Goal: Task Accomplishment & Management: Manage account settings

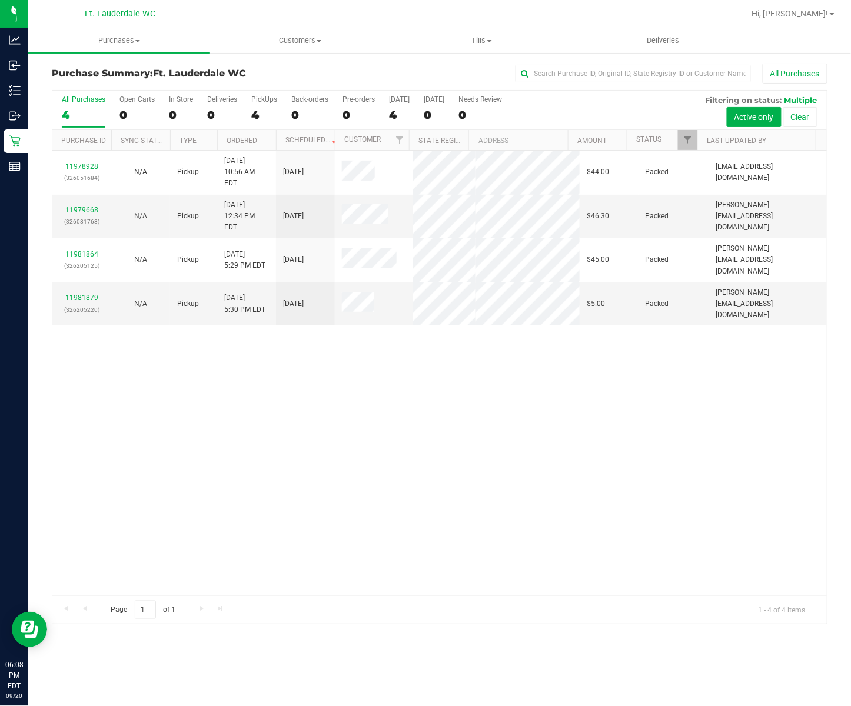
drag, startPoint x: 611, startPoint y: 392, endPoint x: 612, endPoint y: 450, distance: 58.3
click at [611, 392] on div "11978928 (326051684) N/A Pickup 9/20/2025 10:56 AM EDT 9/20/2025 $44.00 Packed …" at bounding box center [439, 373] width 774 height 445
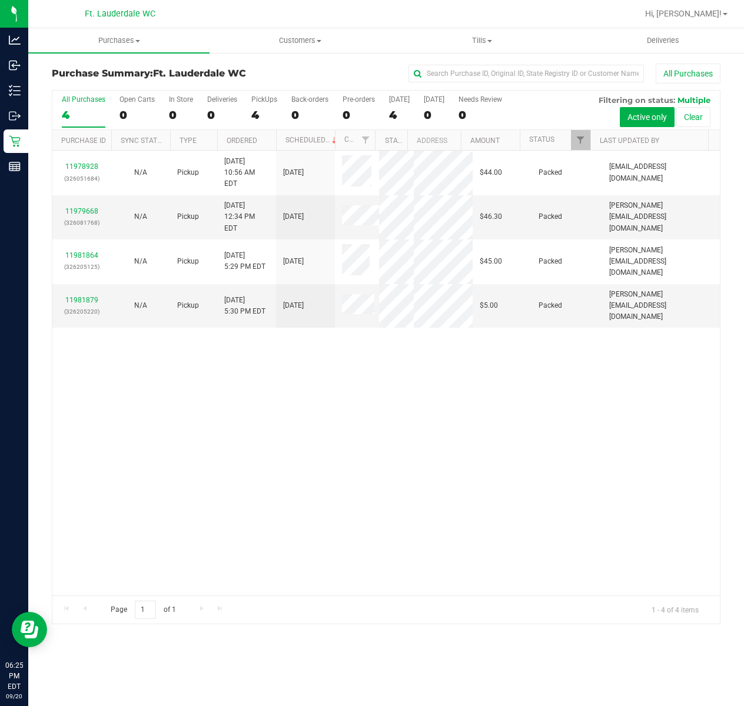
click at [328, 484] on div "11978928 (326051684) N/A Pickup 9/20/2025 10:56 AM EDT 9/20/2025 $44.00 Packed …" at bounding box center [385, 373] width 667 height 445
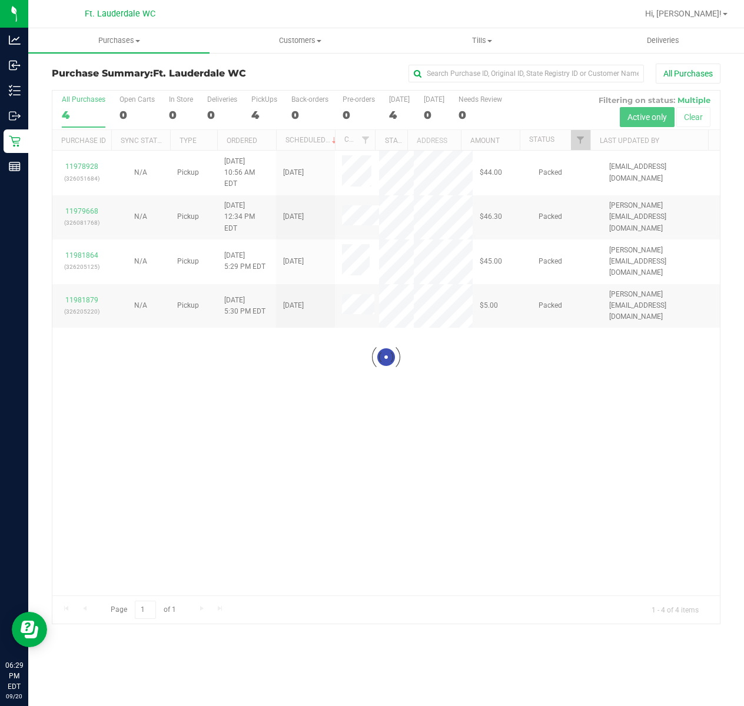
click at [537, 483] on div at bounding box center [385, 357] width 667 height 533
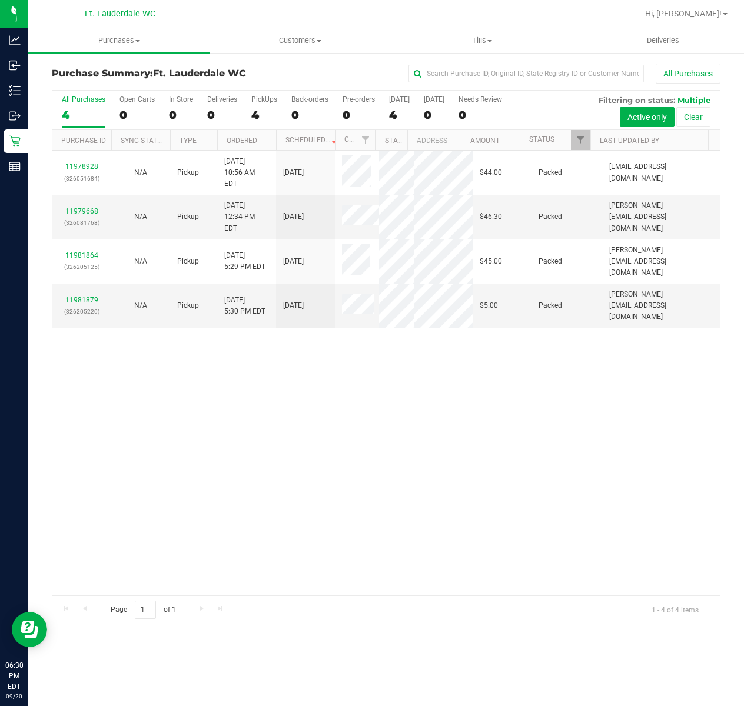
click at [291, 485] on div "11978928 (326051684) N/A Pickup 9/20/2025 10:56 AM EDT 9/20/2025 $44.00 Packed …" at bounding box center [385, 373] width 667 height 445
click at [294, 511] on div "11978928 (326051684) N/A Pickup 9/20/2025 10:56 AM EDT 9/20/2025 $44.00 Packed …" at bounding box center [385, 373] width 667 height 445
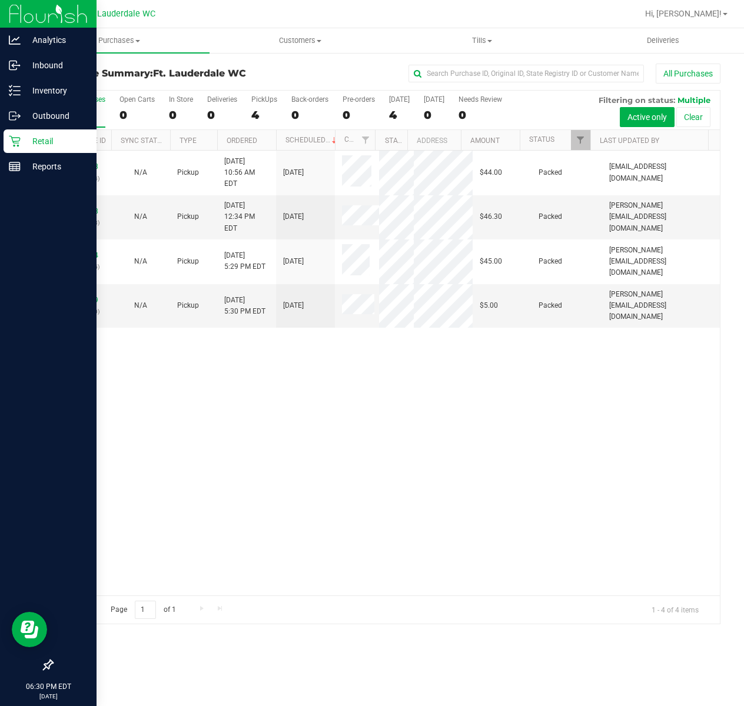
click at [27, 139] on p "Retail" at bounding box center [56, 141] width 71 height 14
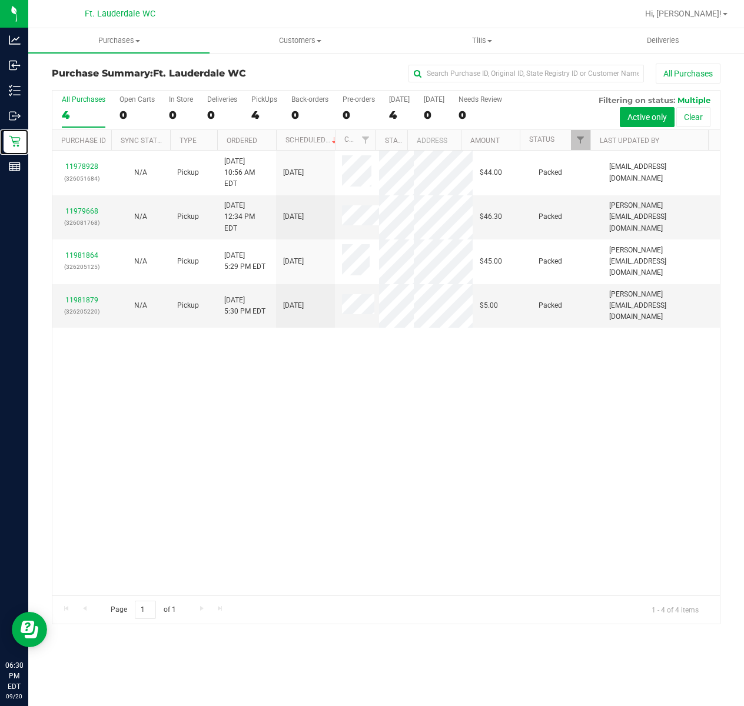
click at [270, 518] on div "11978928 (326051684) N/A Pickup 9/20/2025 10:56 AM EDT 9/20/2025 $44.00 Packed …" at bounding box center [385, 373] width 667 height 445
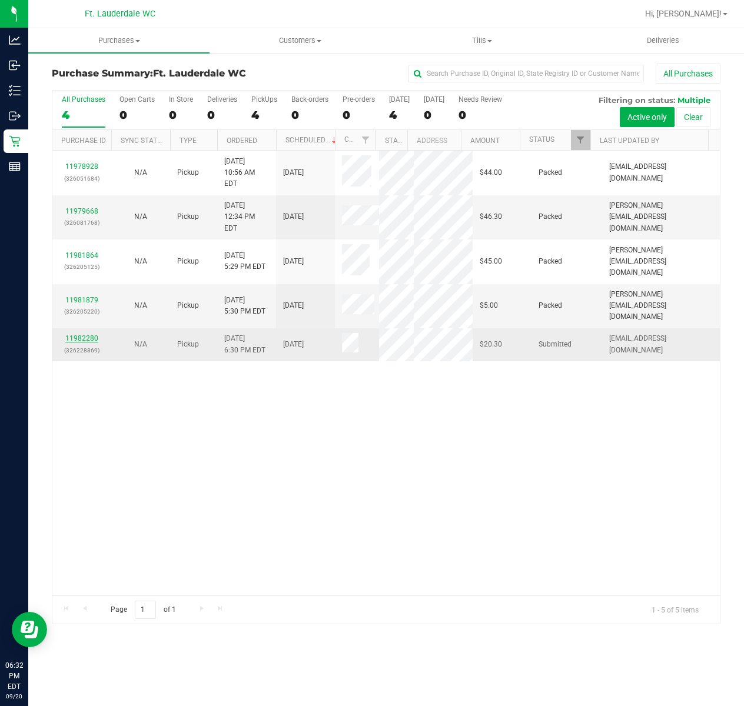
click at [88, 334] on link "11982280" at bounding box center [81, 338] width 33 height 8
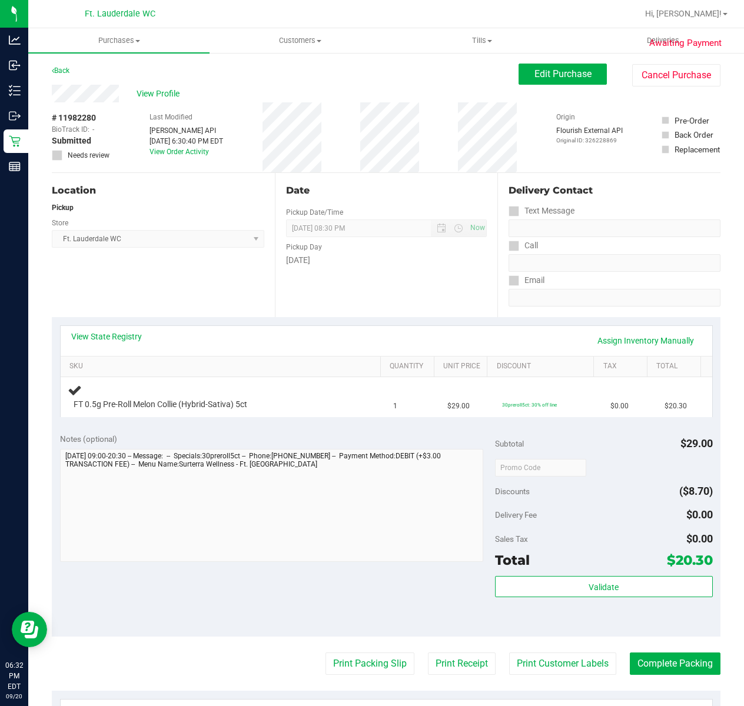
click at [138, 292] on div "Location Pickup Store Ft. Lauderdale WC Select Store Bonita Springs WC Boynton …" at bounding box center [163, 245] width 223 height 144
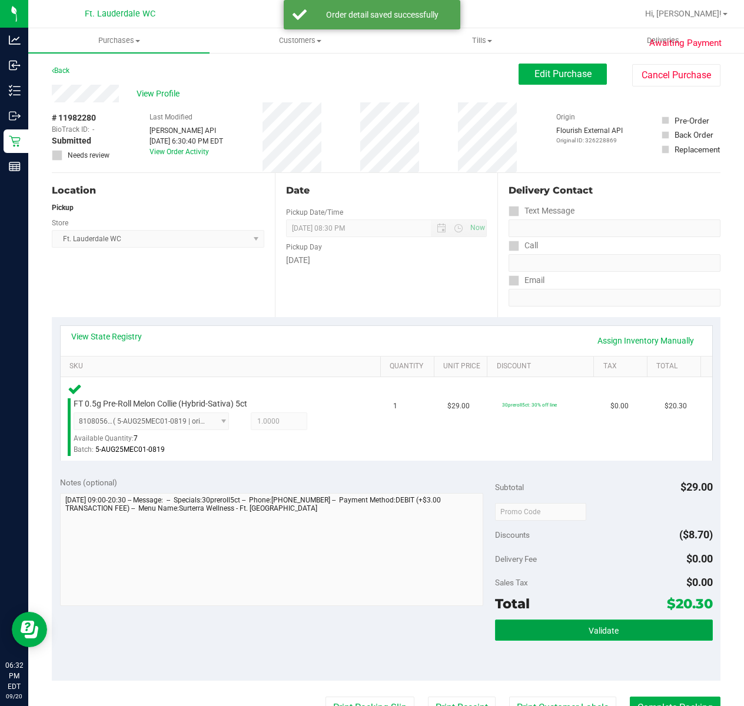
click at [589, 631] on span "Validate" at bounding box center [604, 630] width 30 height 9
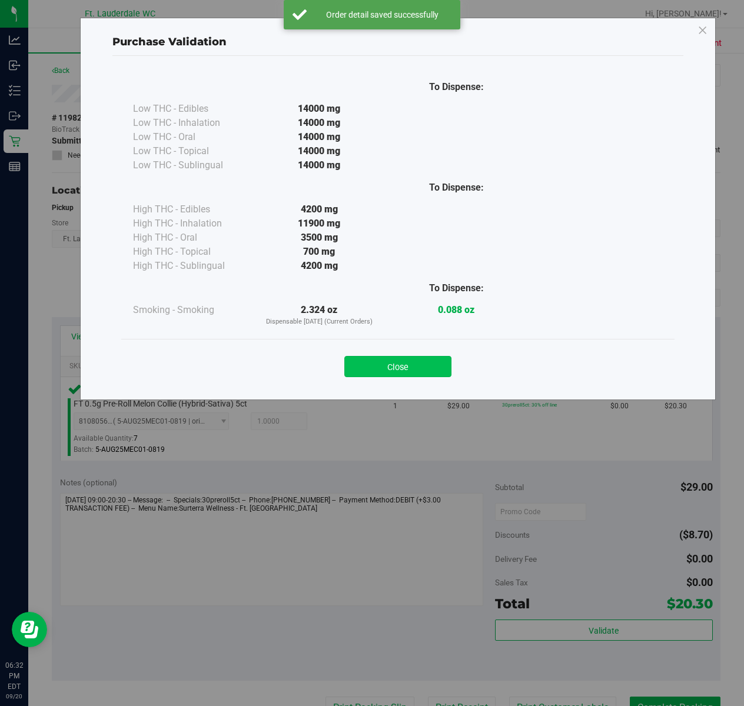
click at [418, 370] on button "Close" at bounding box center [397, 366] width 107 height 21
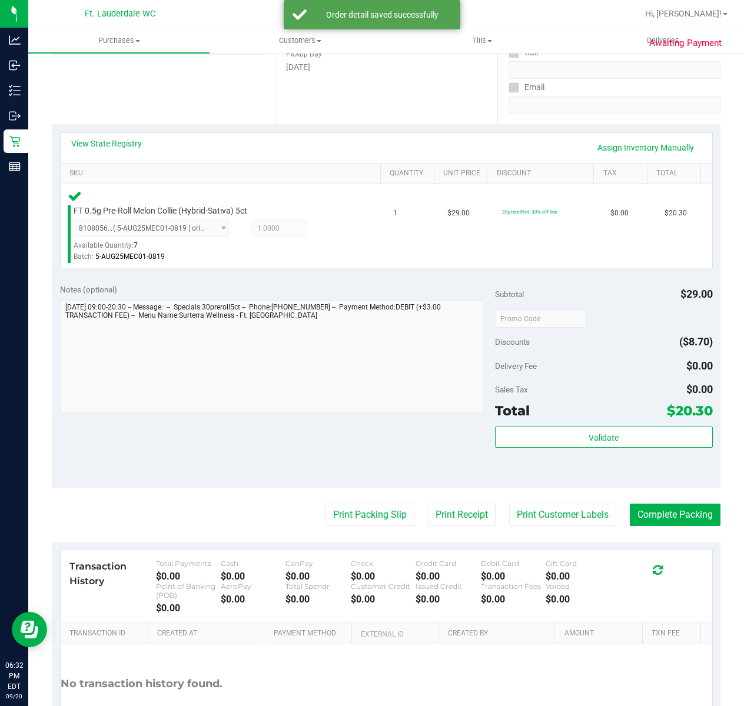
scroll to position [281, 0]
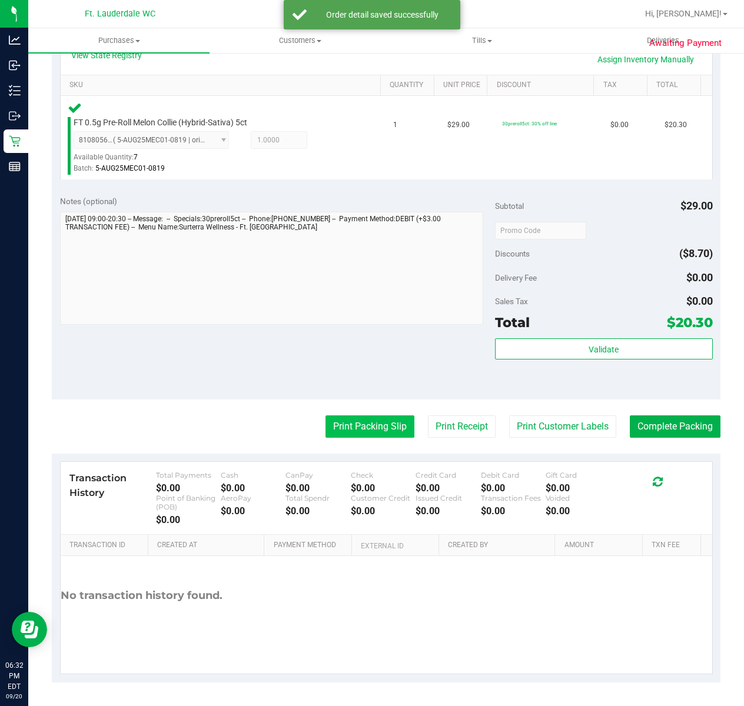
click at [351, 424] on button "Print Packing Slip" at bounding box center [369, 426] width 89 height 22
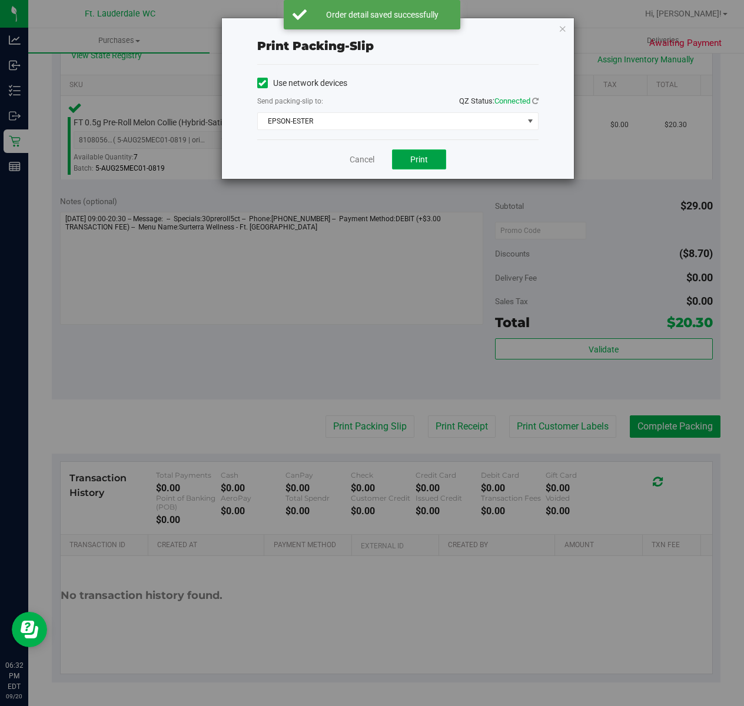
click at [440, 164] on button "Print" at bounding box center [419, 159] width 54 height 20
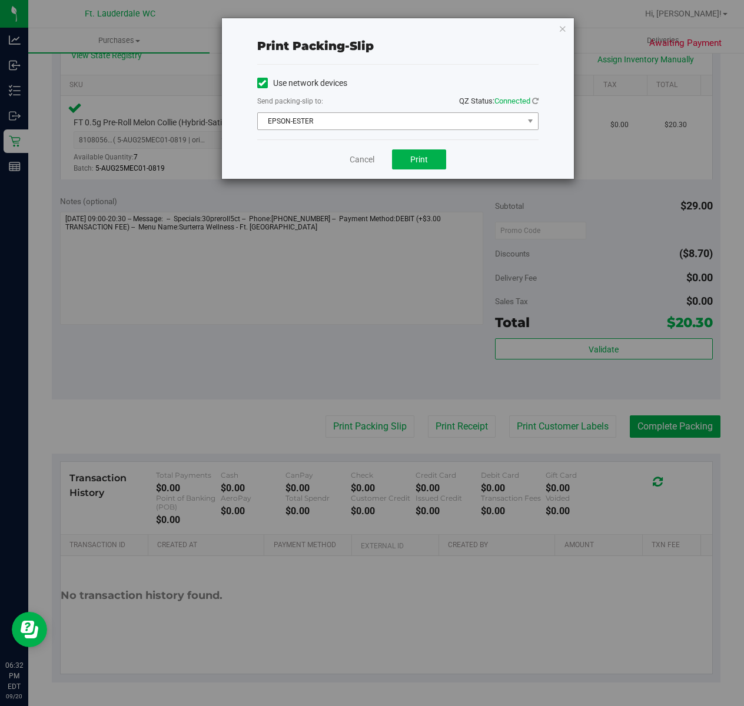
click at [364, 128] on span "EPSON-ESTER" at bounding box center [390, 121] width 265 height 16
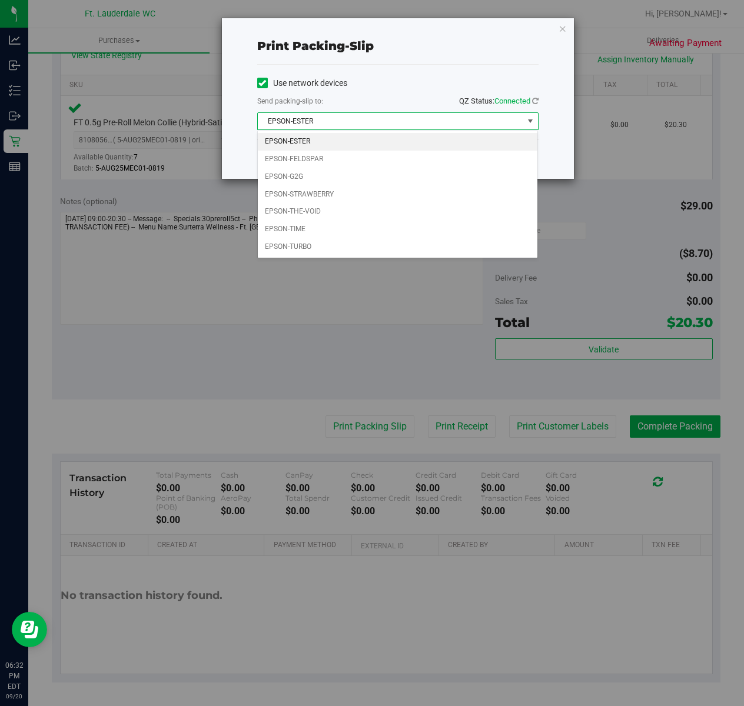
click at [654, 431] on div "Print packing-slip Use network devices Send packing-slip to: QZ Status: Connect…" at bounding box center [376, 353] width 753 height 706
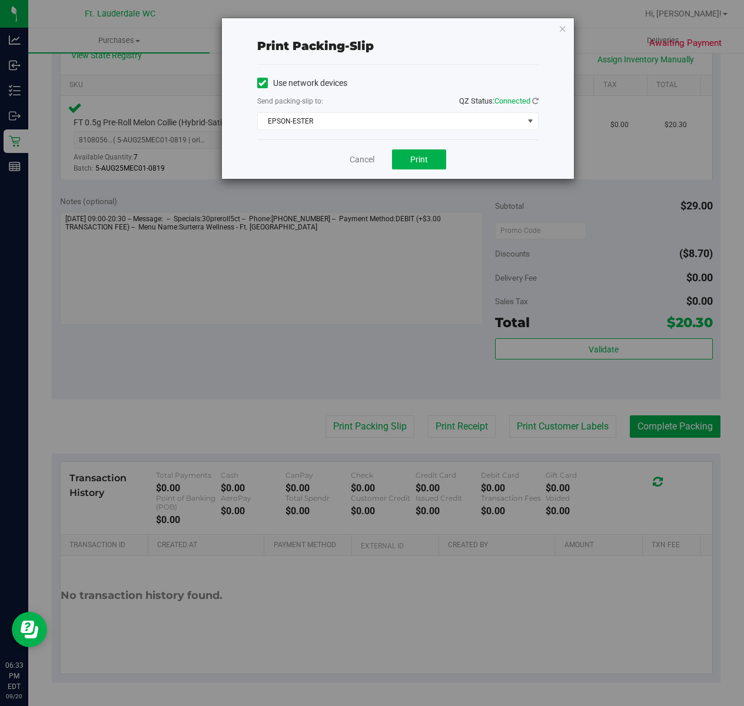
click at [660, 435] on div "Print packing-slip Use network devices Send packing-slip to: QZ Status: Connect…" at bounding box center [376, 353] width 753 height 706
click at [660, 431] on div "Print packing-slip Use network devices Send packing-slip to: QZ Status: Connect…" at bounding box center [376, 353] width 753 height 706
click at [351, 162] on link "Cancel" at bounding box center [362, 160] width 25 height 12
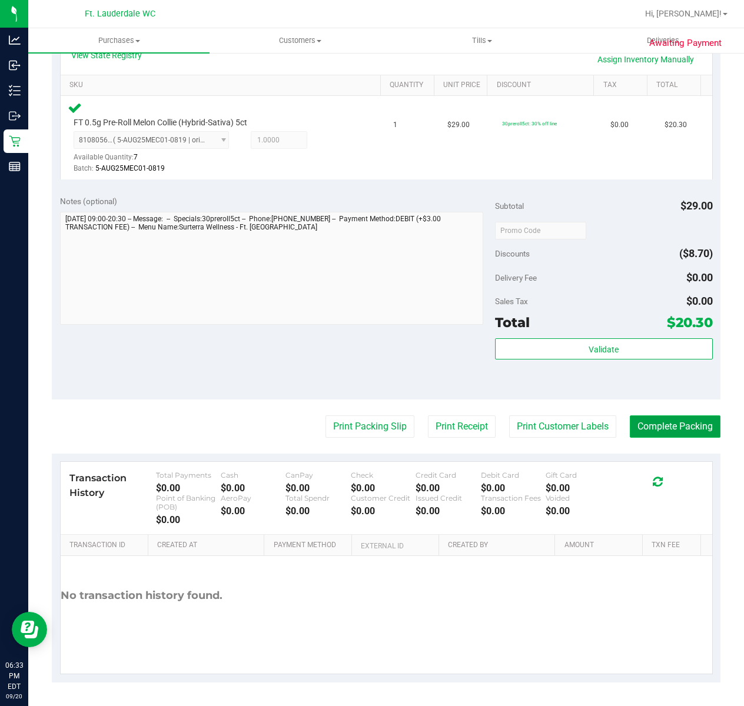
click at [654, 420] on button "Complete Packing" at bounding box center [675, 426] width 91 height 22
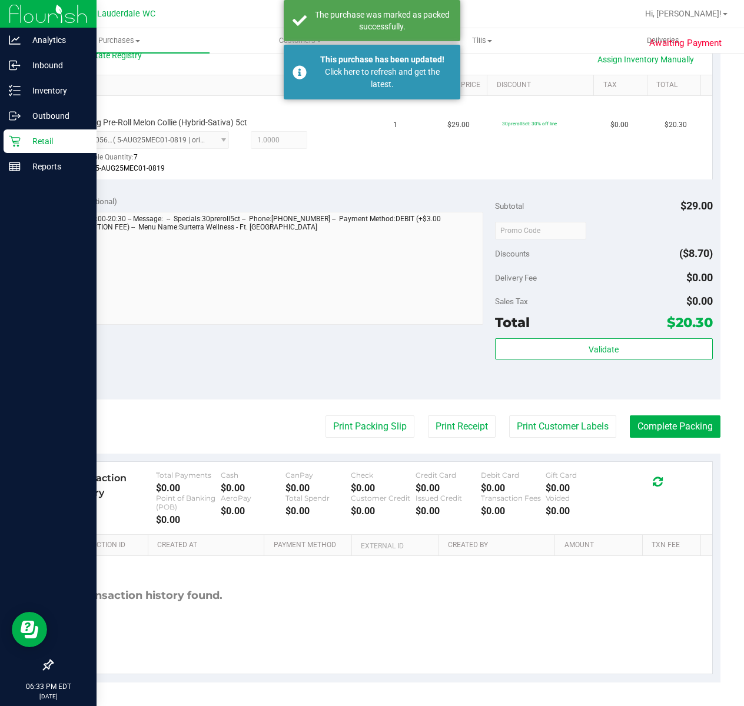
click at [12, 146] on icon at bounding box center [15, 141] width 12 height 12
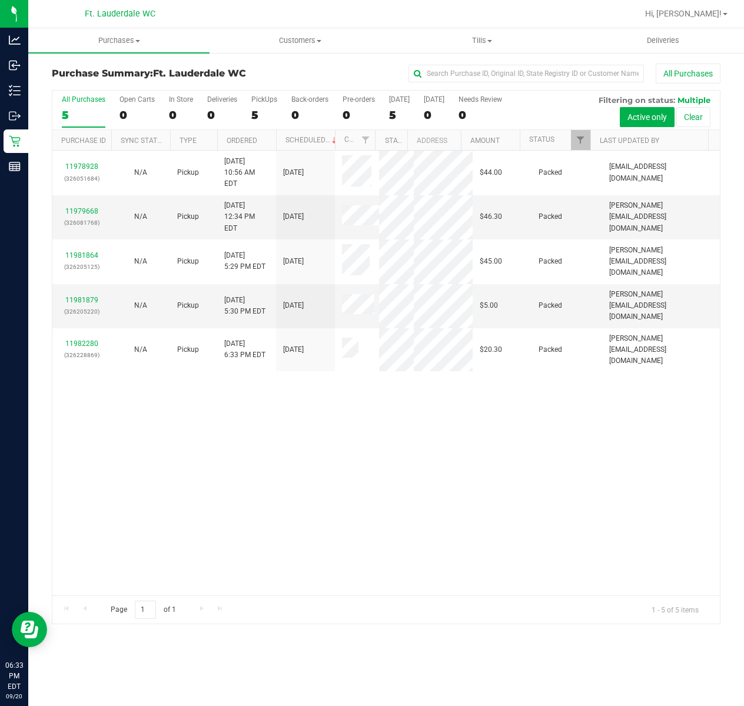
click at [299, 514] on div "11978928 (326051684) N/A Pickup 9/20/2025 10:56 AM EDT 9/20/2025 $44.00 Packed …" at bounding box center [385, 373] width 667 height 445
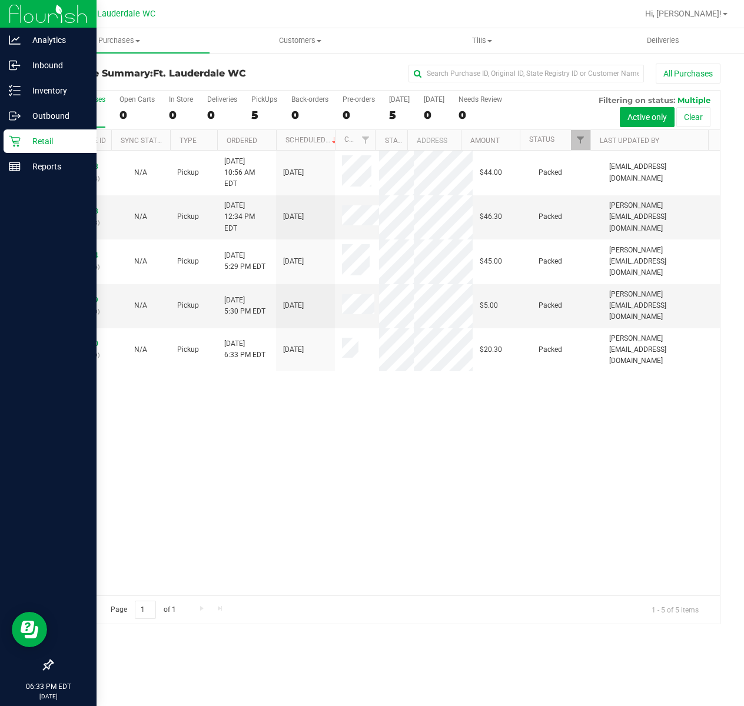
click at [15, 141] on icon at bounding box center [14, 141] width 11 height 11
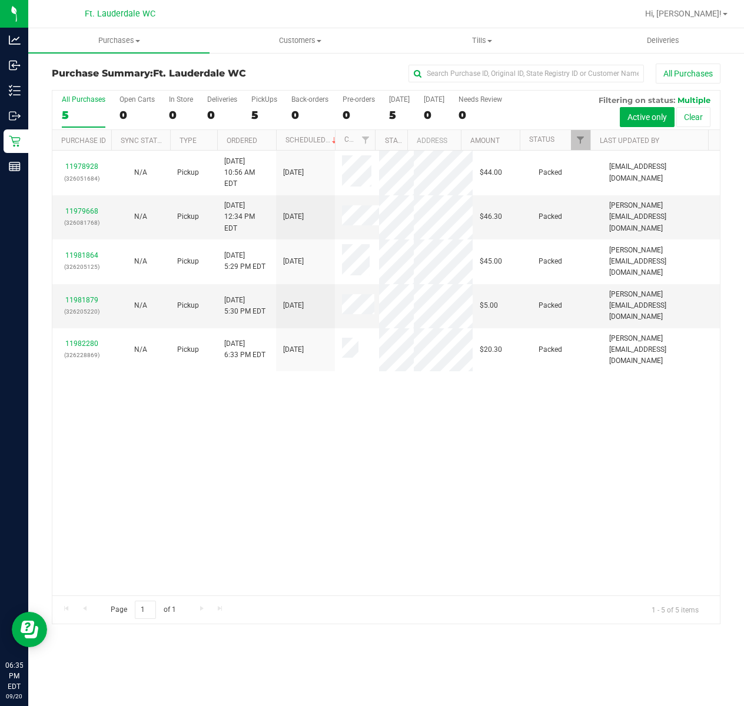
click at [260, 433] on div "11978928 (326051684) N/A Pickup 9/20/2025 10:56 AM EDT 9/20/2025 $44.00 Packed …" at bounding box center [385, 373] width 667 height 445
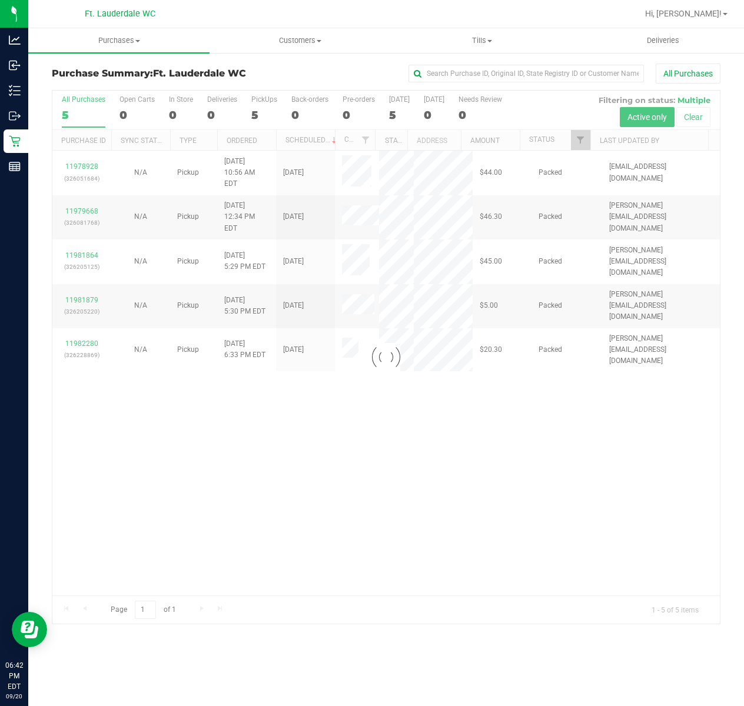
click at [252, 398] on div at bounding box center [385, 357] width 667 height 533
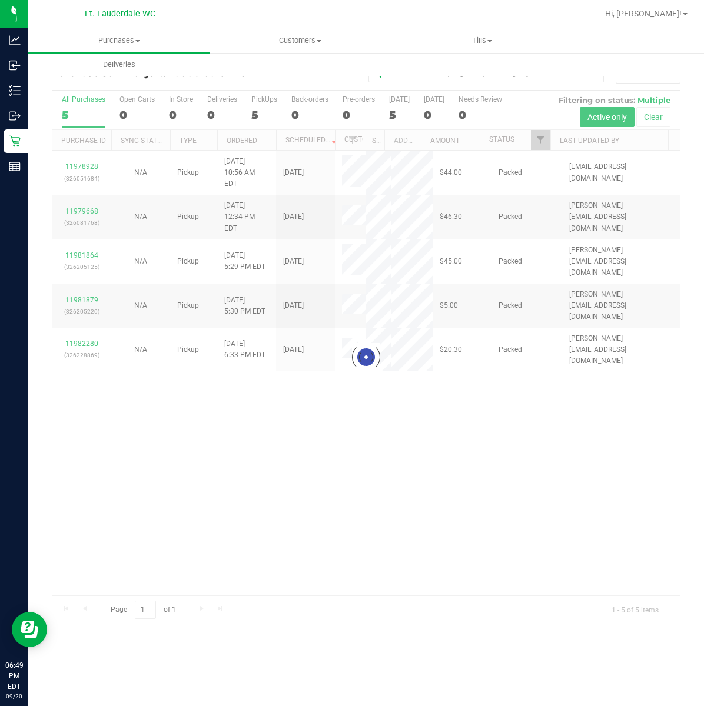
click at [290, 382] on div at bounding box center [365, 357] width 627 height 533
click at [292, 427] on div at bounding box center [365, 357] width 627 height 533
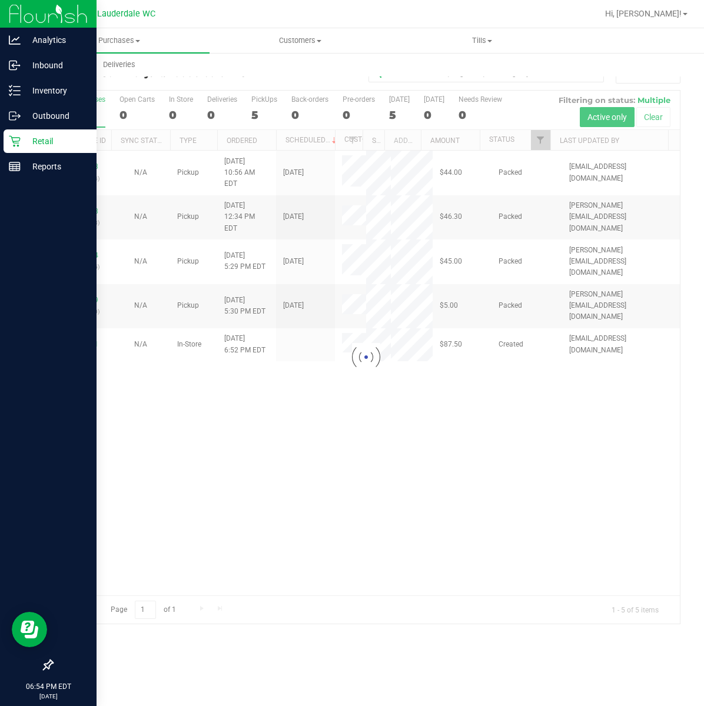
click at [24, 141] on p "Retail" at bounding box center [56, 141] width 71 height 14
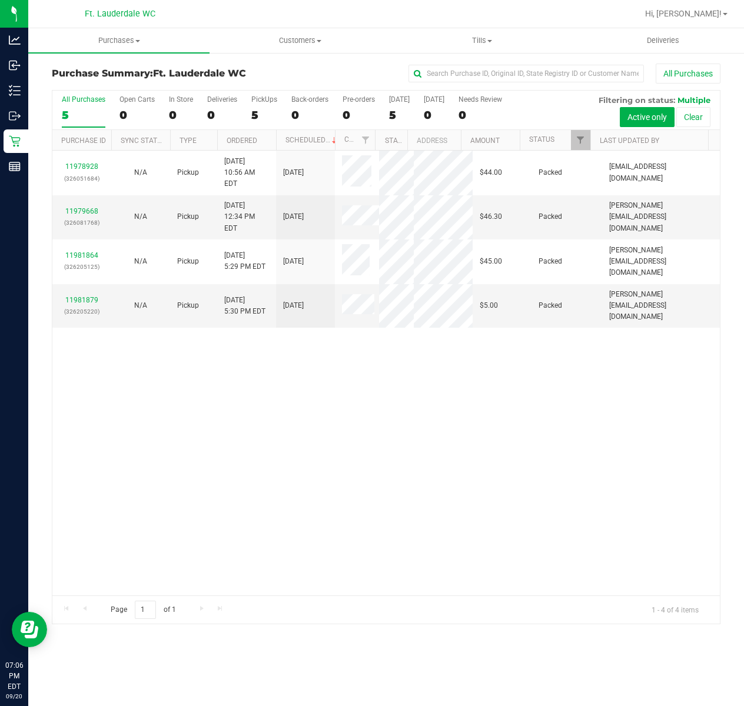
click at [228, 535] on div "11978928 (326051684) N/A Pickup 9/20/2025 10:56 AM EDT 9/20/2025 $44.00 Packed …" at bounding box center [385, 373] width 667 height 445
click at [278, 445] on div "11978928 (326051684) N/A Pickup 9/20/2025 10:56 AM EDT 9/20/2025 $44.00 Packed …" at bounding box center [385, 373] width 667 height 445
click at [264, 107] on label "PickUps 5" at bounding box center [264, 111] width 26 height 32
click at [0, 0] on input "PickUps 5" at bounding box center [0, 0] width 0 height 0
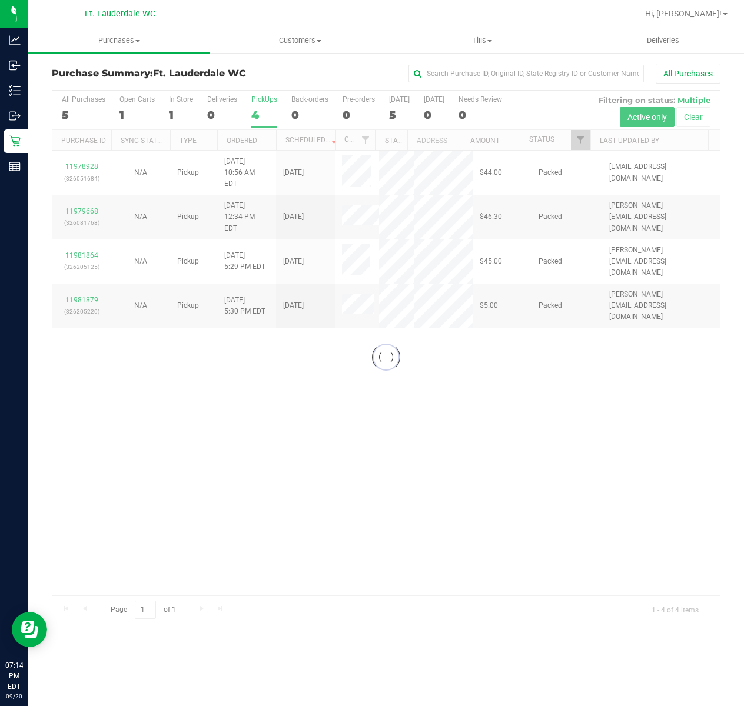
click at [344, 431] on div at bounding box center [385, 357] width 667 height 533
click at [260, 113] on div at bounding box center [385, 357] width 667 height 533
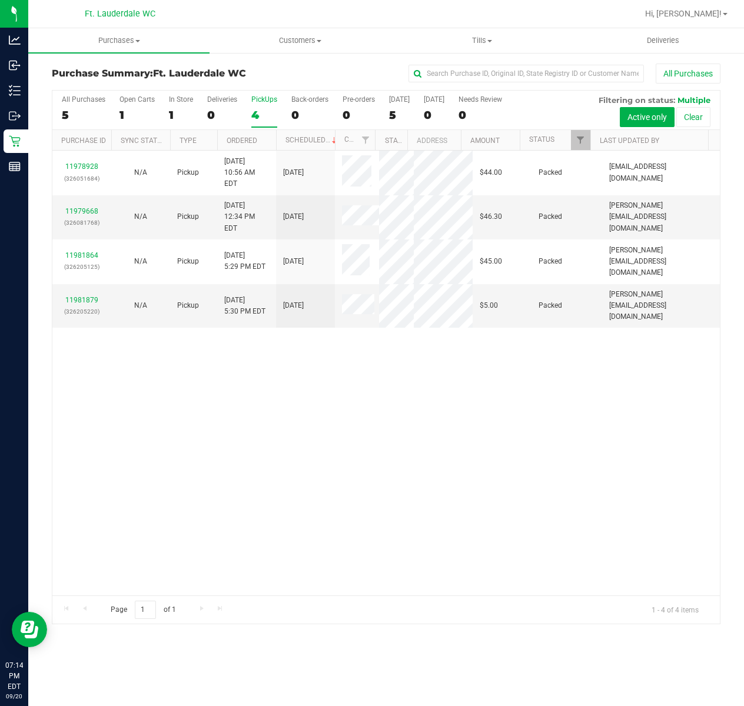
click at [261, 117] on div "4" at bounding box center [264, 115] width 26 height 14
click at [0, 0] on input "PickUps 4" at bounding box center [0, 0] width 0 height 0
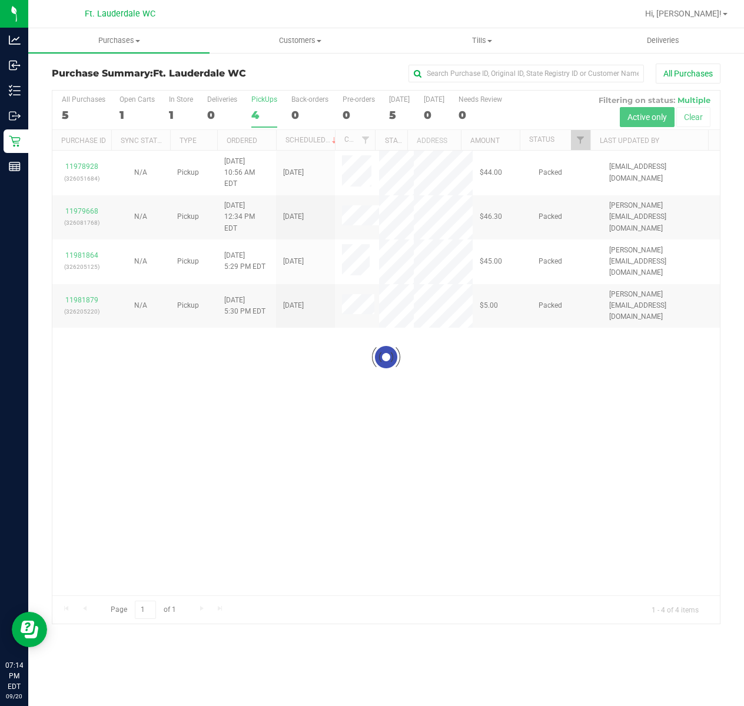
click at [437, 496] on div at bounding box center [385, 357] width 667 height 533
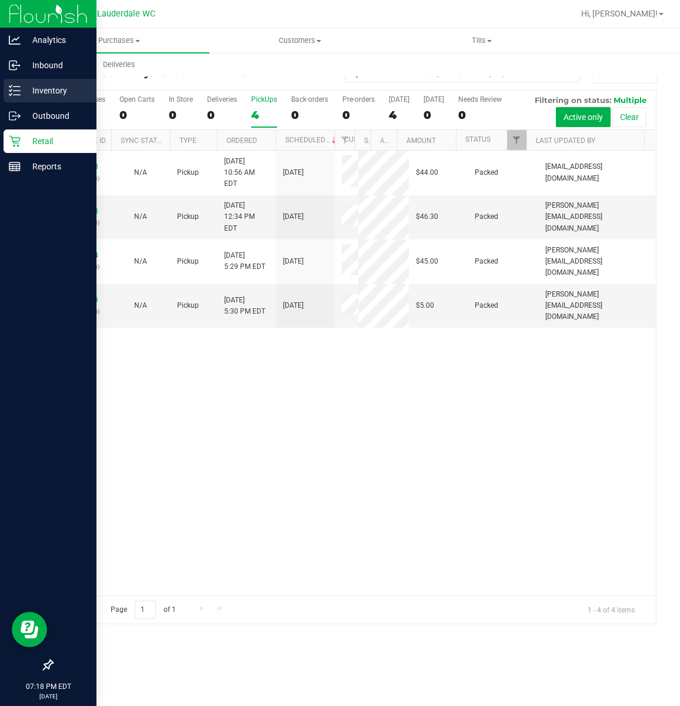
click at [51, 88] on p "Inventory" at bounding box center [56, 91] width 71 height 14
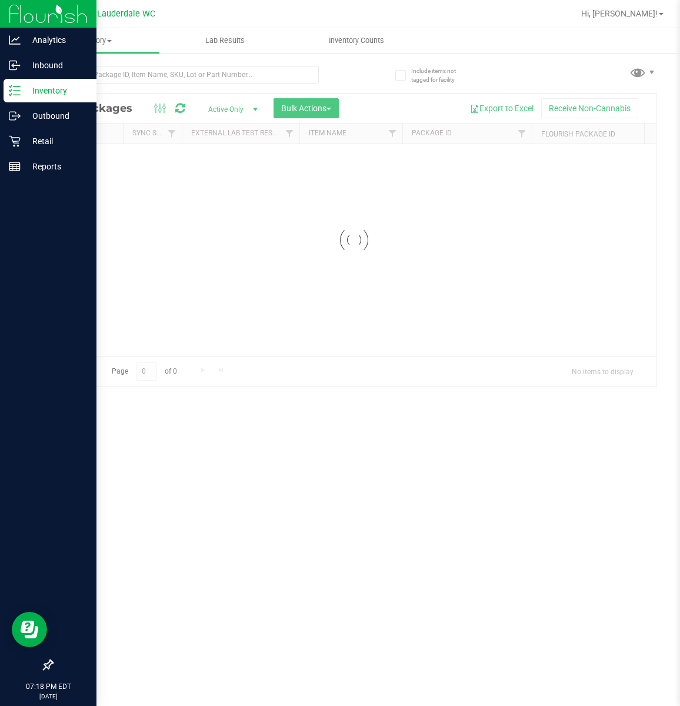
click at [29, 171] on p "Reports" at bounding box center [56, 166] width 71 height 14
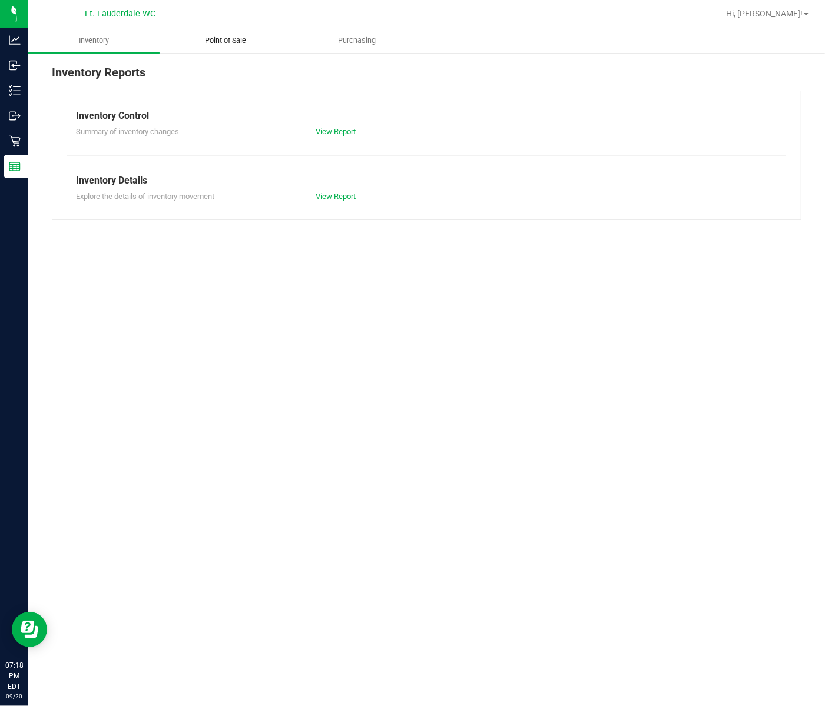
click at [231, 49] on uib-tab-heading "Point of Sale" at bounding box center [225, 41] width 130 height 24
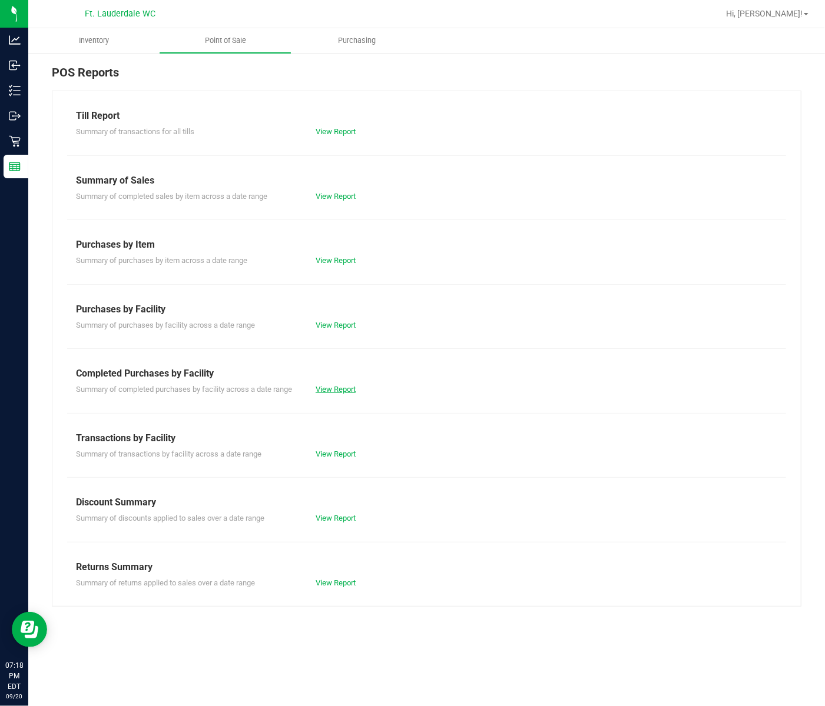
click at [333, 391] on link "View Report" at bounding box center [335, 389] width 40 height 9
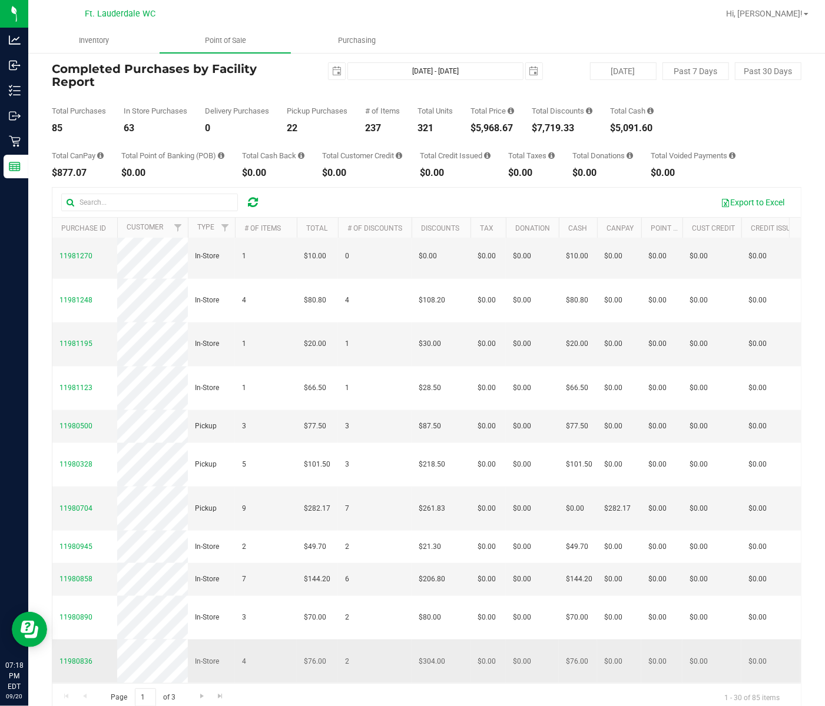
scroll to position [36, 0]
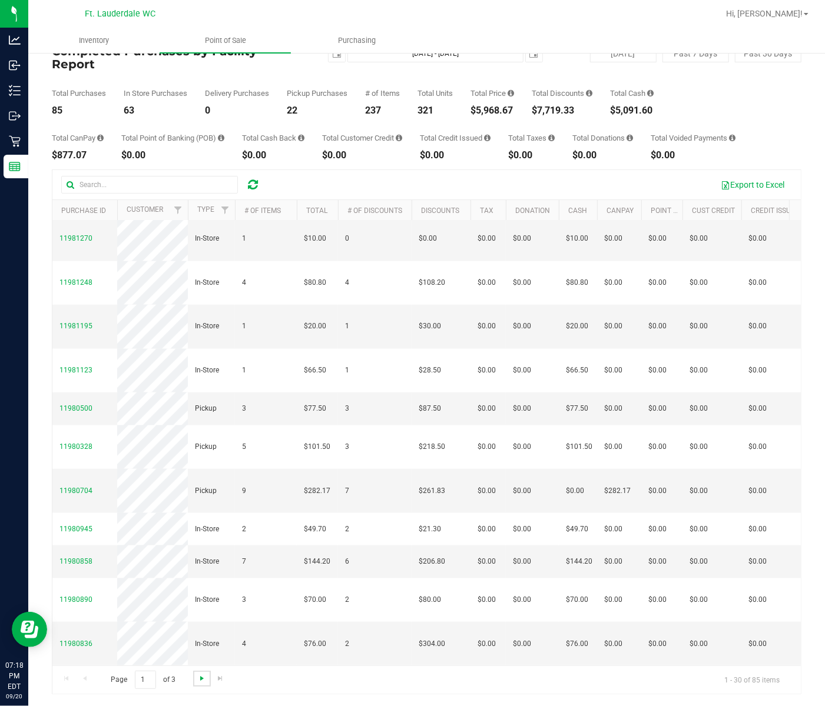
click at [202, 681] on span "Go to the next page" at bounding box center [201, 678] width 9 height 9
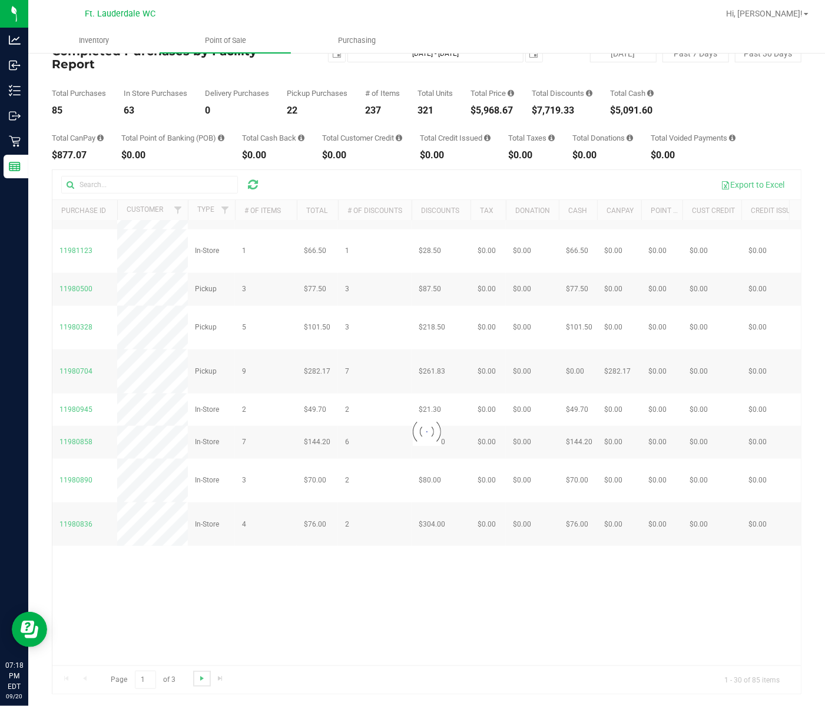
click at [202, 681] on span "Go to the next page" at bounding box center [201, 678] width 9 height 9
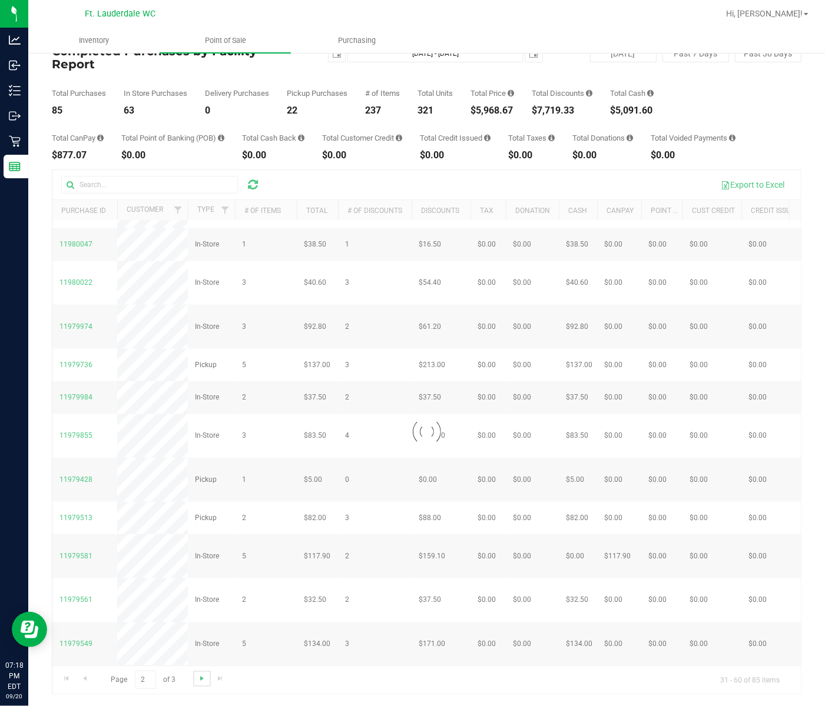
scroll to position [0, 0]
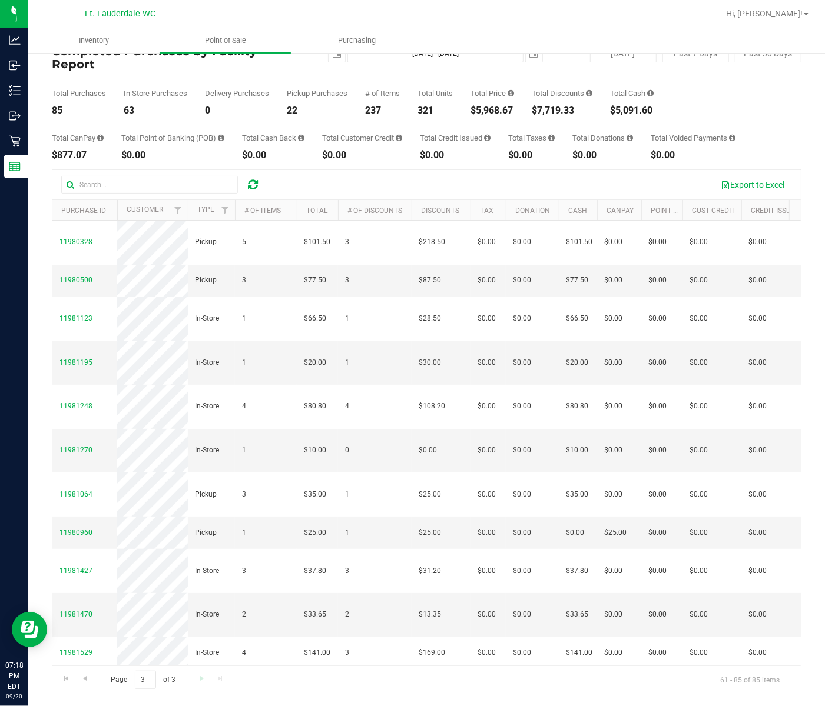
click at [202, 681] on div "Page 3 of 3 61 - 85 of 85 items" at bounding box center [426, 680] width 748 height 28
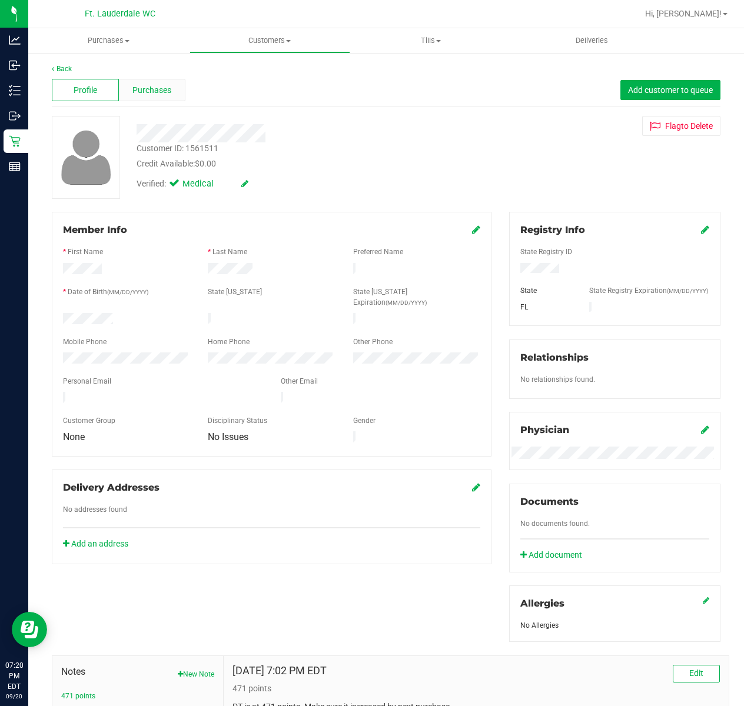
click at [173, 100] on div "Purchases" at bounding box center [152, 90] width 67 height 22
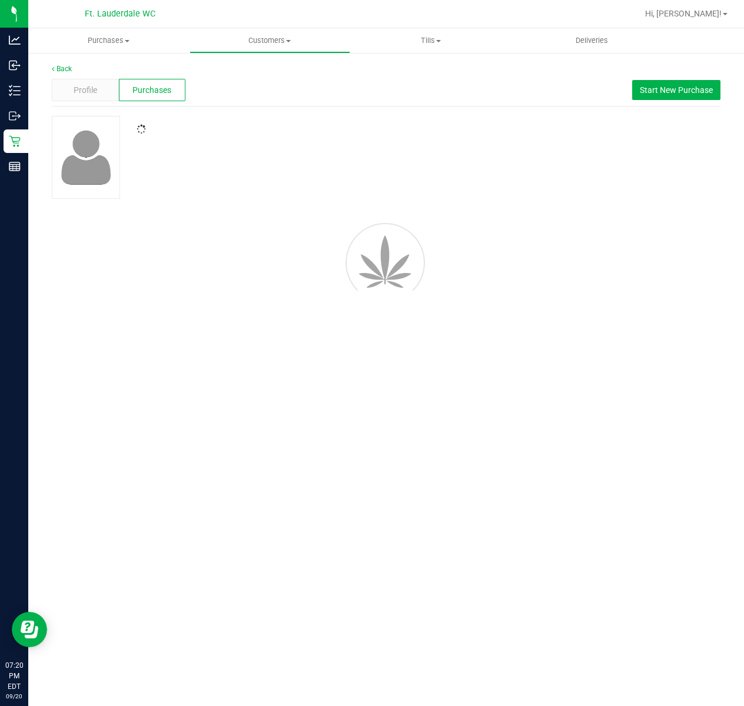
click at [166, 91] on span "Purchases" at bounding box center [151, 90] width 39 height 12
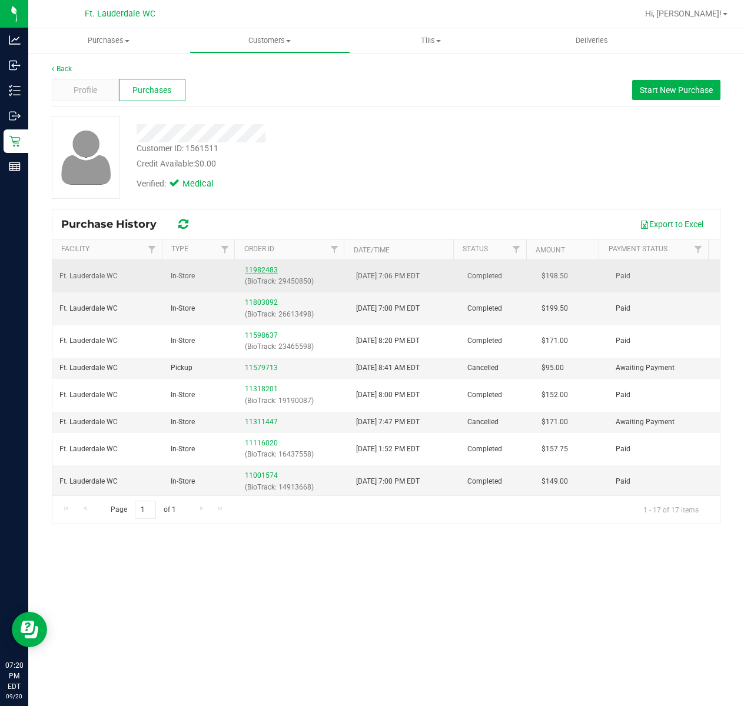
click at [262, 267] on link "11982483" at bounding box center [261, 270] width 33 height 8
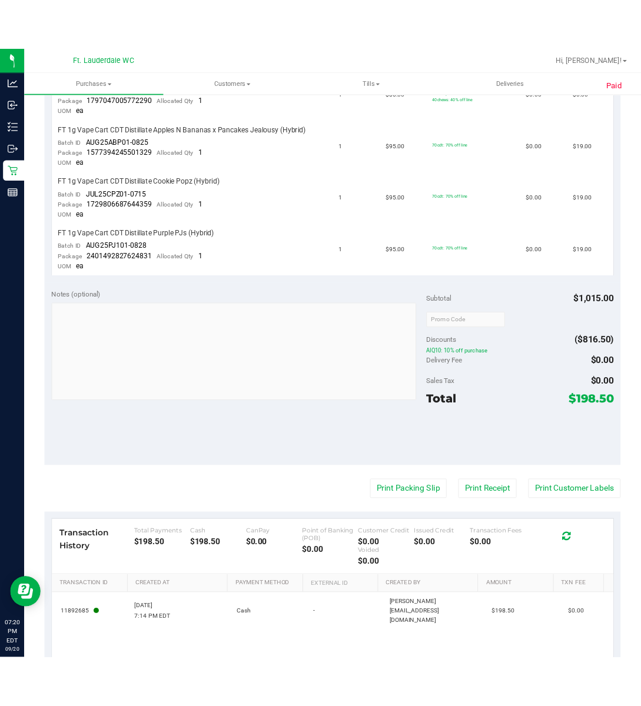
scroll to position [549, 0]
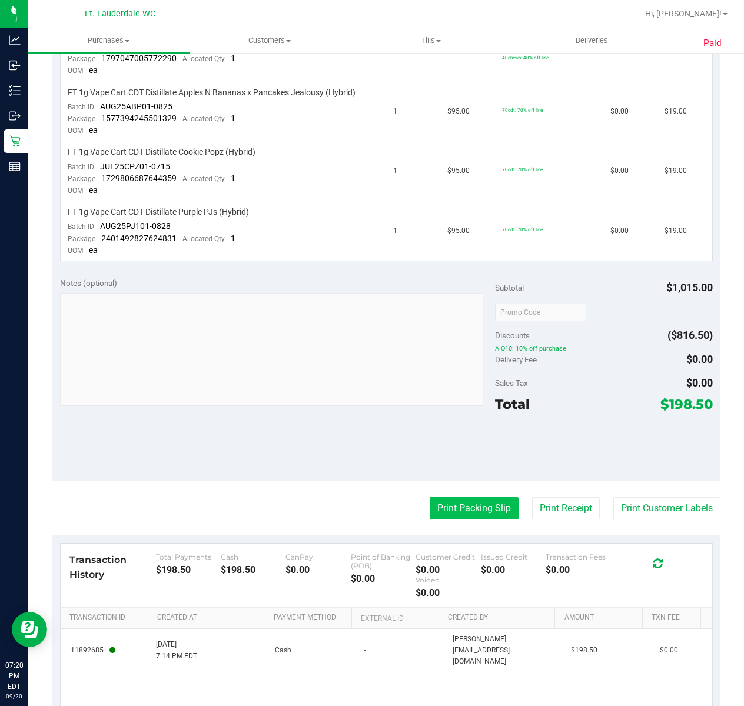
click at [476, 497] on button "Print Packing Slip" at bounding box center [474, 508] width 89 height 22
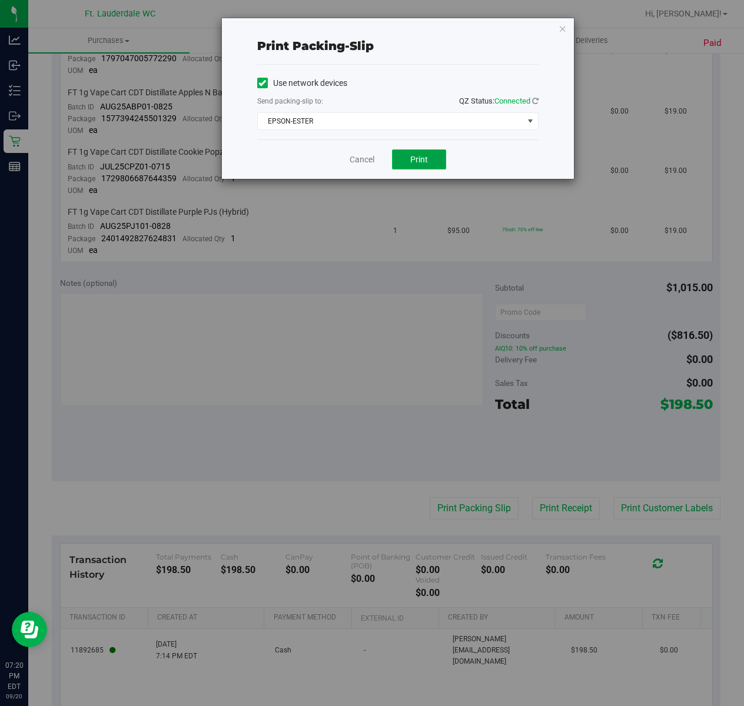
click at [413, 168] on button "Print" at bounding box center [419, 159] width 54 height 20
click at [368, 165] on link "Cancel" at bounding box center [362, 160] width 25 height 12
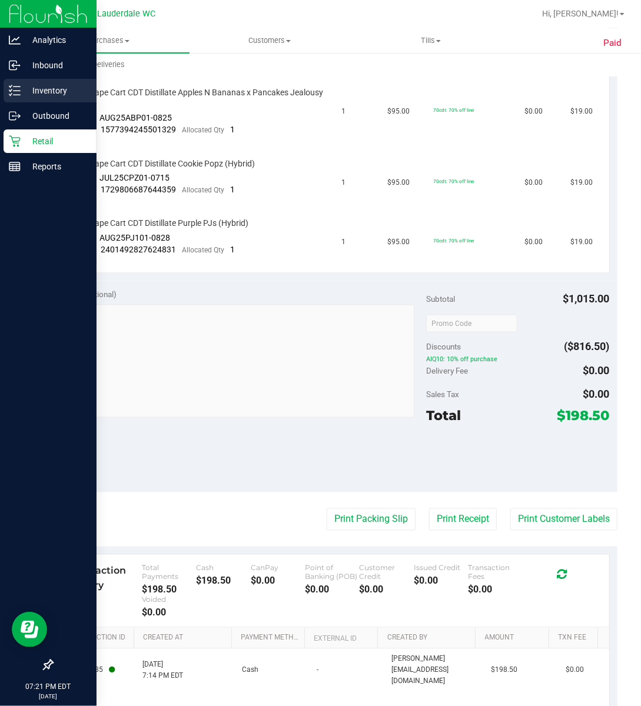
click at [45, 87] on p "Inventory" at bounding box center [56, 91] width 71 height 14
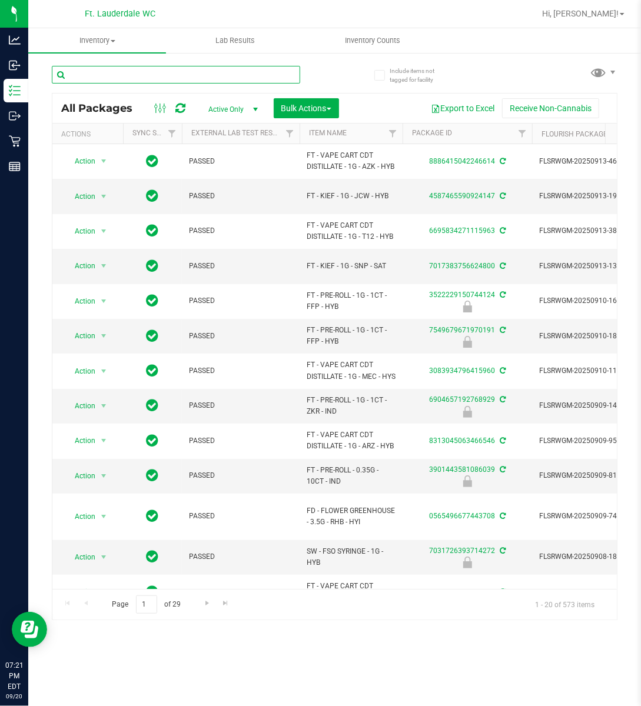
click at [92, 77] on input "text" at bounding box center [176, 75] width 248 height 18
type input "ckz"
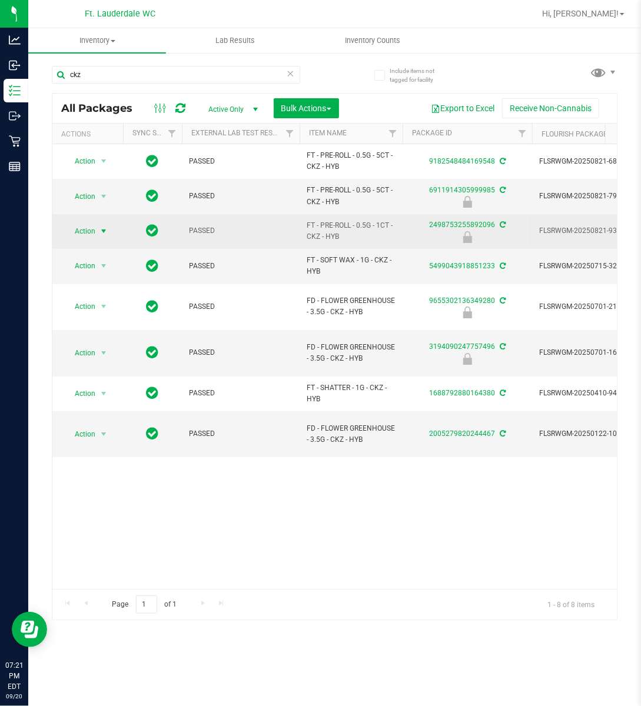
click at [92, 227] on span "Action" at bounding box center [80, 231] width 32 height 16
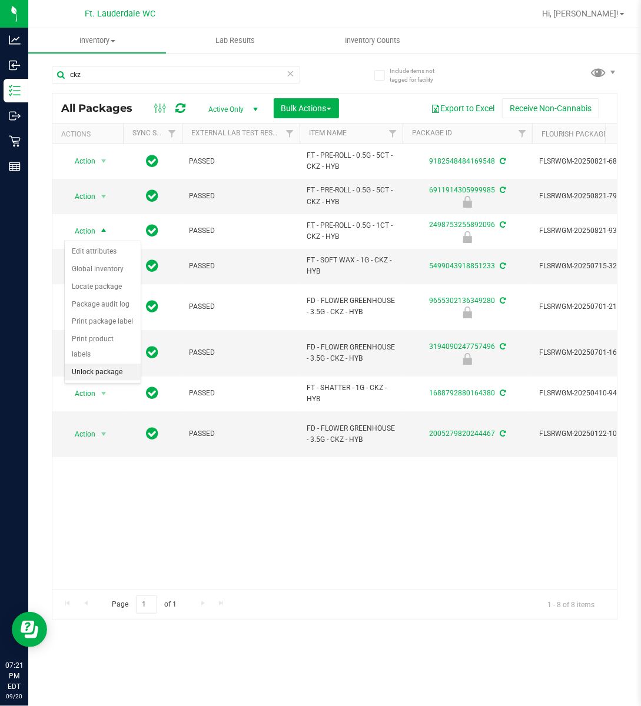
click at [104, 377] on li "Unlock package" at bounding box center [103, 373] width 76 height 18
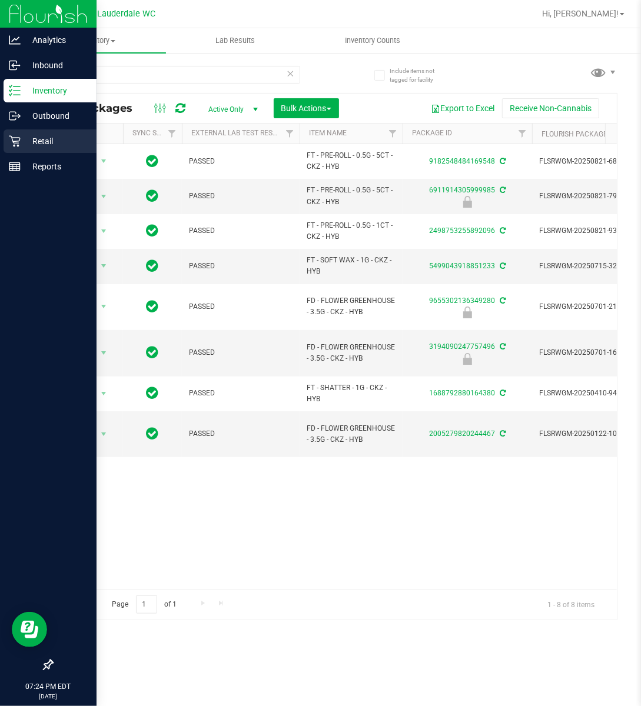
click at [27, 142] on p "Retail" at bounding box center [56, 141] width 71 height 14
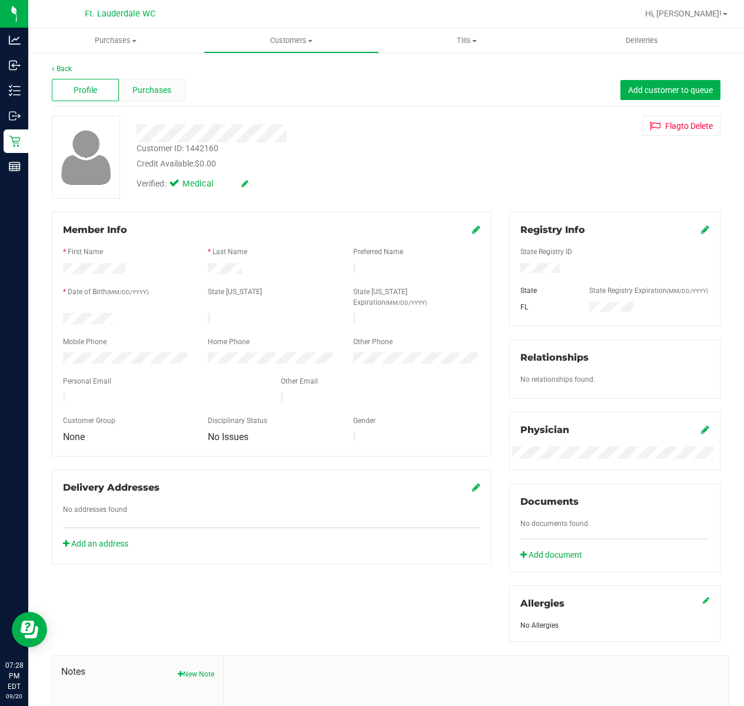
click at [152, 94] on span "Purchases" at bounding box center [151, 90] width 39 height 12
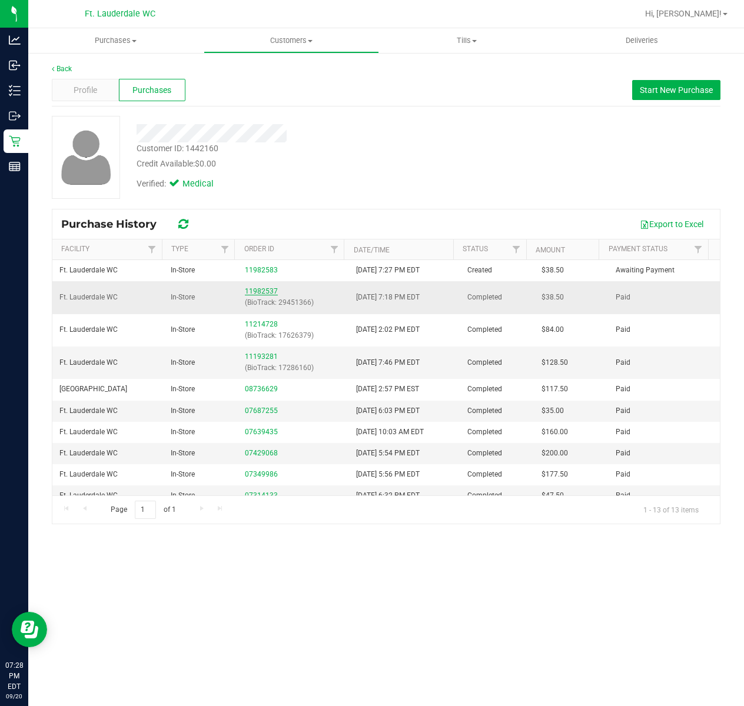
click at [264, 292] on link "11982537" at bounding box center [261, 291] width 33 height 8
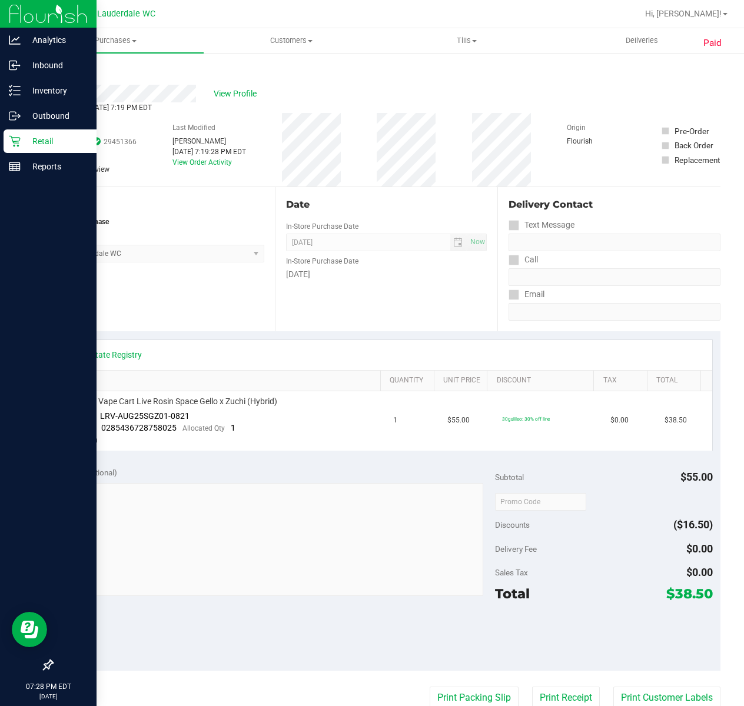
click at [19, 139] on icon at bounding box center [14, 141] width 11 height 11
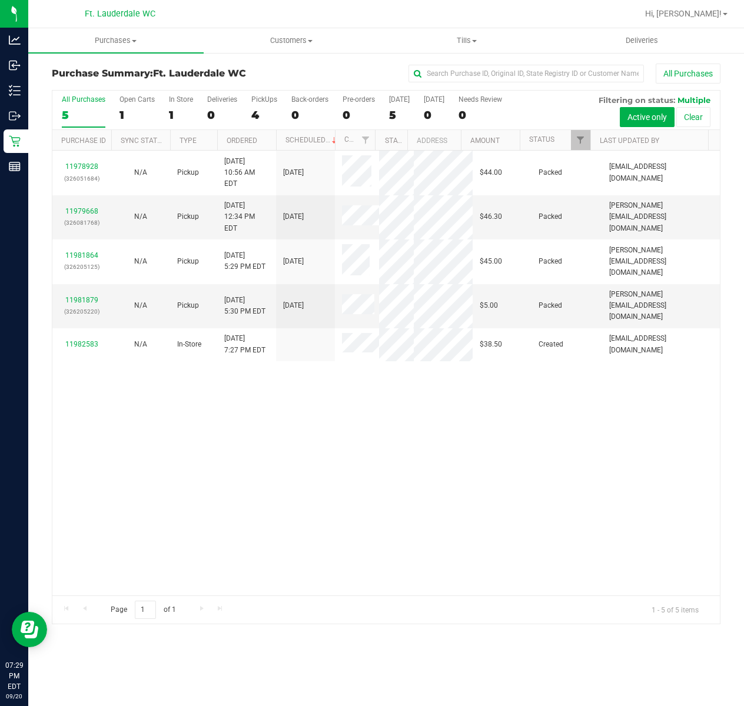
click at [195, 414] on div "11978928 (326051684) N/A Pickup 9/20/2025 10:56 AM EDT 9/20/2025 $44.00 Packed …" at bounding box center [385, 373] width 667 height 445
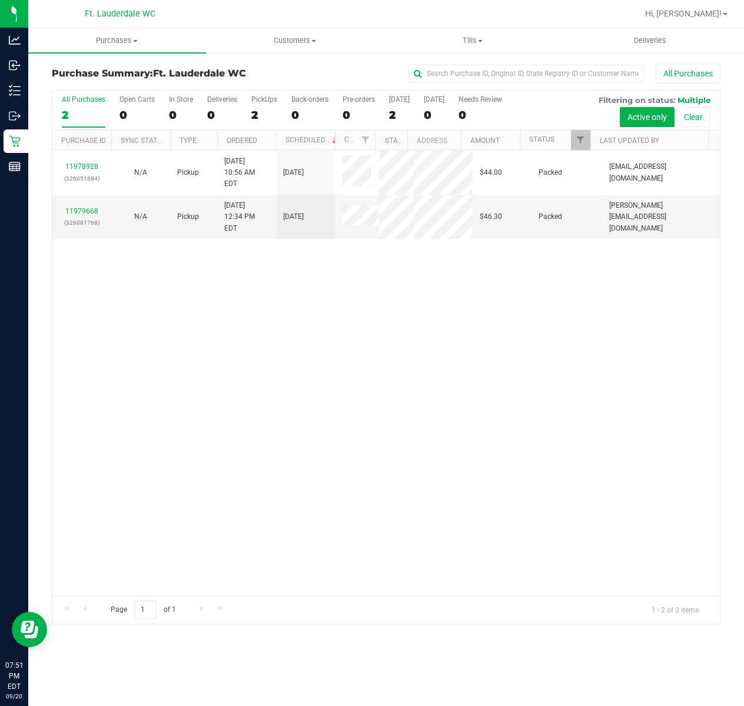
click at [433, 247] on div "11978928 (326051684) N/A Pickup 9/20/2025 10:56 AM EDT 9/20/2025 $44.00 Packed …" at bounding box center [385, 373] width 667 height 445
click at [188, 352] on div "11978928 (326051684) N/A Pickup 9/20/2025 10:56 AM EDT 9/20/2025 $44.00 Packed …" at bounding box center [385, 373] width 667 height 445
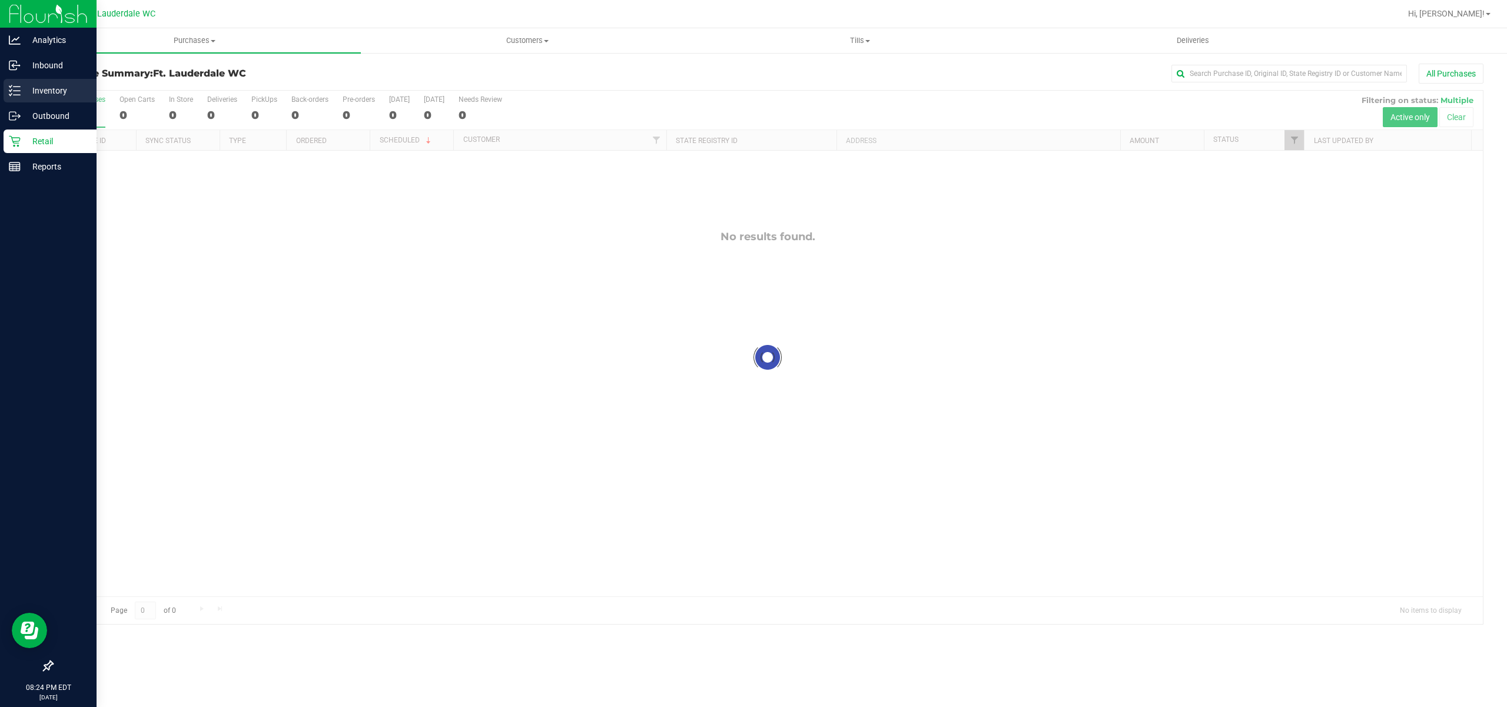
click at [56, 94] on p "Inventory" at bounding box center [56, 91] width 71 height 14
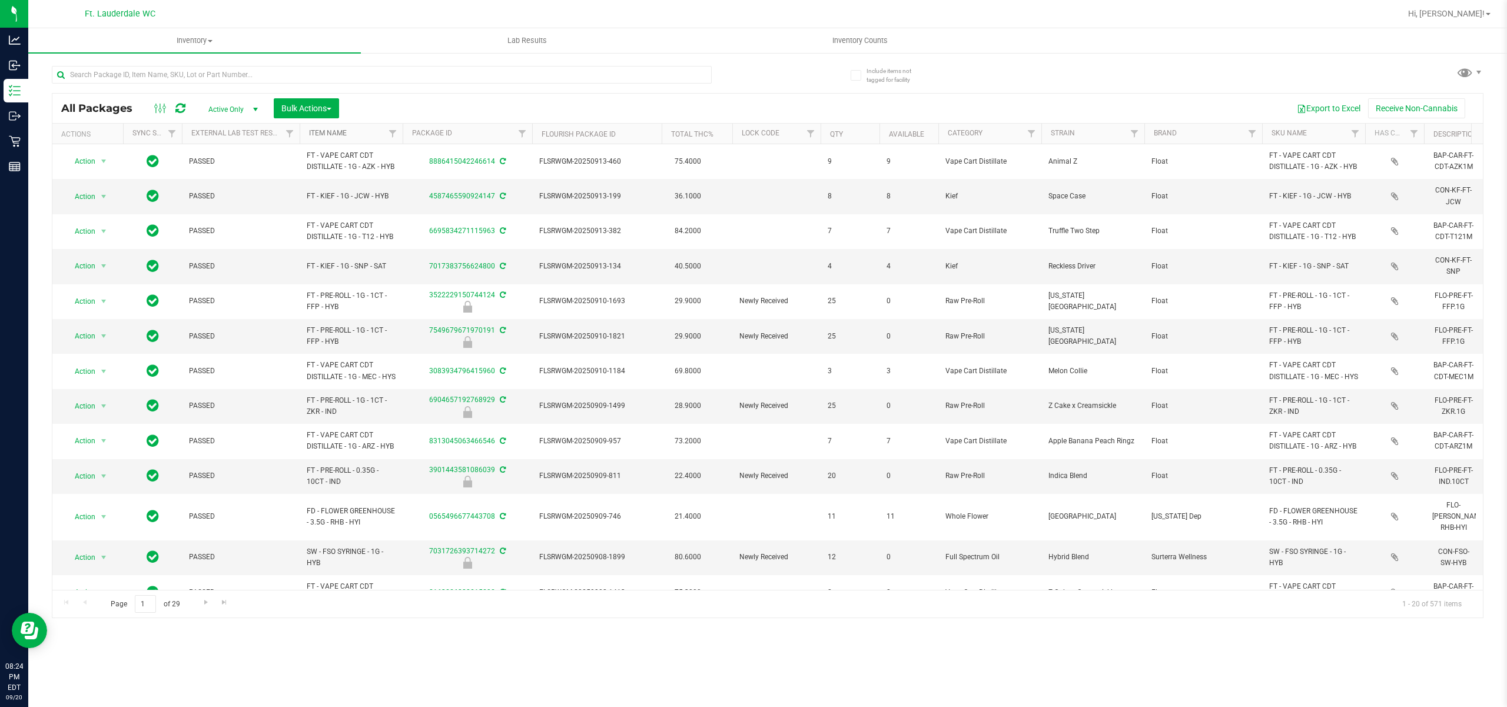
click at [339, 130] on link "Item Name" at bounding box center [328, 133] width 38 height 8
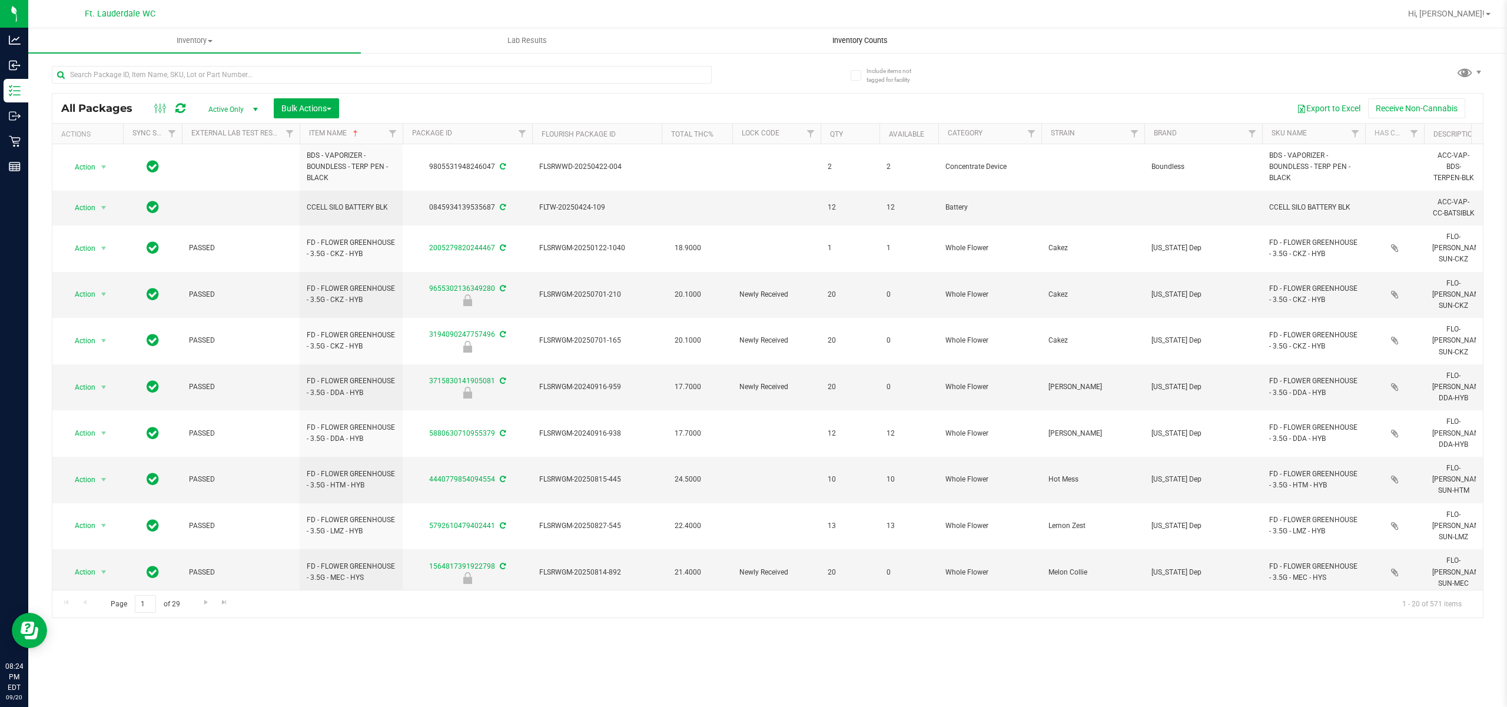
click at [876, 39] on span "Inventory Counts" at bounding box center [859, 40] width 87 height 11
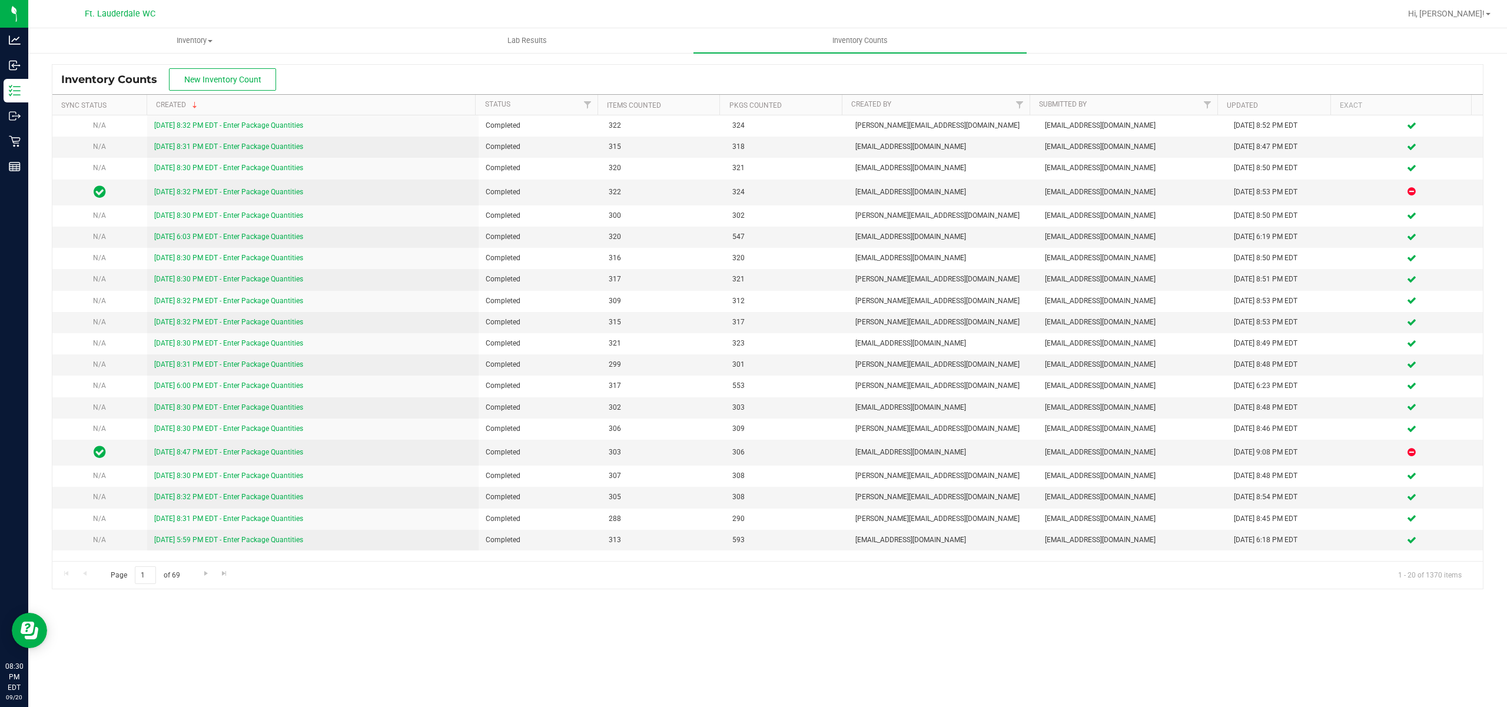
click at [1505, 221] on div "Inventory Counts New Inventory Count Sync Status Created Status Items Counted P…" at bounding box center [767, 326] width 1478 height 549
drag, startPoint x: 261, startPoint y: 81, endPoint x: 247, endPoint y: 86, distance: 14.9
click at [250, 85] on button "New Inventory Count" at bounding box center [222, 79] width 107 height 22
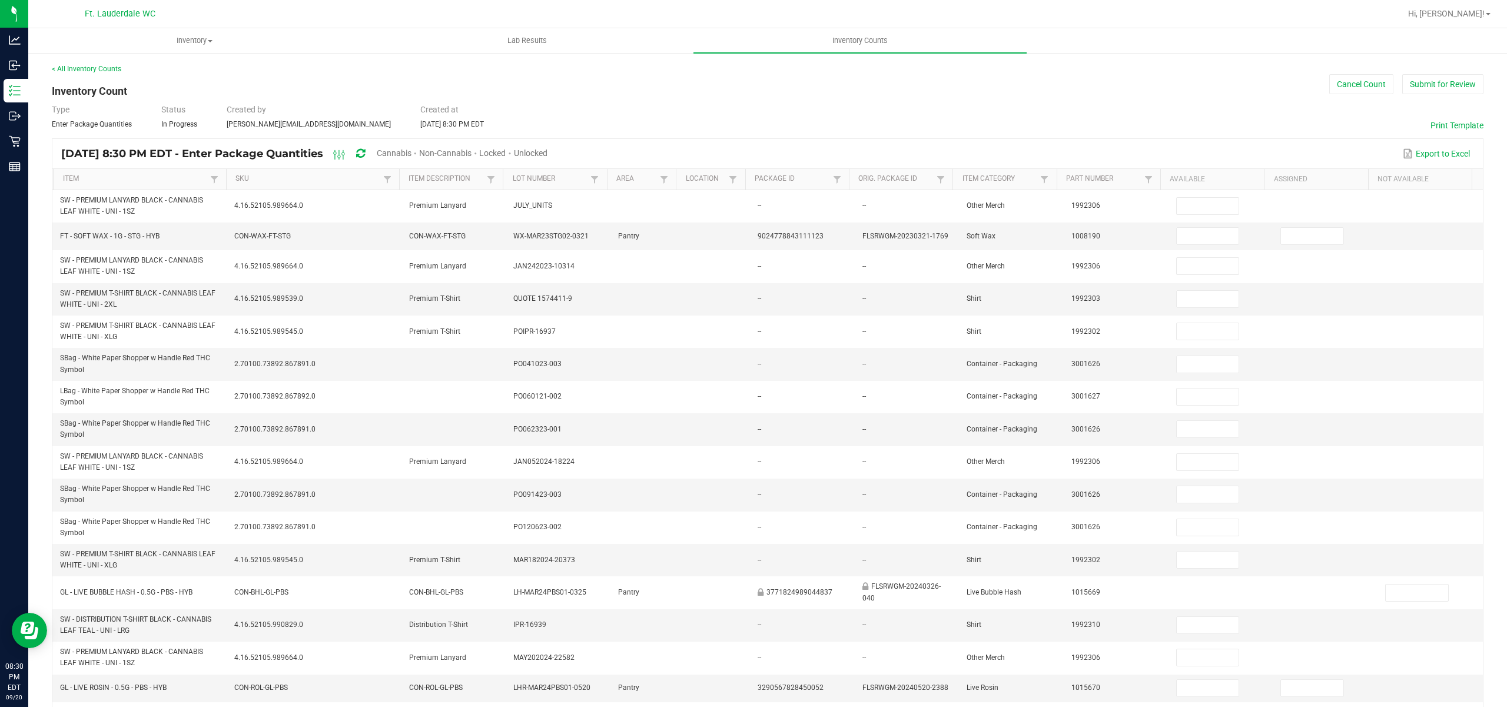
click at [411, 155] on span "Cannabis" at bounding box center [394, 152] width 35 height 9
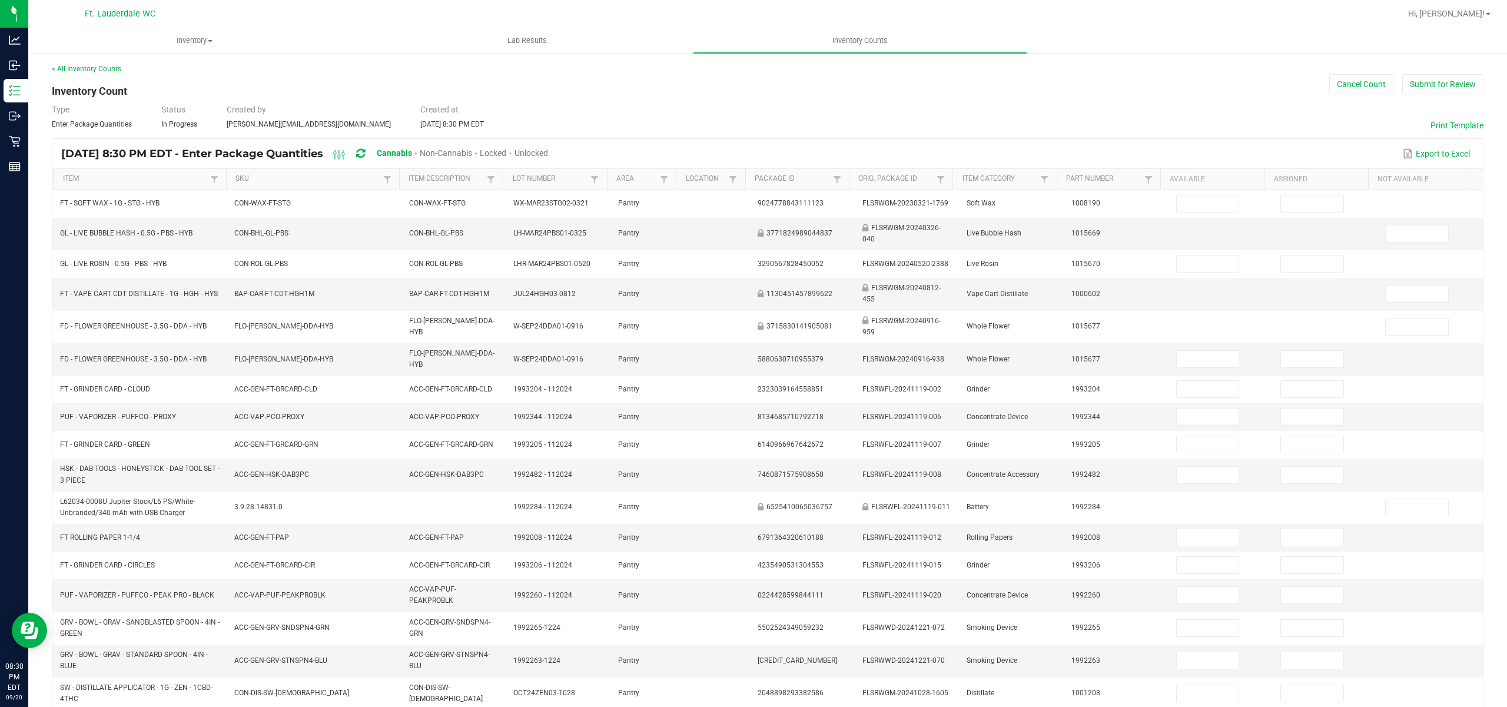
click at [548, 151] on span "Unlocked" at bounding box center [531, 152] width 34 height 9
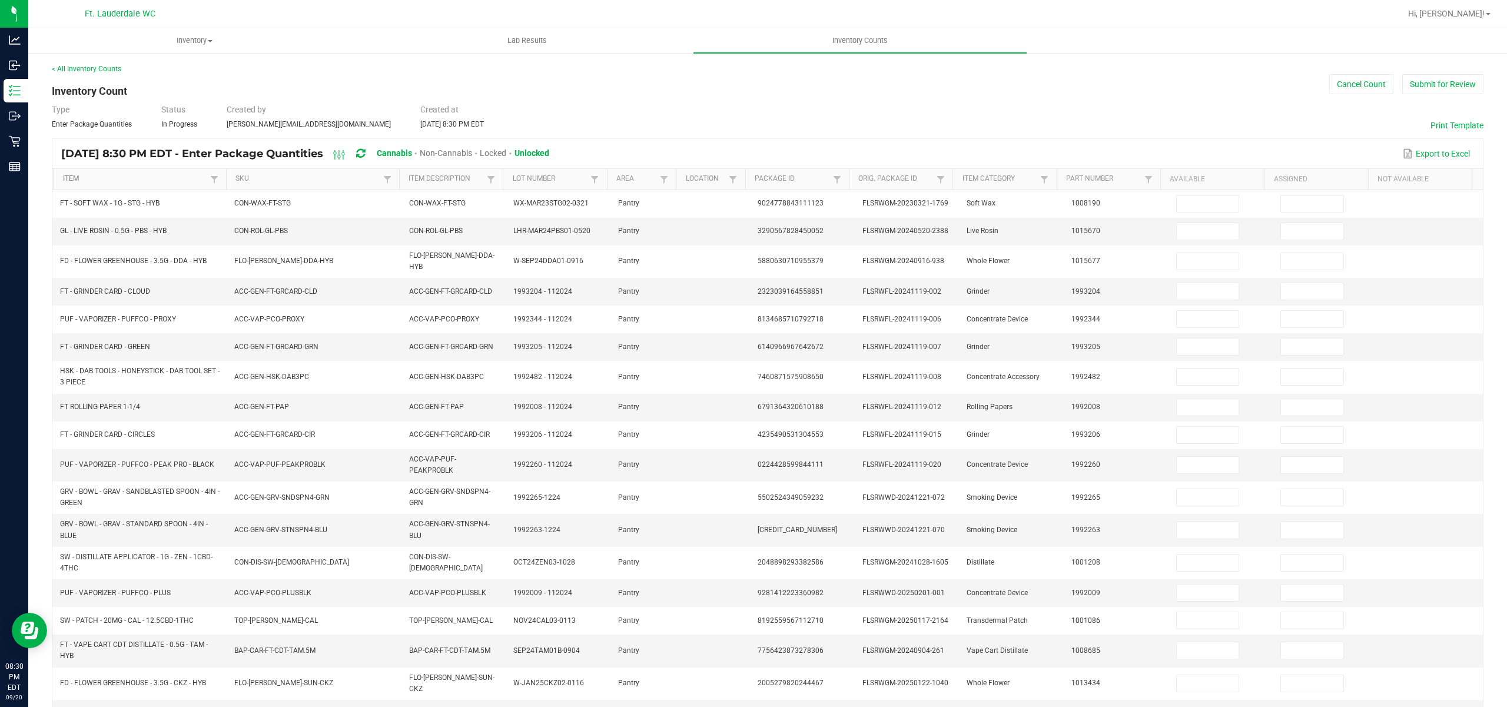
click at [152, 177] on link "Item" at bounding box center [135, 178] width 144 height 9
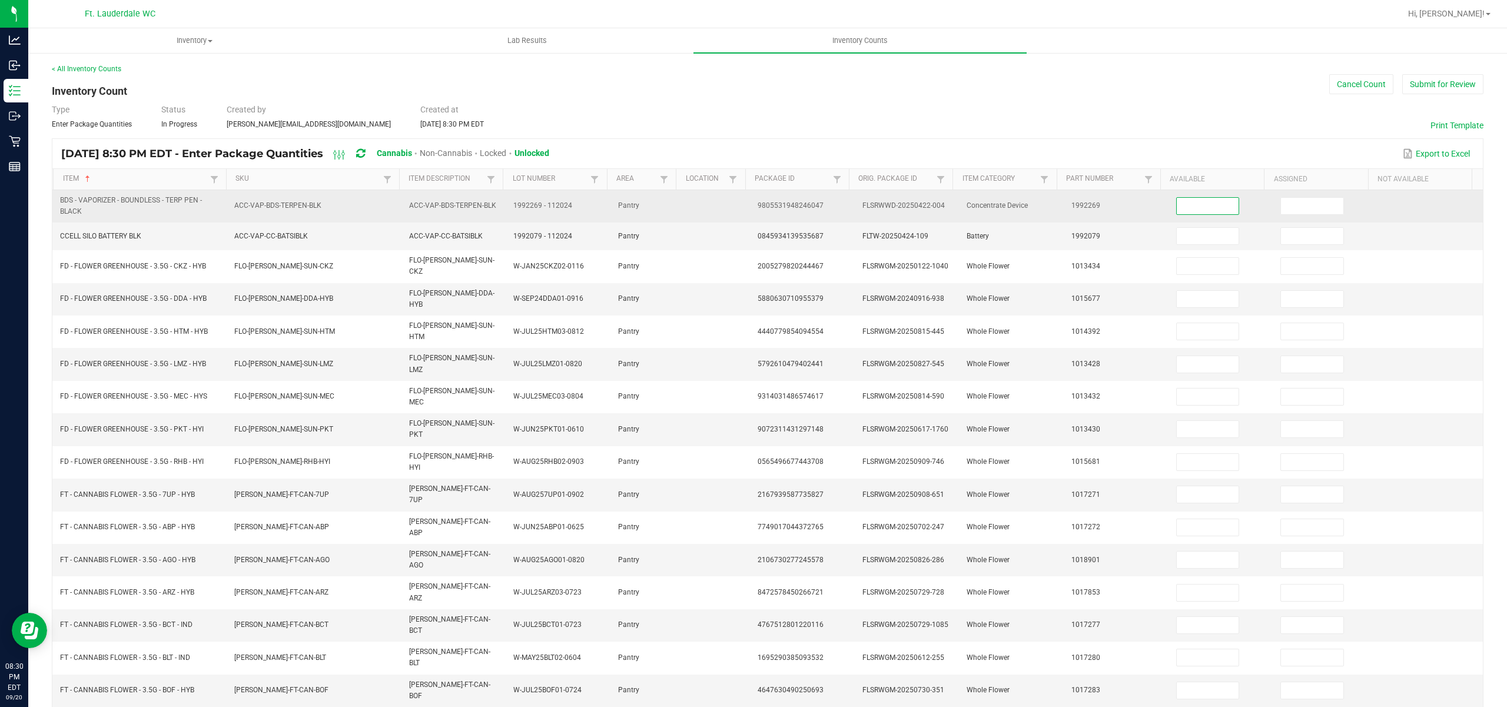
click at [1208, 207] on input at bounding box center [1207, 206] width 62 height 16
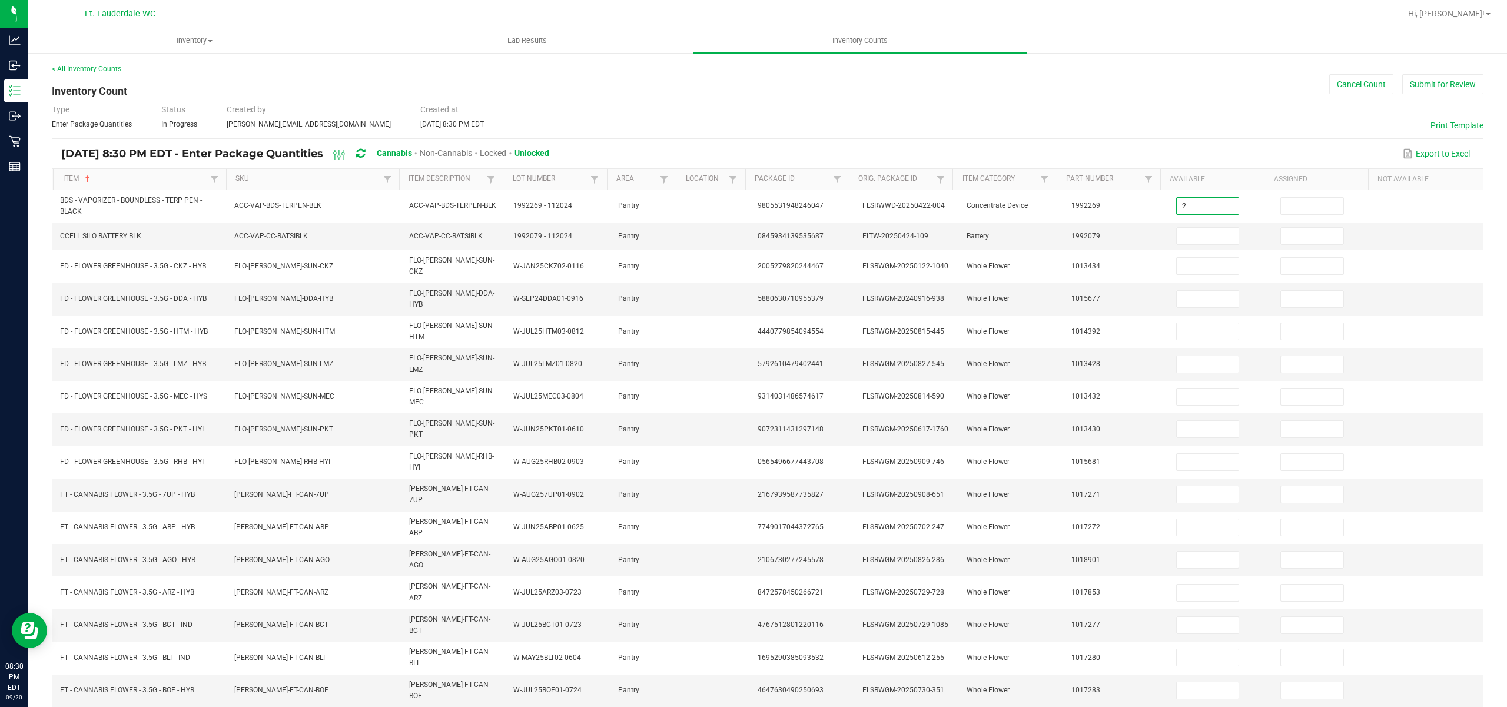
type input "2"
type input "12"
type input "1"
type input "12"
type input "10"
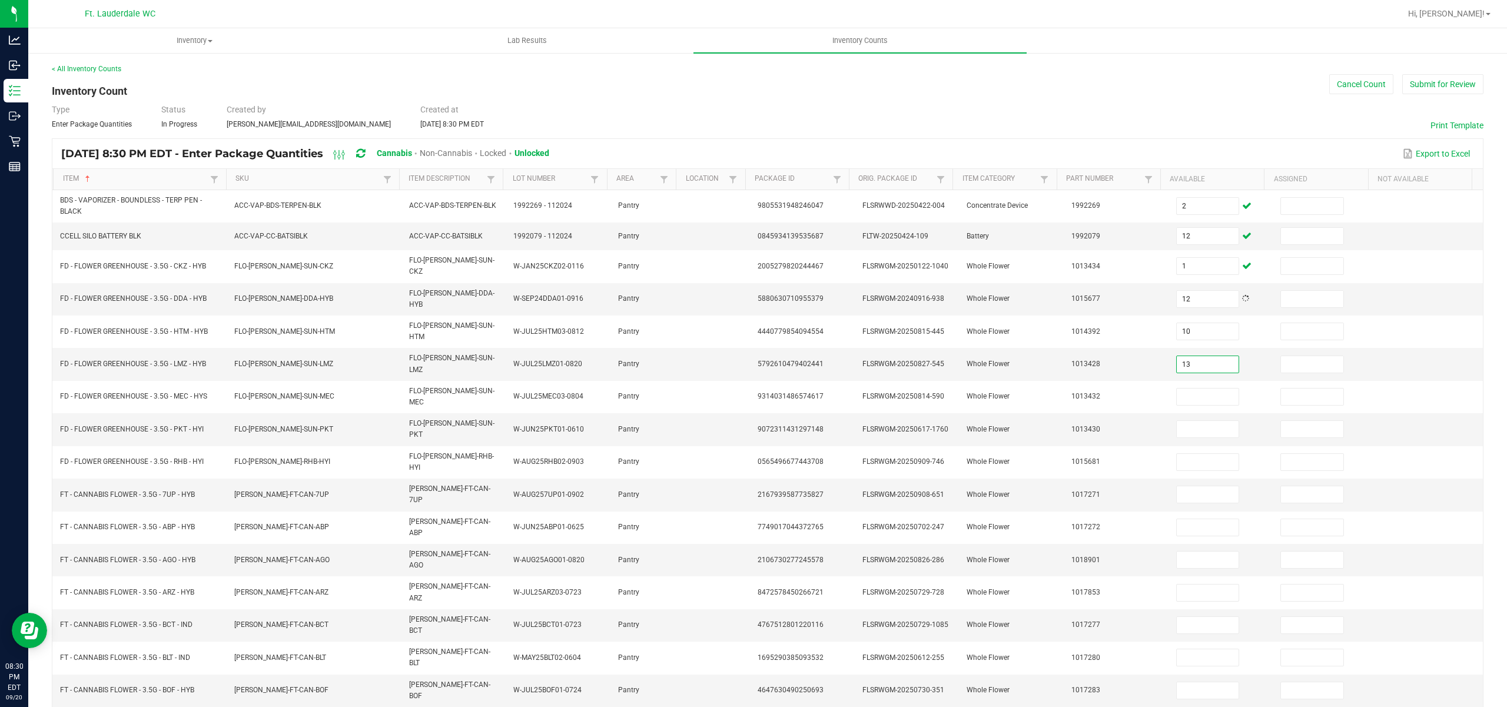
type input "13"
type input "1"
type input "8"
type input "1"
type input "11"
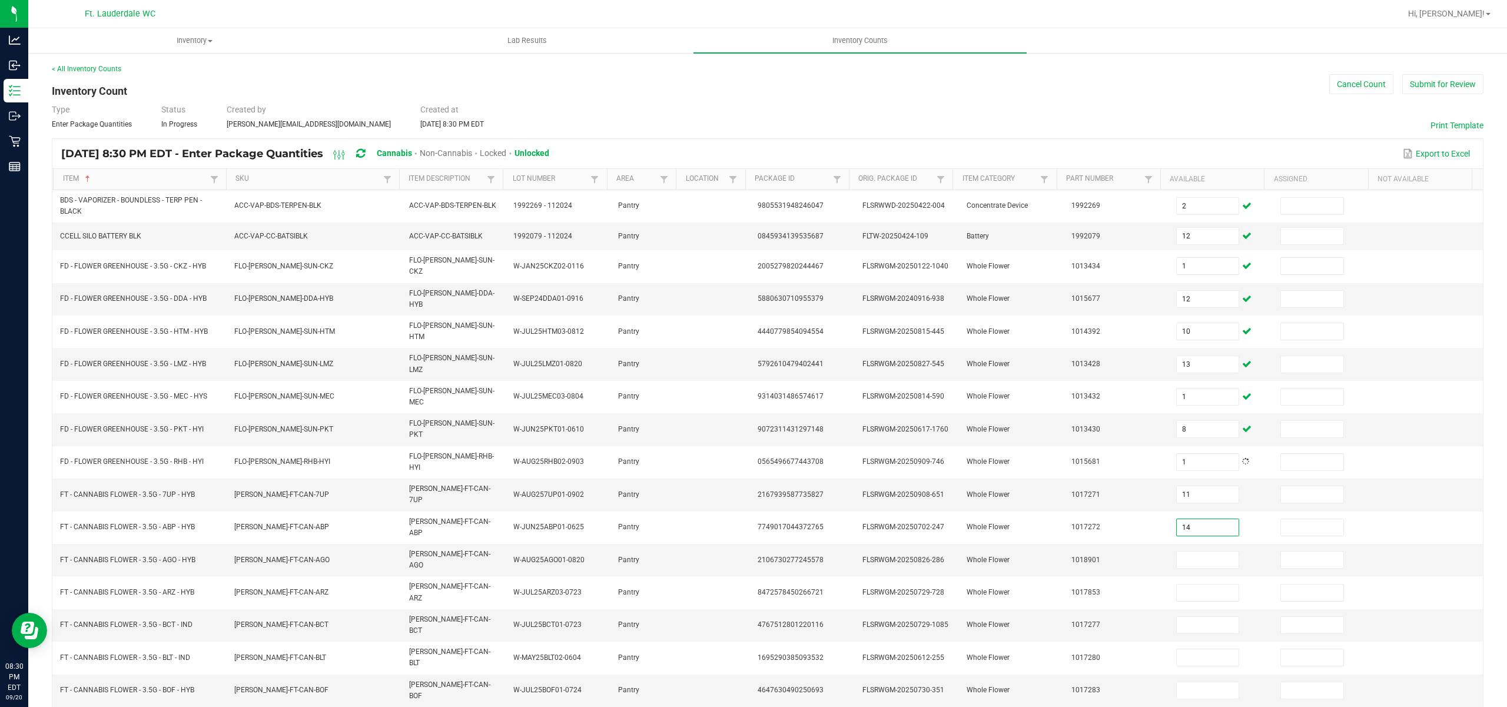
type input "14"
type input "11"
type input "3"
type input "12"
type input "16"
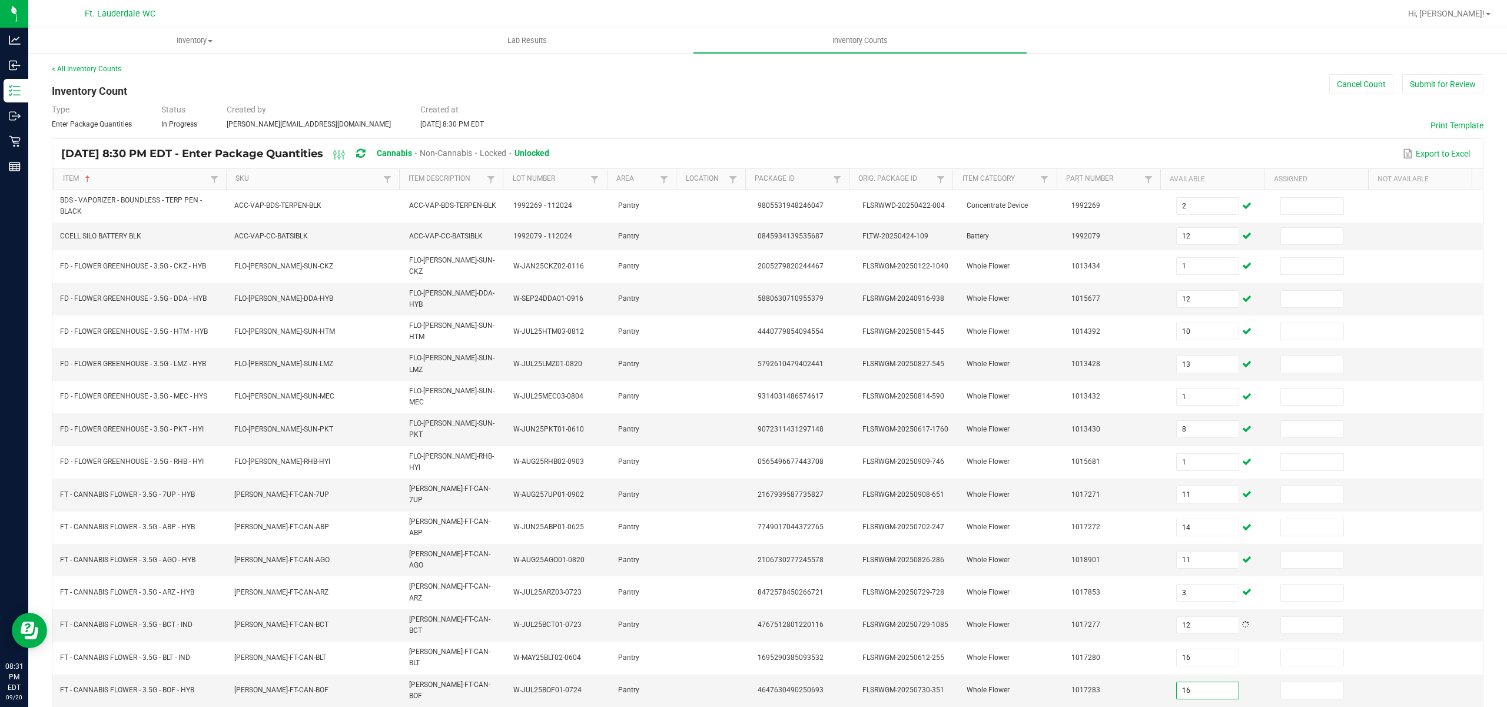
type input "16"
type input "15"
type input "11"
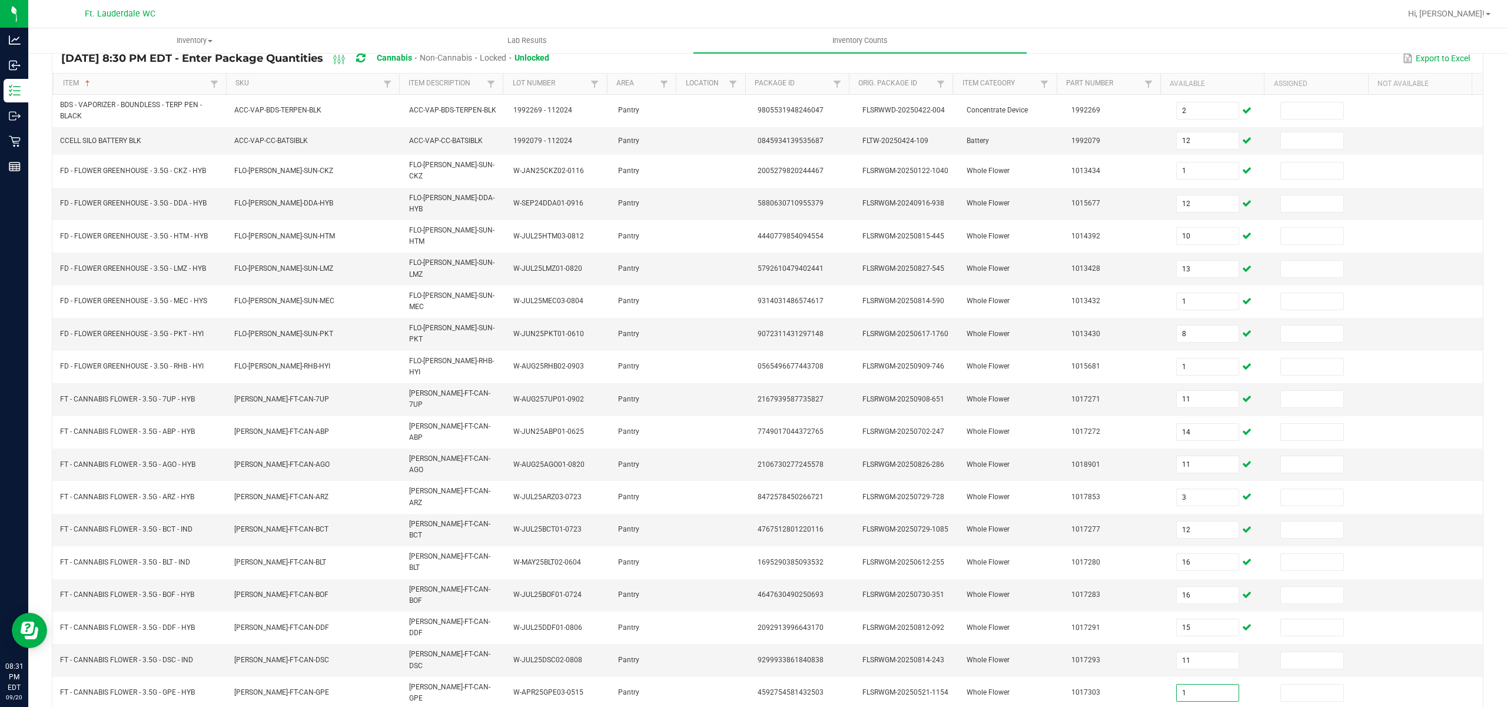
type input "1"
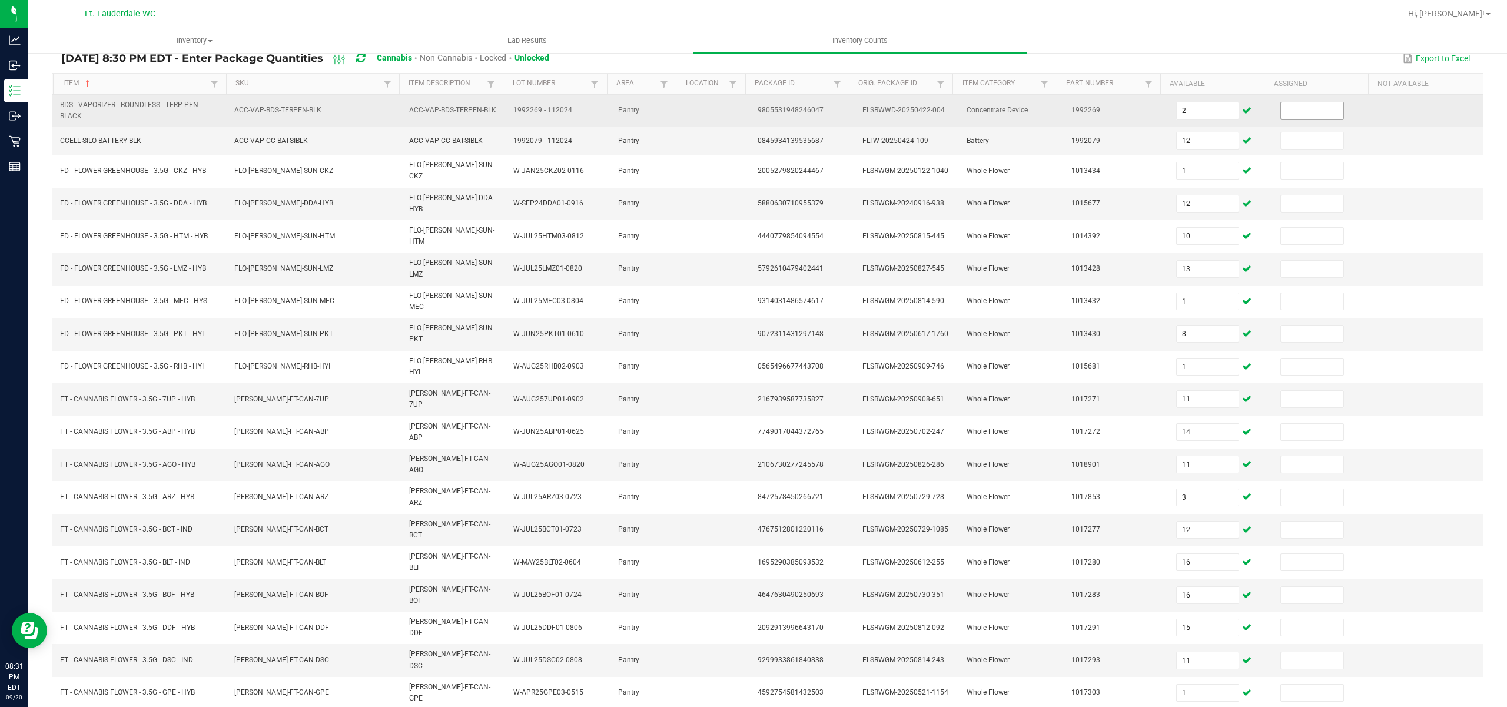
click at [1293, 105] on input at bounding box center [1312, 110] width 62 height 16
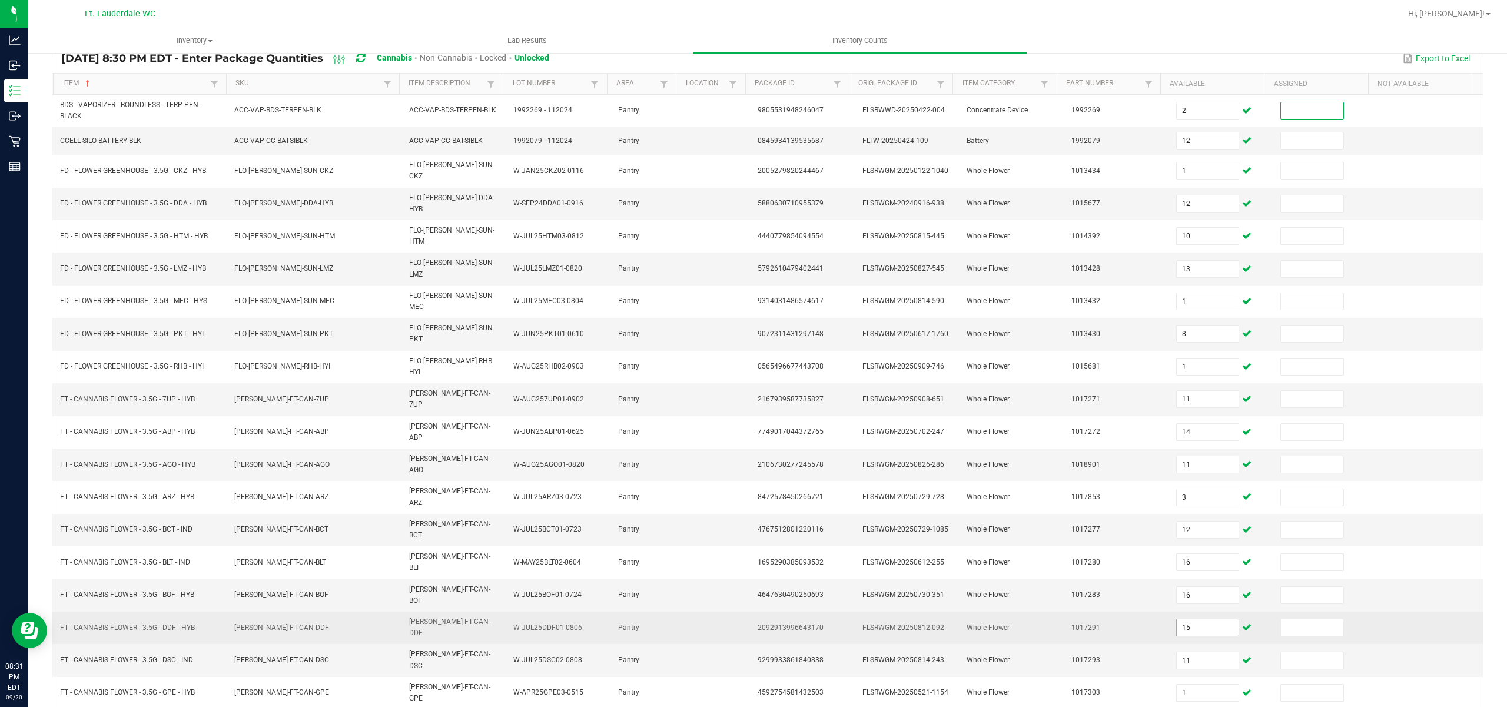
scroll to position [0, 0]
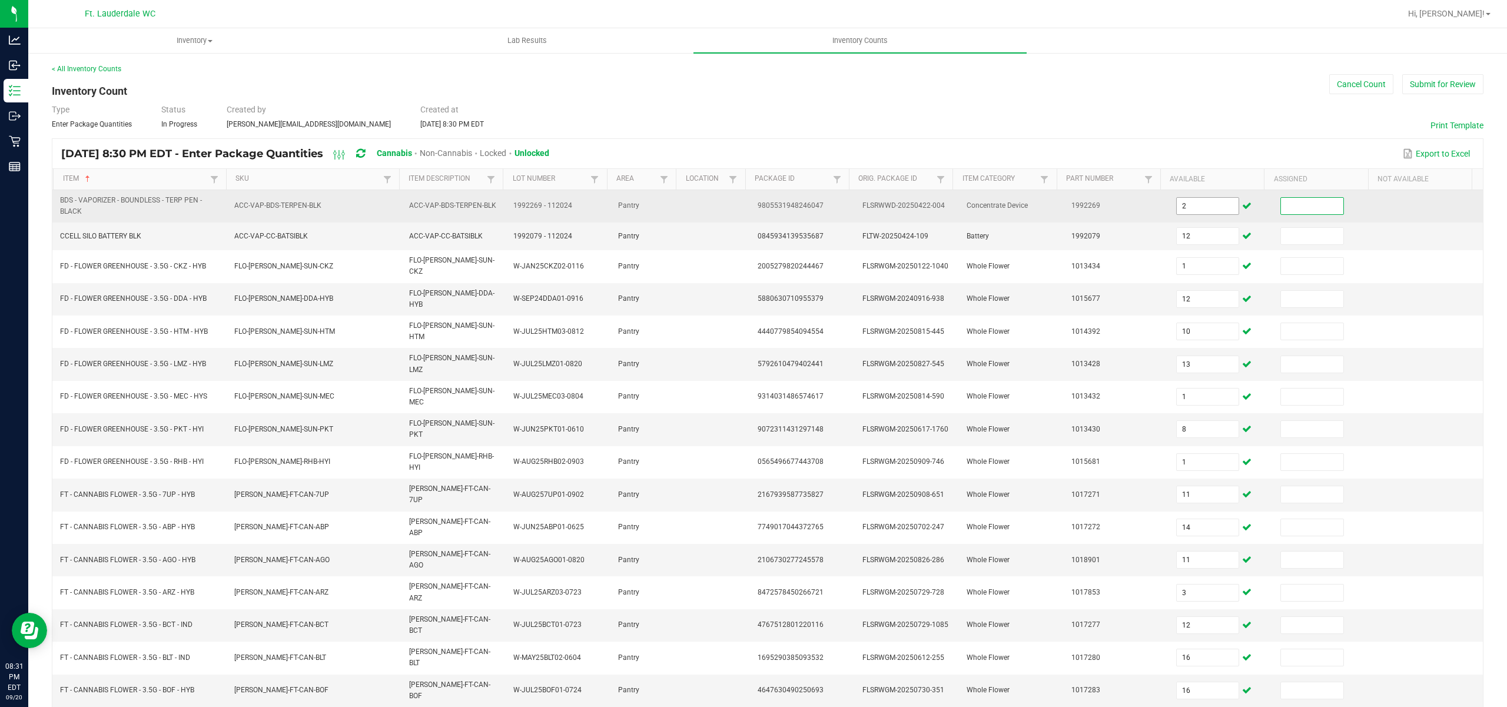
click at [1185, 201] on input "2" at bounding box center [1207, 206] width 62 height 16
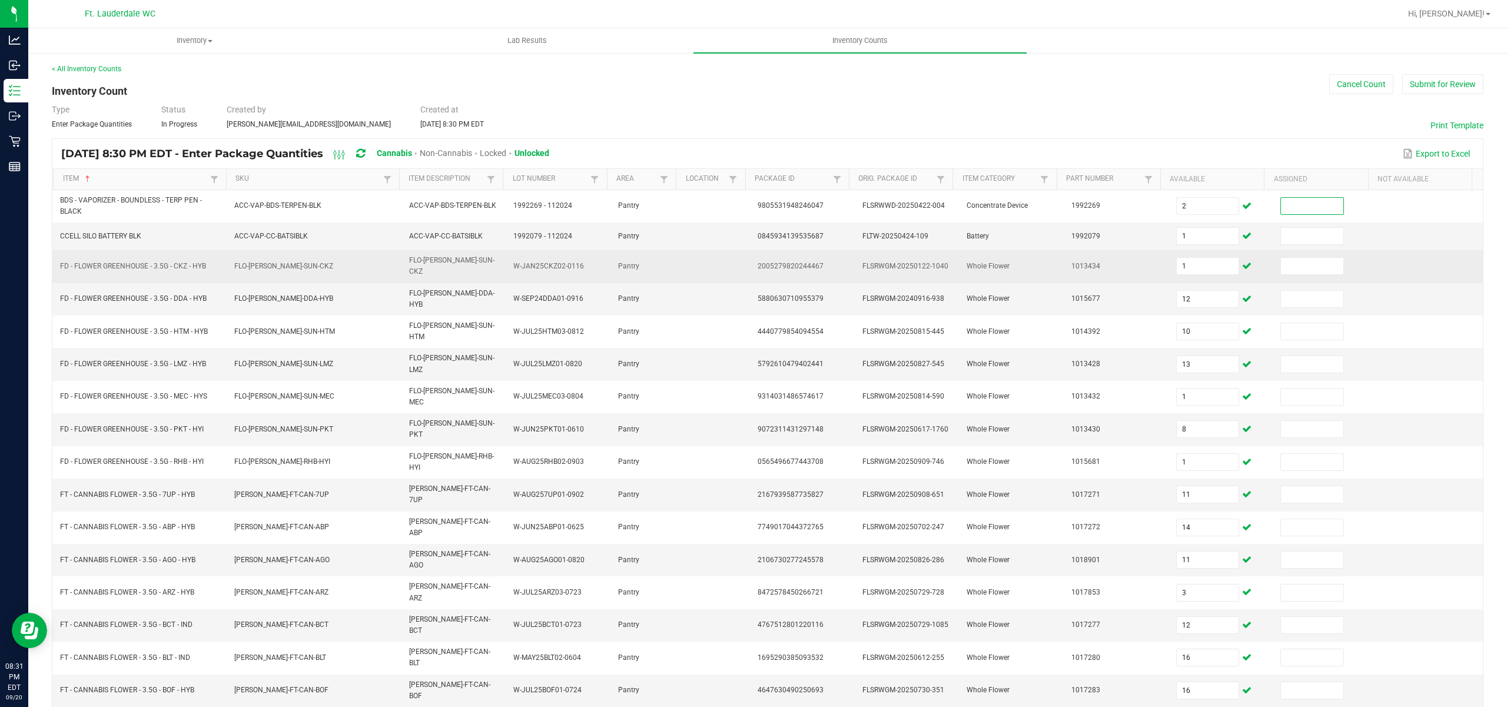
type input "12"
type input "10"
type input "13"
type input "11"
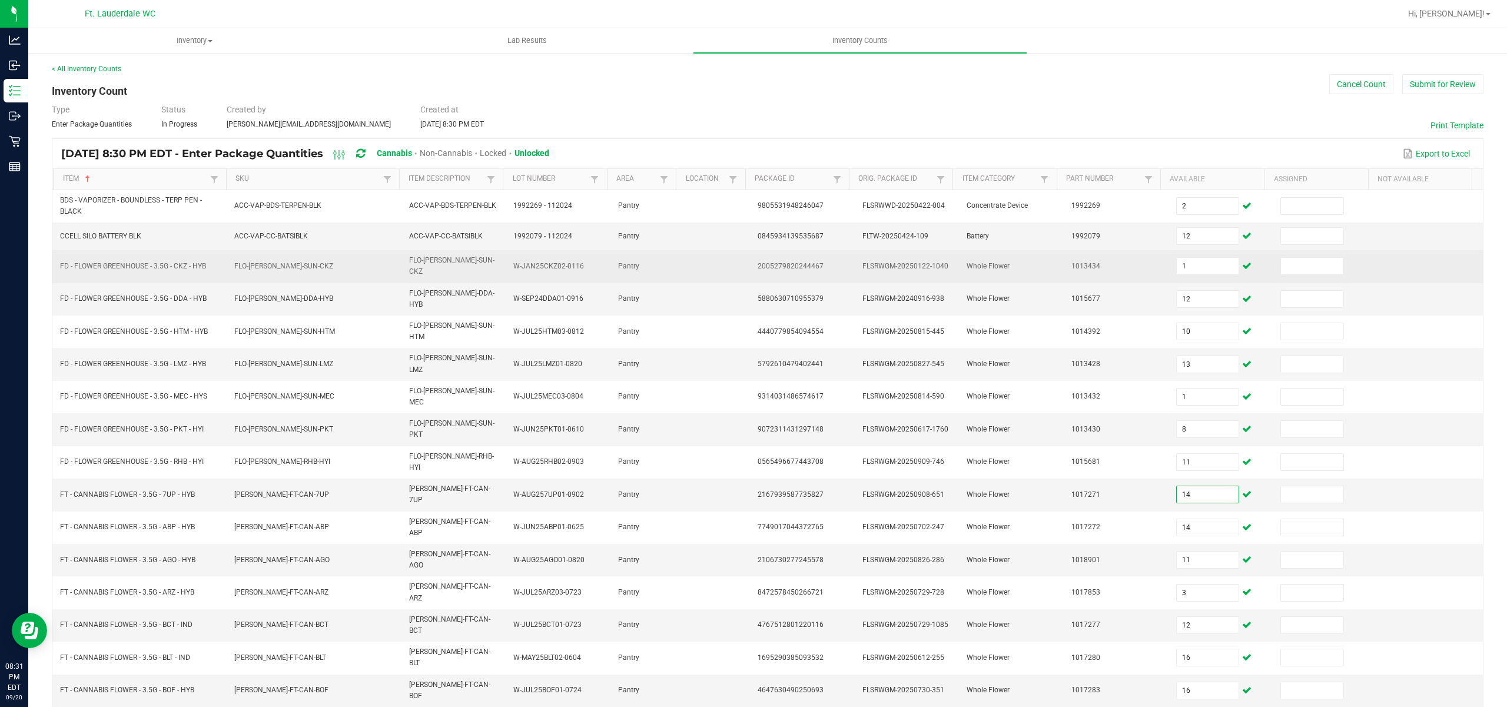
type input "14"
type input "11"
type input "1"
type input "3"
type input "12"
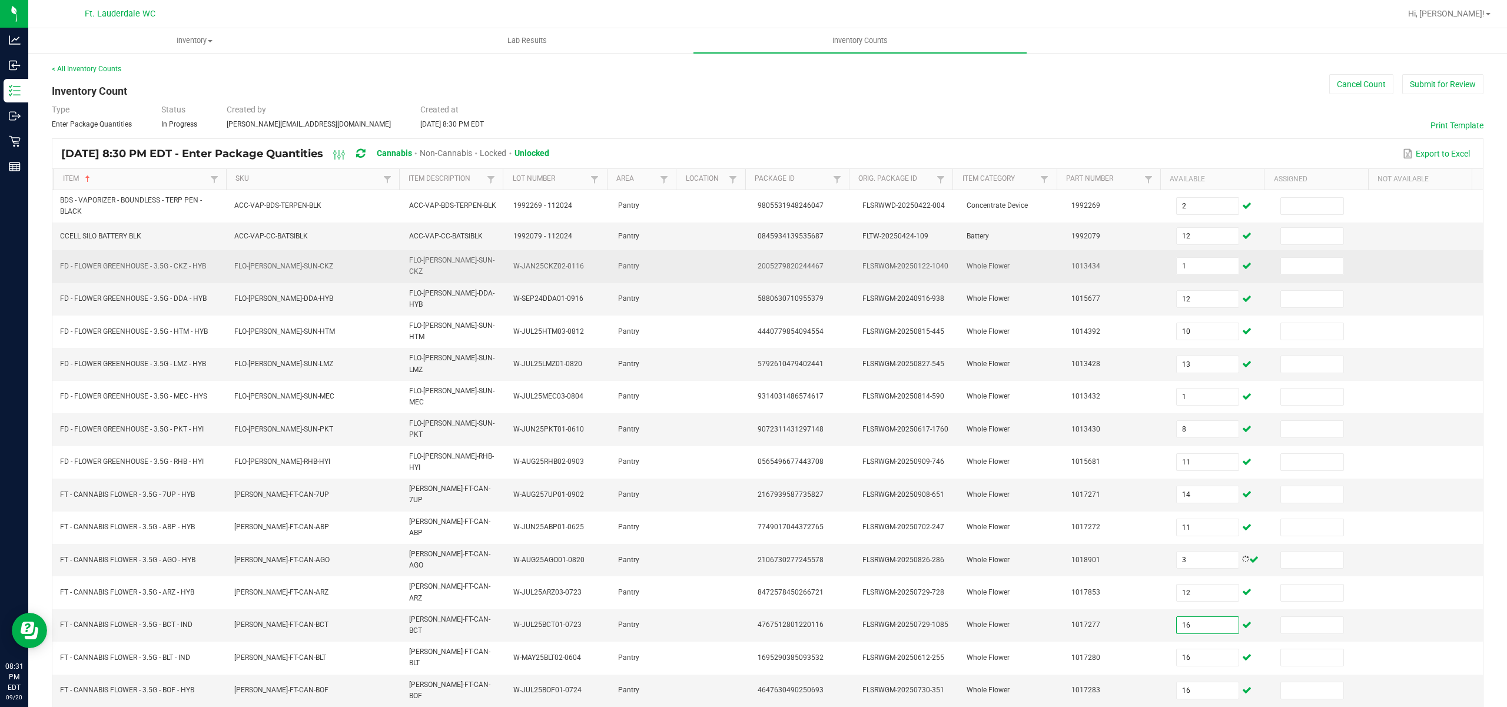
type input "16"
type input "15"
type input "11"
type input "1"
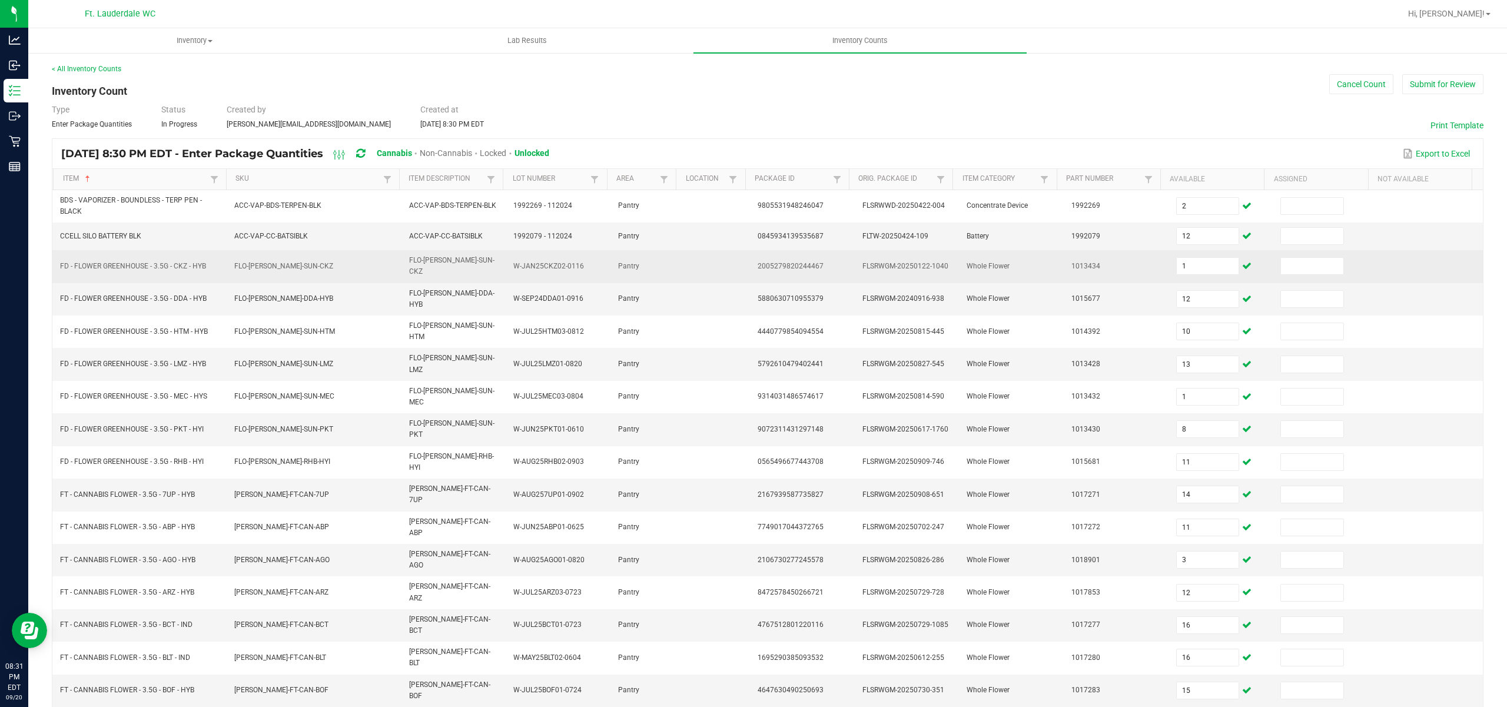
scroll to position [95, 0]
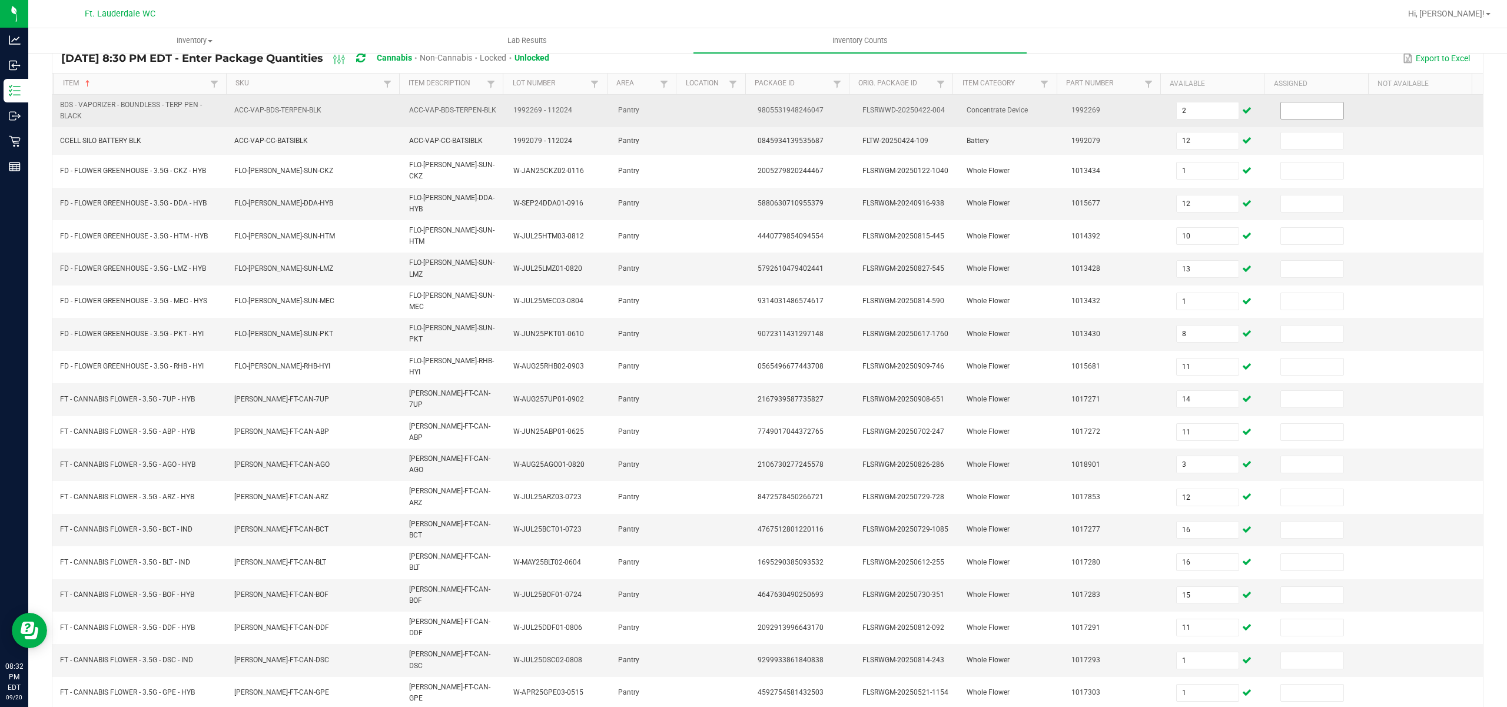
type input "17"
click at [1282, 113] on input at bounding box center [1312, 110] width 62 height 16
type input "0"
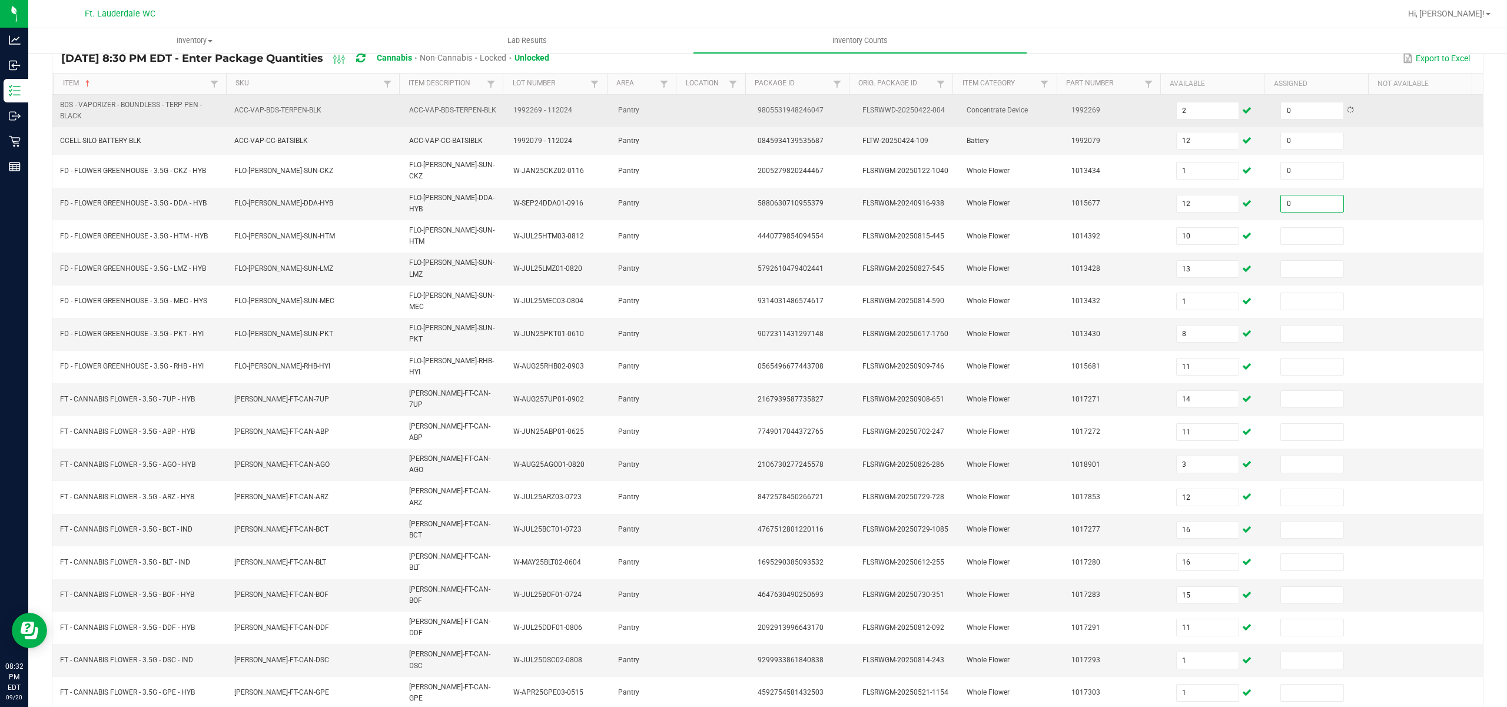
type input "0"
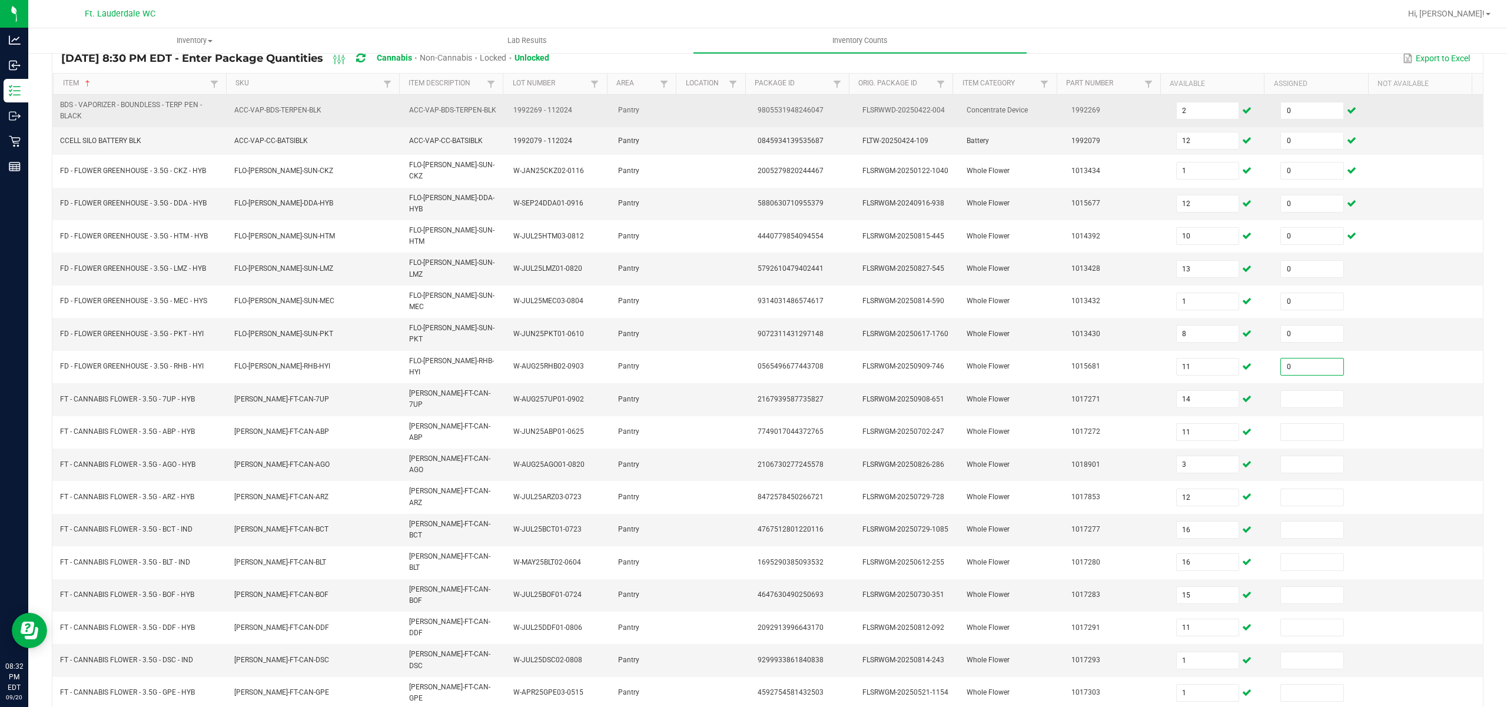
type input "0"
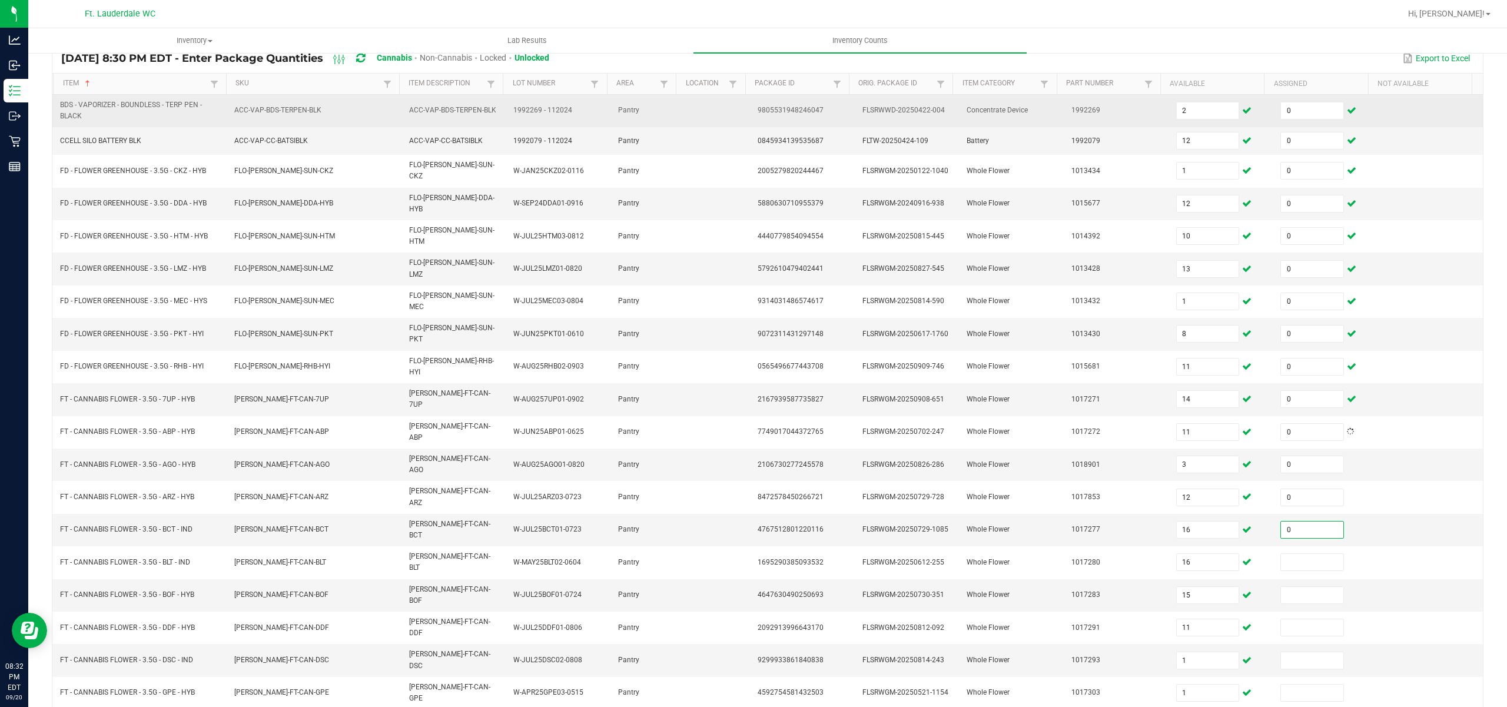
type input "0"
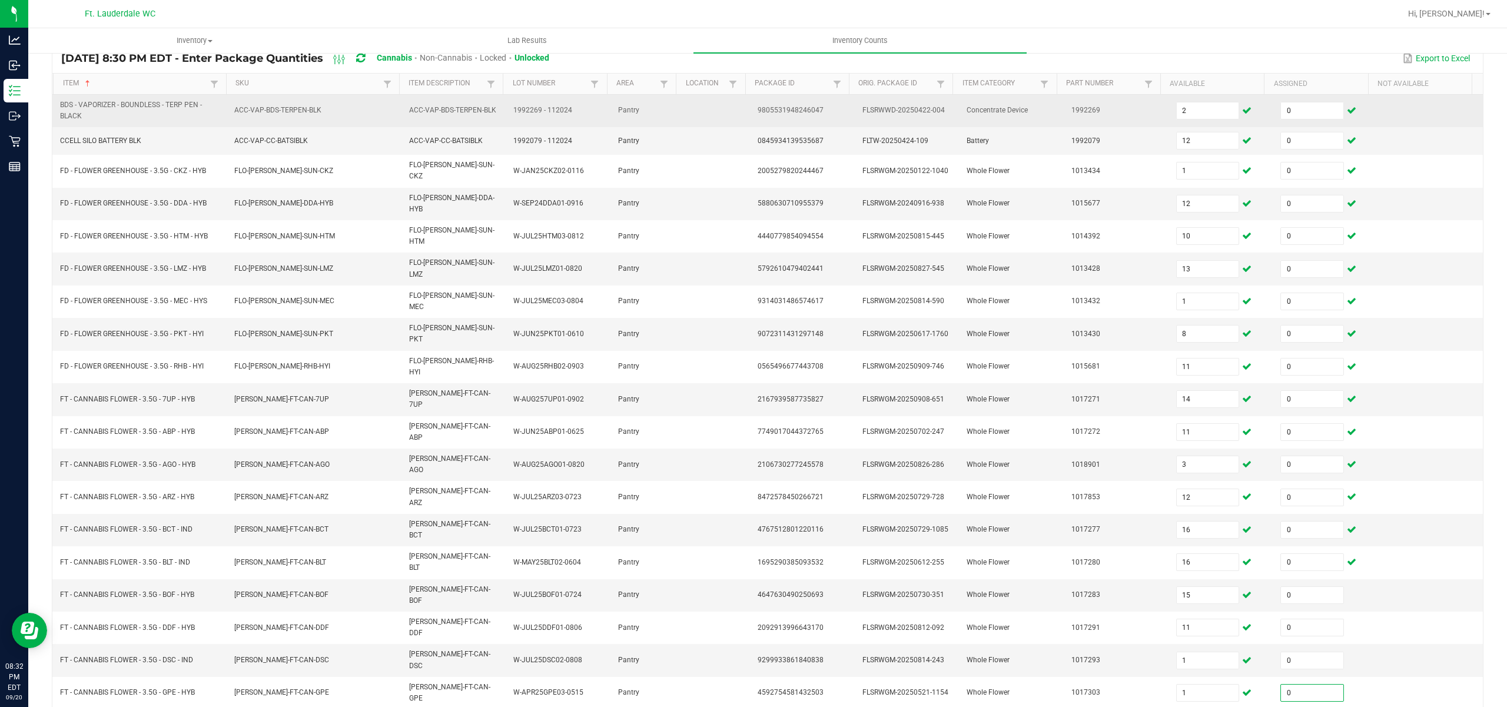
type input "0"
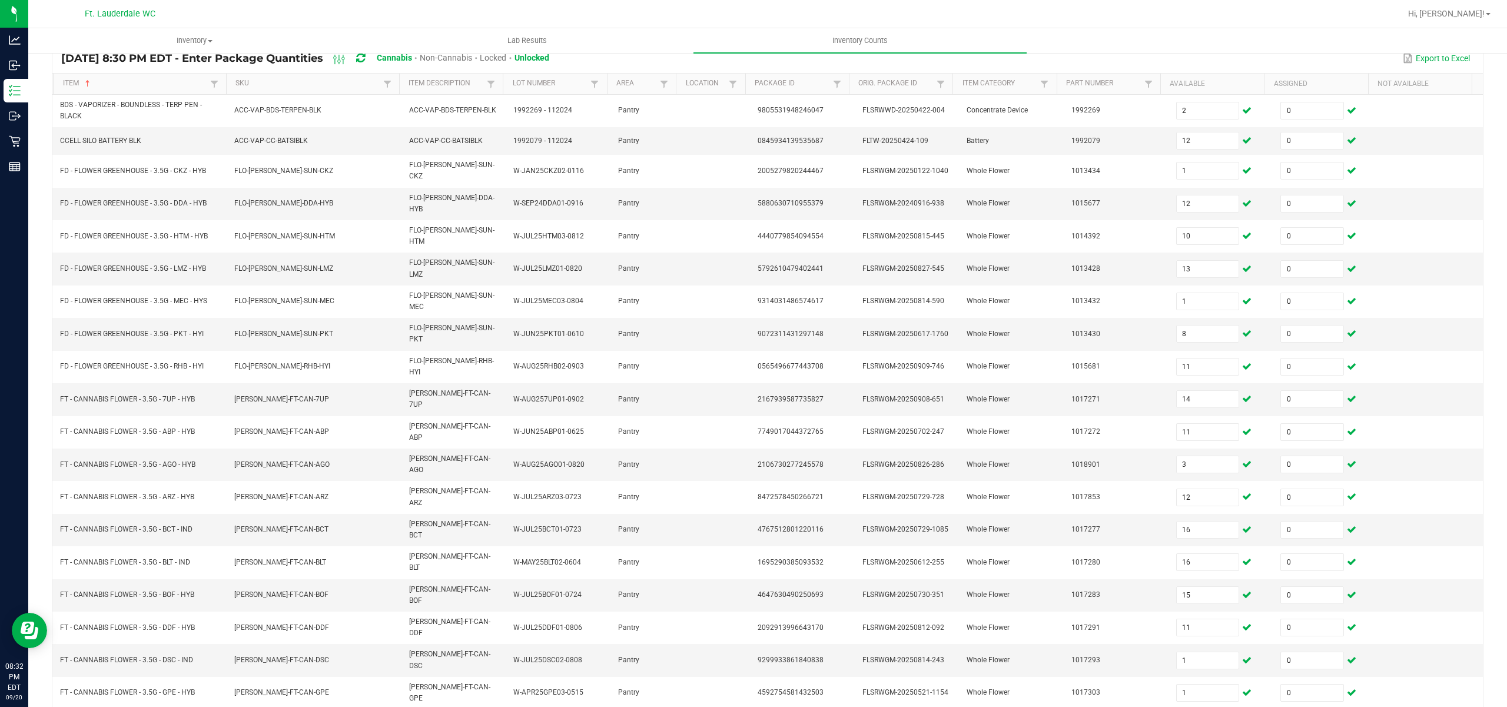
type input "0"
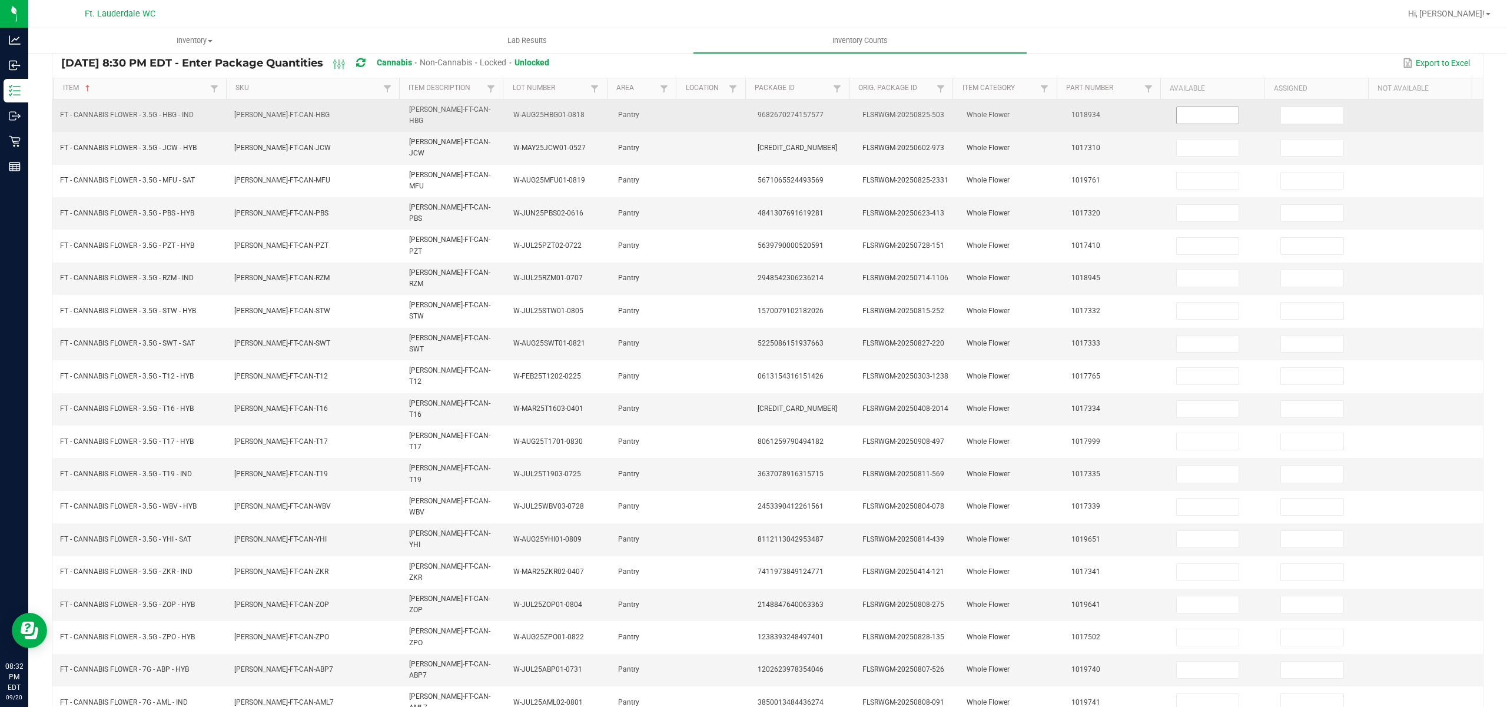
click at [1189, 114] on input at bounding box center [1207, 115] width 62 height 16
type input "4"
type input "5"
type input "8"
type input "6"
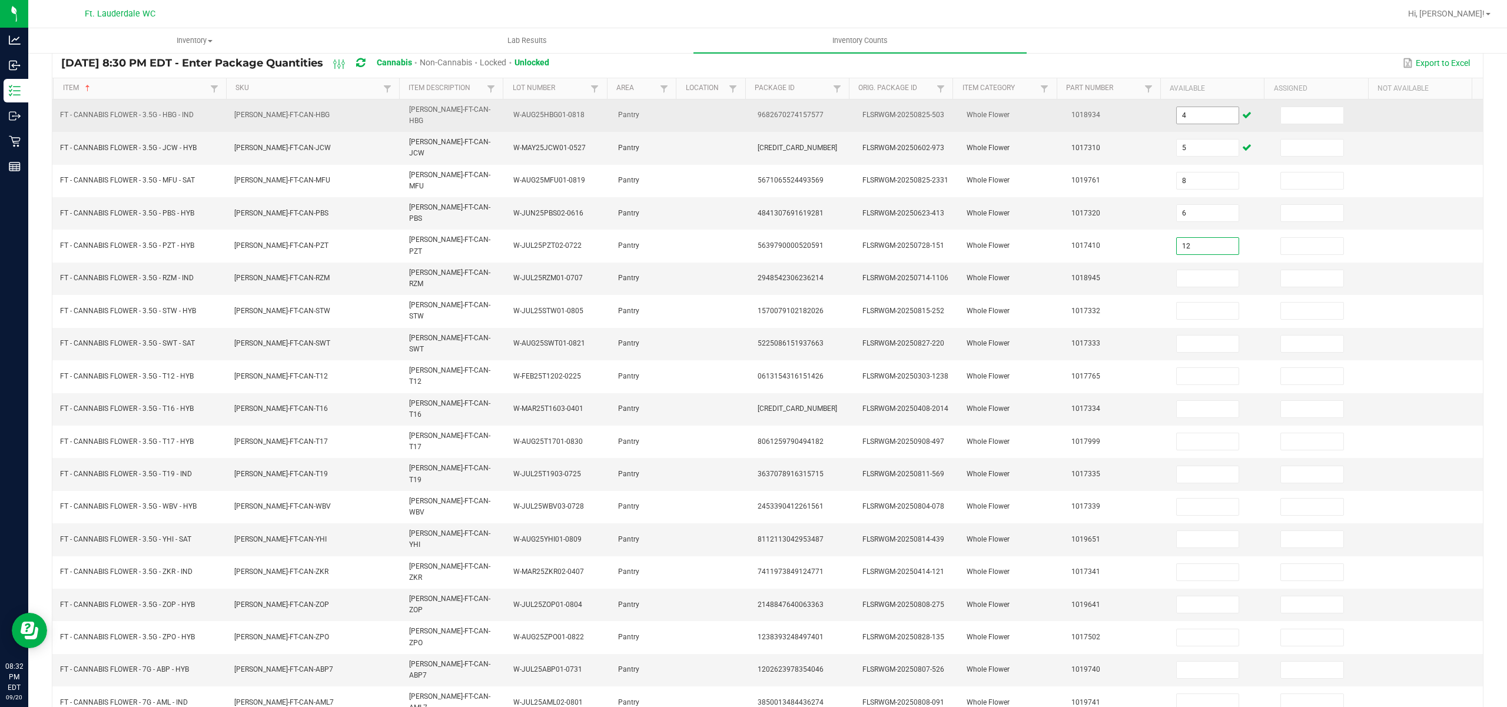
type input "12"
type input "15"
type input "10"
type input "8"
type input "22"
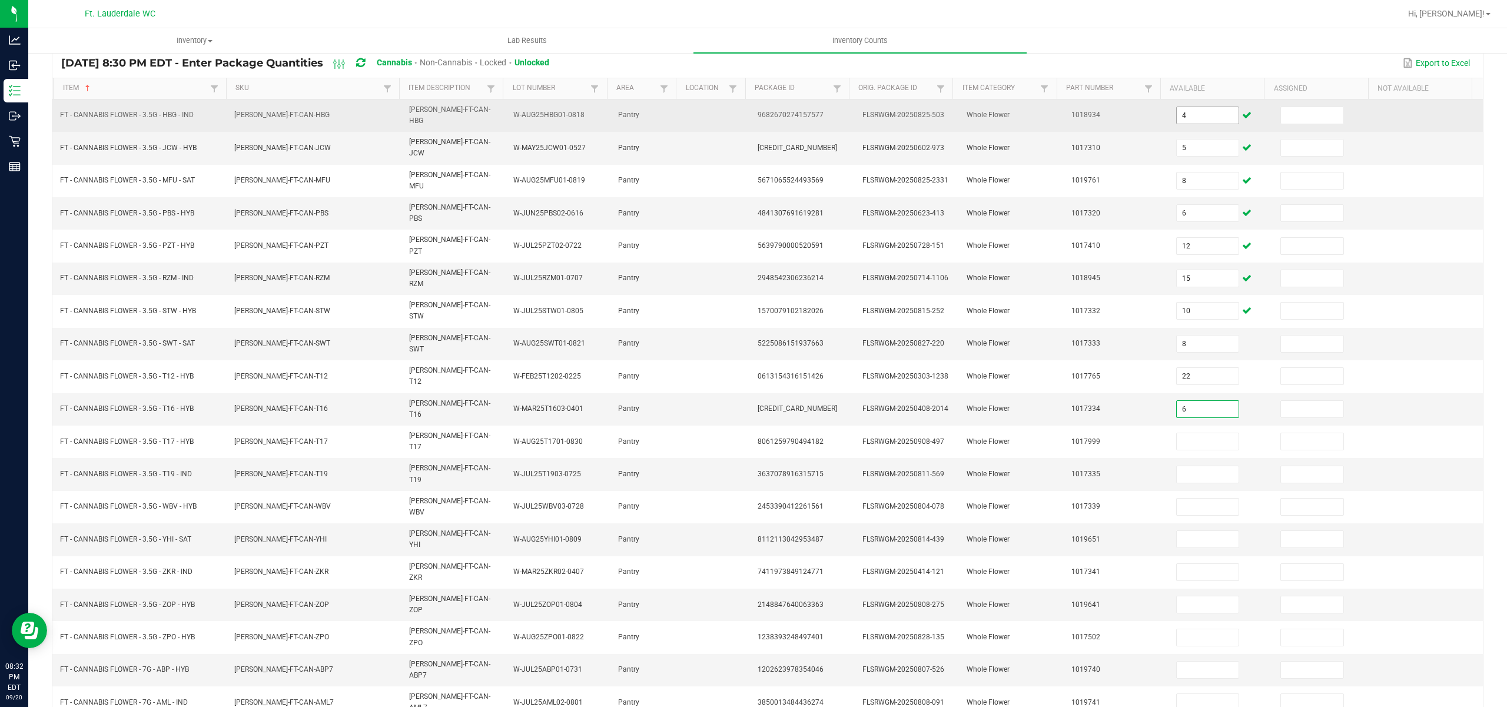
type input "6"
type input "2"
type input "16"
type input "14"
type input "11"
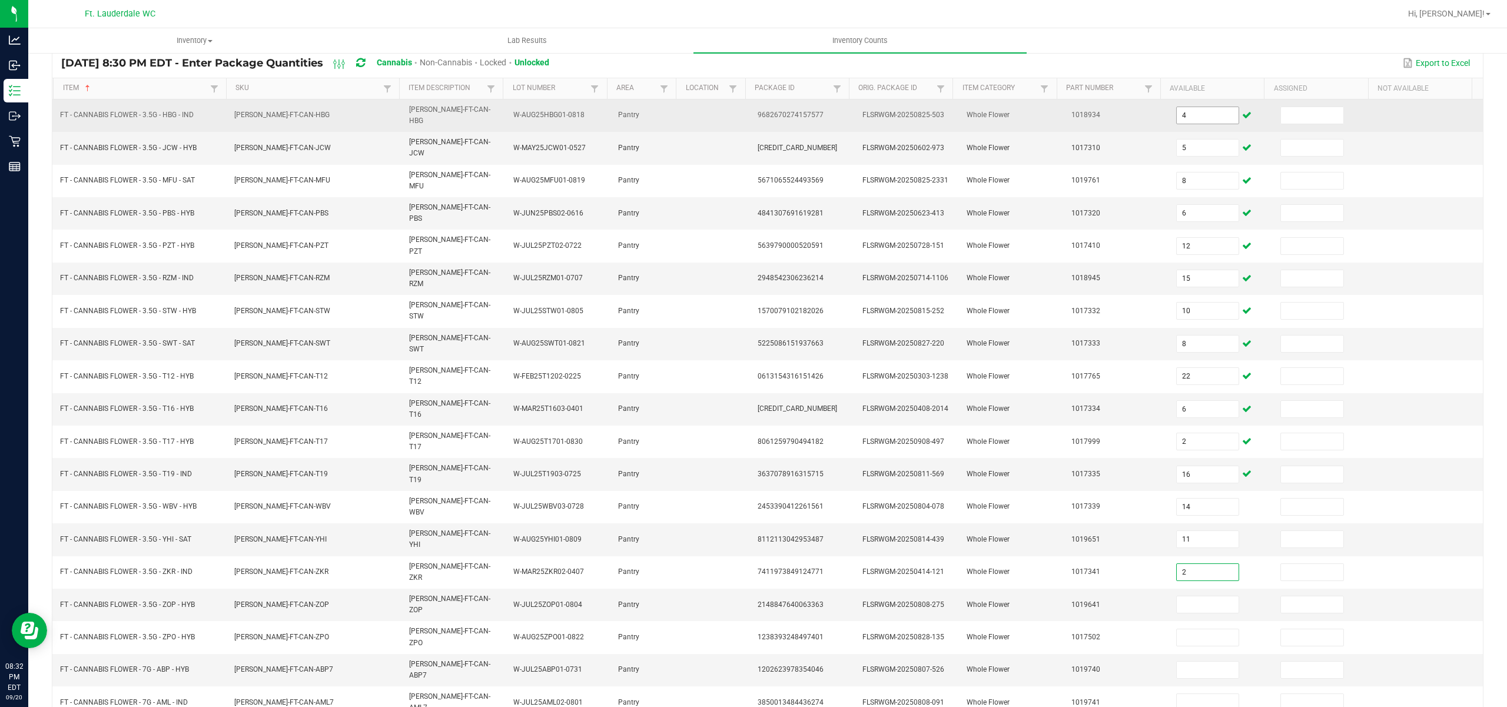
type input "2"
type input "10"
type input "11"
type input "10"
type input "3"
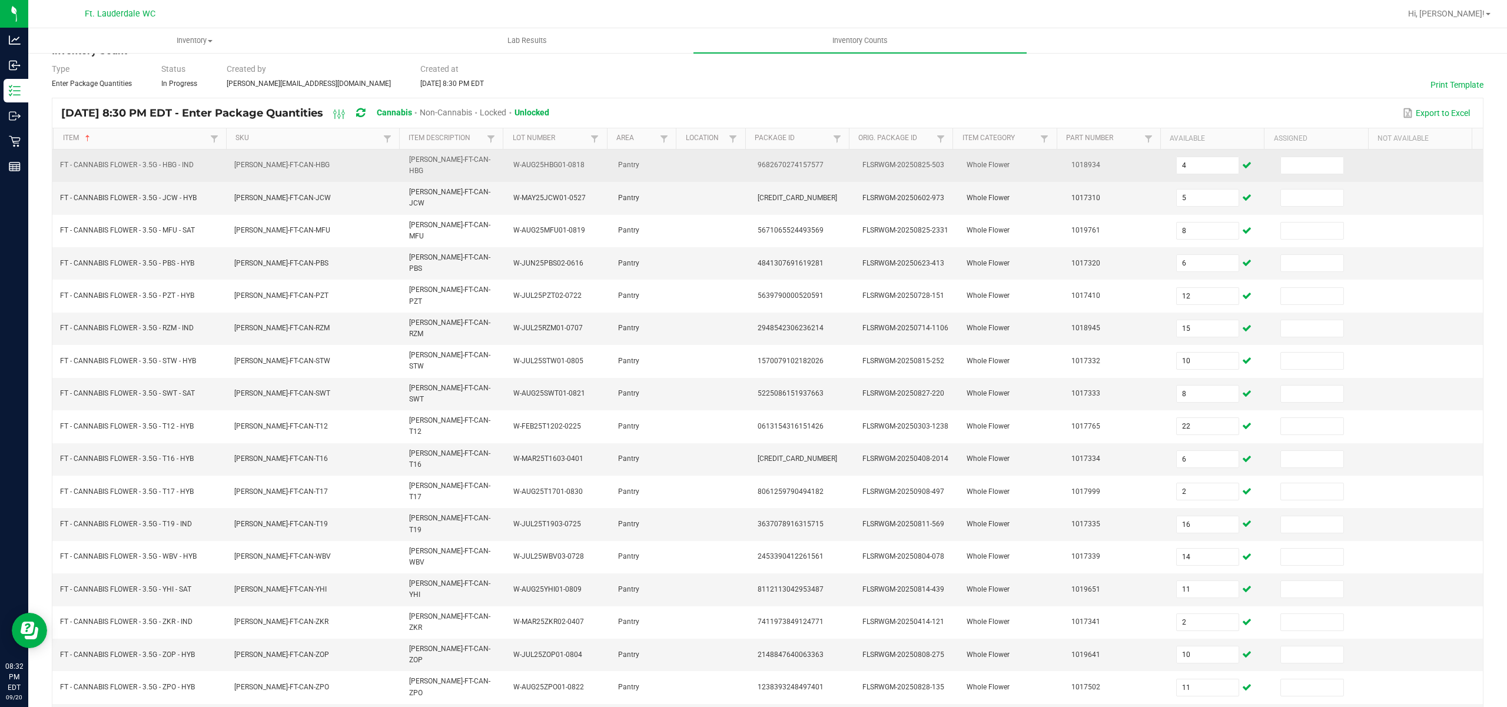
scroll to position [12, 0]
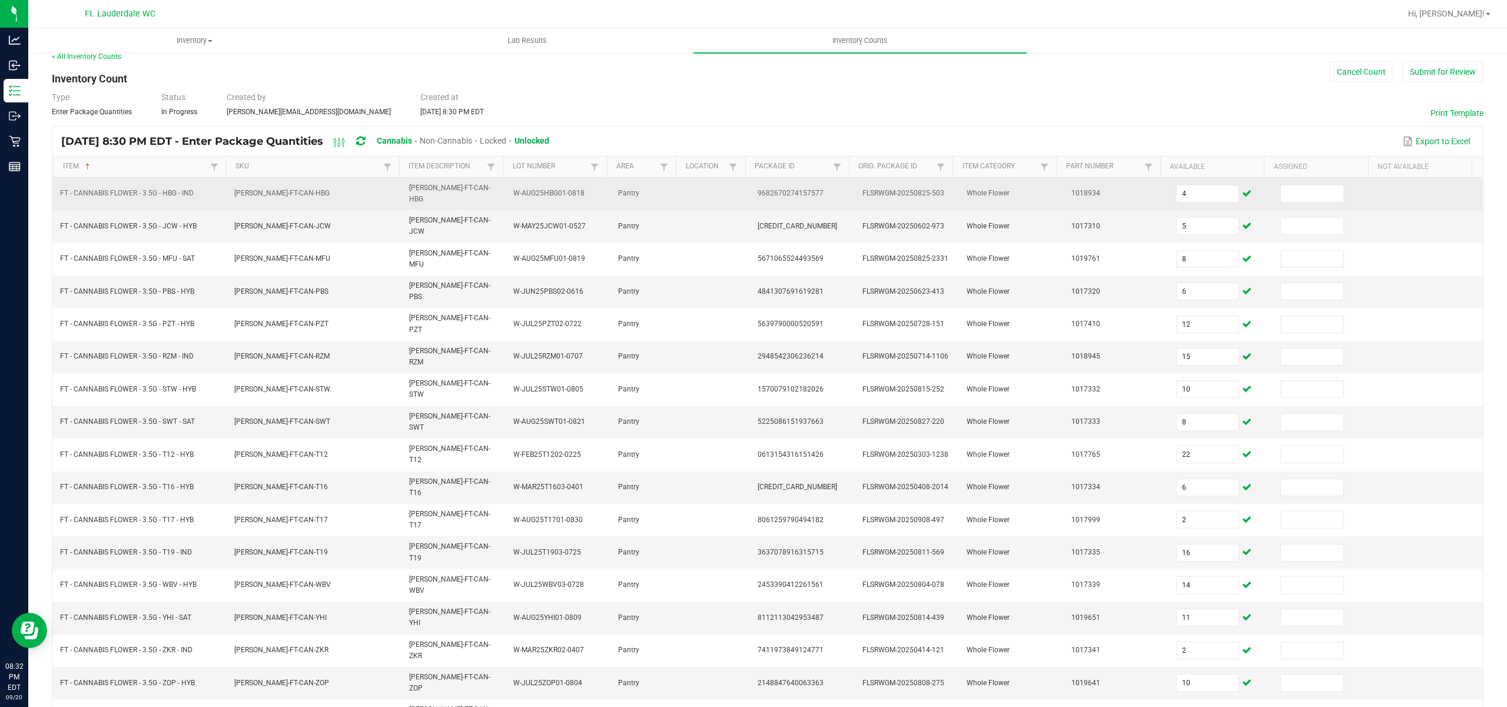
type input "4"
click at [1283, 180] on td at bounding box center [1325, 194] width 105 height 32
click at [1284, 191] on input at bounding box center [1312, 193] width 62 height 16
type input "0"
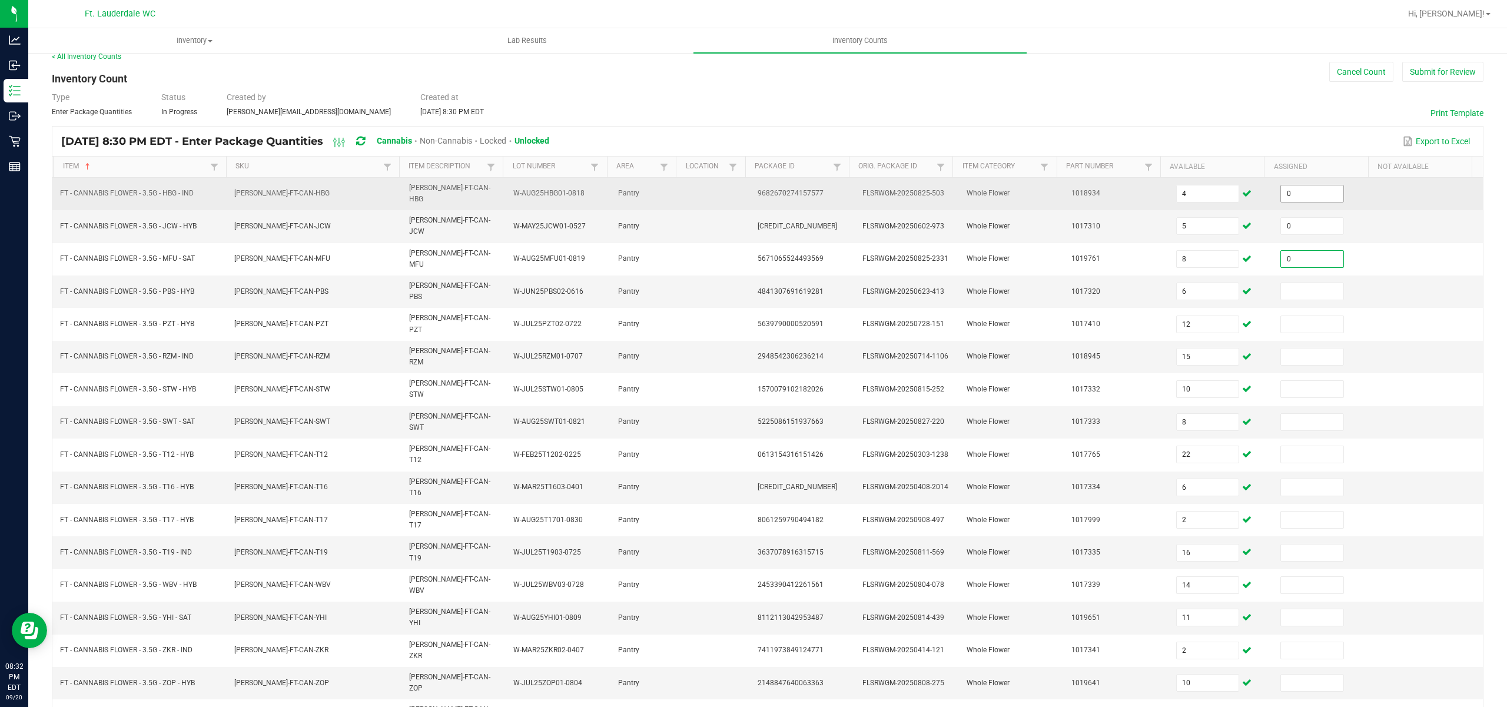
type input "0"
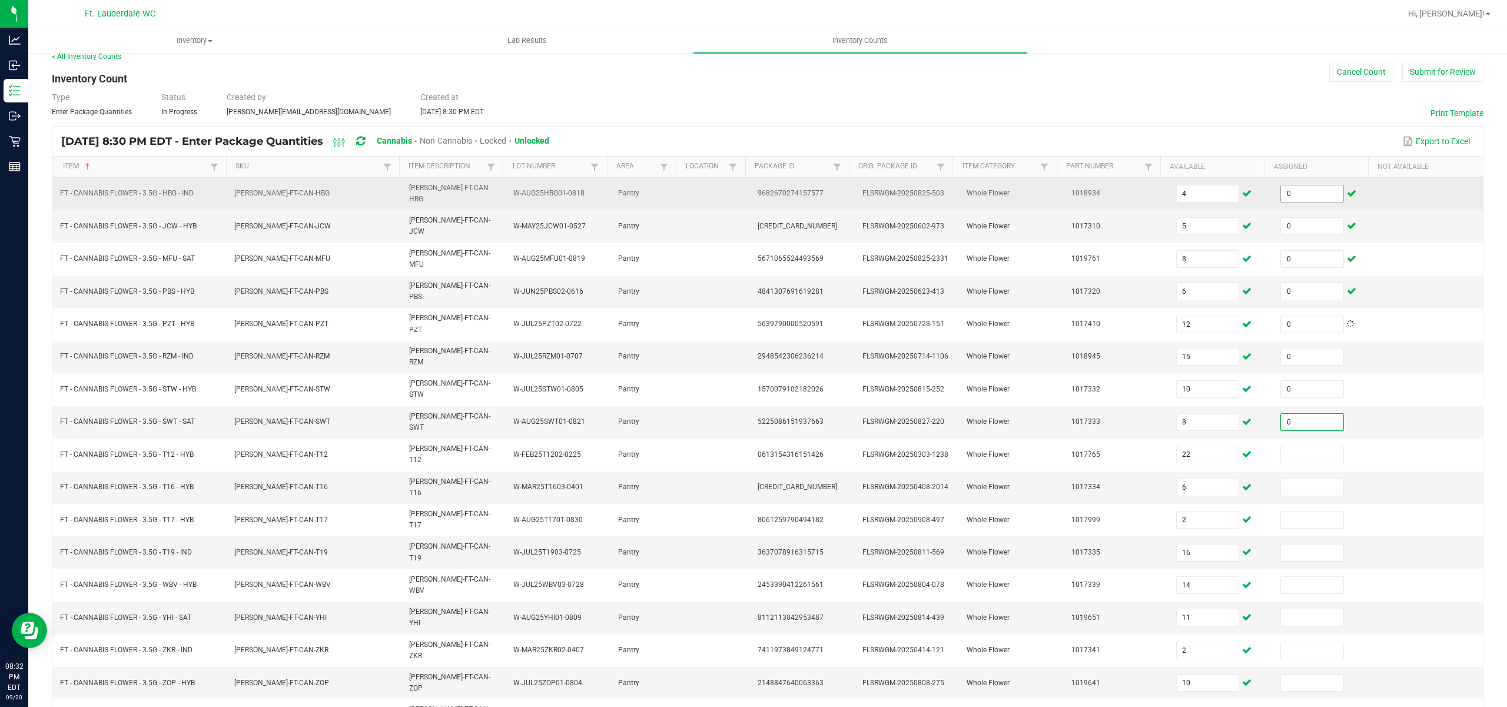
type input "0"
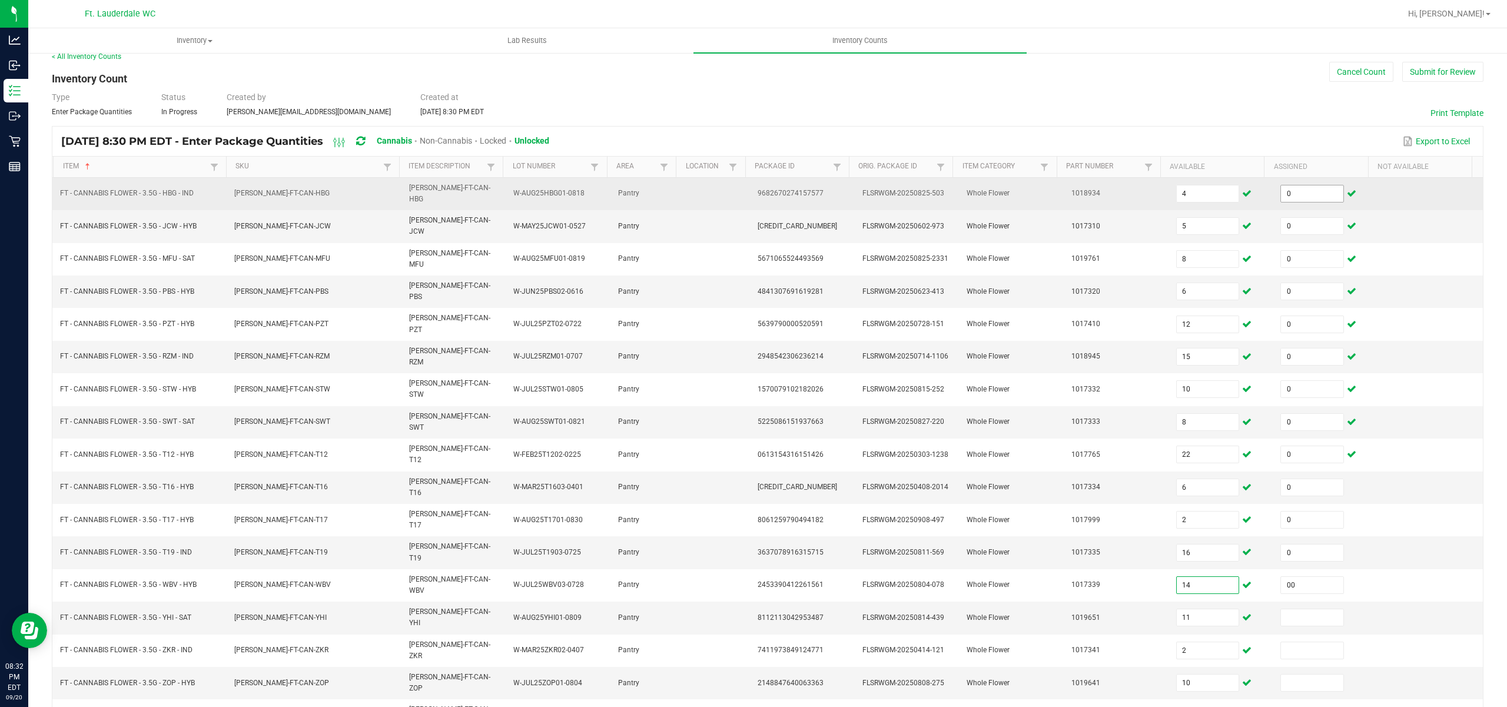
type input "0"
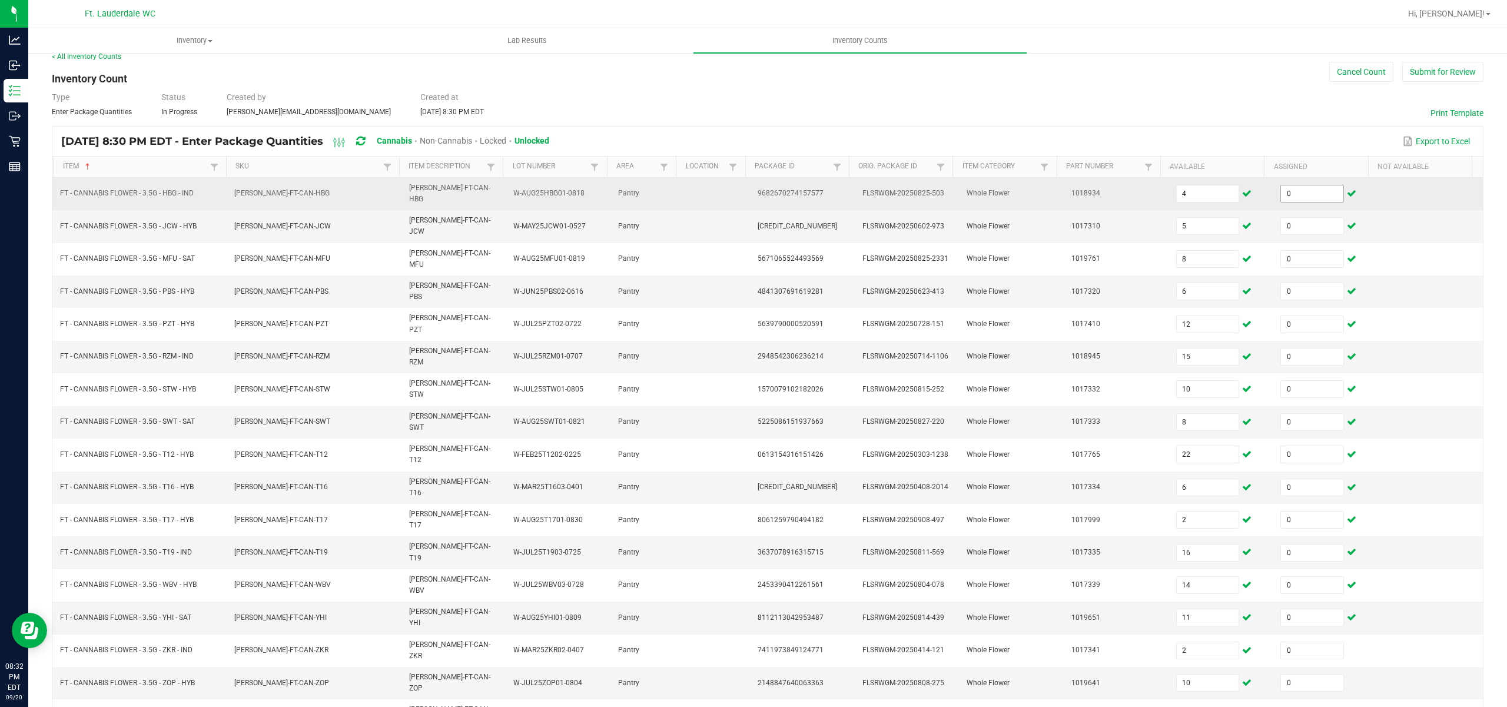
type input "0"
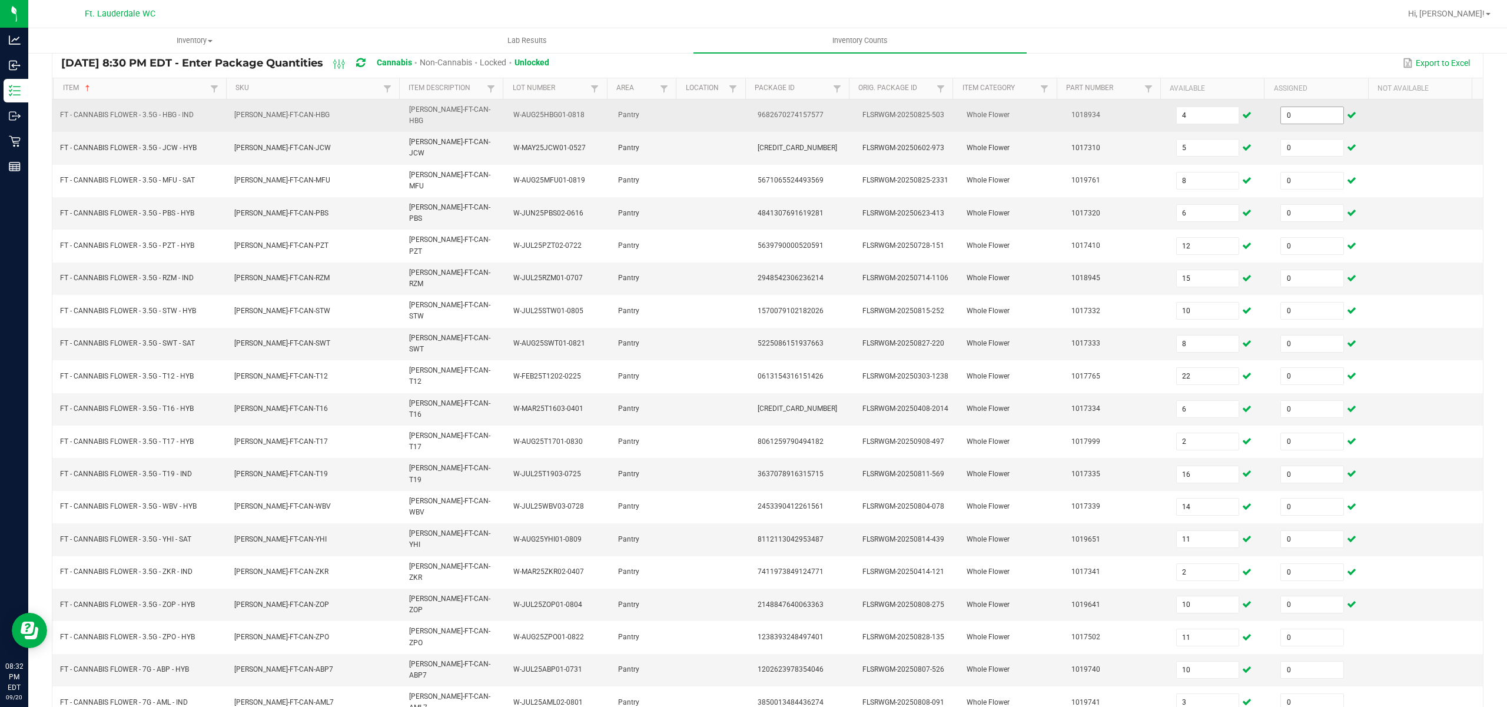
type input "0"
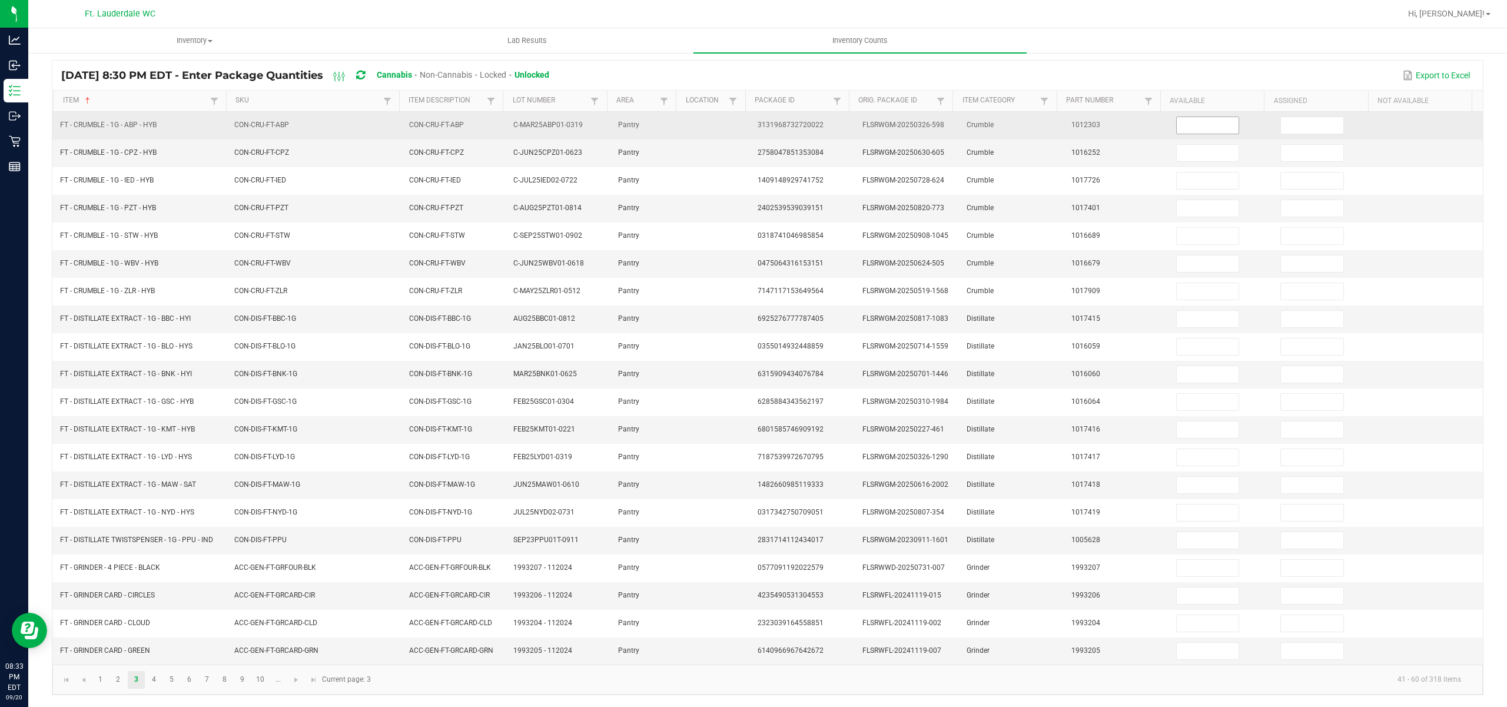
click at [1192, 117] on input at bounding box center [1207, 125] width 62 height 16
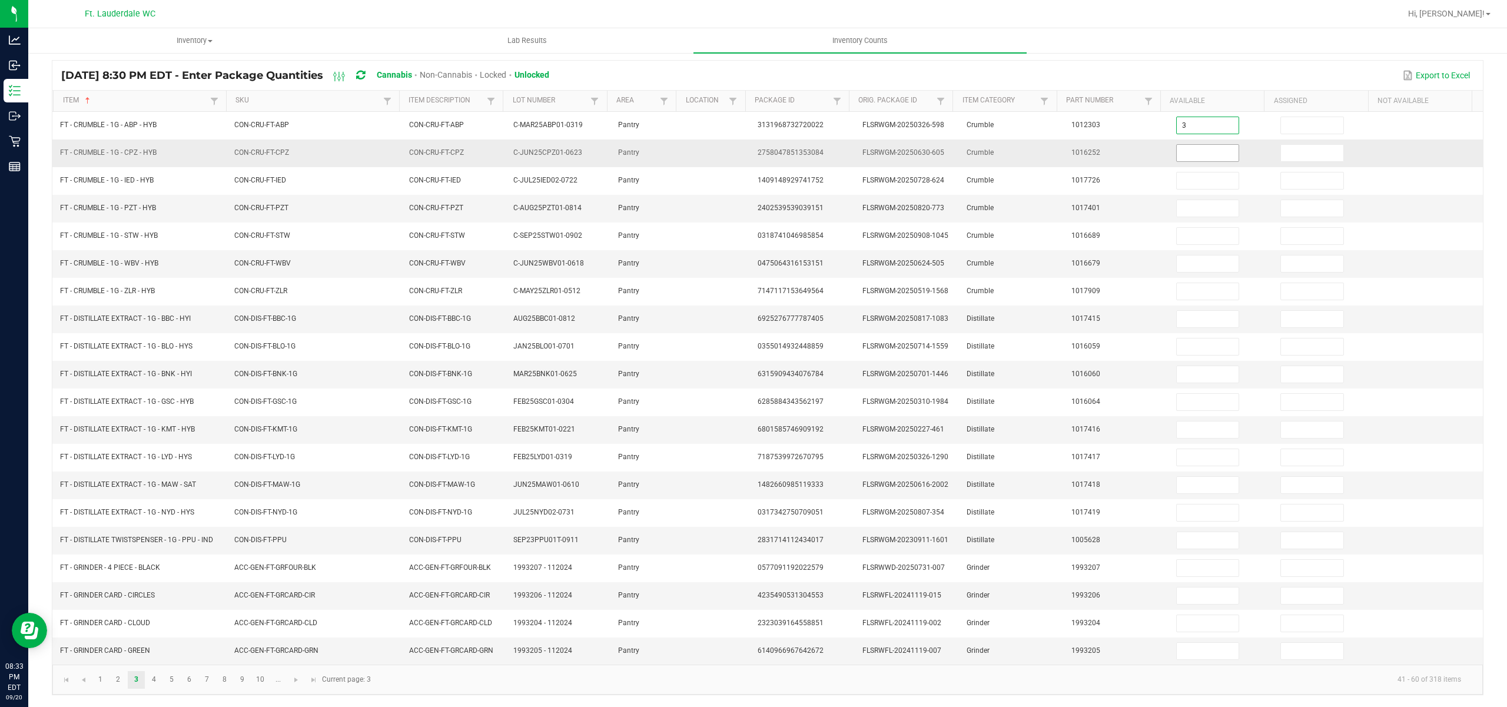
type input "3"
type input "7"
type input "6"
type input "8"
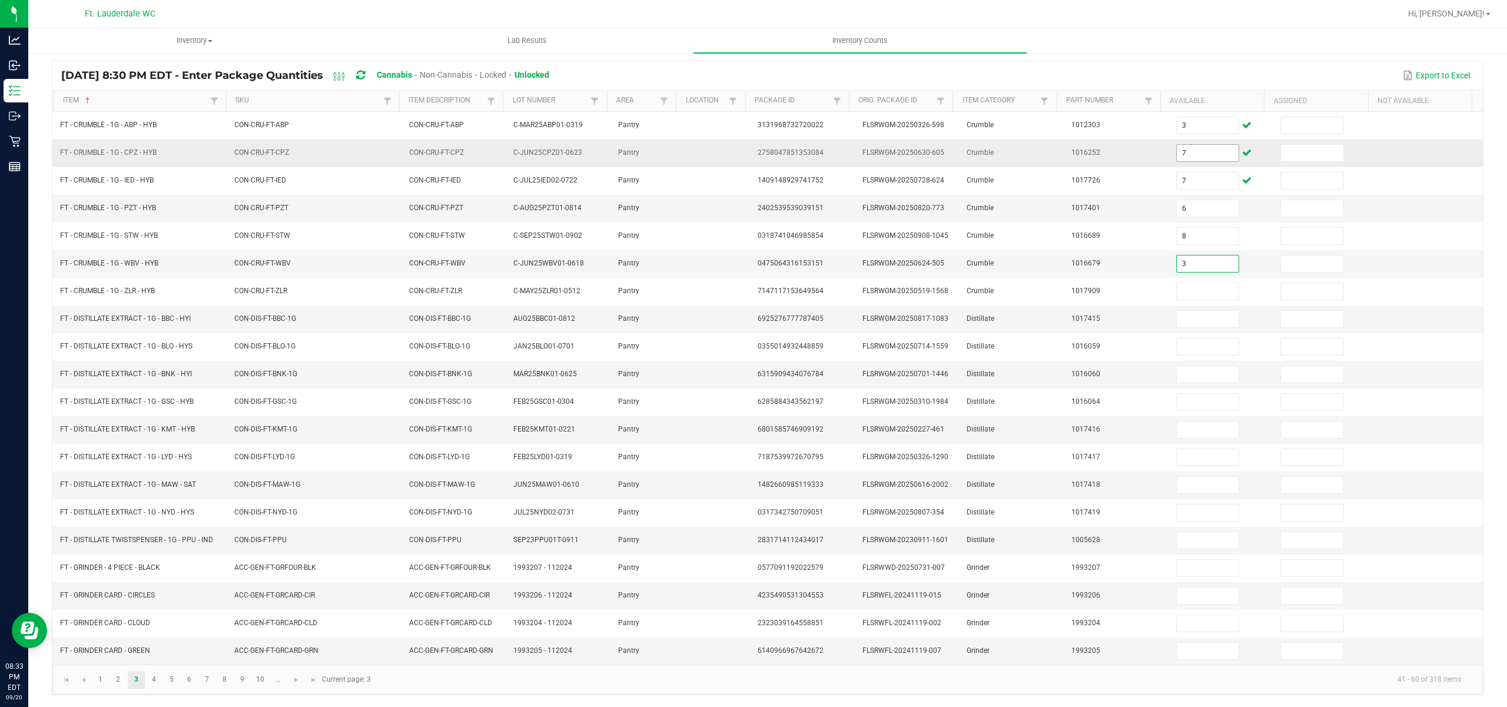
type input "3"
type input "2"
type input "10"
type input "7"
type input "12"
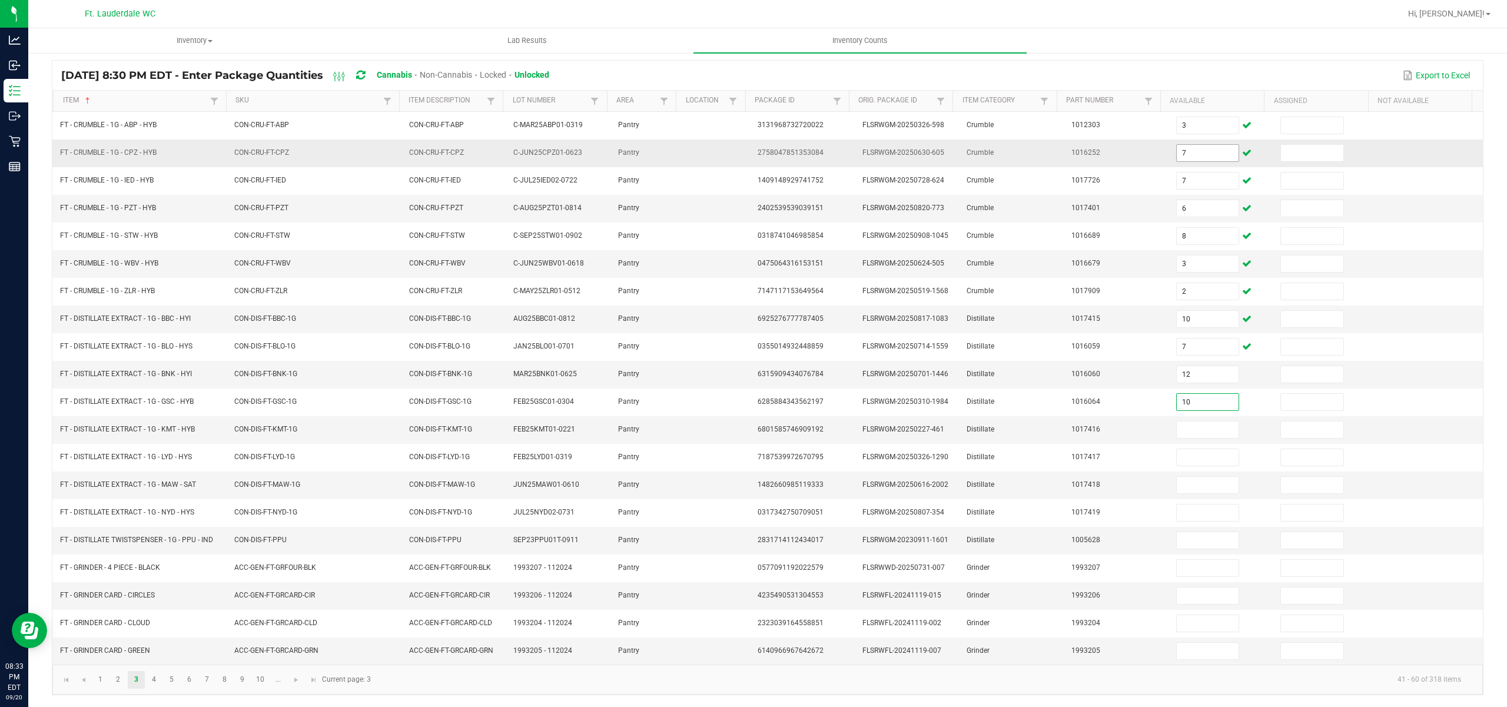
type input "10"
type input "11"
type input "3"
type input "5"
type input "11"
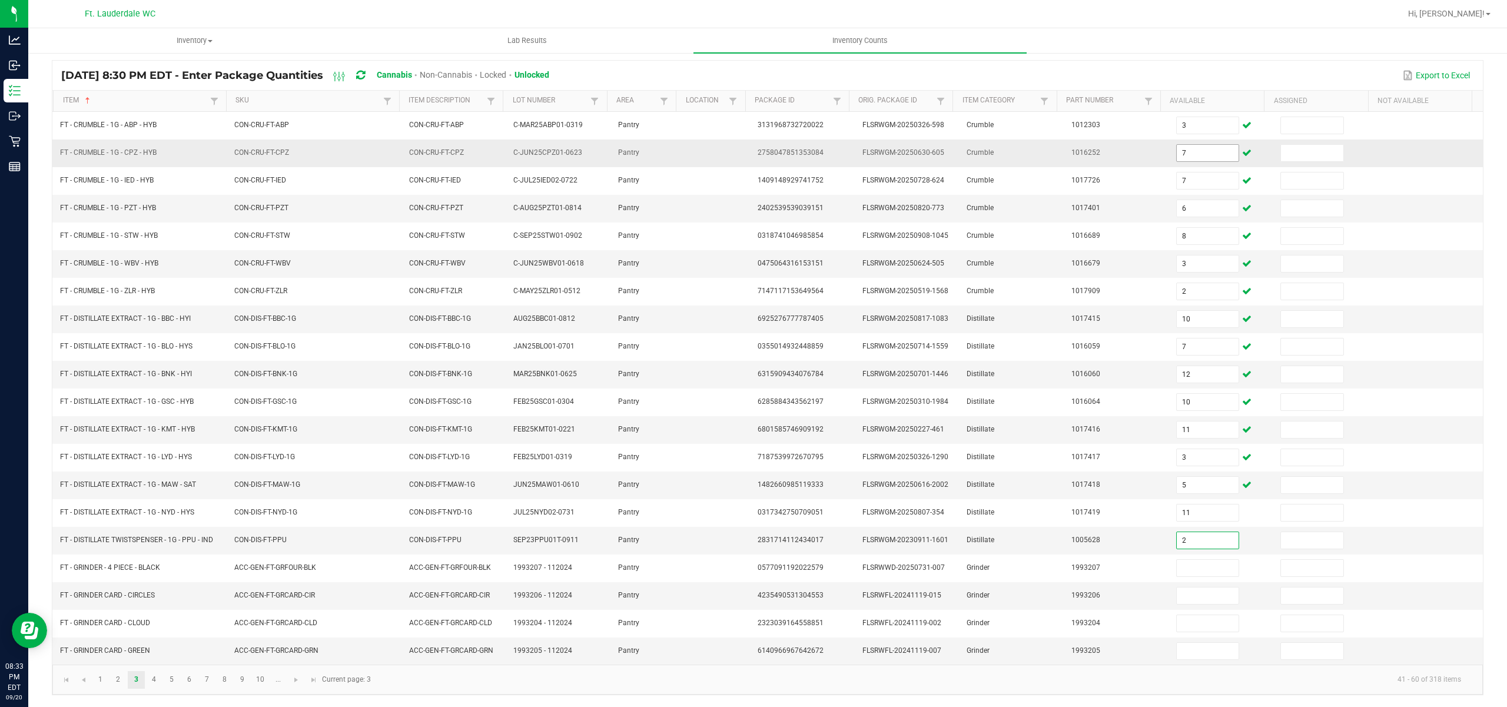
type input "2"
type input "11"
type input "1"
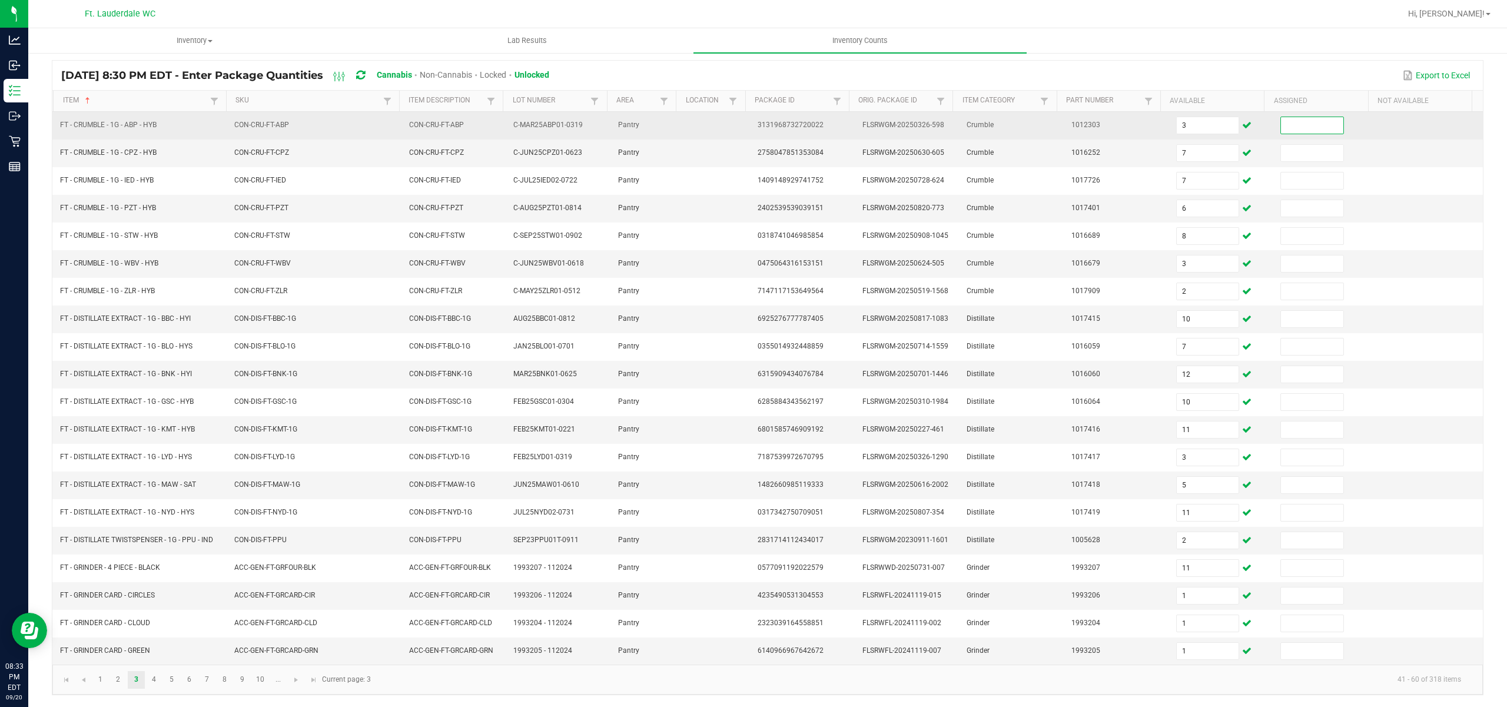
click at [1281, 117] on input at bounding box center [1312, 125] width 62 height 16
type input "0"
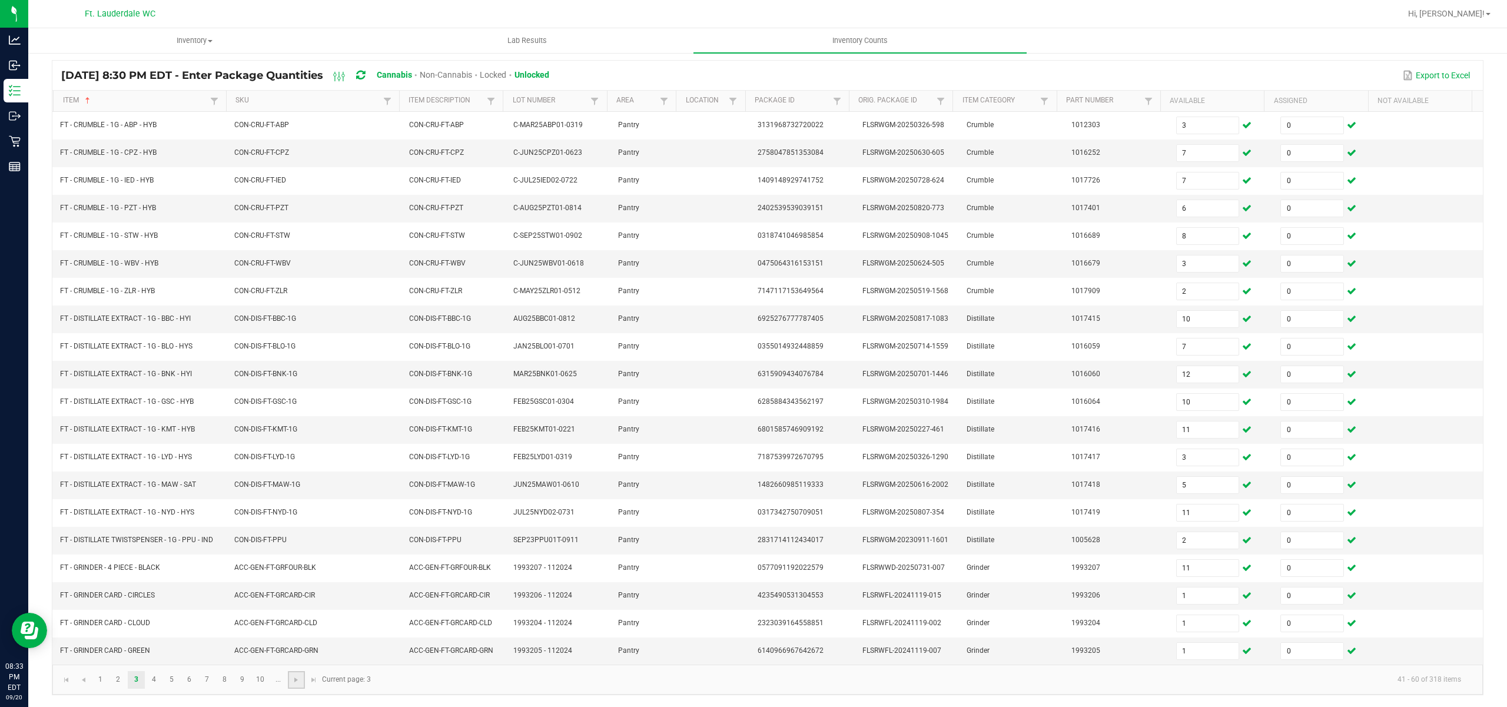
click at [297, 673] on link at bounding box center [296, 680] width 17 height 18
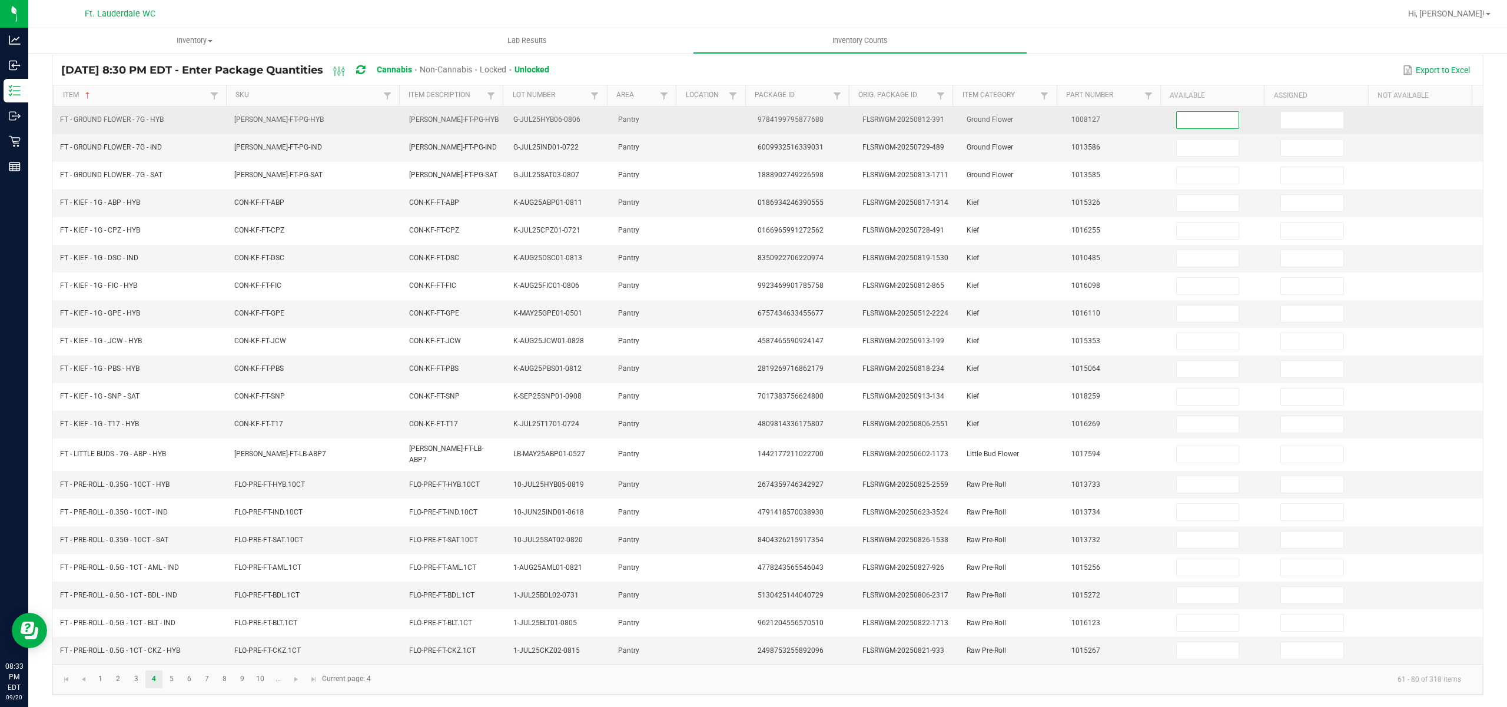
click at [1185, 114] on input at bounding box center [1207, 120] width 62 height 16
click at [1289, 116] on input at bounding box center [1312, 120] width 62 height 16
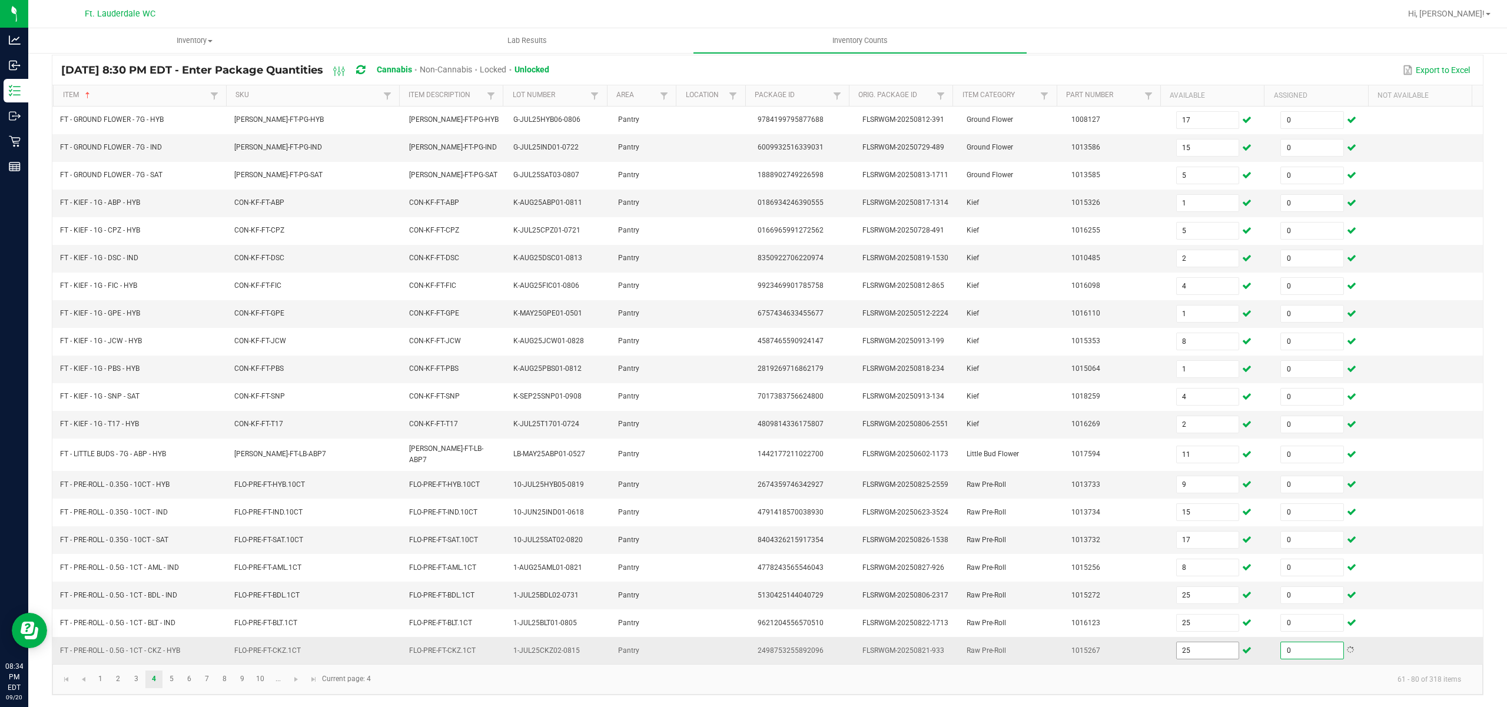
click at [1192, 648] on input "25" at bounding box center [1207, 650] width 62 height 16
click at [297, 681] on span "Go to the next page" at bounding box center [295, 678] width 9 height 9
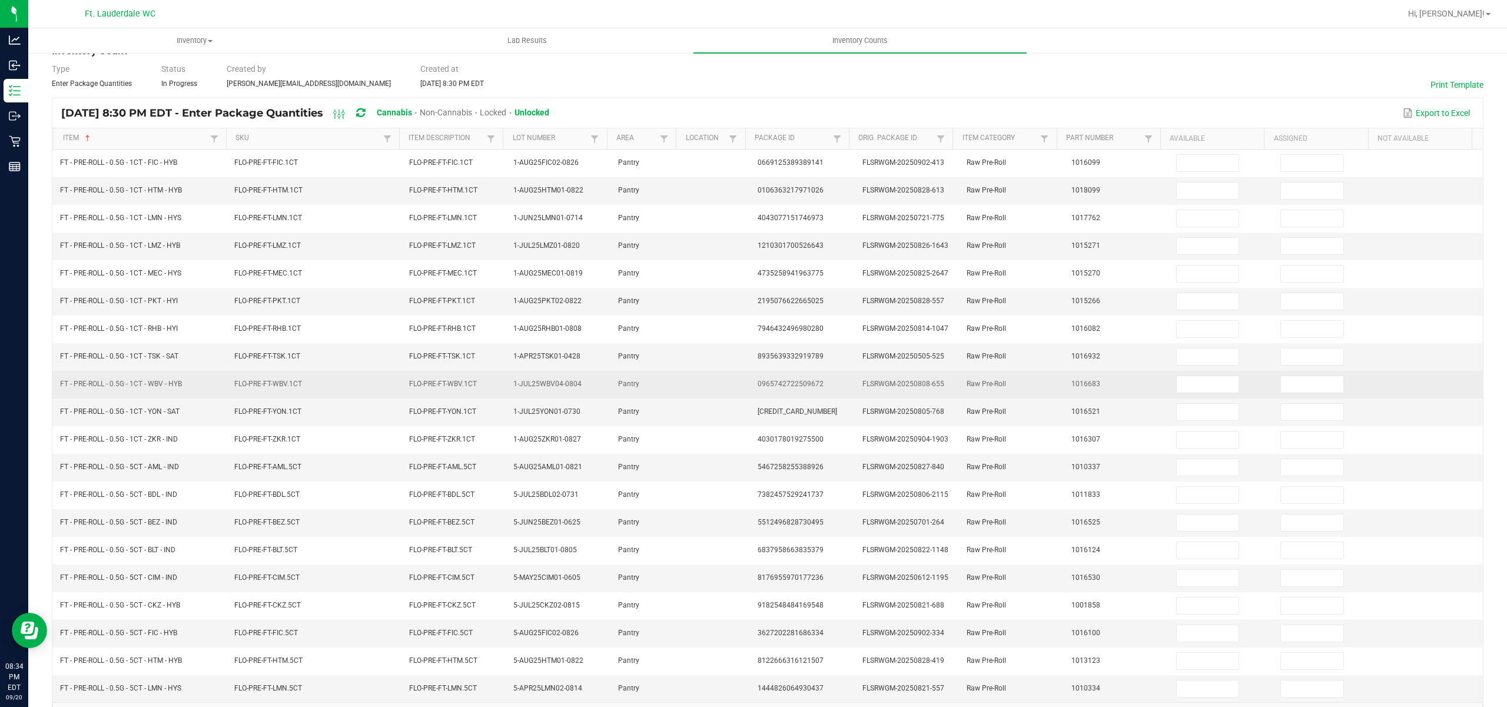
scroll to position [0, 0]
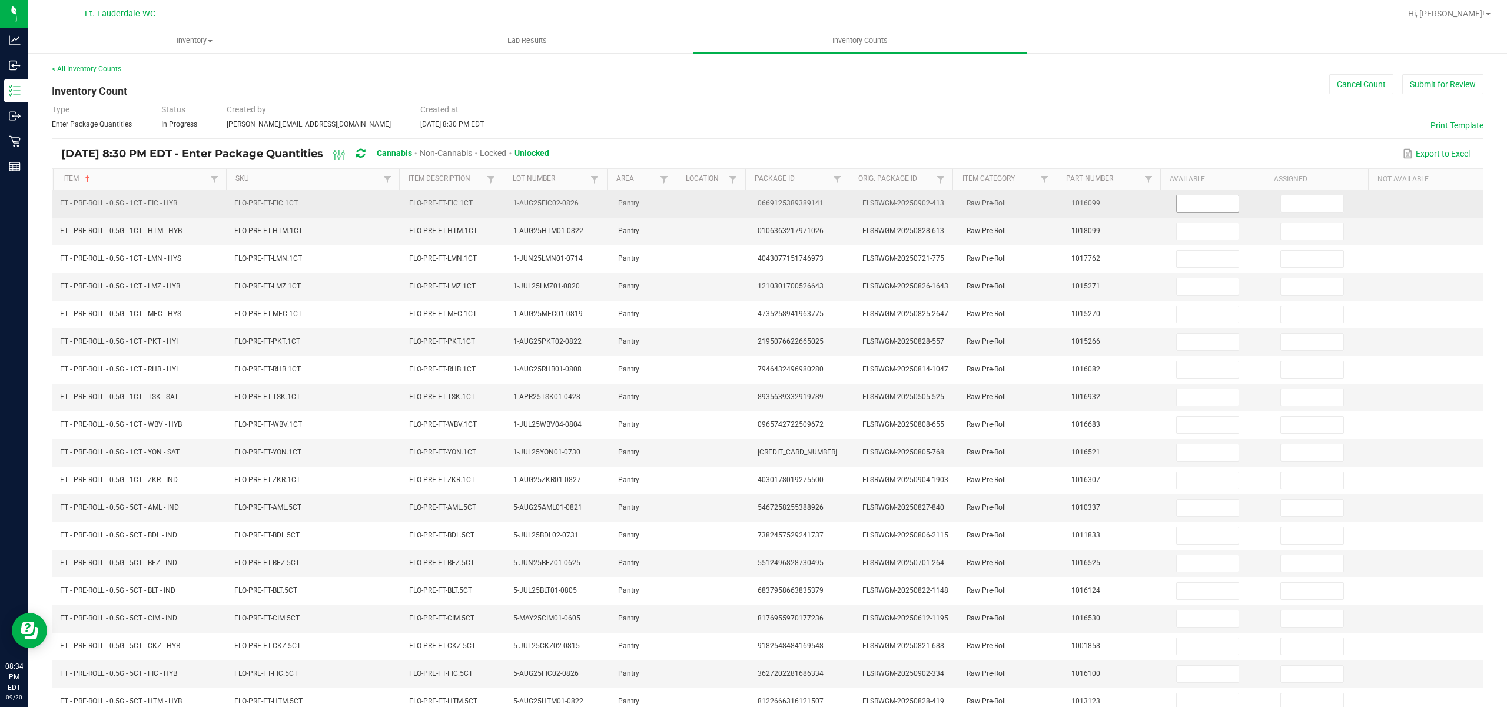
click at [1182, 206] on input at bounding box center [1207, 203] width 62 height 16
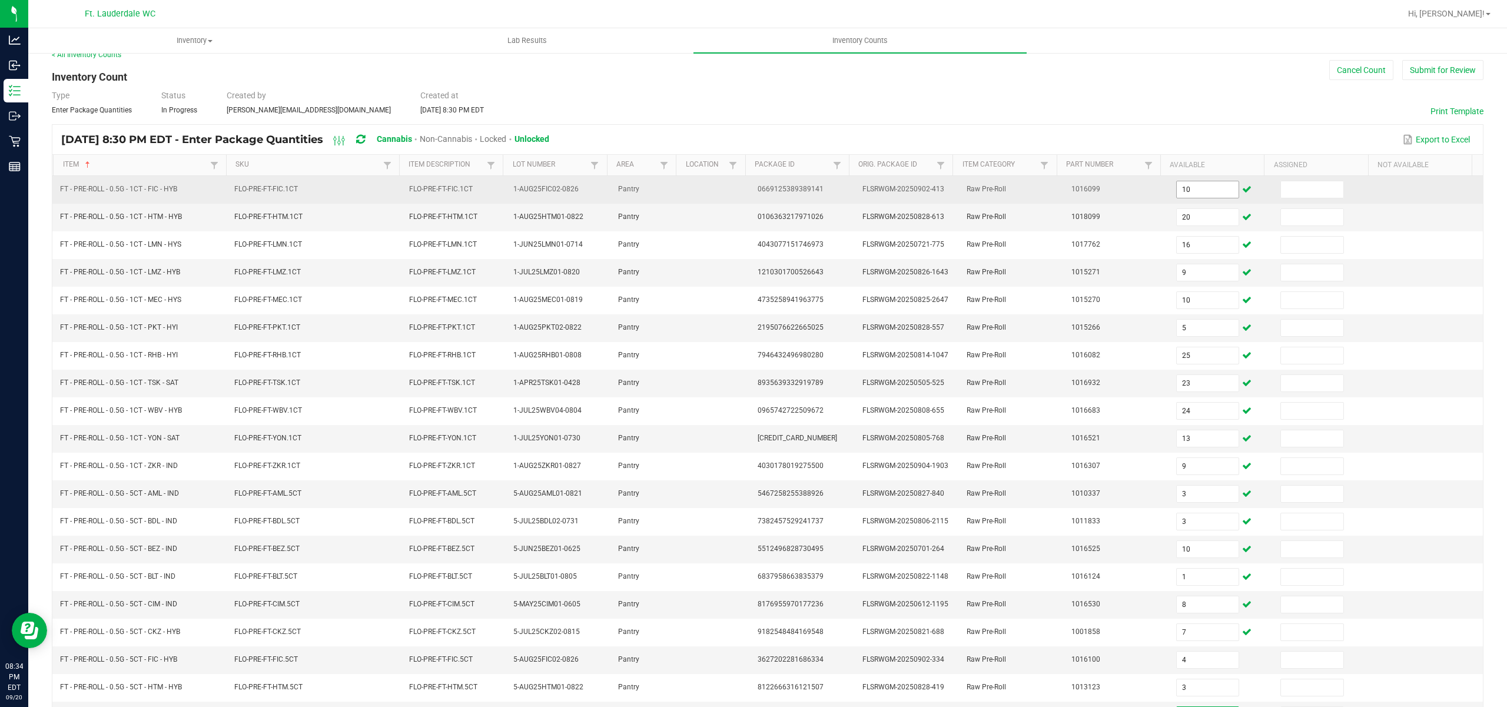
scroll to position [91, 0]
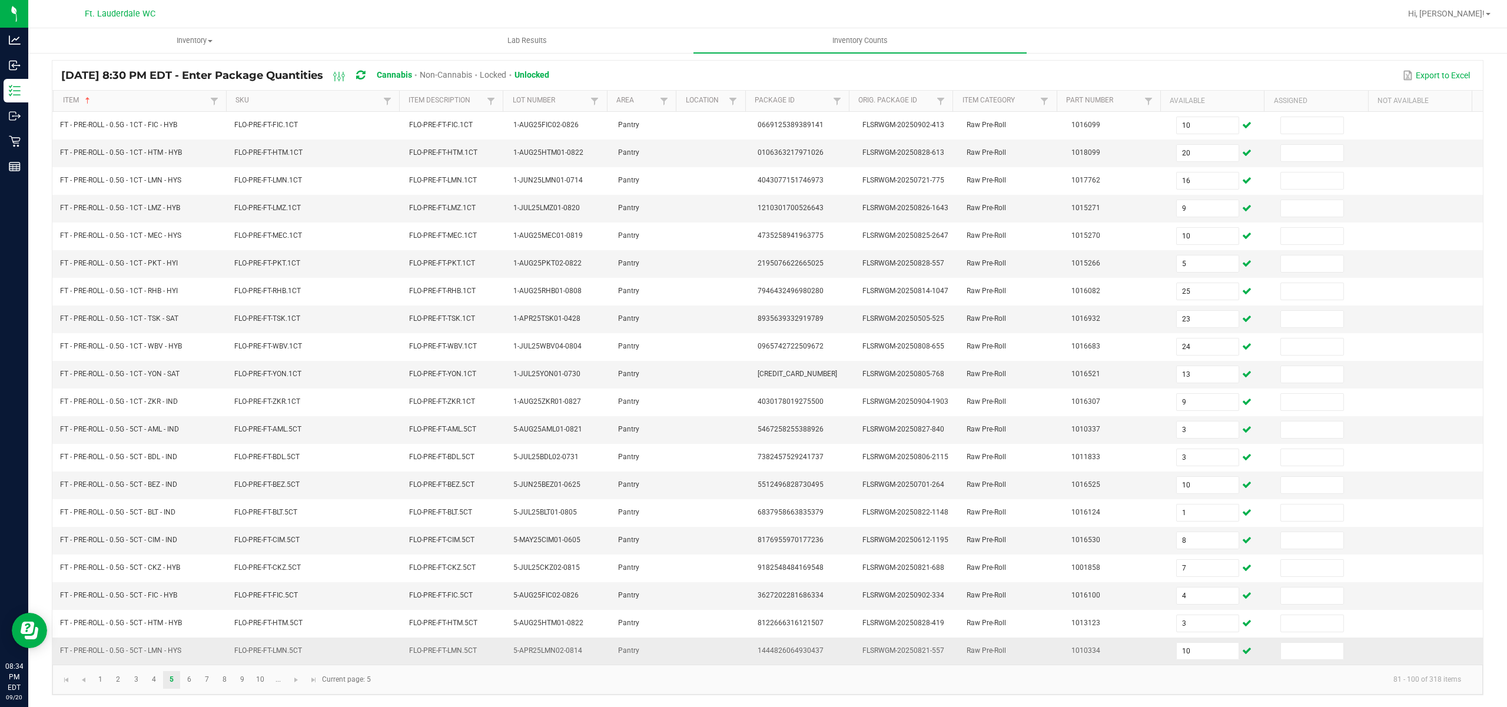
click at [1071, 646] on span "1010334" at bounding box center [1085, 650] width 29 height 8
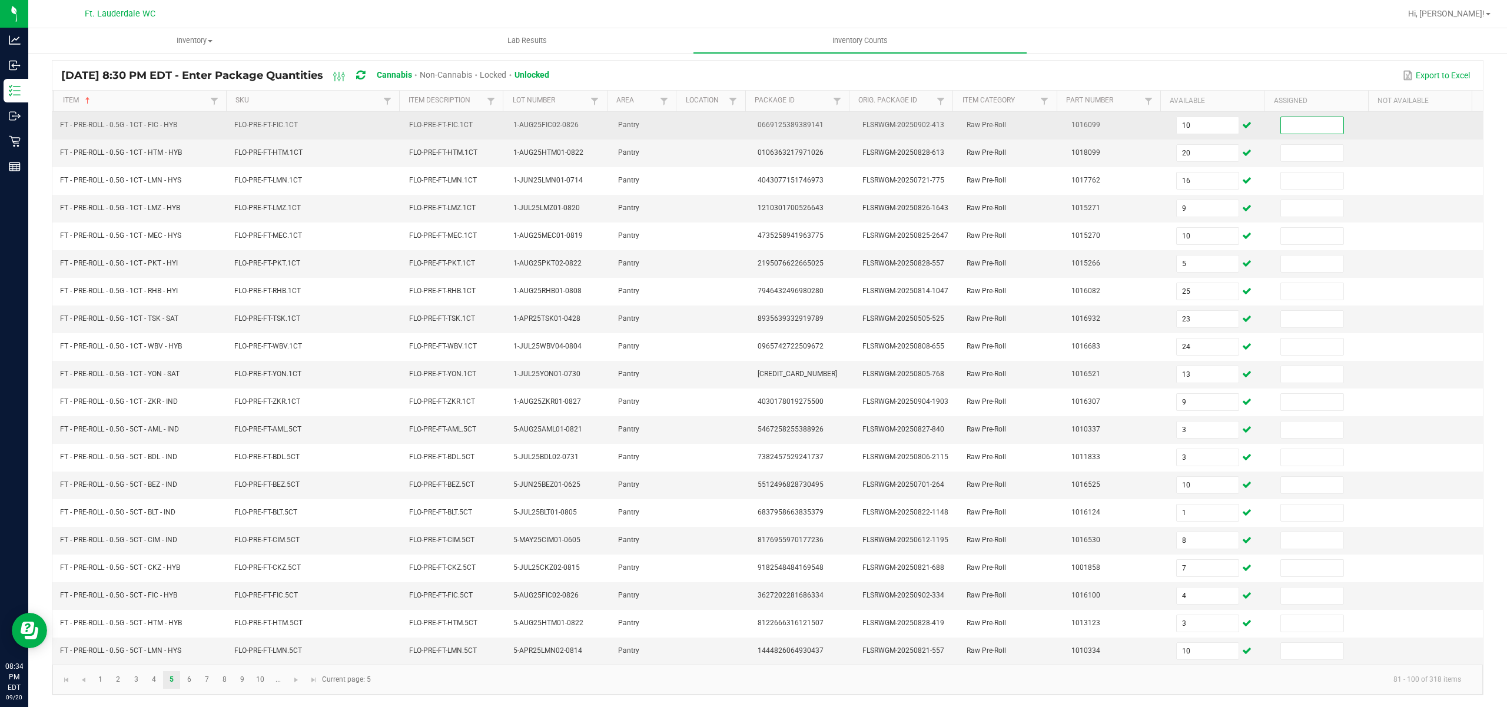
click at [1282, 117] on input at bounding box center [1312, 125] width 62 height 16
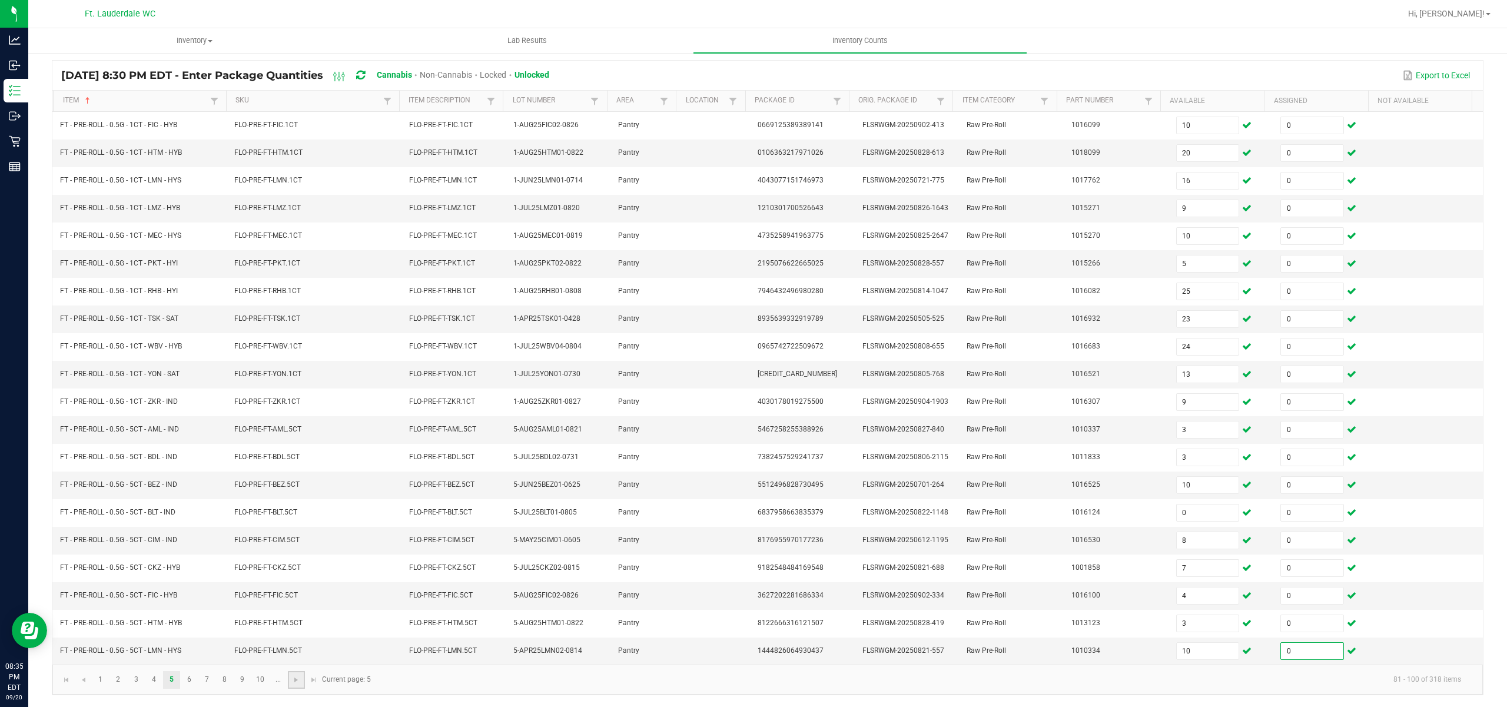
click at [298, 685] on link at bounding box center [296, 680] width 17 height 18
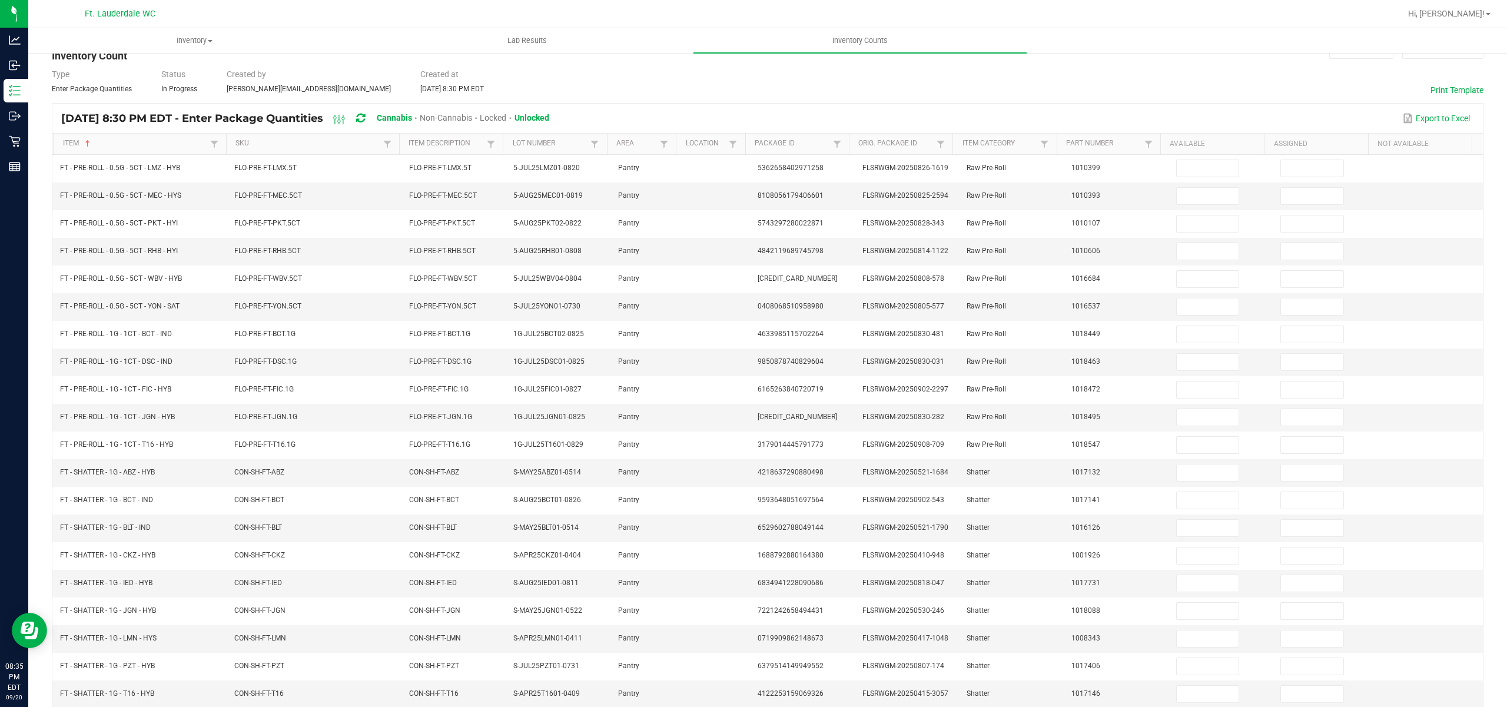
scroll to position [0, 0]
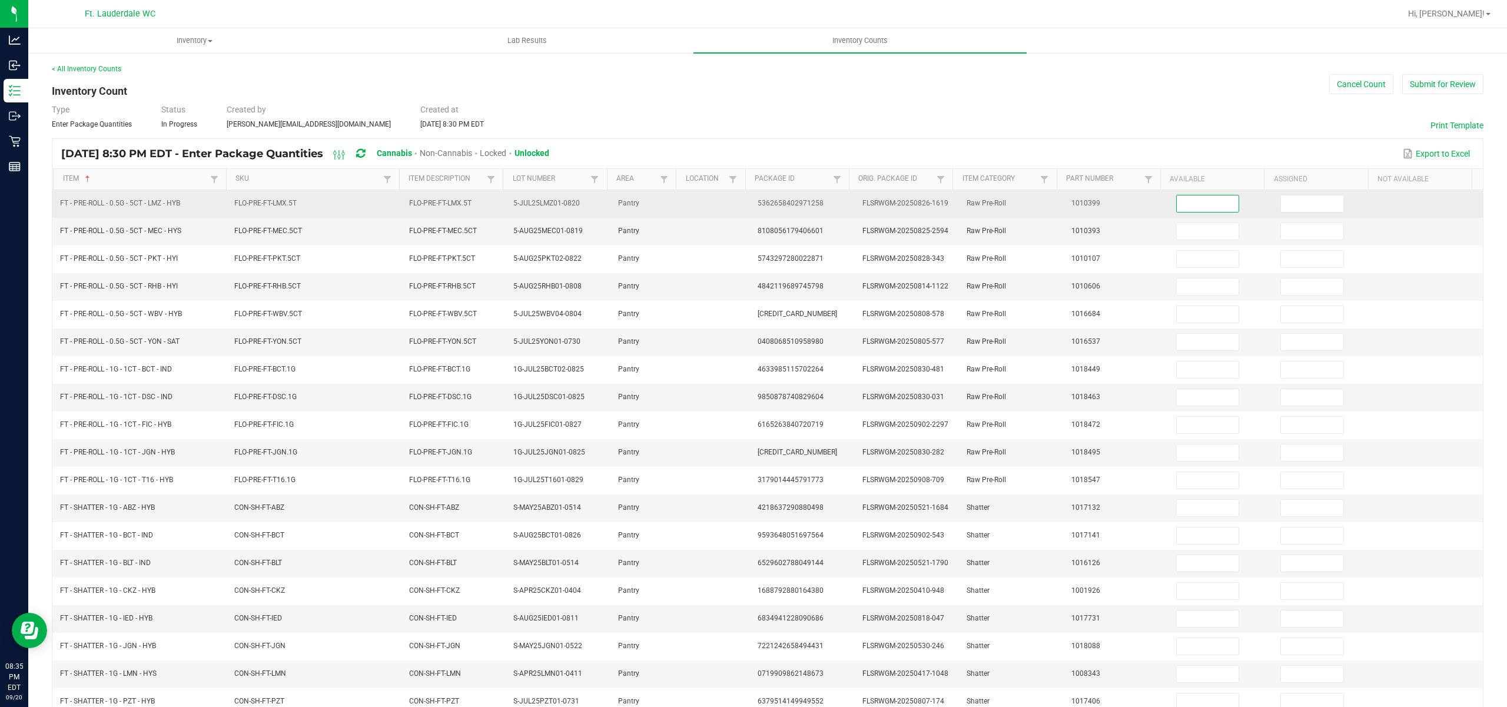
click at [1188, 202] on input at bounding box center [1207, 203] width 62 height 16
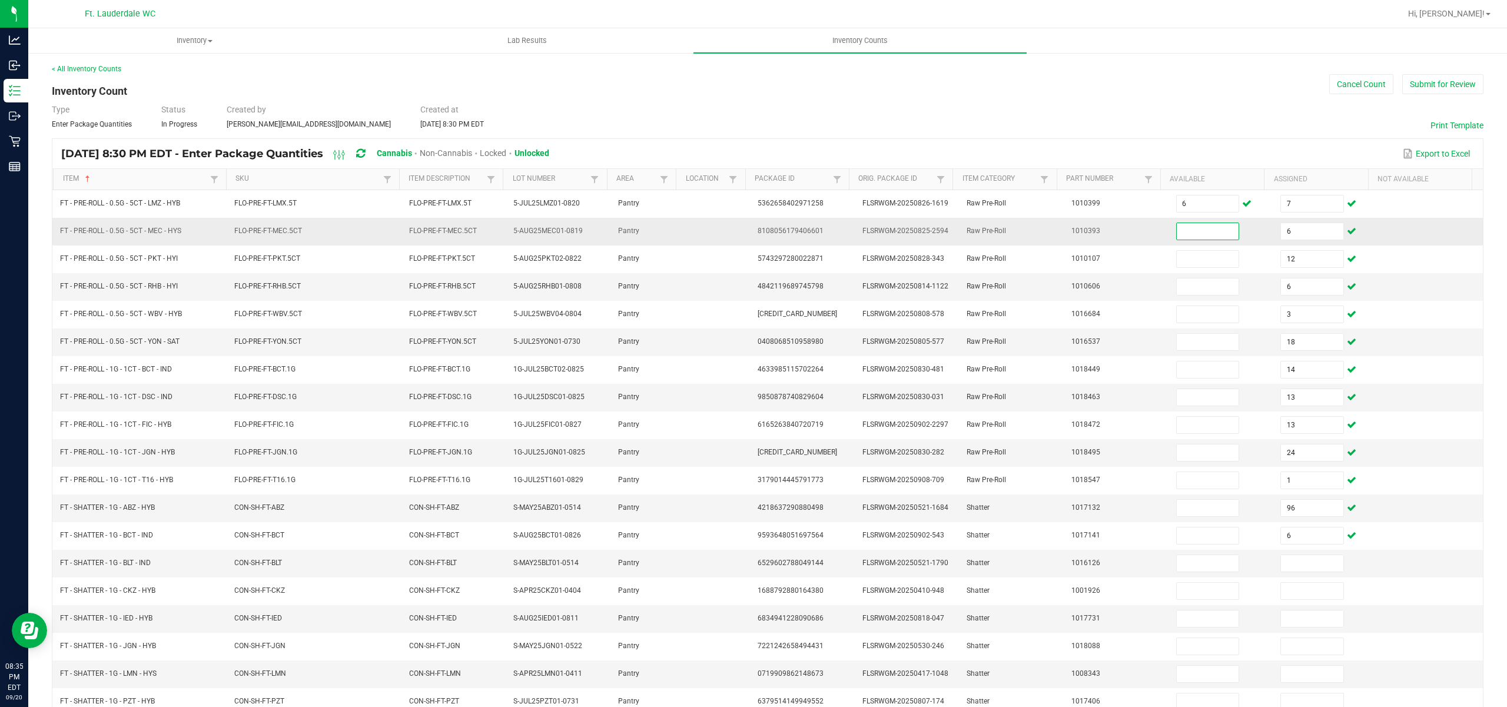
click at [1180, 237] on input at bounding box center [1207, 231] width 62 height 16
click at [1291, 189] on th "Assigned" at bounding box center [1316, 179] width 104 height 21
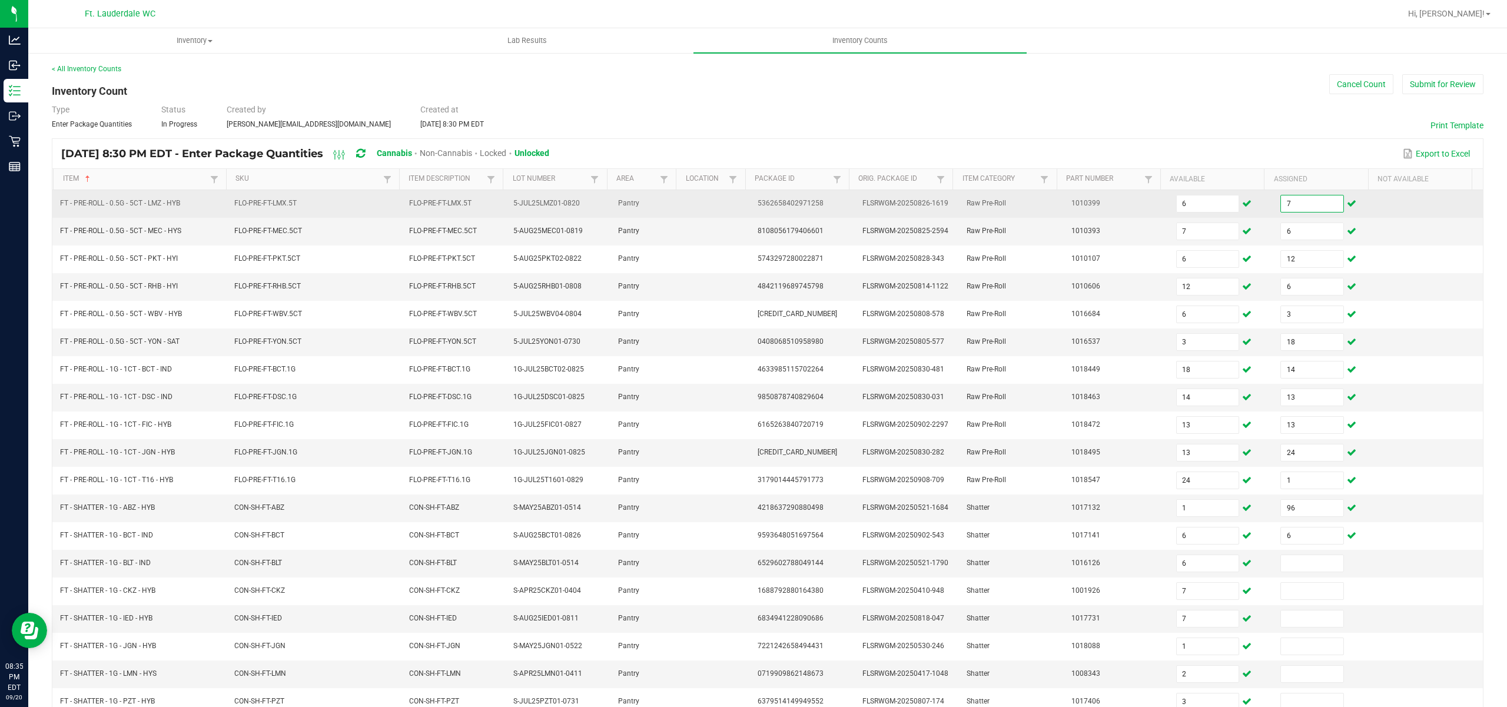
click at [1289, 201] on input "7" at bounding box center [1312, 203] width 62 height 16
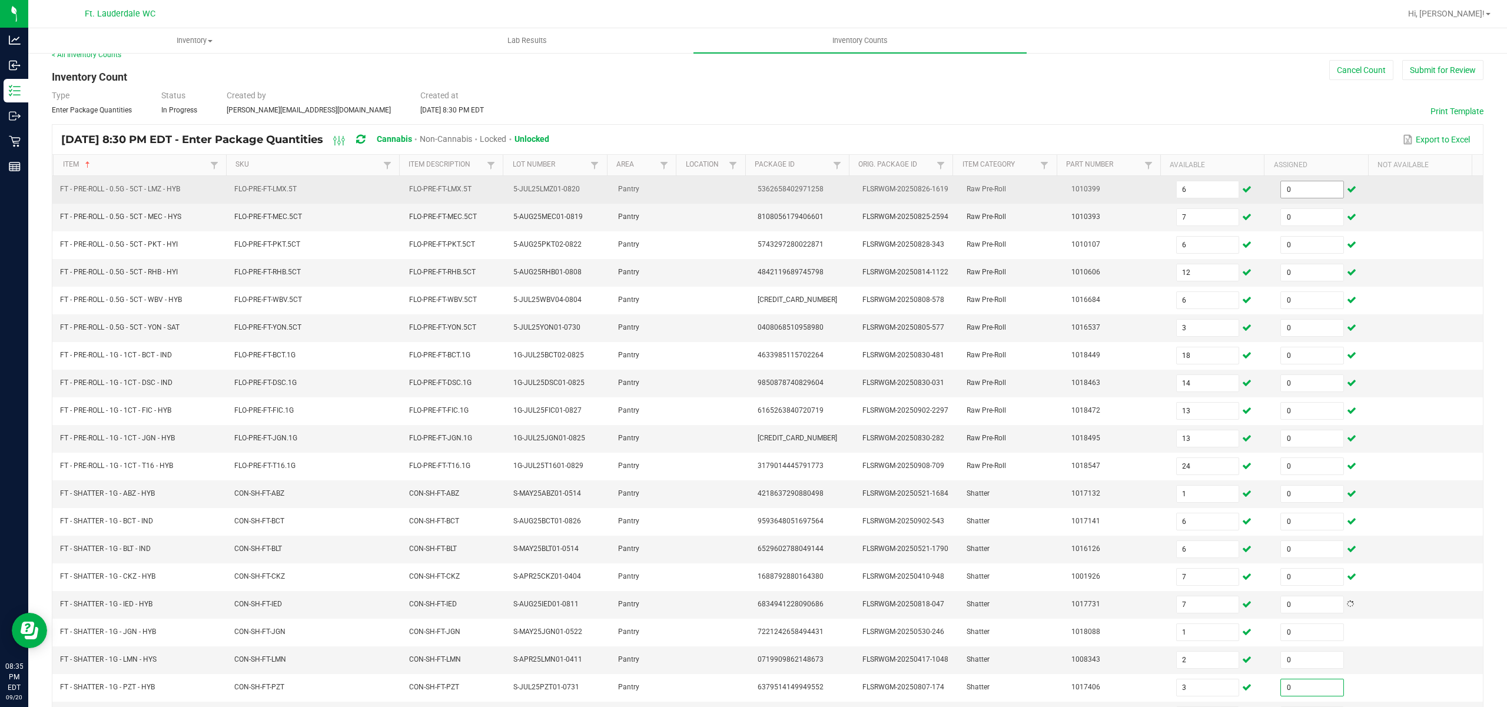
scroll to position [91, 0]
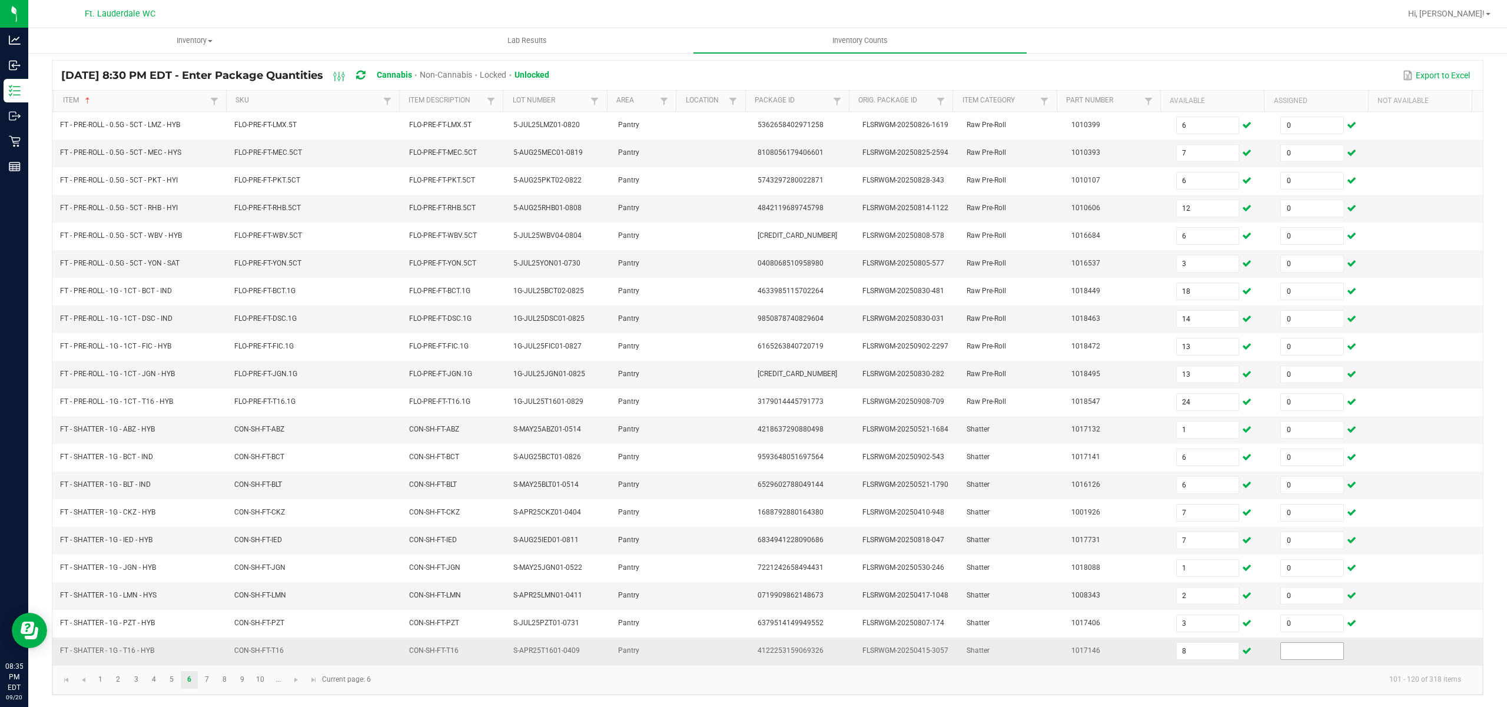
click at [1280, 659] on span at bounding box center [1312, 651] width 64 height 18
click at [1281, 658] on input at bounding box center [1312, 651] width 62 height 16
click at [300, 676] on link at bounding box center [296, 680] width 17 height 18
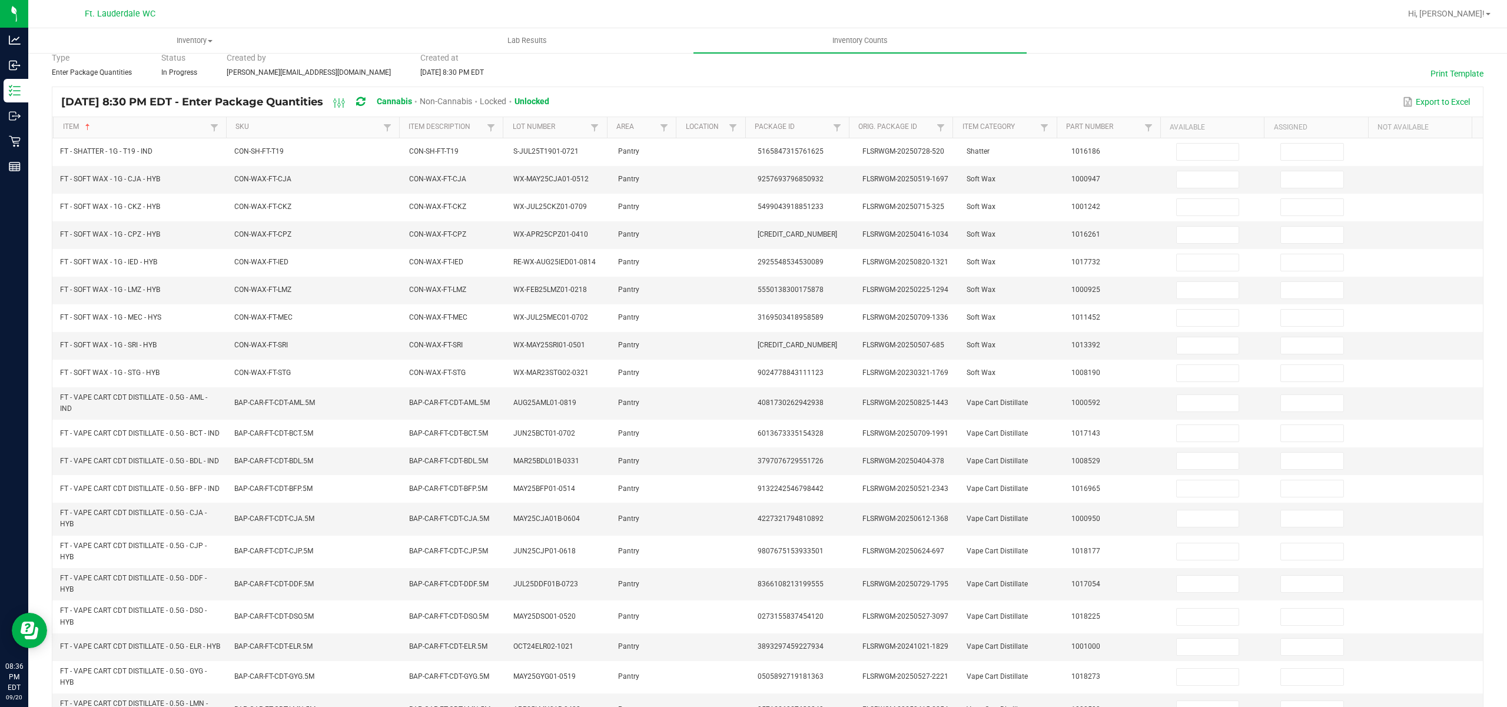
scroll to position [0, 0]
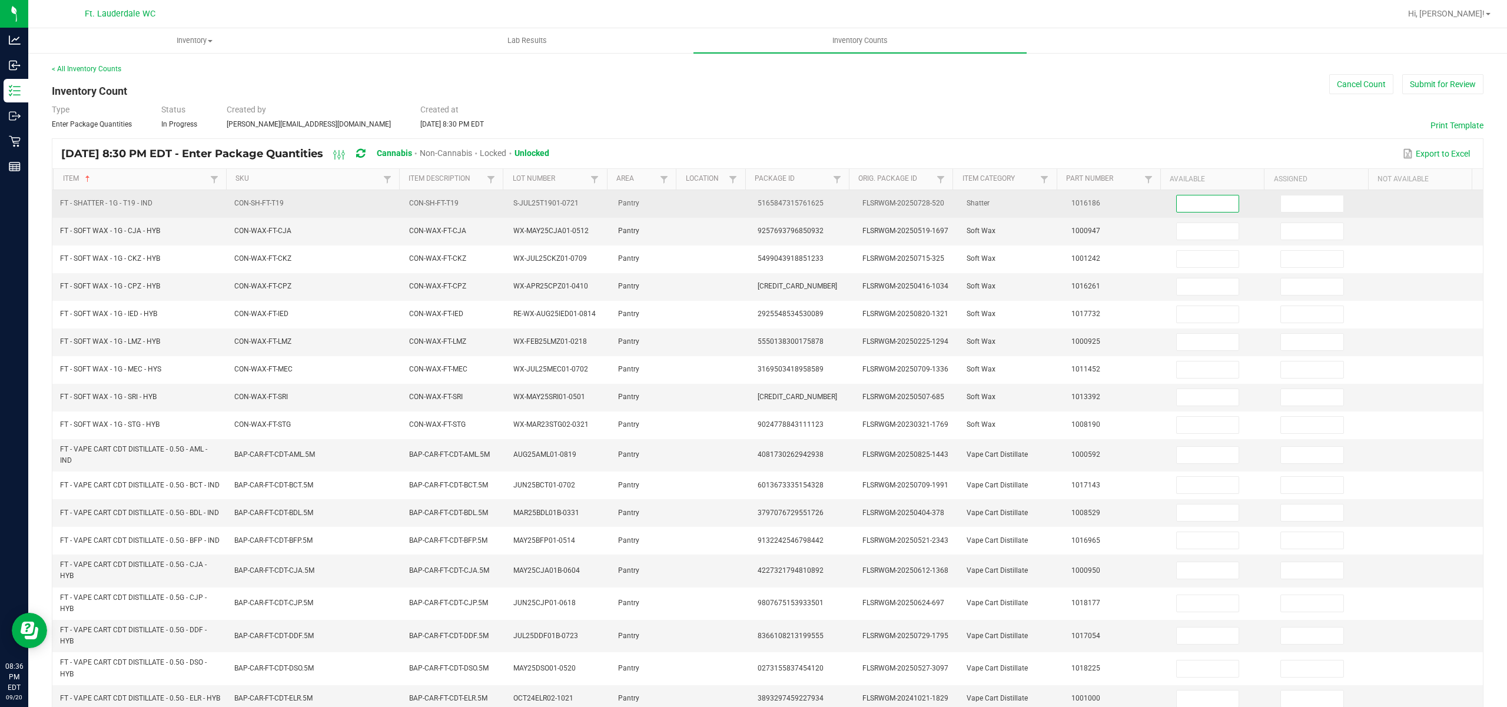
click at [1193, 202] on input at bounding box center [1207, 203] width 62 height 16
click at [1284, 200] on input at bounding box center [1312, 203] width 62 height 16
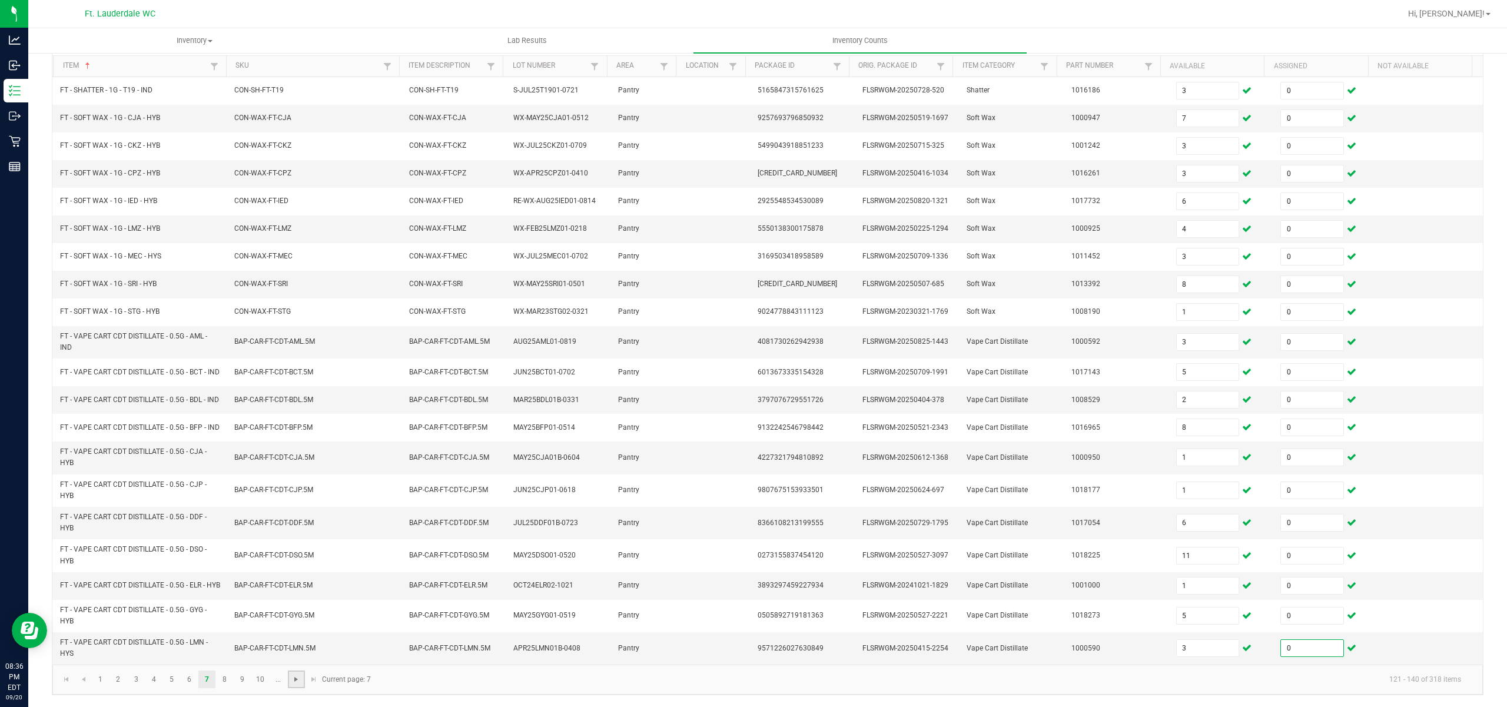
click at [292, 679] on span "Go to the next page" at bounding box center [295, 678] width 9 height 9
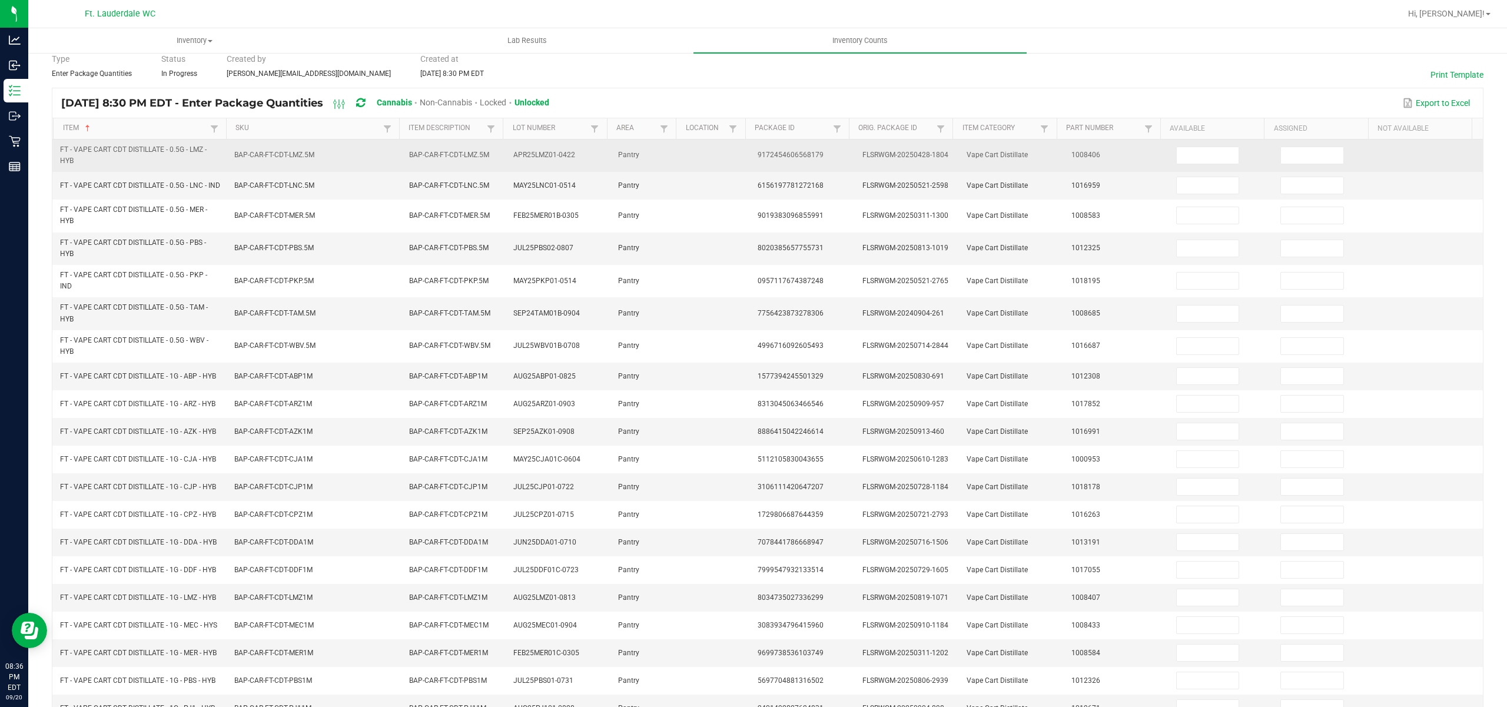
scroll to position [0, 0]
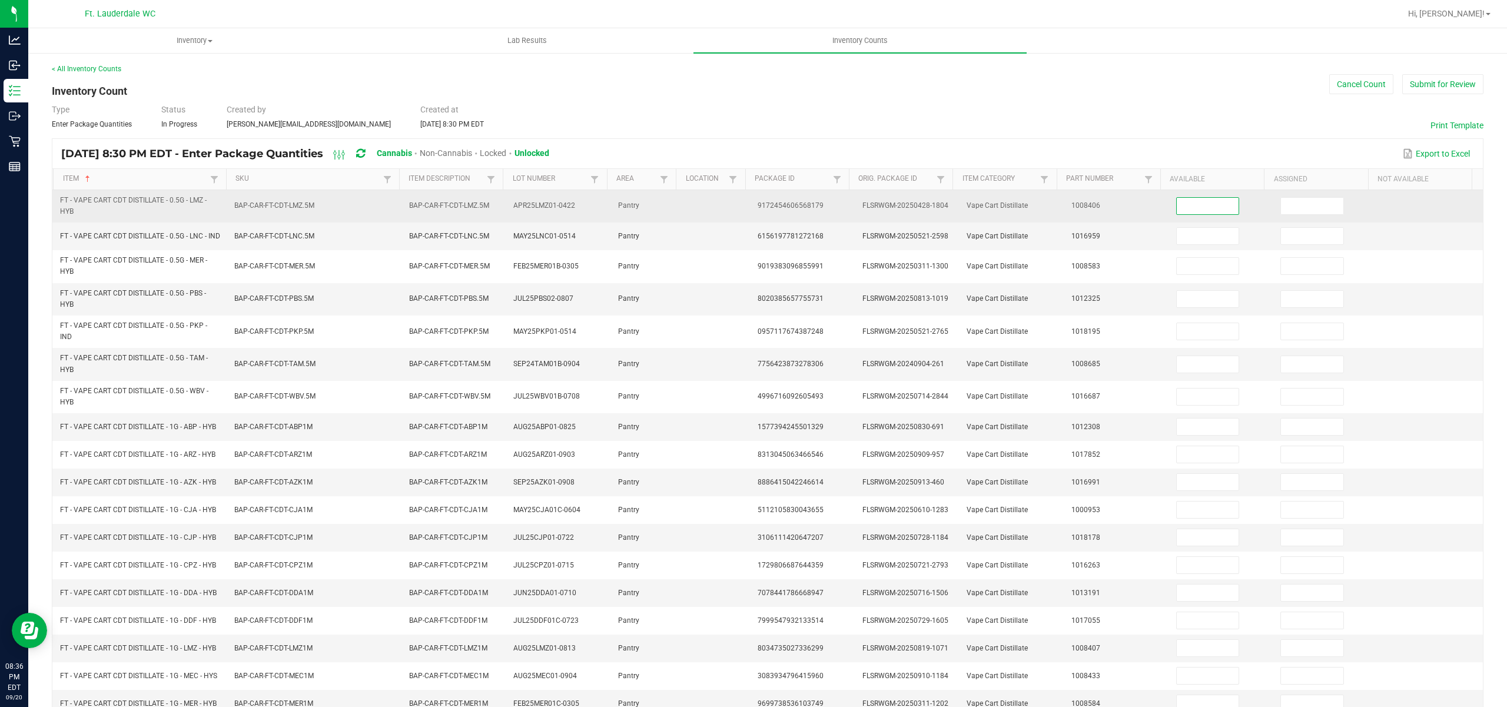
click at [1176, 199] on input at bounding box center [1207, 206] width 62 height 16
click at [1281, 205] on input at bounding box center [1312, 206] width 62 height 16
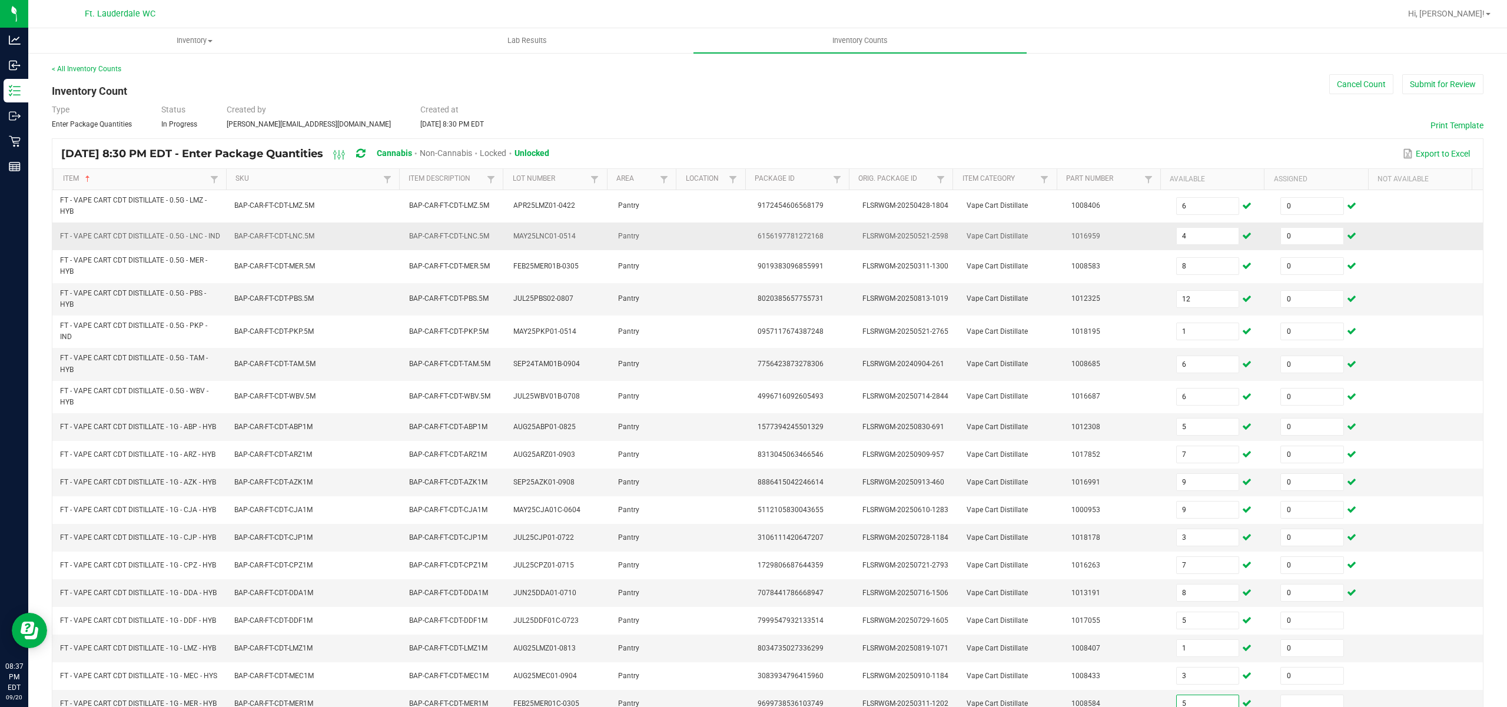
scroll to position [123, 0]
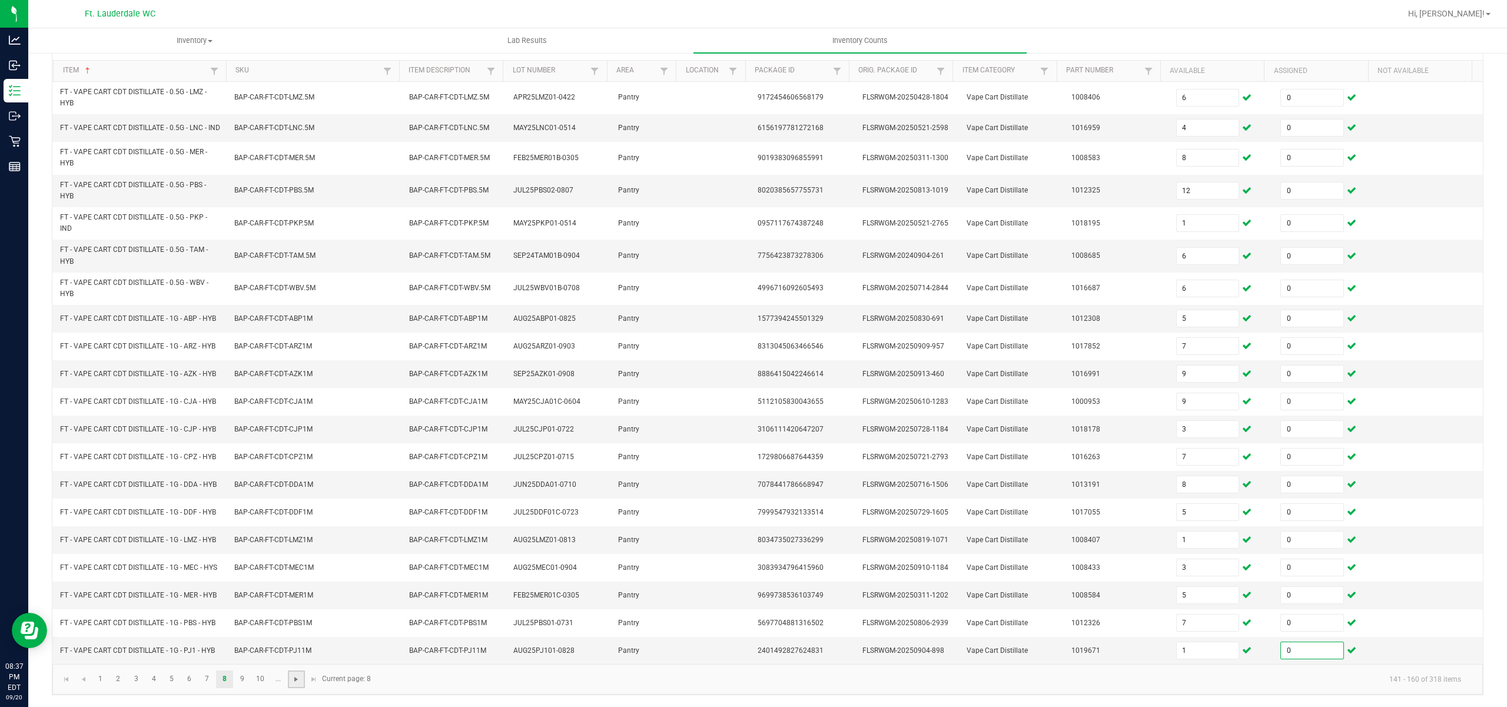
click at [297, 679] on span "Go to the next page" at bounding box center [295, 678] width 9 height 9
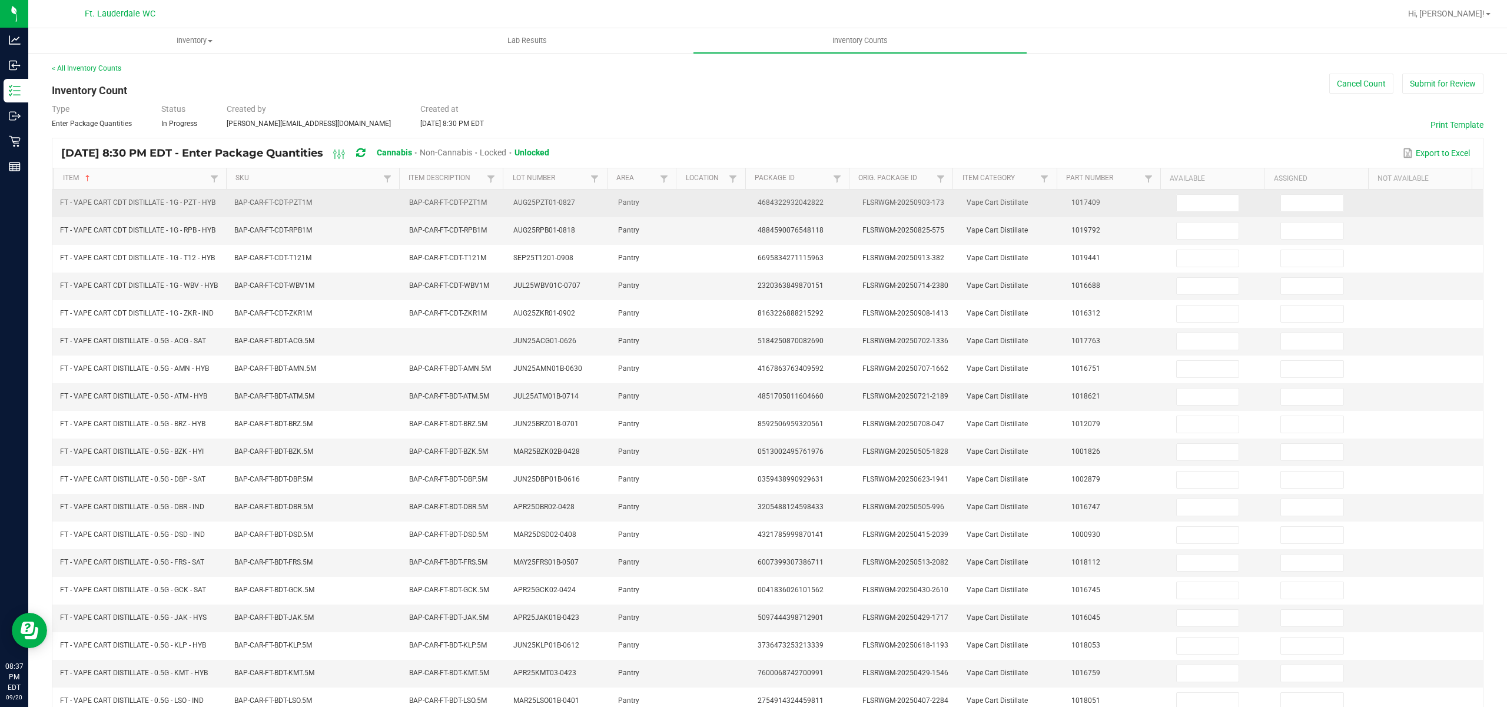
scroll to position [0, 0]
click at [1184, 201] on input at bounding box center [1207, 203] width 62 height 16
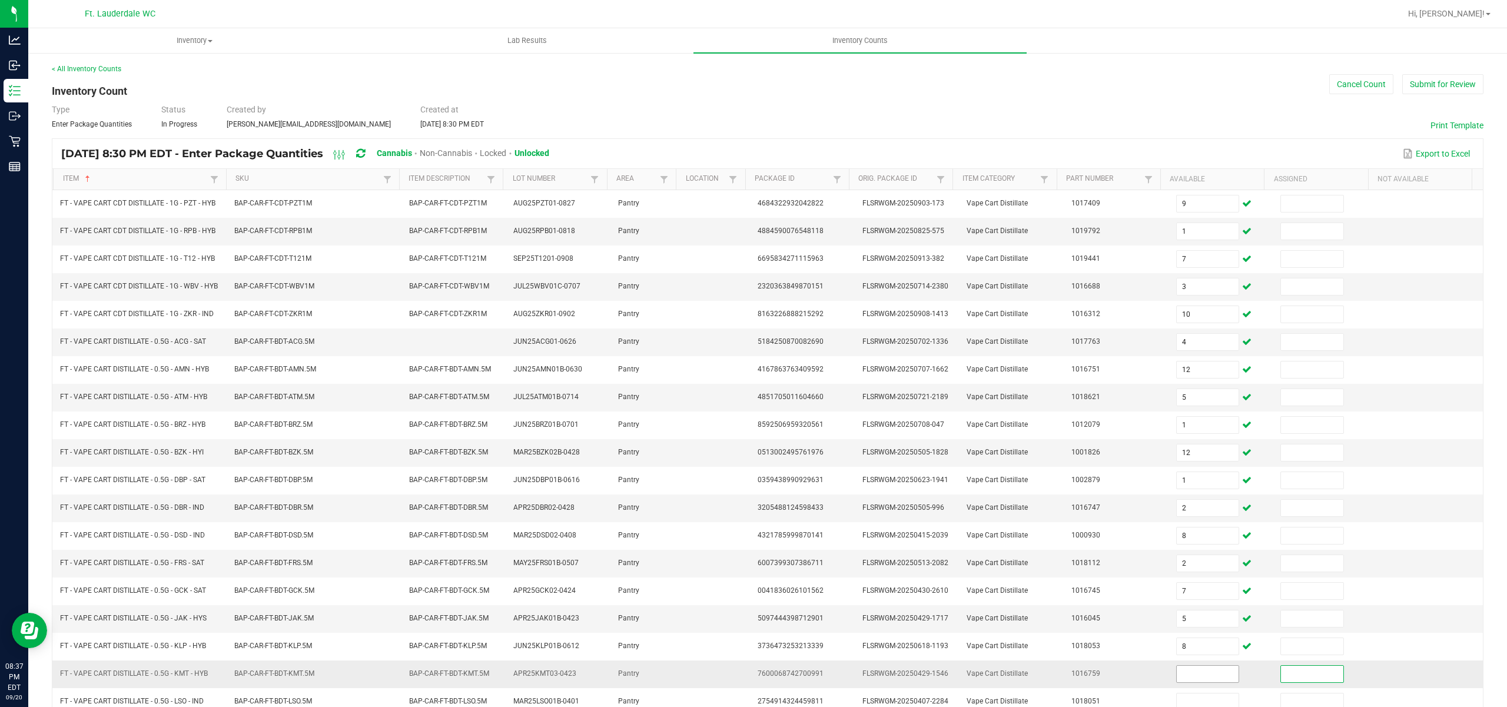
click at [1176, 682] on input at bounding box center [1207, 674] width 62 height 16
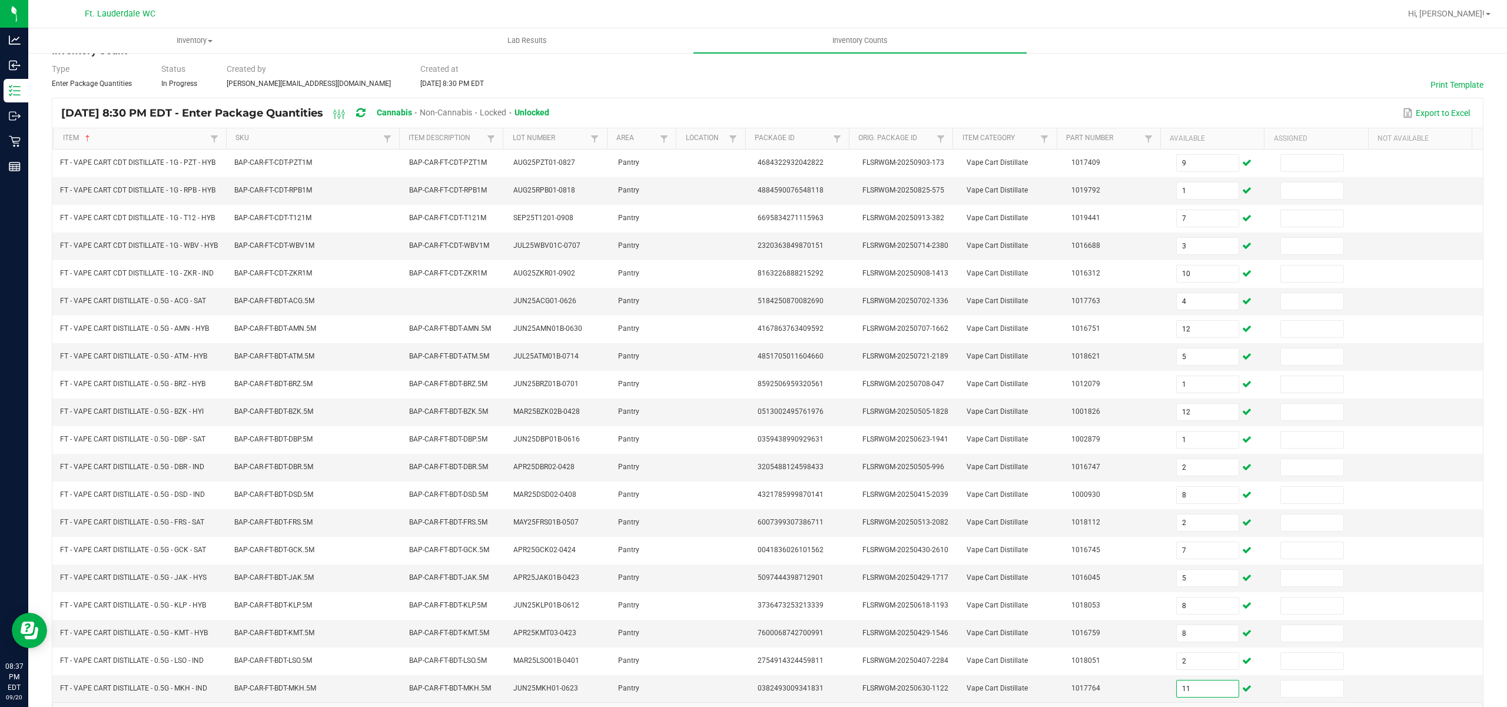
scroll to position [17, 0]
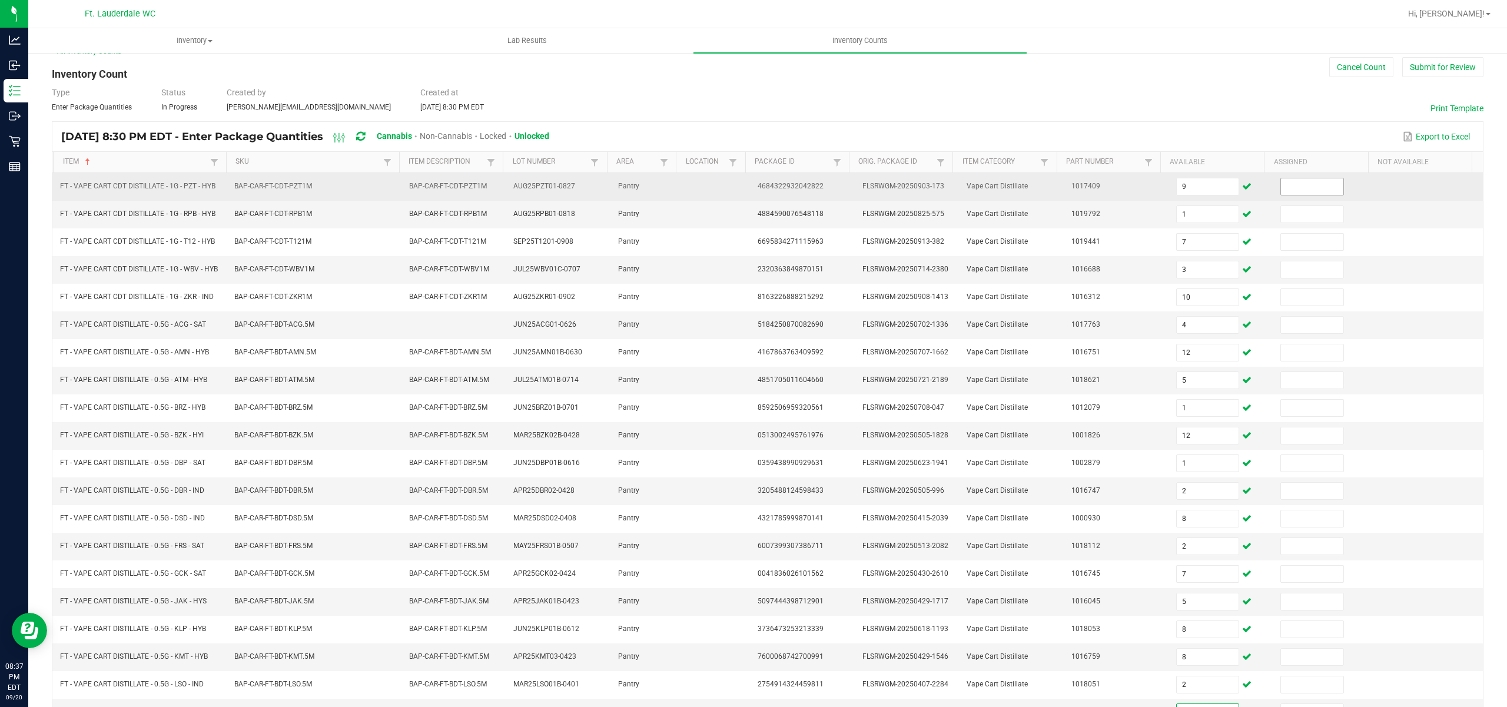
click at [1283, 182] on input at bounding box center [1312, 186] width 62 height 16
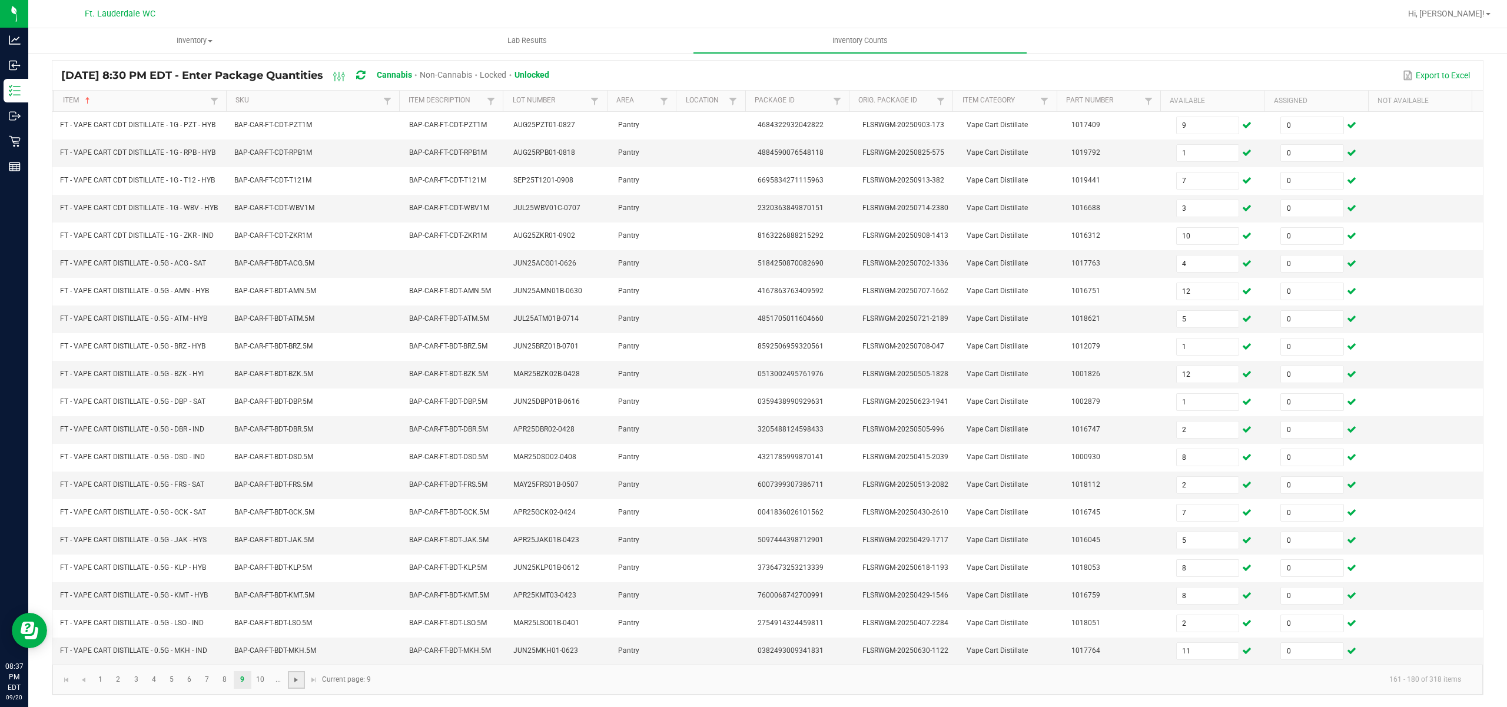
click at [301, 680] on span "Go to the next page" at bounding box center [295, 679] width 9 height 9
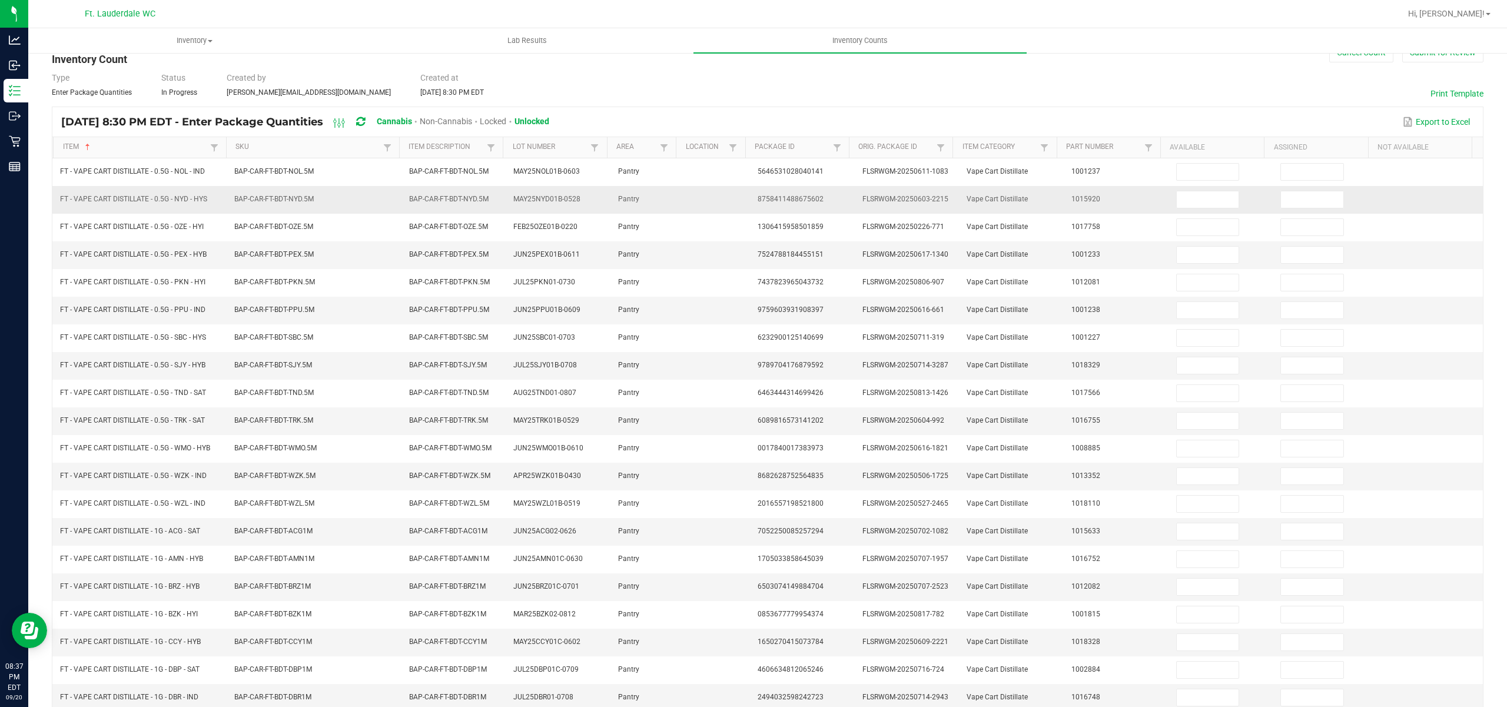
scroll to position [0, 0]
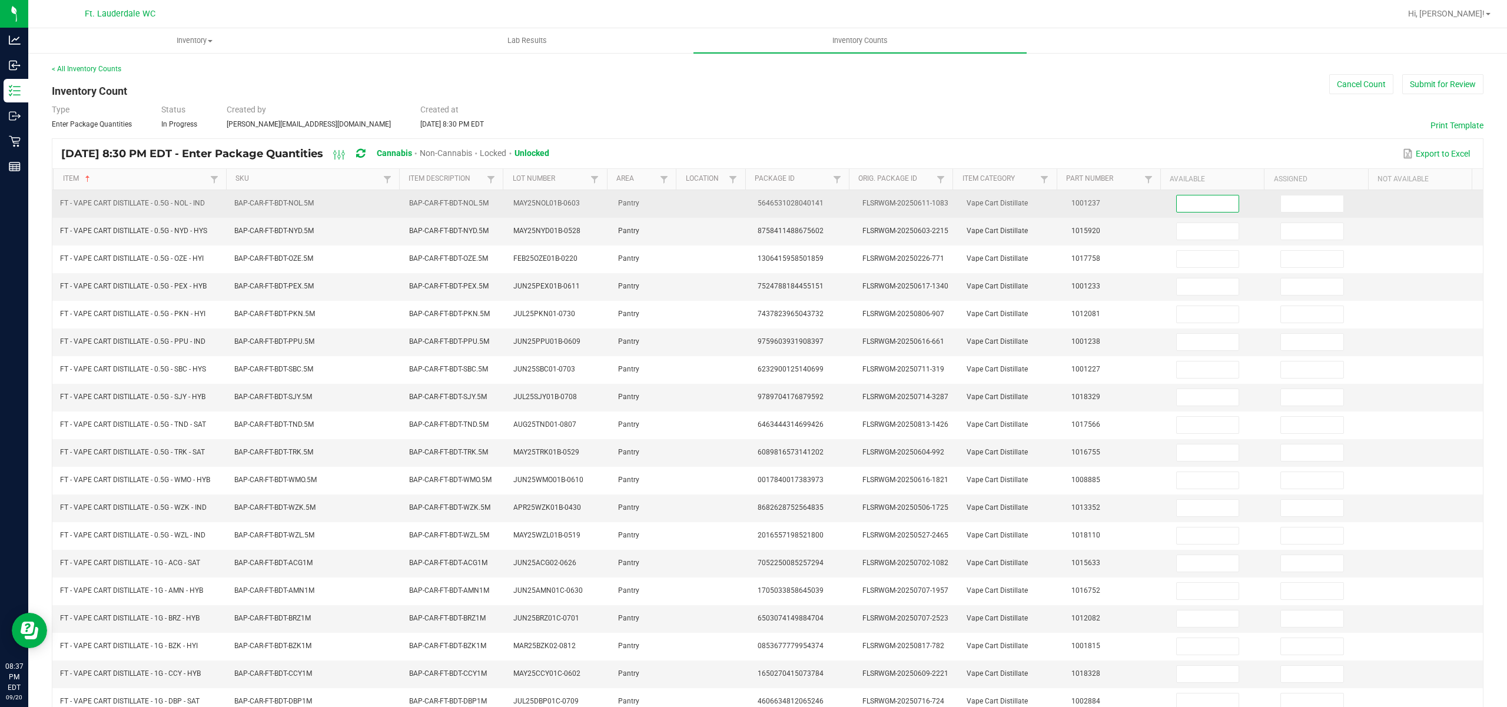
click at [1194, 205] on input at bounding box center [1207, 203] width 62 height 16
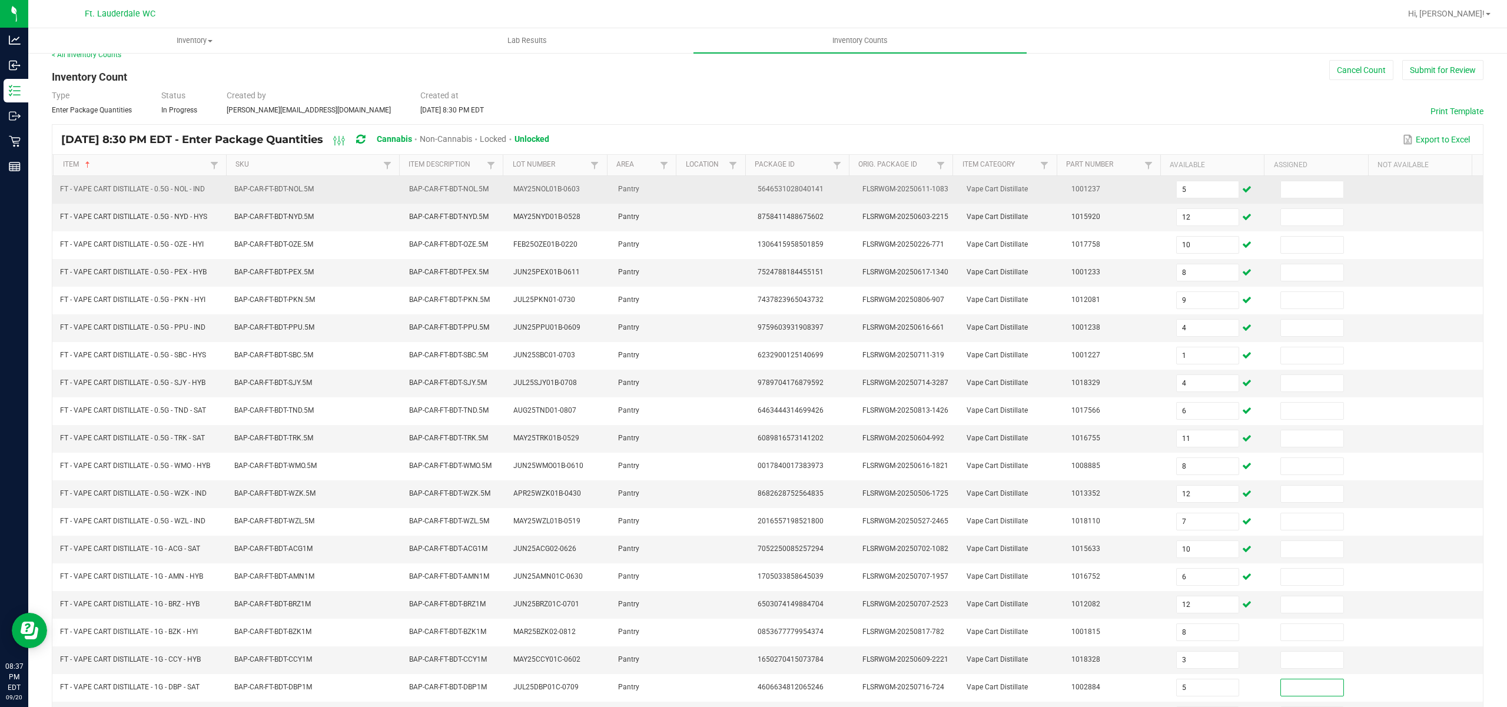
scroll to position [91, 0]
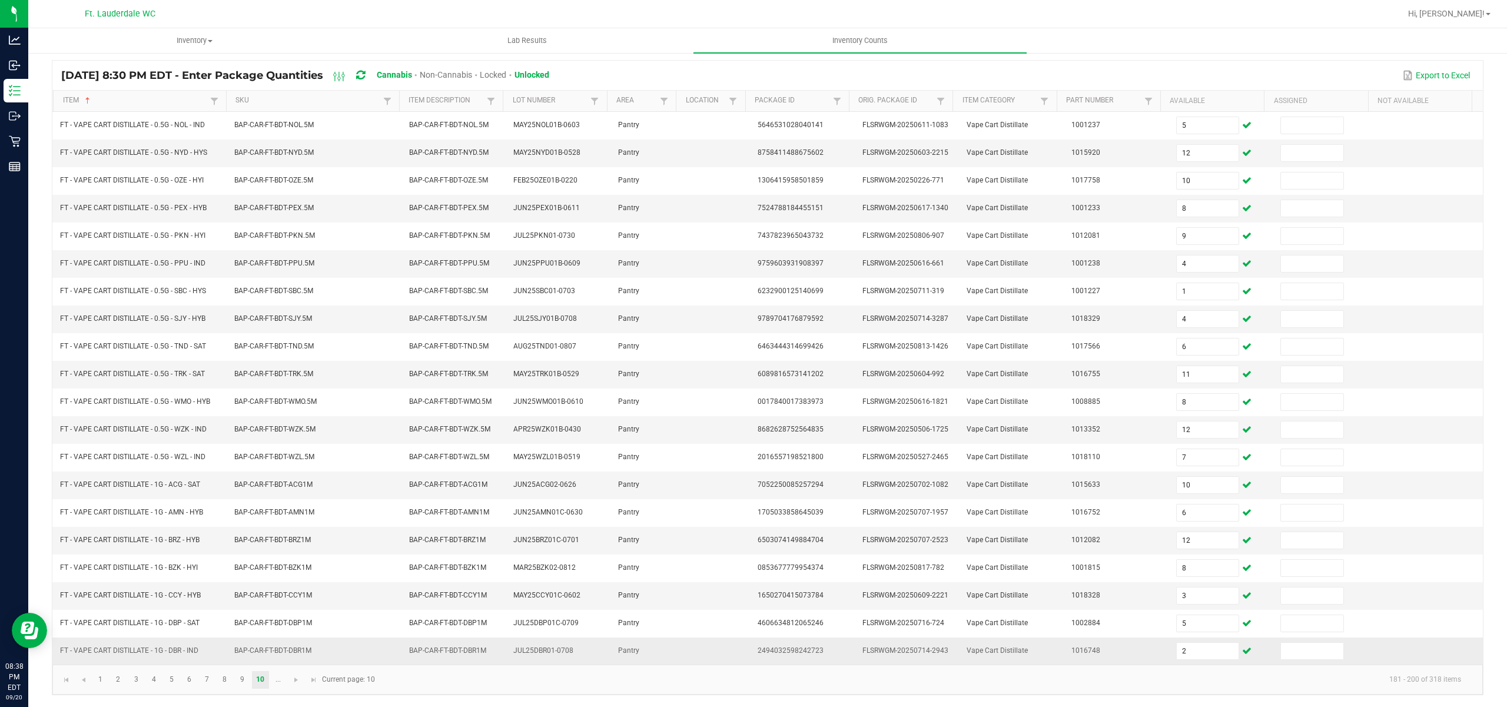
click at [997, 652] on span "Vape Cart Distillate" at bounding box center [996, 650] width 61 height 8
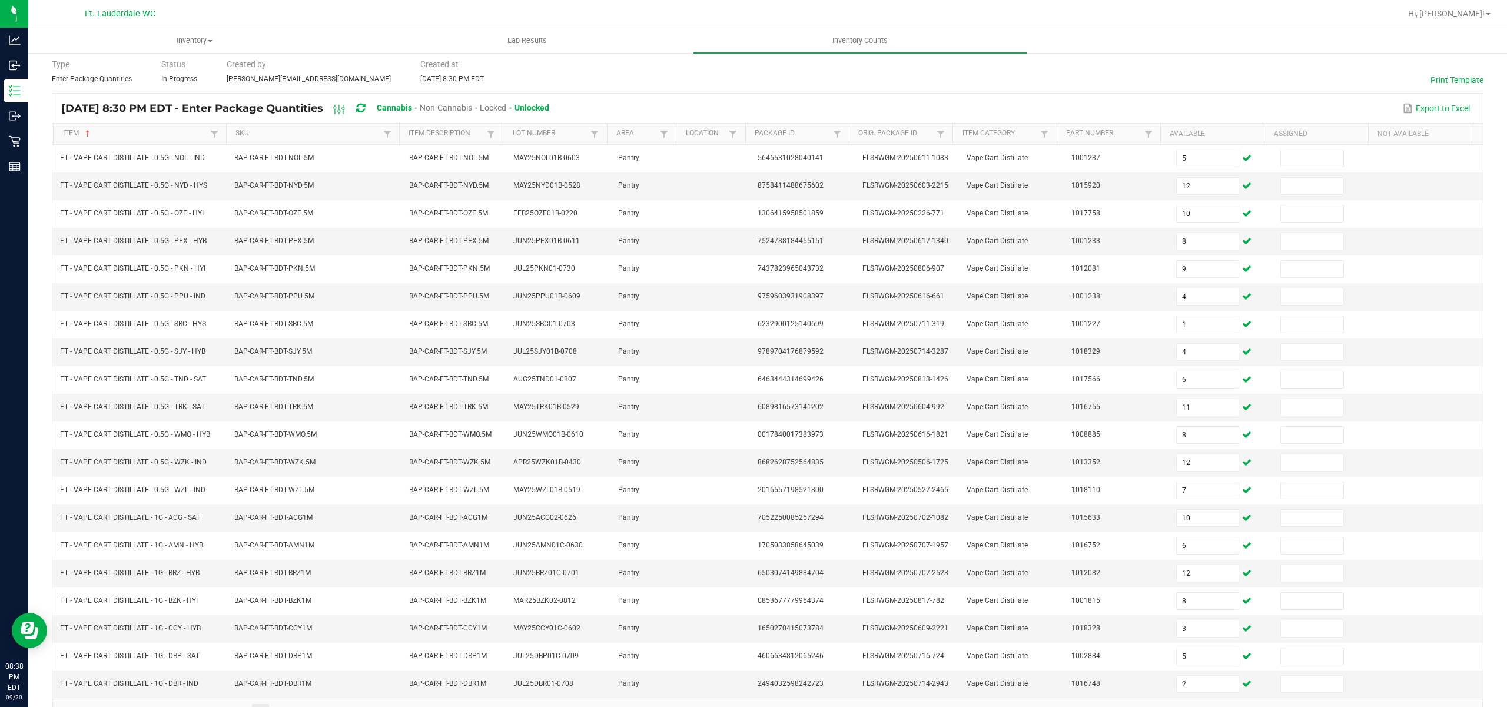
scroll to position [0, 0]
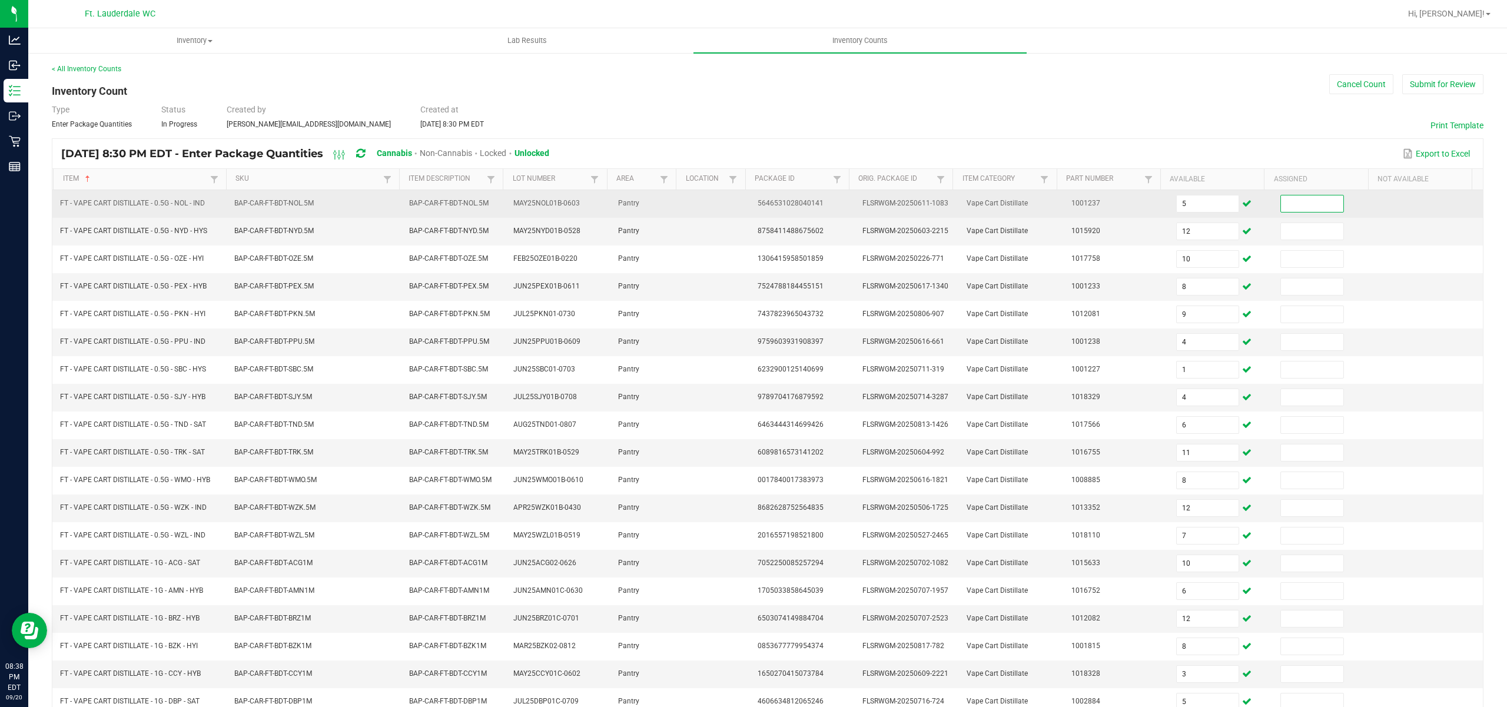
click at [1294, 202] on input at bounding box center [1312, 203] width 62 height 16
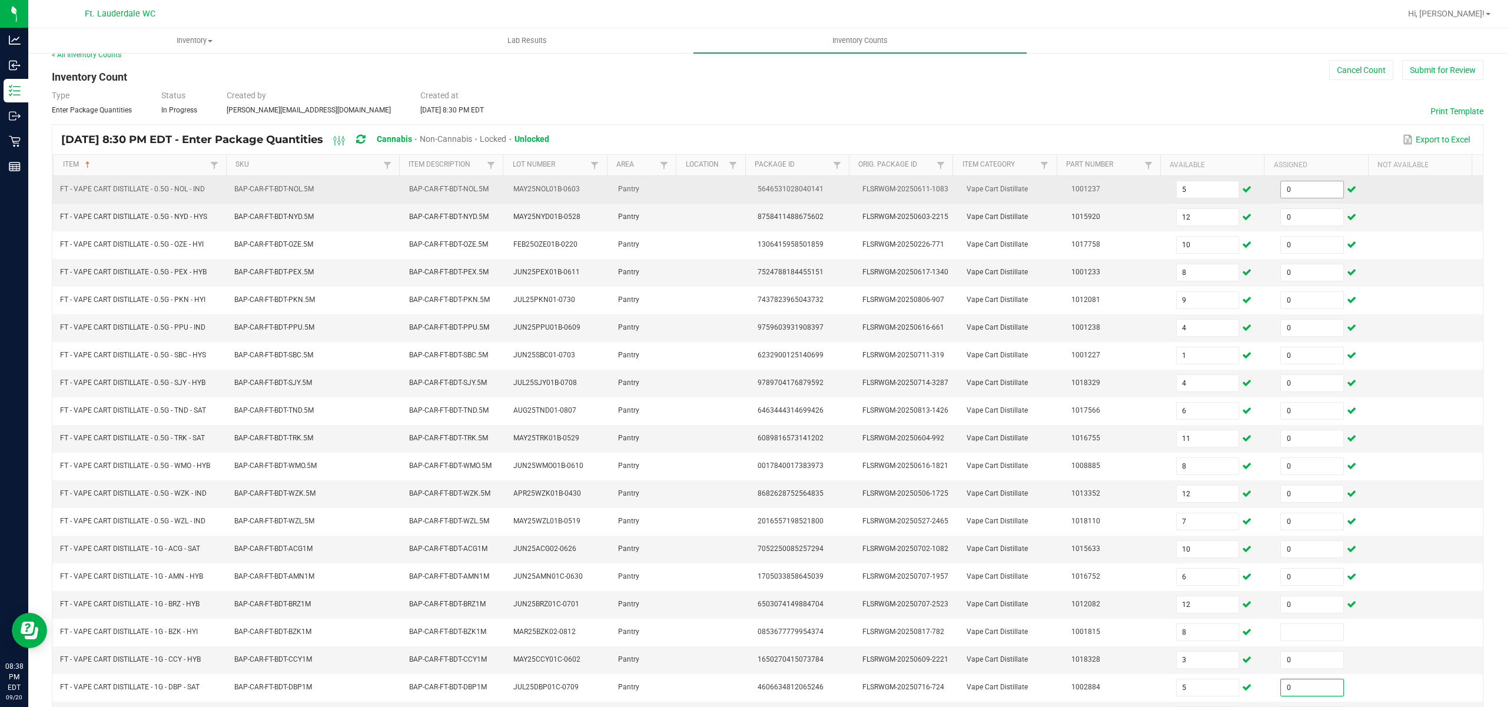
scroll to position [91, 0]
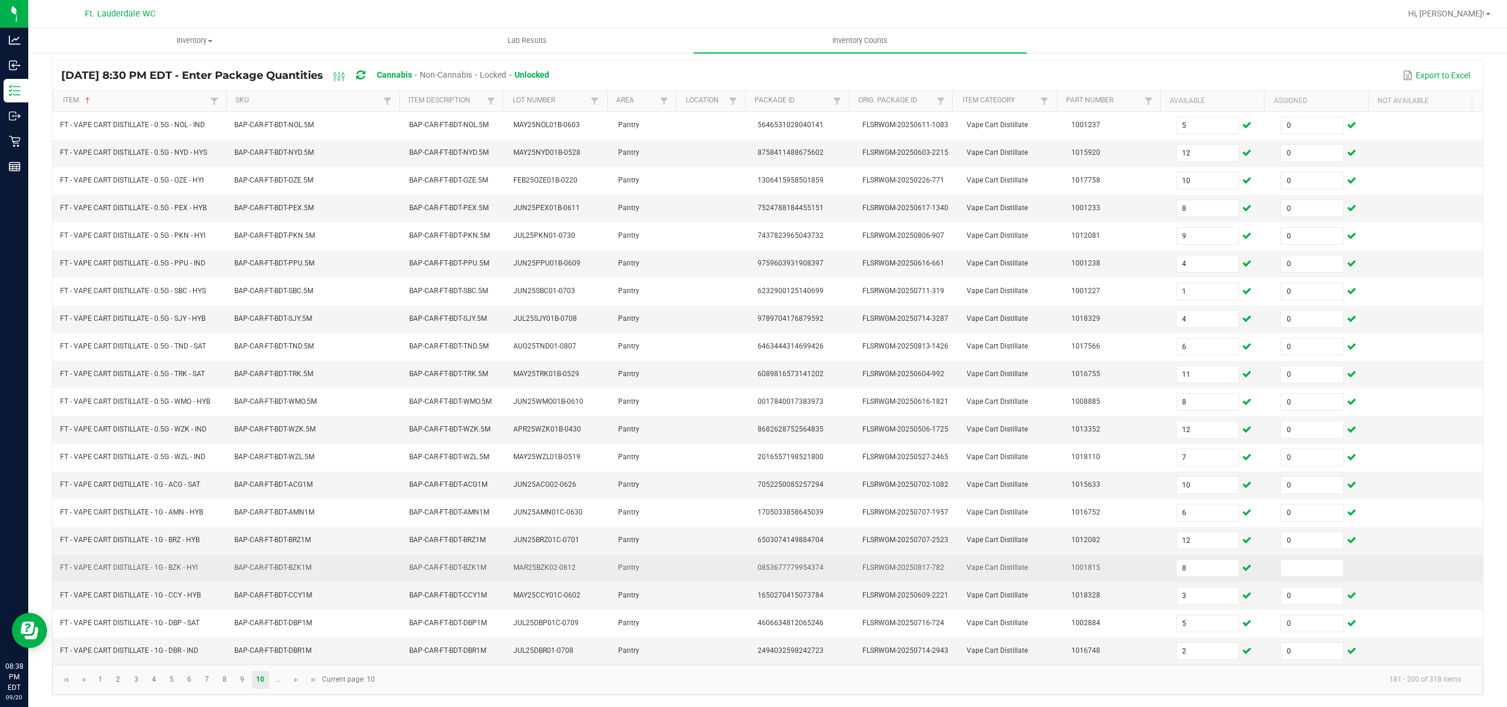
click at [1299, 577] on td at bounding box center [1325, 568] width 105 height 28
click at [1305, 560] on input at bounding box center [1312, 568] width 62 height 16
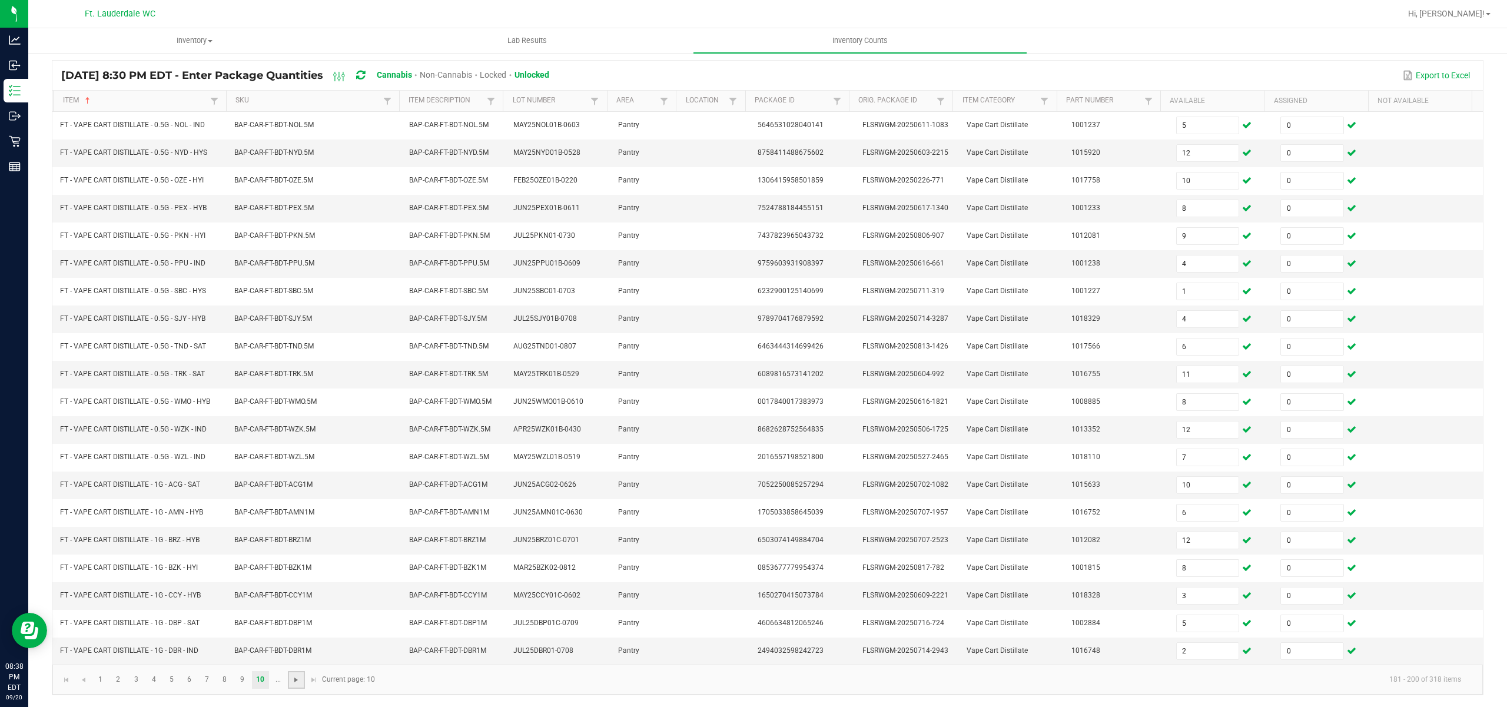
click at [300, 683] on span "Go to the next page" at bounding box center [295, 679] width 9 height 9
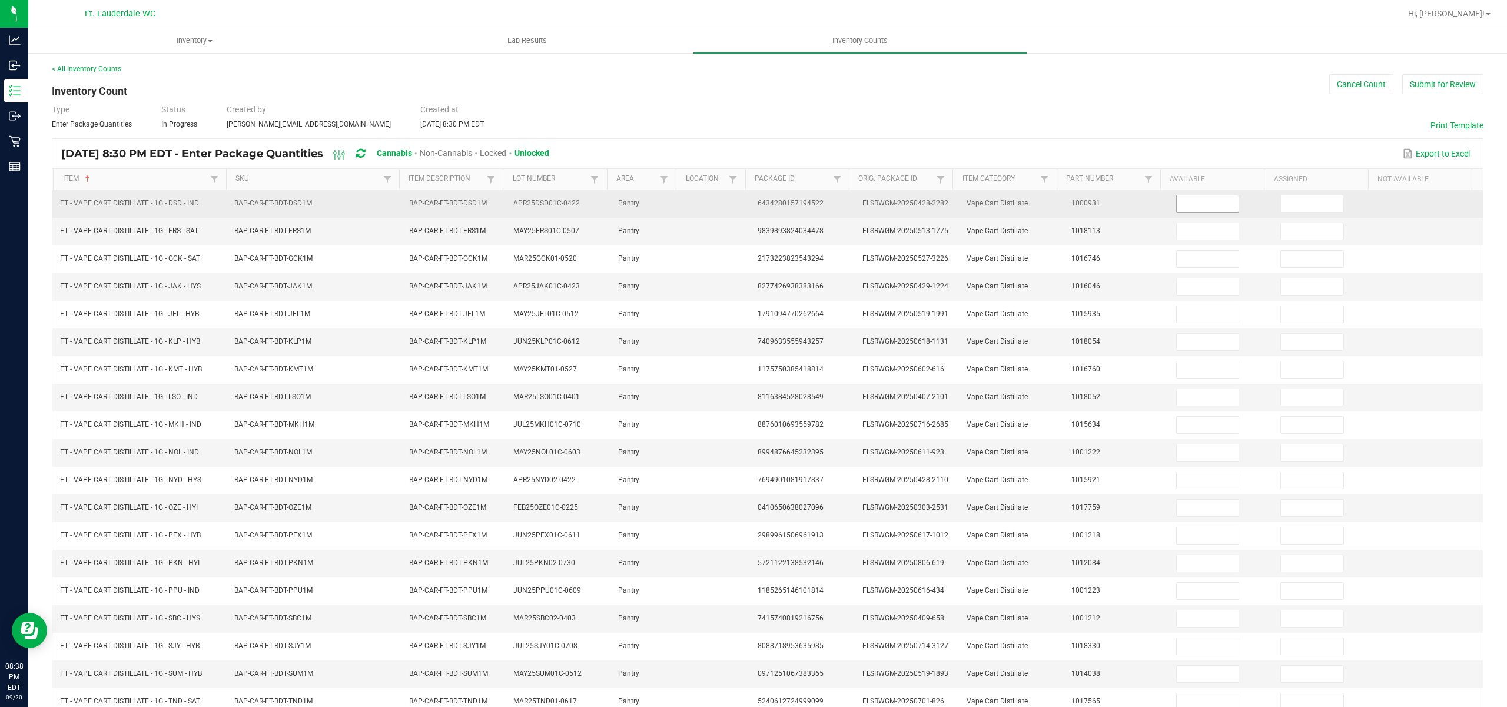
click at [1196, 202] on input at bounding box center [1207, 203] width 62 height 16
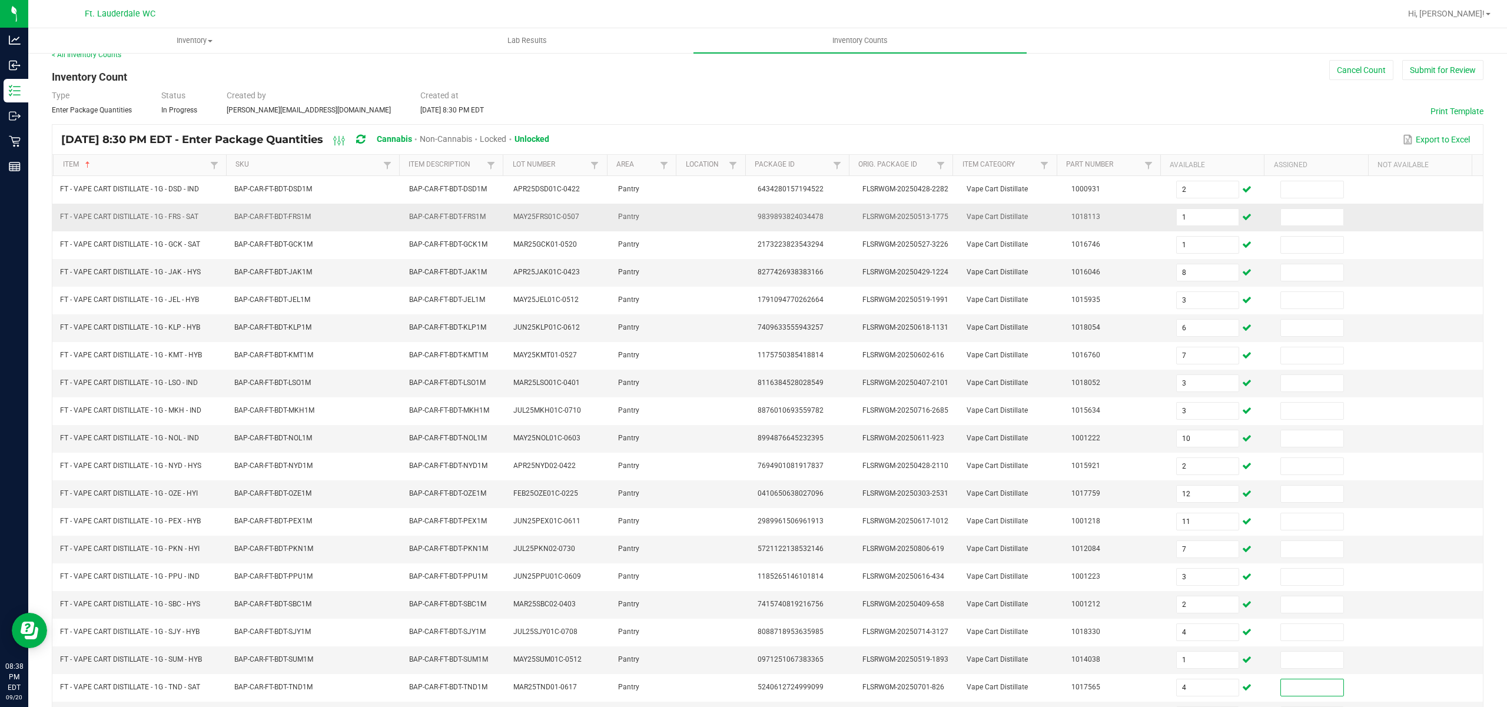
scroll to position [91, 0]
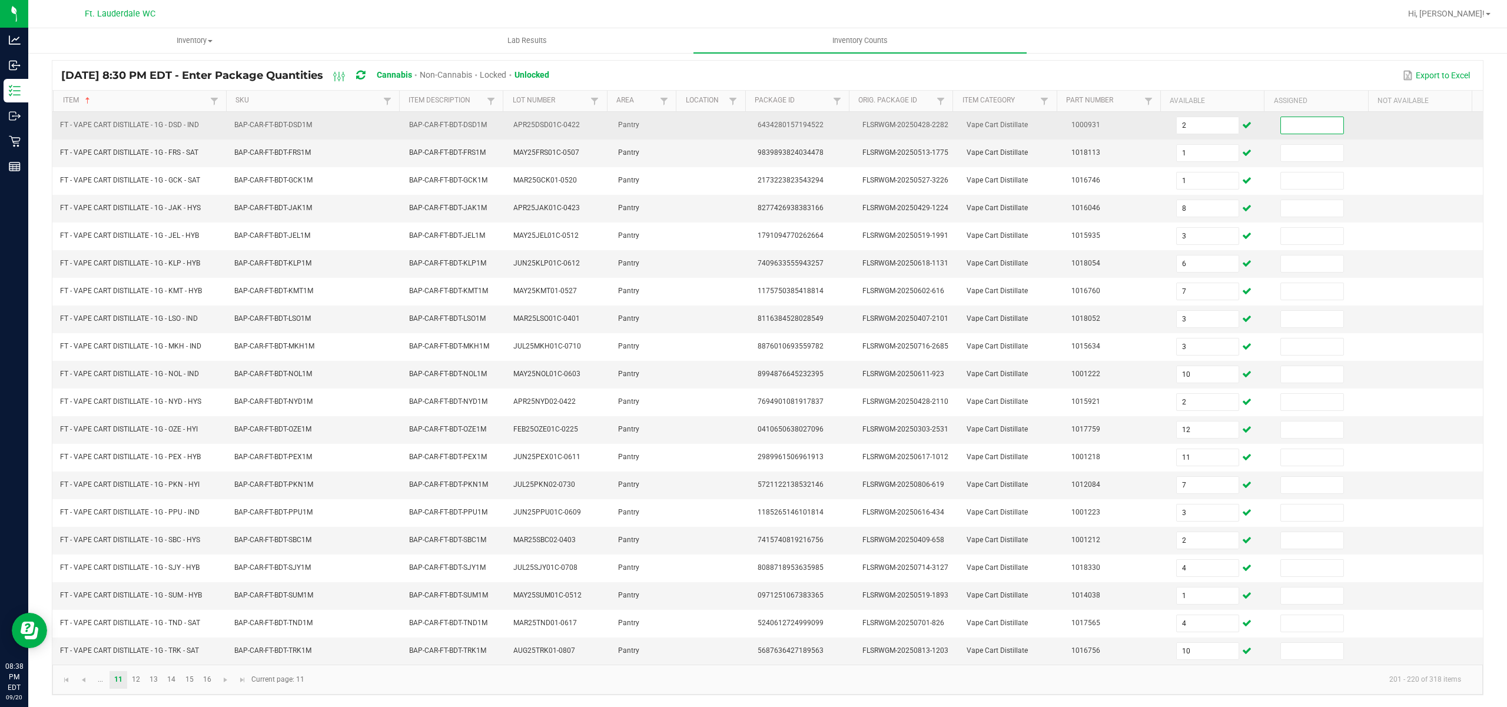
click at [1293, 121] on input at bounding box center [1312, 125] width 62 height 16
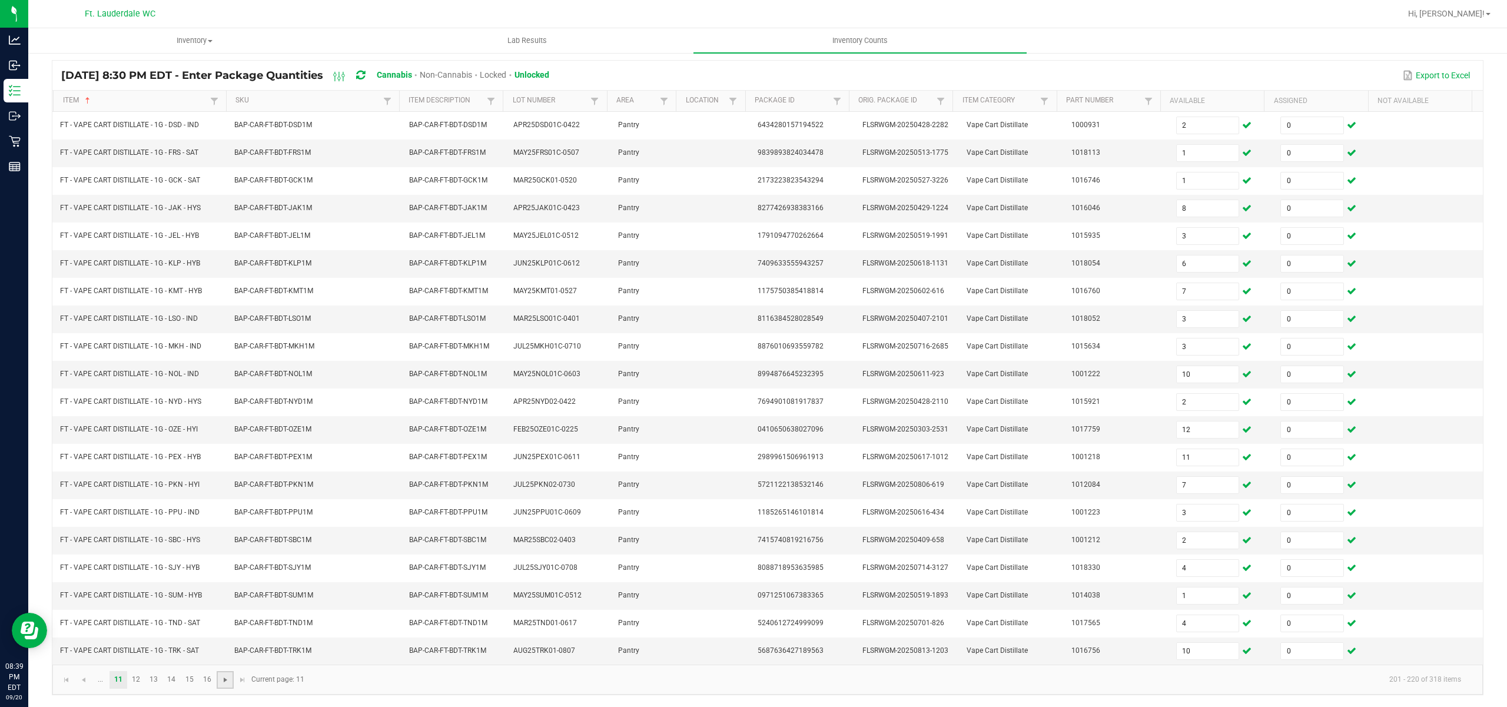
click at [225, 683] on span "Go to the next page" at bounding box center [225, 679] width 9 height 9
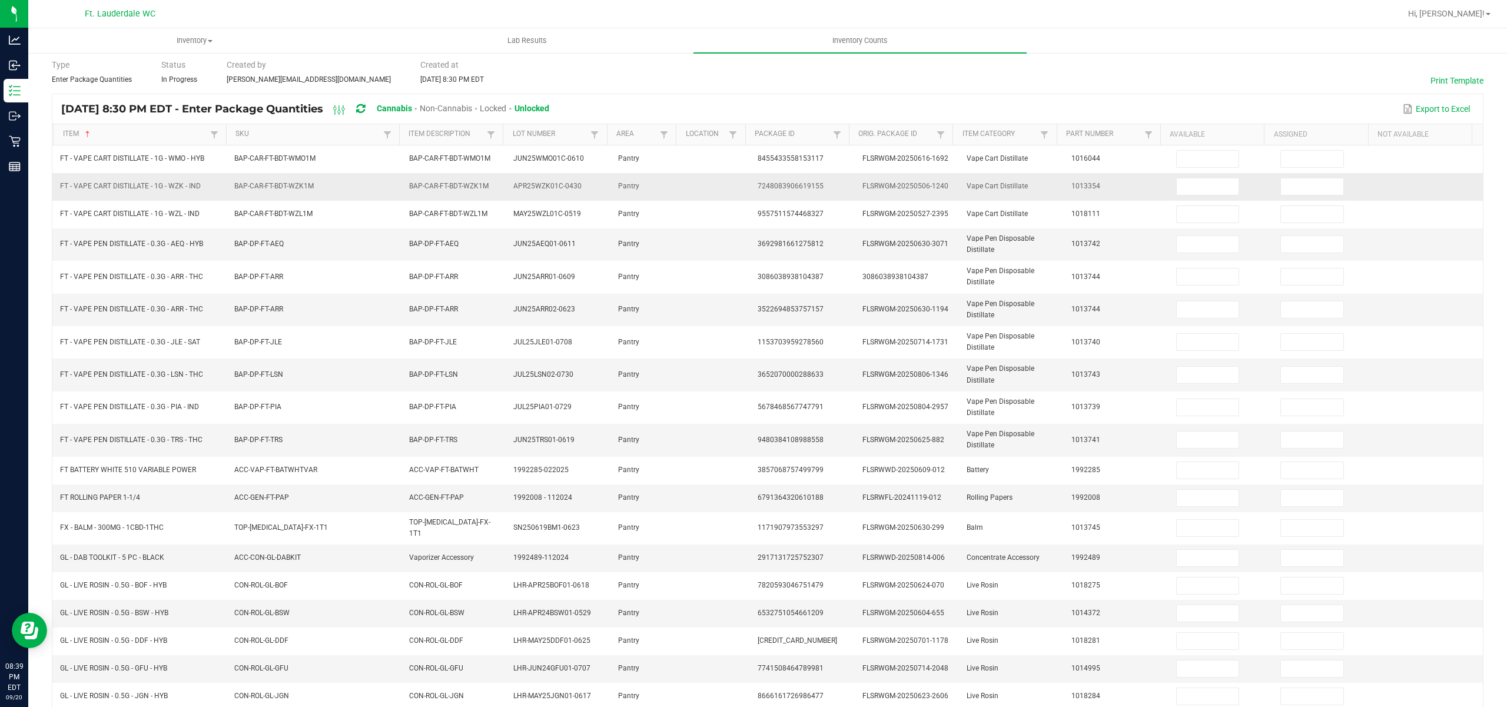
scroll to position [0, 0]
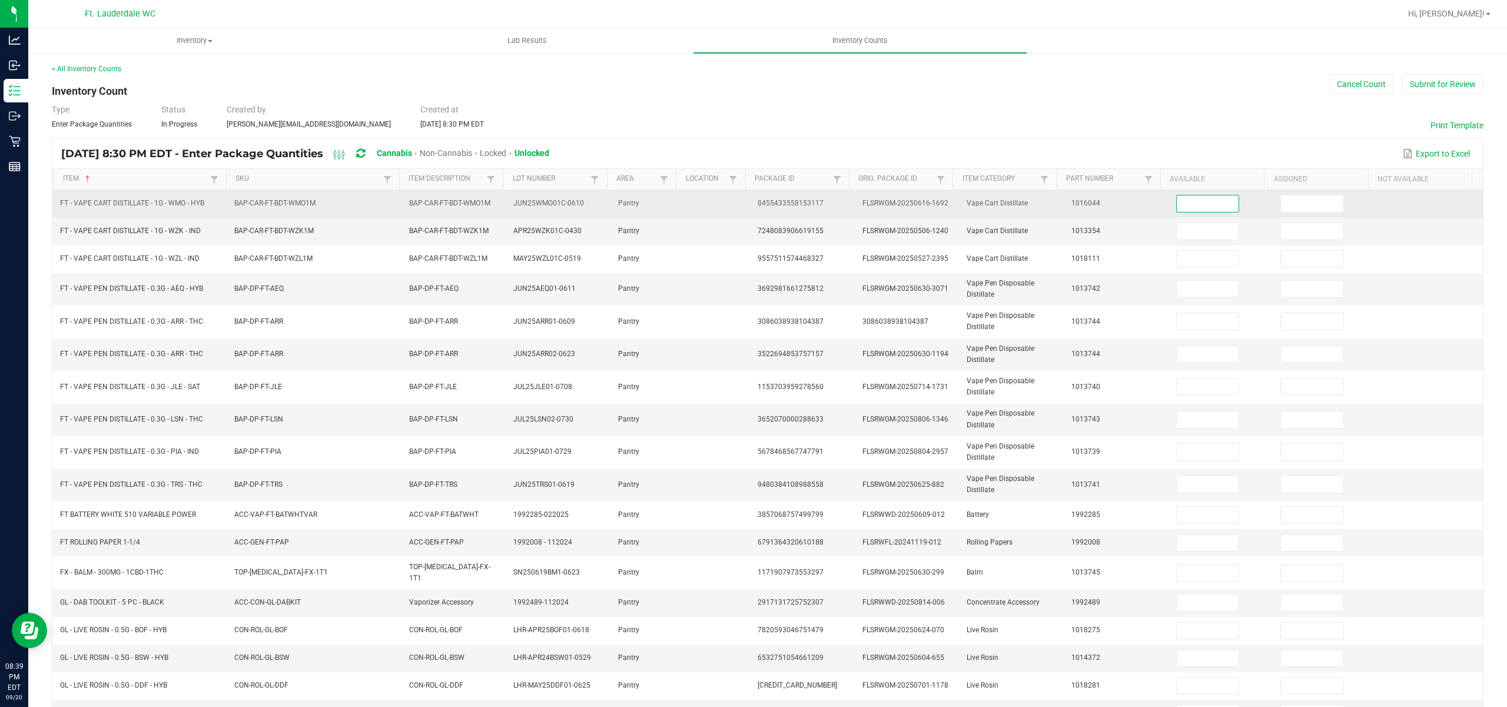
click at [1201, 205] on input at bounding box center [1207, 203] width 62 height 16
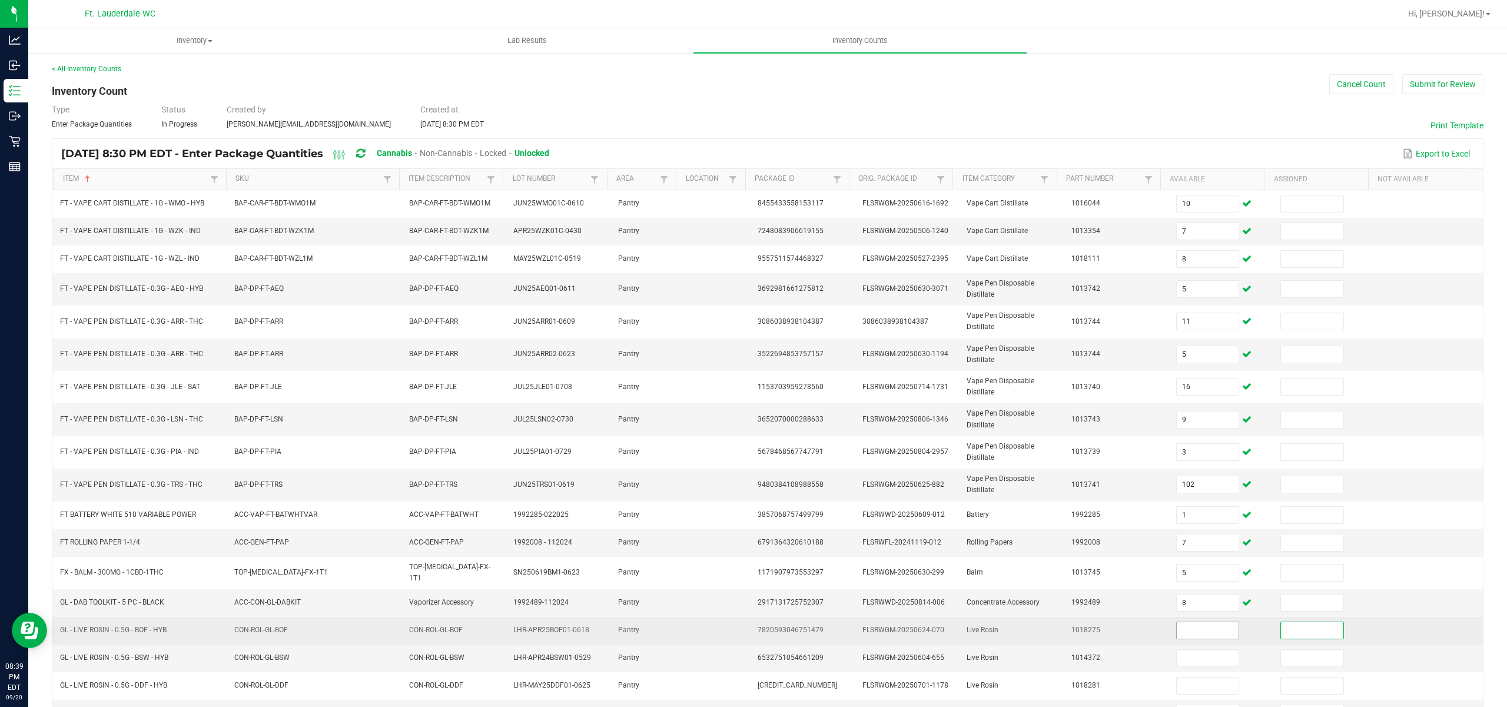
click at [1182, 634] on input at bounding box center [1207, 630] width 62 height 16
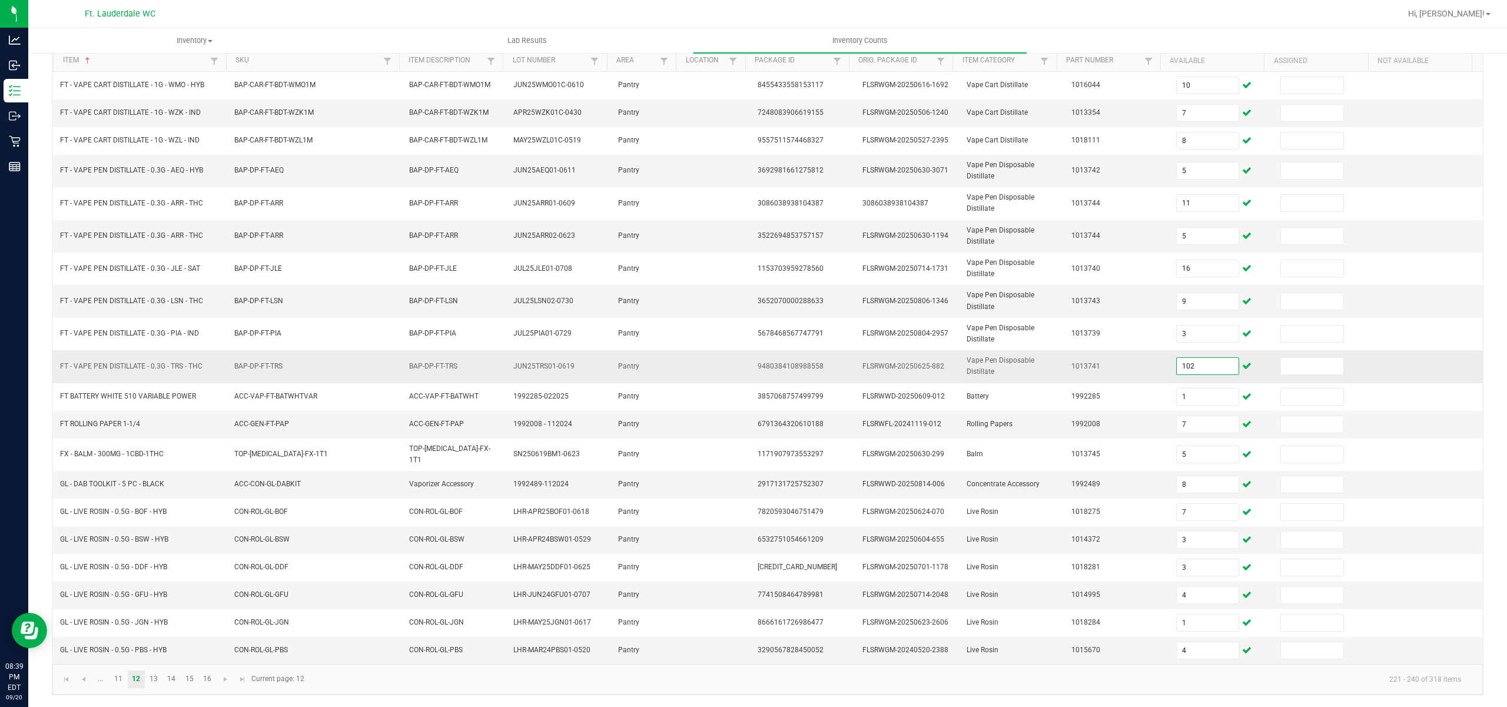
click at [1190, 368] on input "102" at bounding box center [1207, 366] width 62 height 16
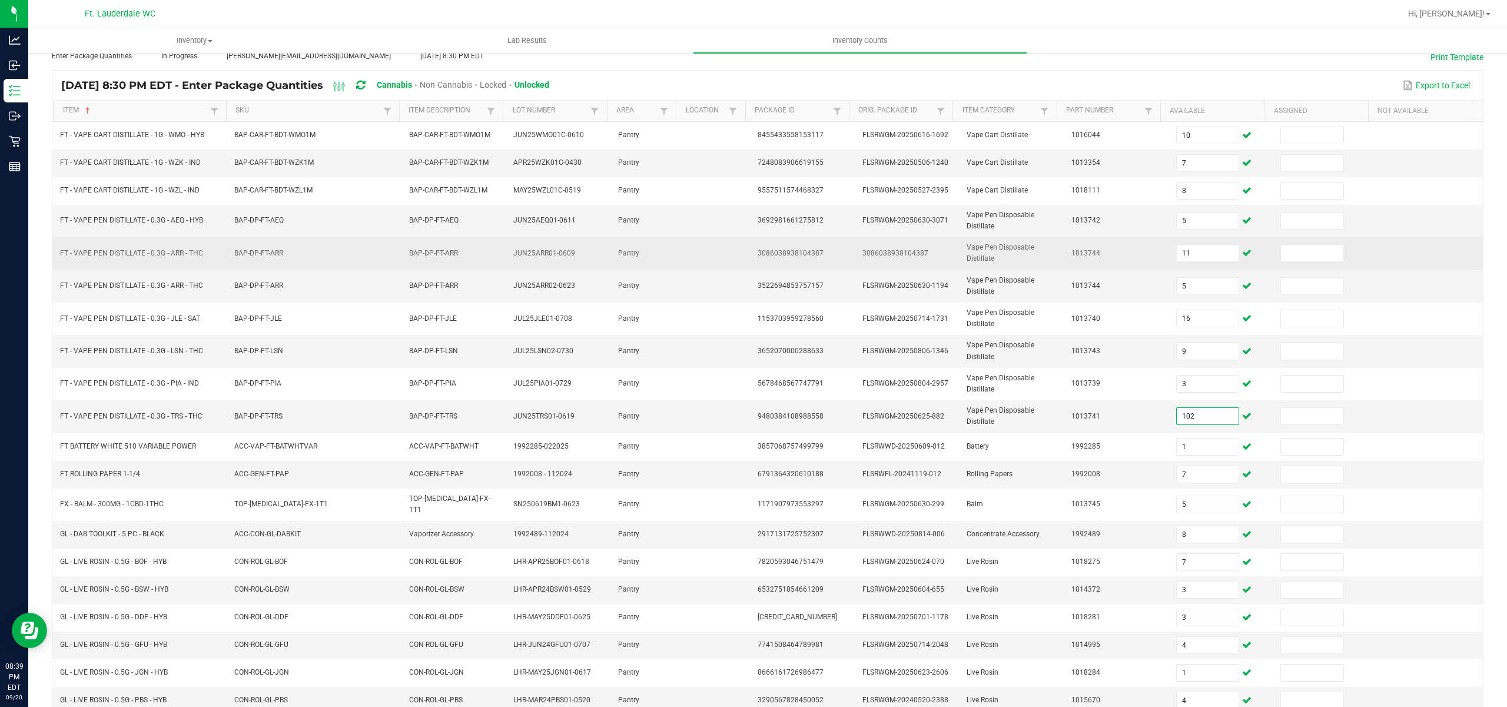
scroll to position [45, 0]
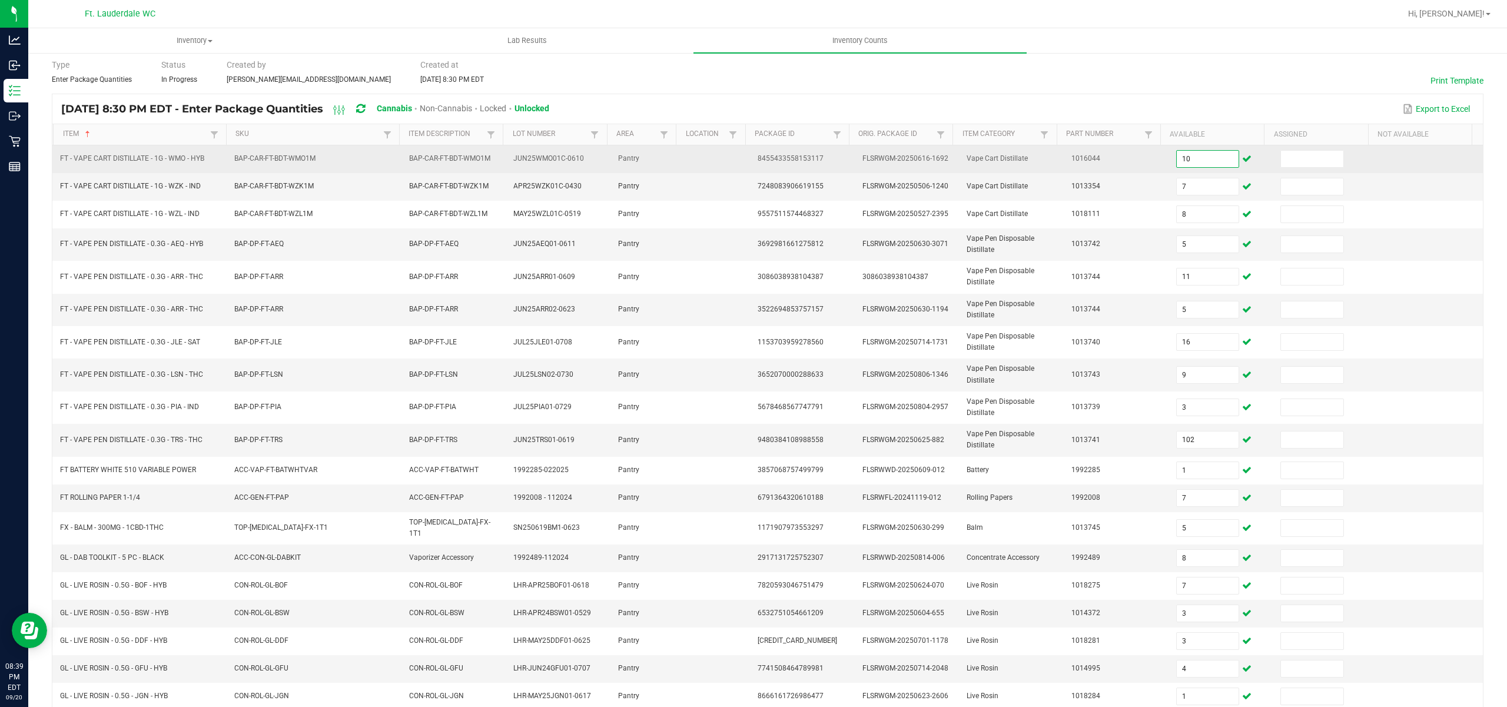
click at [1194, 167] on input "10" at bounding box center [1207, 159] width 62 height 16
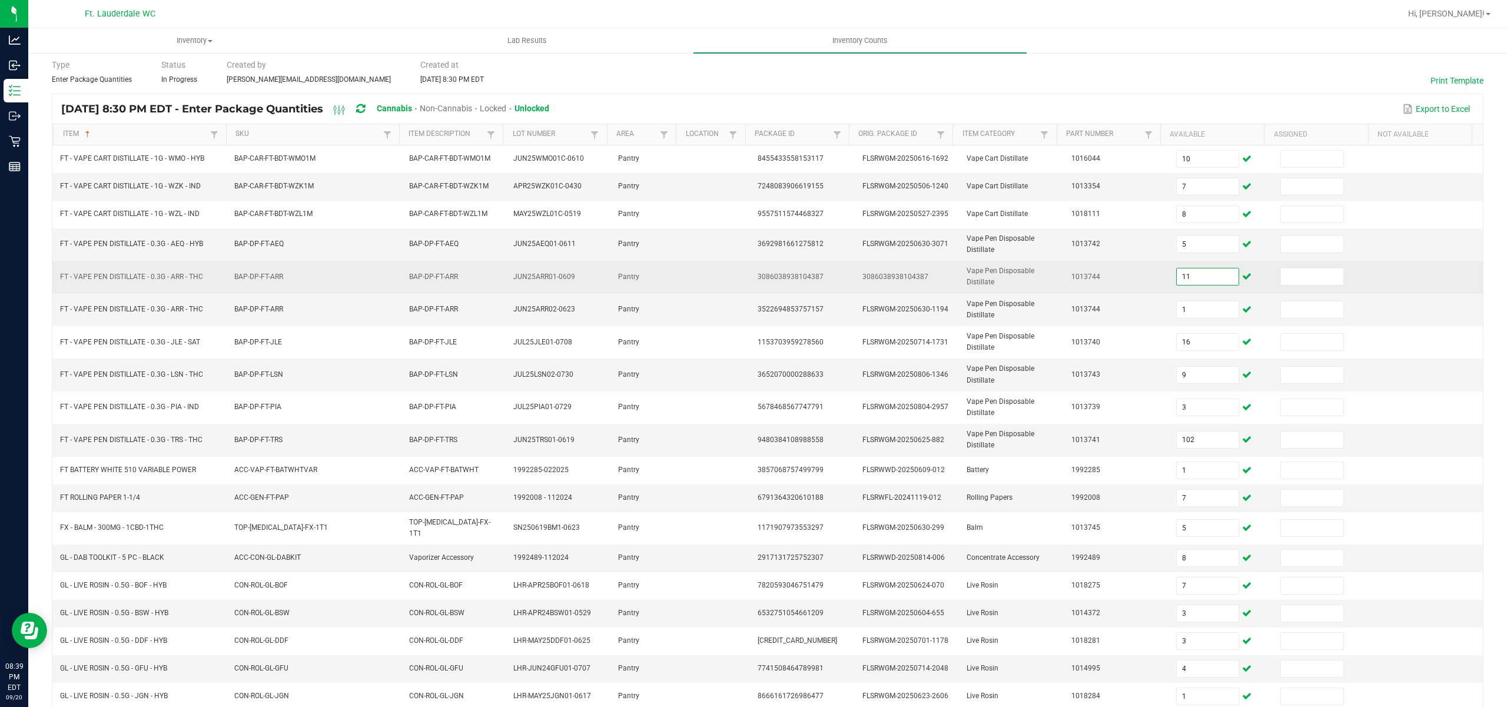
click at [1183, 279] on input "11" at bounding box center [1207, 276] width 62 height 16
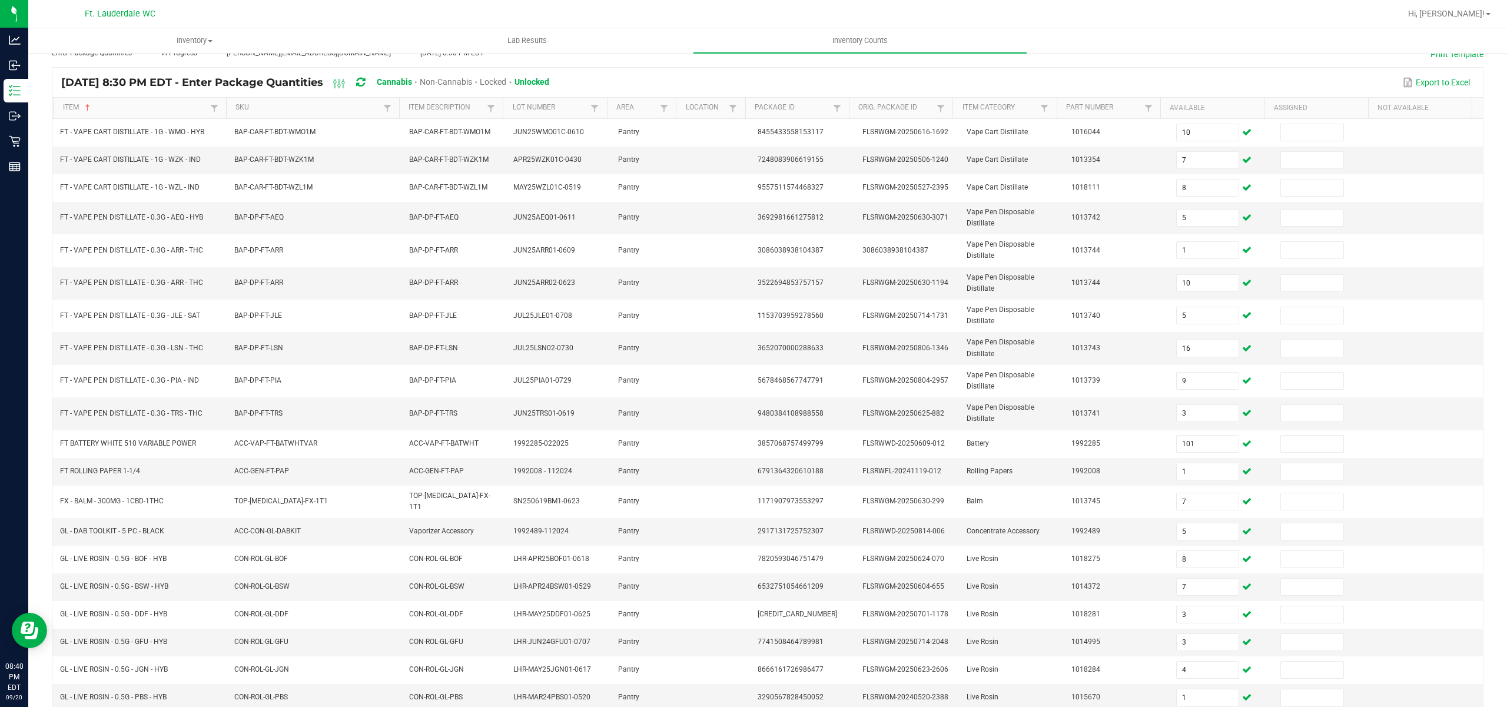
scroll to position [0, 0]
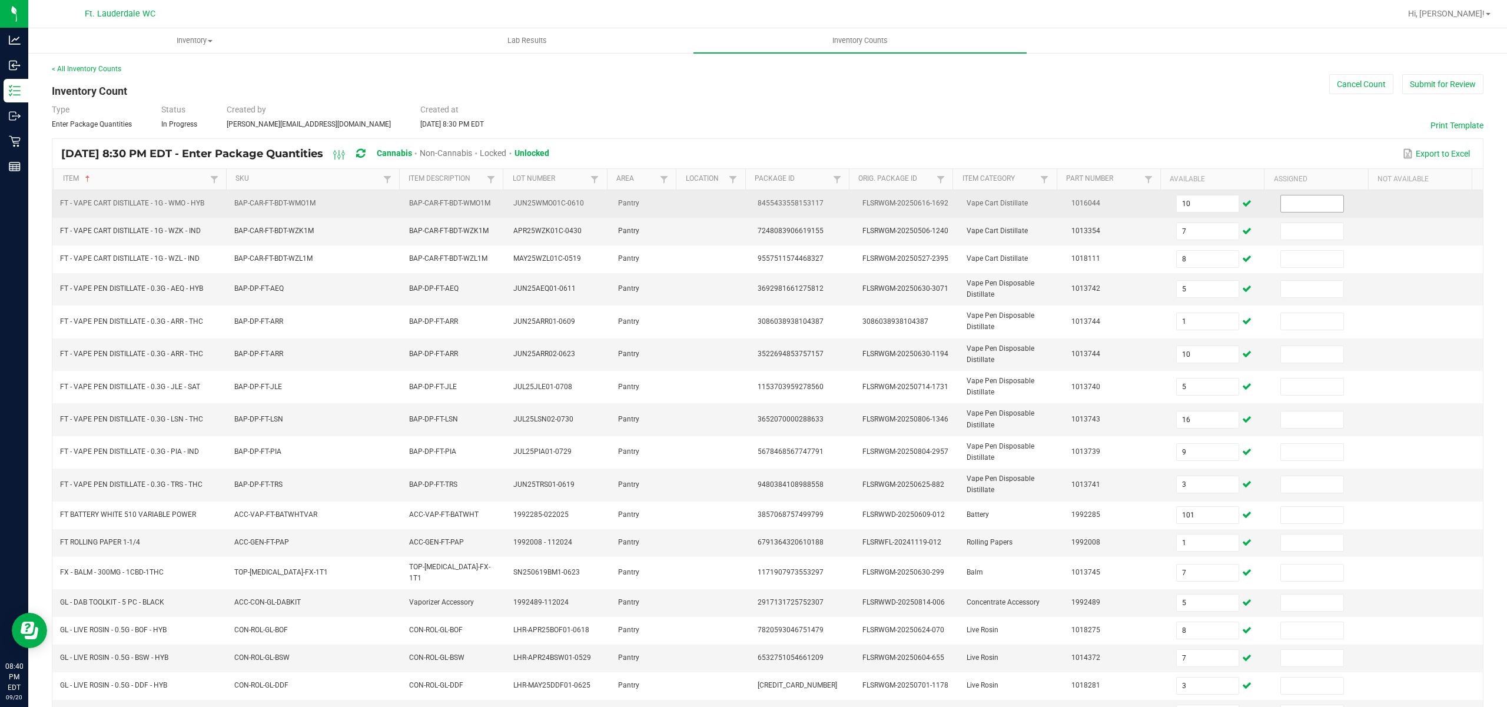
click at [1294, 208] on input at bounding box center [1312, 203] width 62 height 16
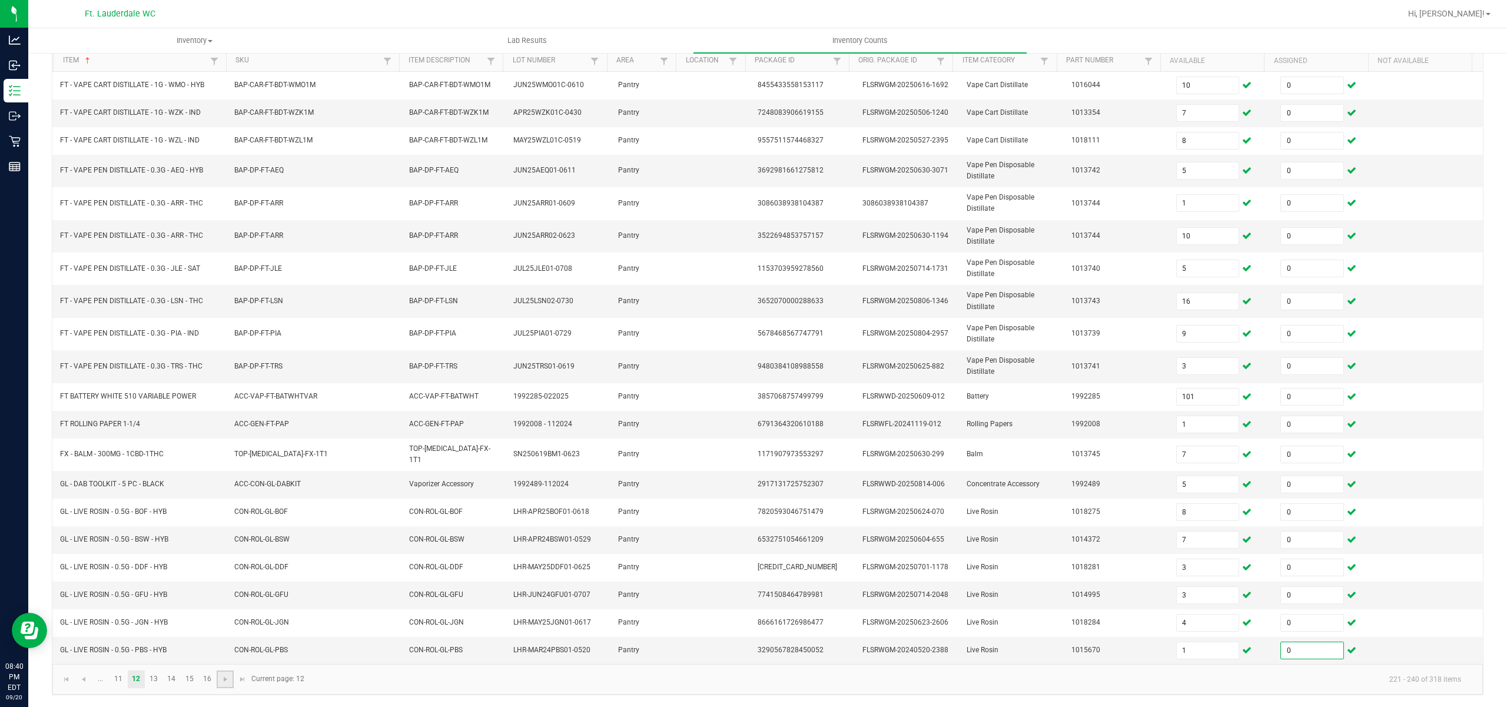
click at [226, 684] on link at bounding box center [225, 679] width 17 height 18
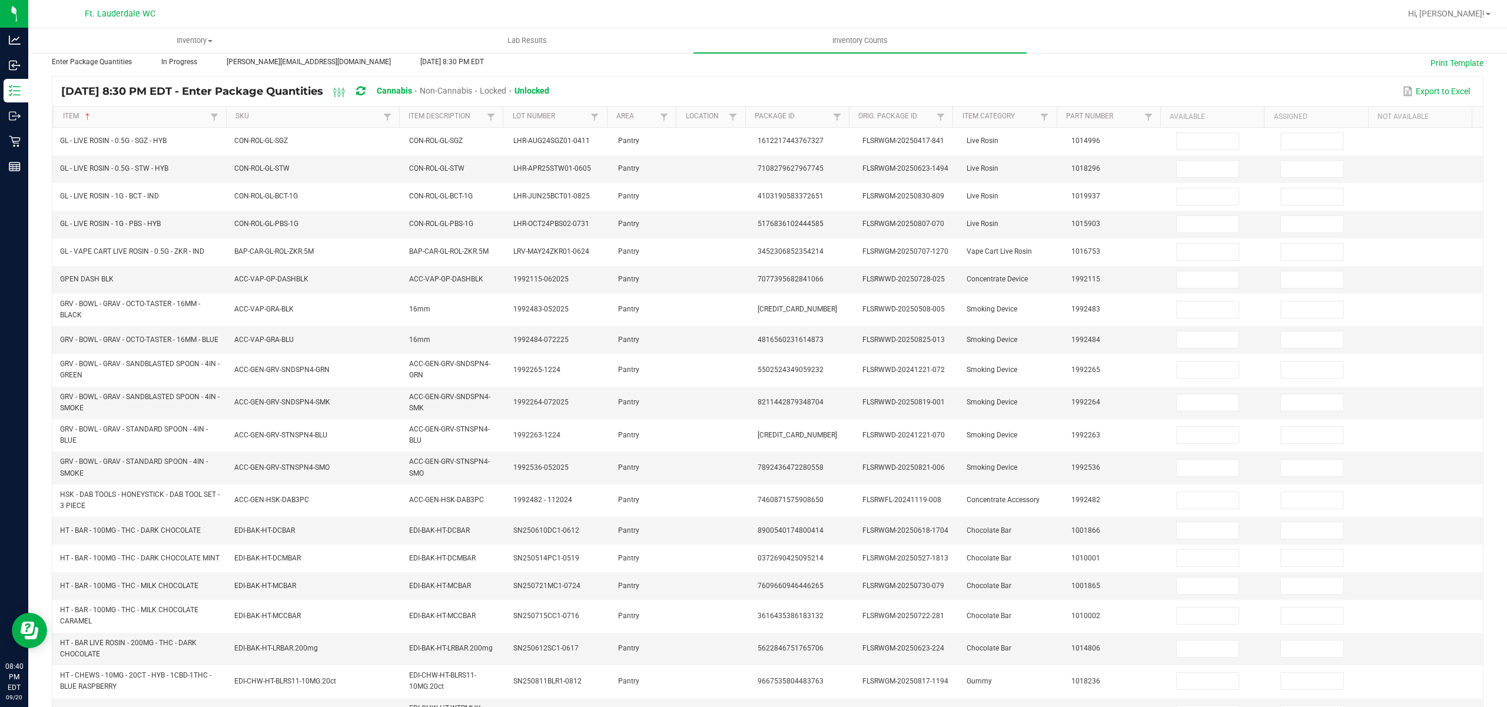
scroll to position [0, 0]
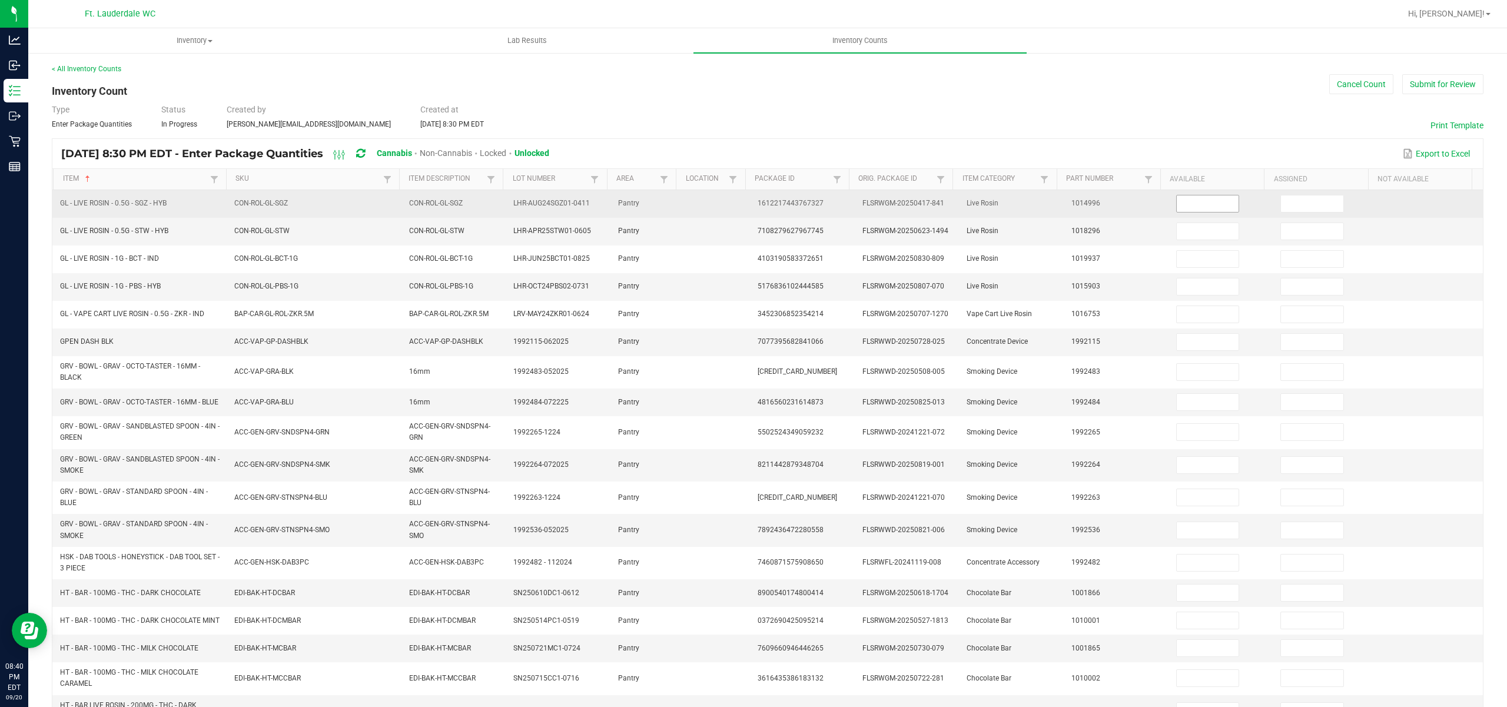
click at [1208, 201] on input at bounding box center [1207, 203] width 62 height 16
click at [1185, 212] on span "4" at bounding box center [1208, 204] width 64 height 18
click at [1185, 208] on input "4" at bounding box center [1207, 203] width 62 height 16
click at [1192, 205] on input "4" at bounding box center [1207, 203] width 62 height 16
click at [1282, 205] on input at bounding box center [1312, 203] width 62 height 16
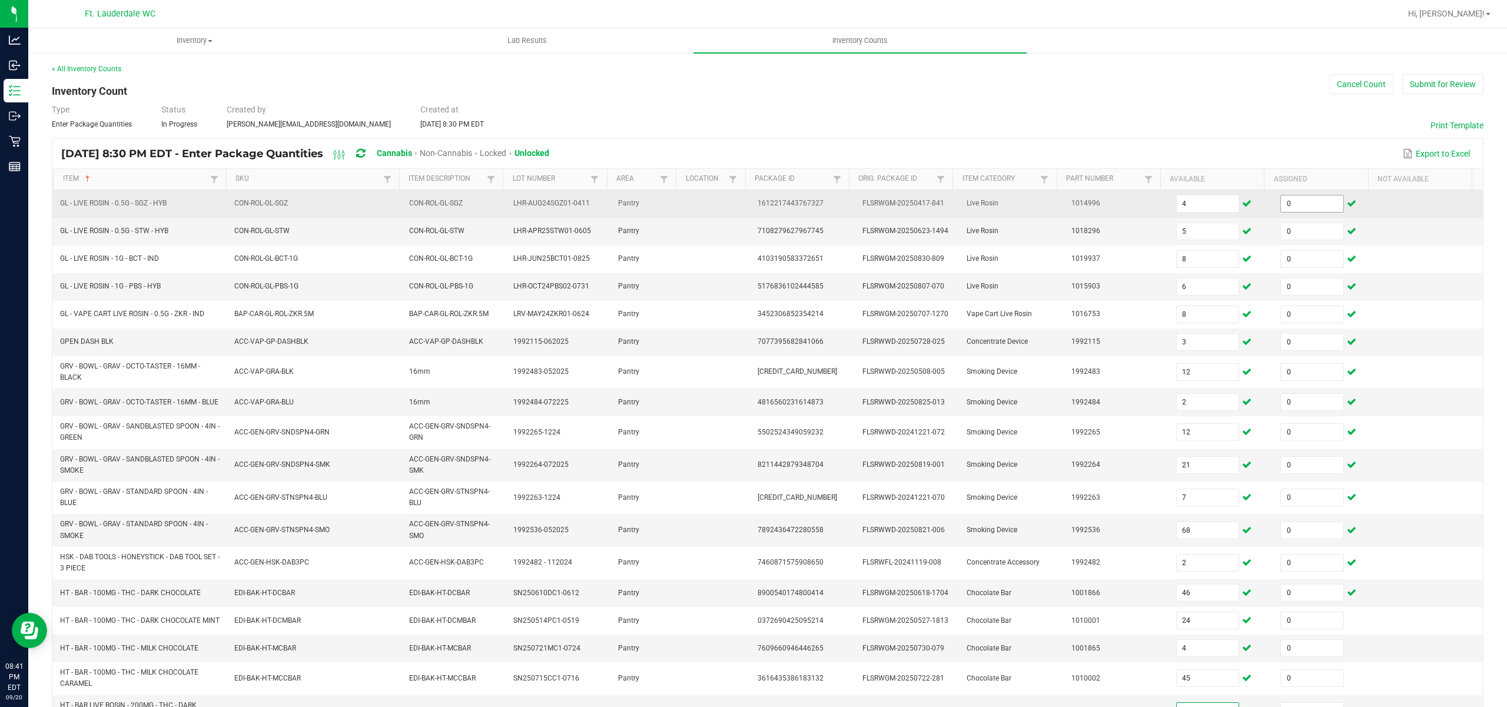
scroll to position [146, 0]
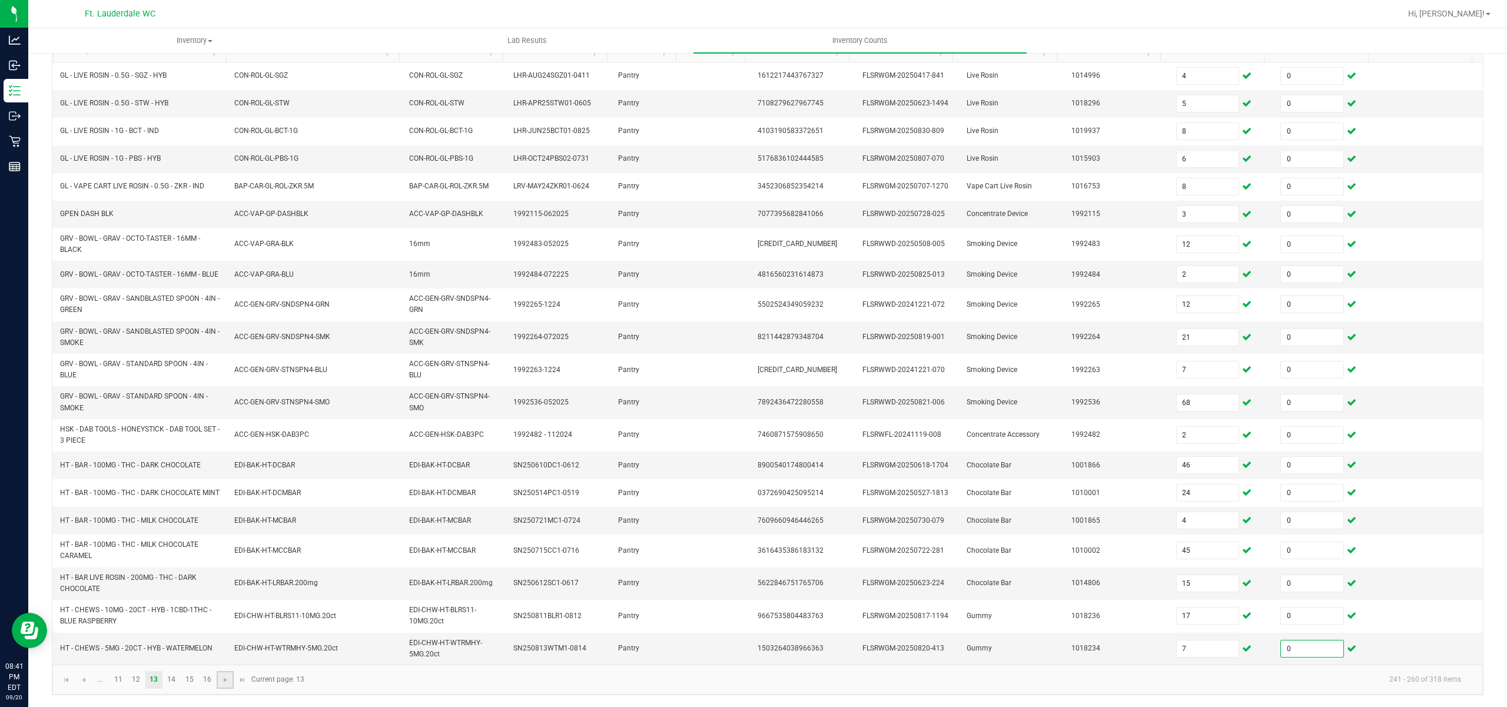
click at [228, 673] on link at bounding box center [225, 680] width 17 height 18
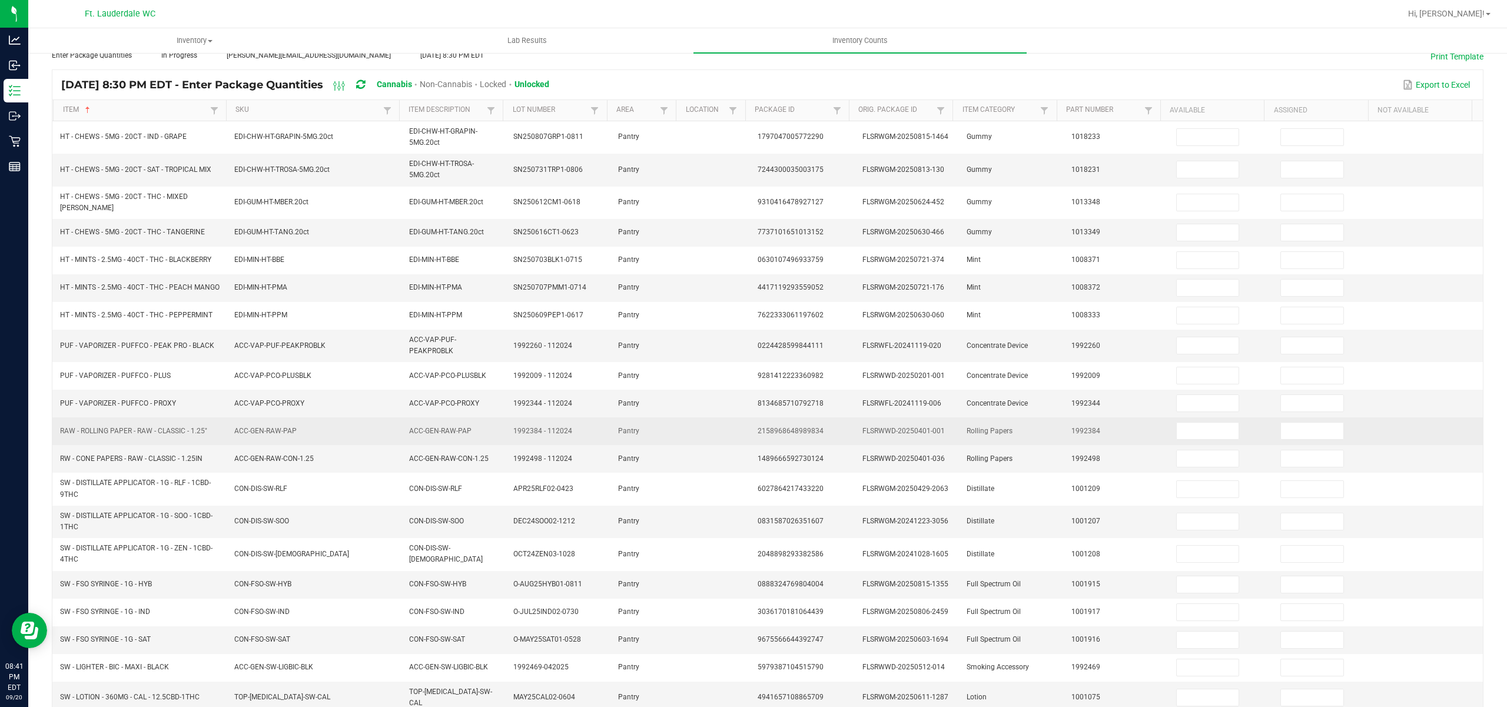
scroll to position [0, 0]
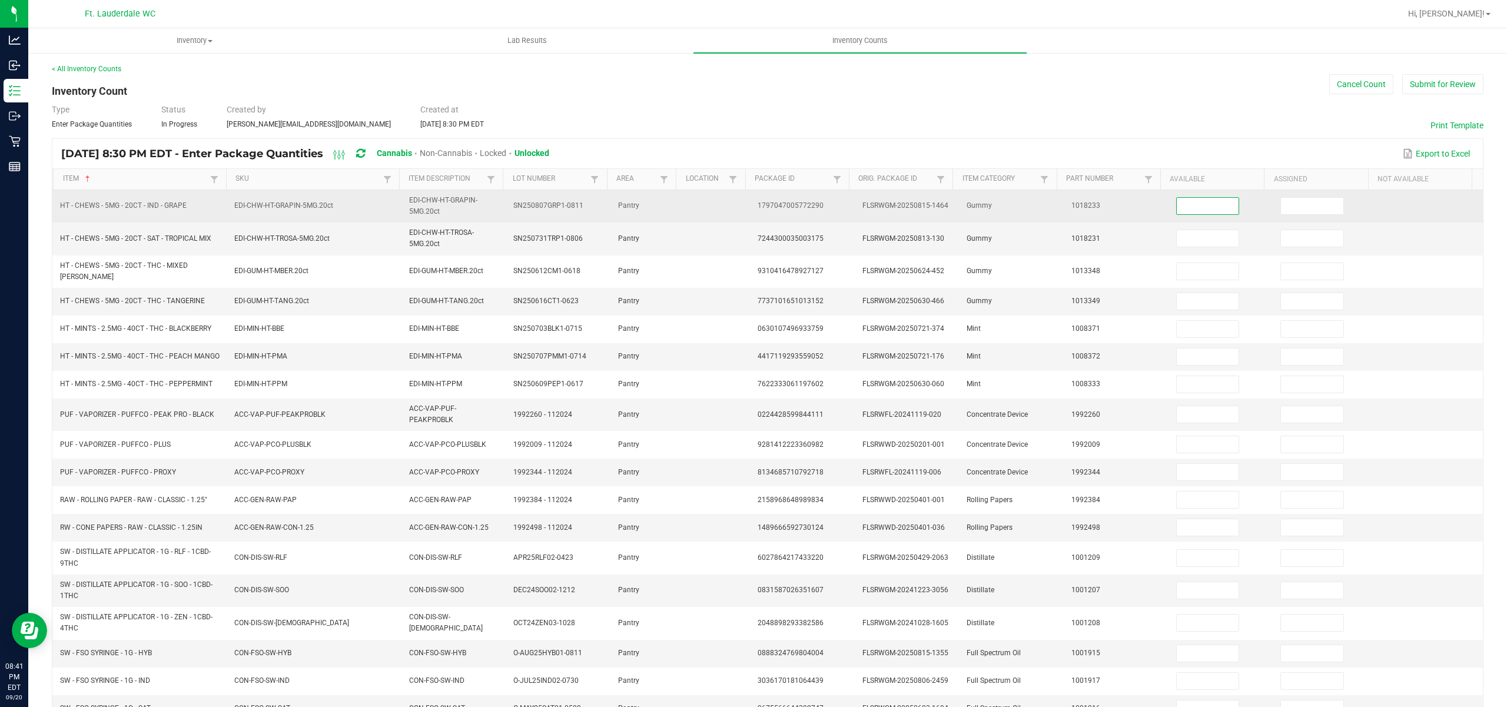
click at [1176, 212] on input at bounding box center [1207, 206] width 62 height 16
click at [1293, 207] on input at bounding box center [1312, 206] width 62 height 16
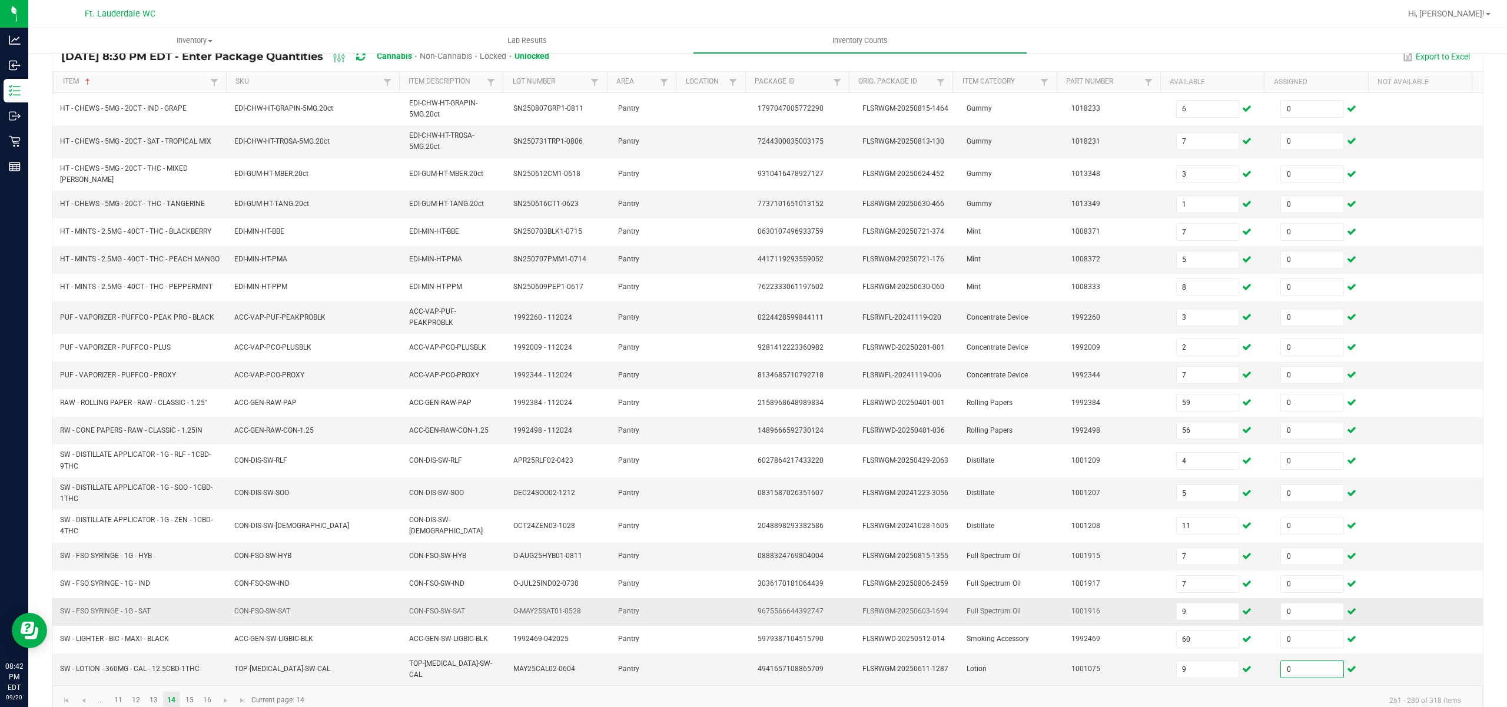
scroll to position [123, 0]
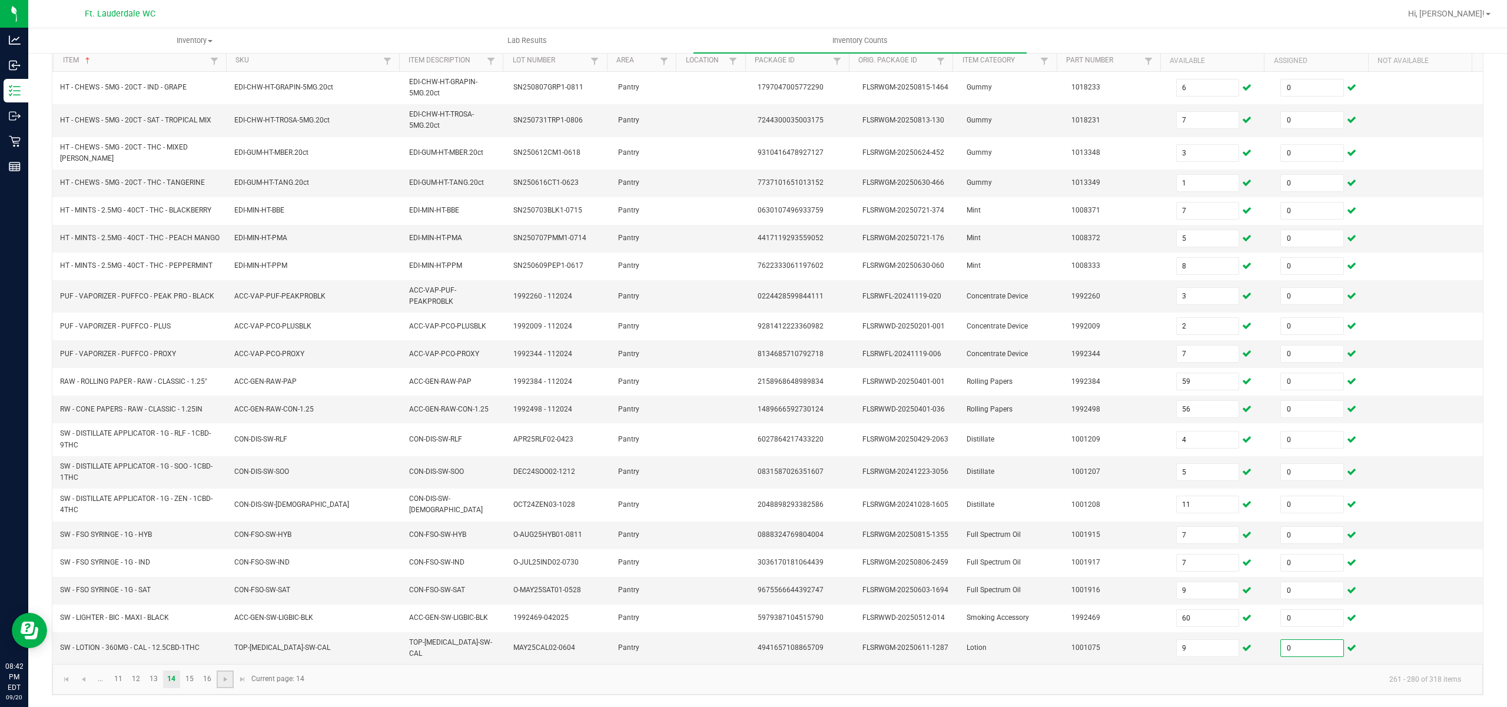
click at [224, 685] on link at bounding box center [225, 679] width 17 height 18
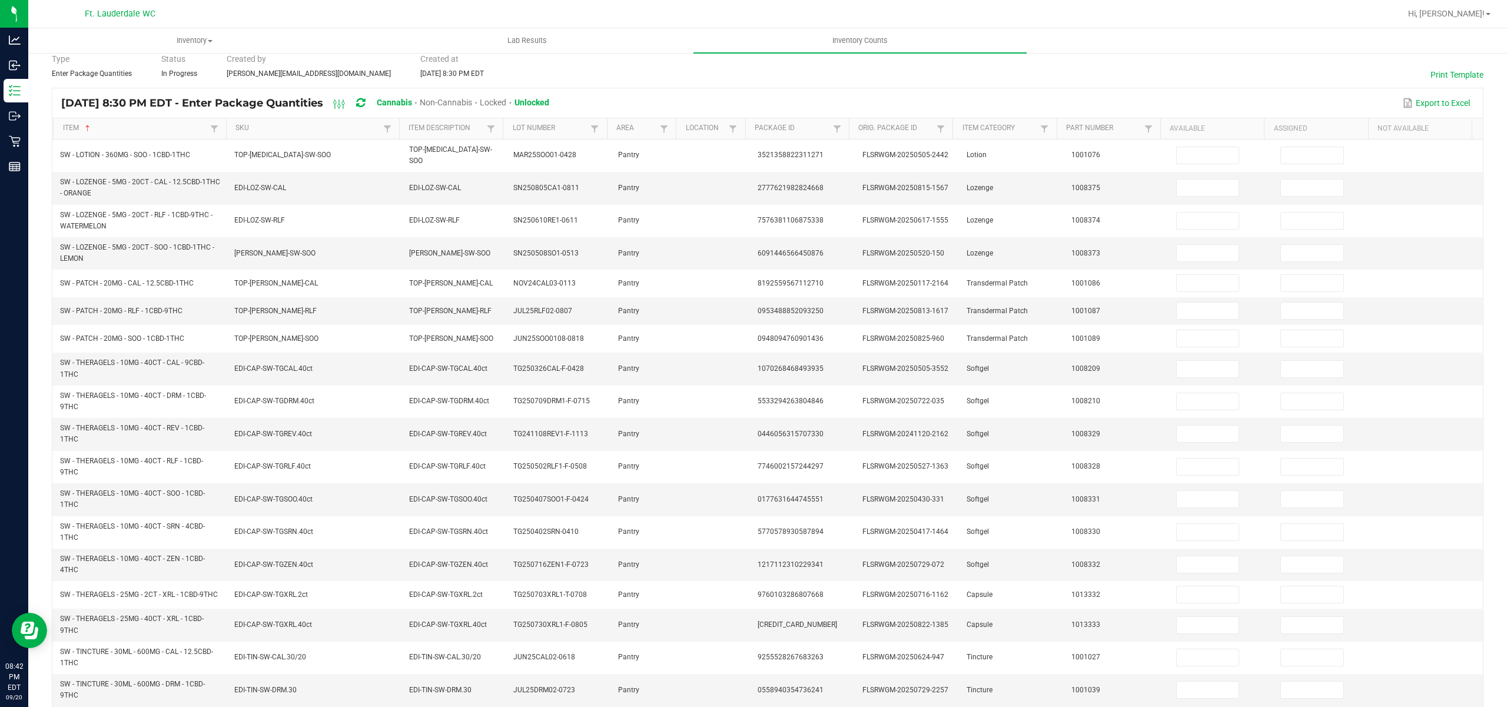
scroll to position [0, 0]
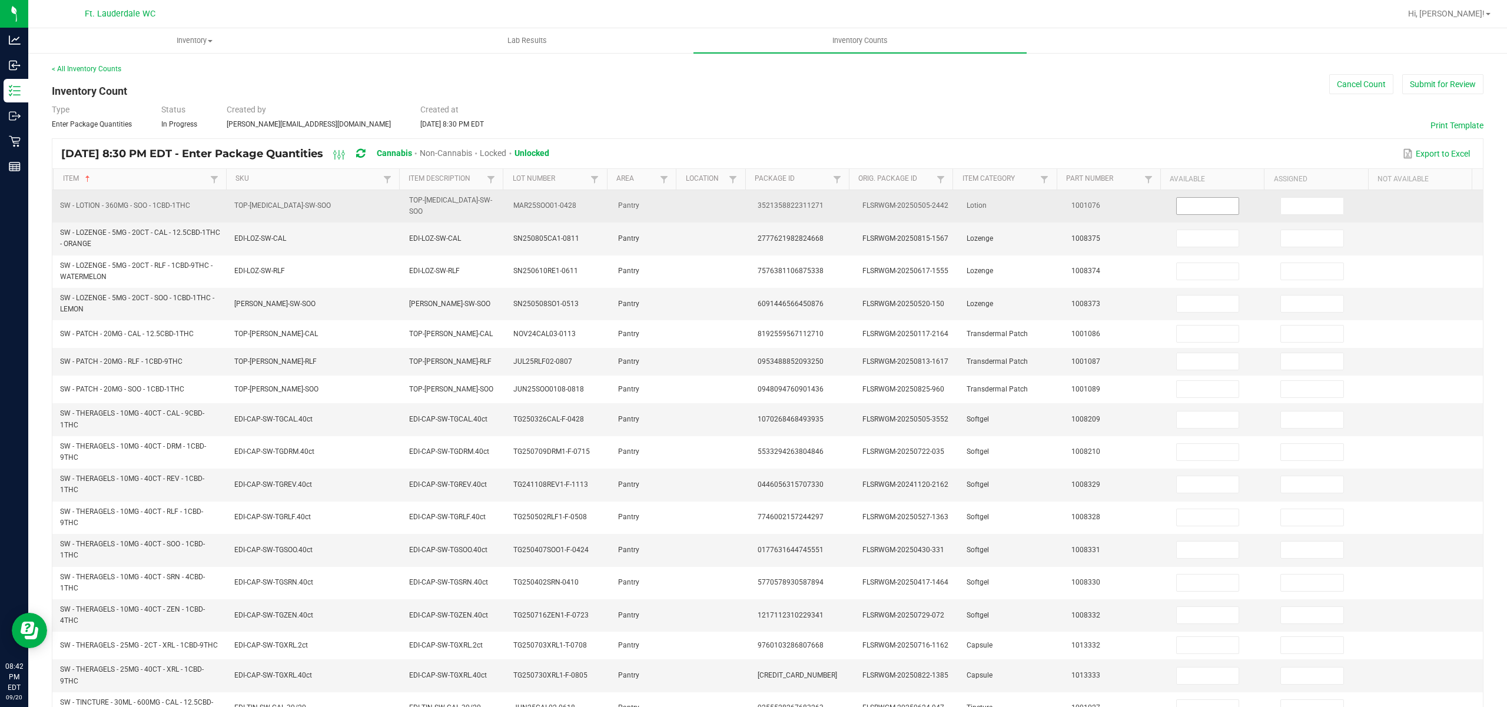
click at [1182, 205] on input at bounding box center [1207, 206] width 62 height 16
click at [1281, 199] on input at bounding box center [1312, 206] width 62 height 16
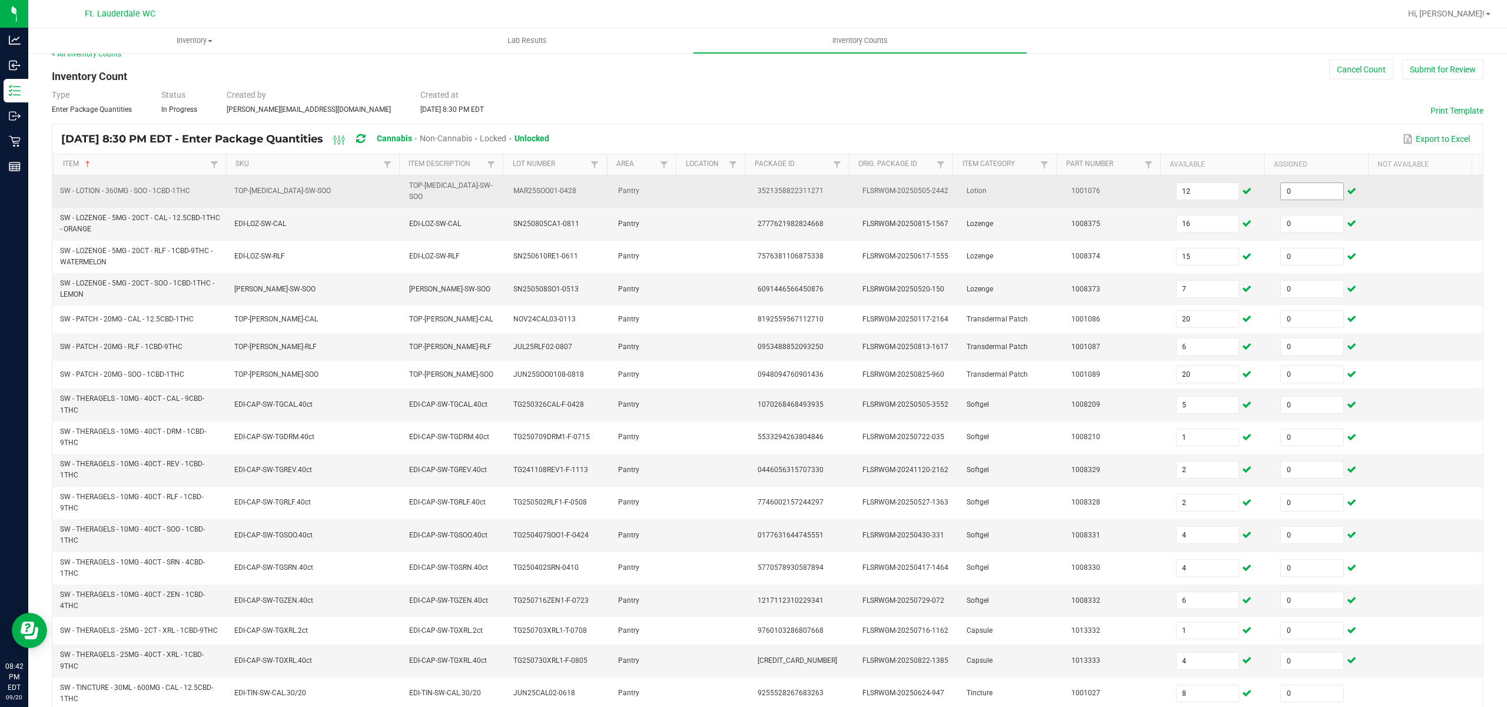
scroll to position [164, 0]
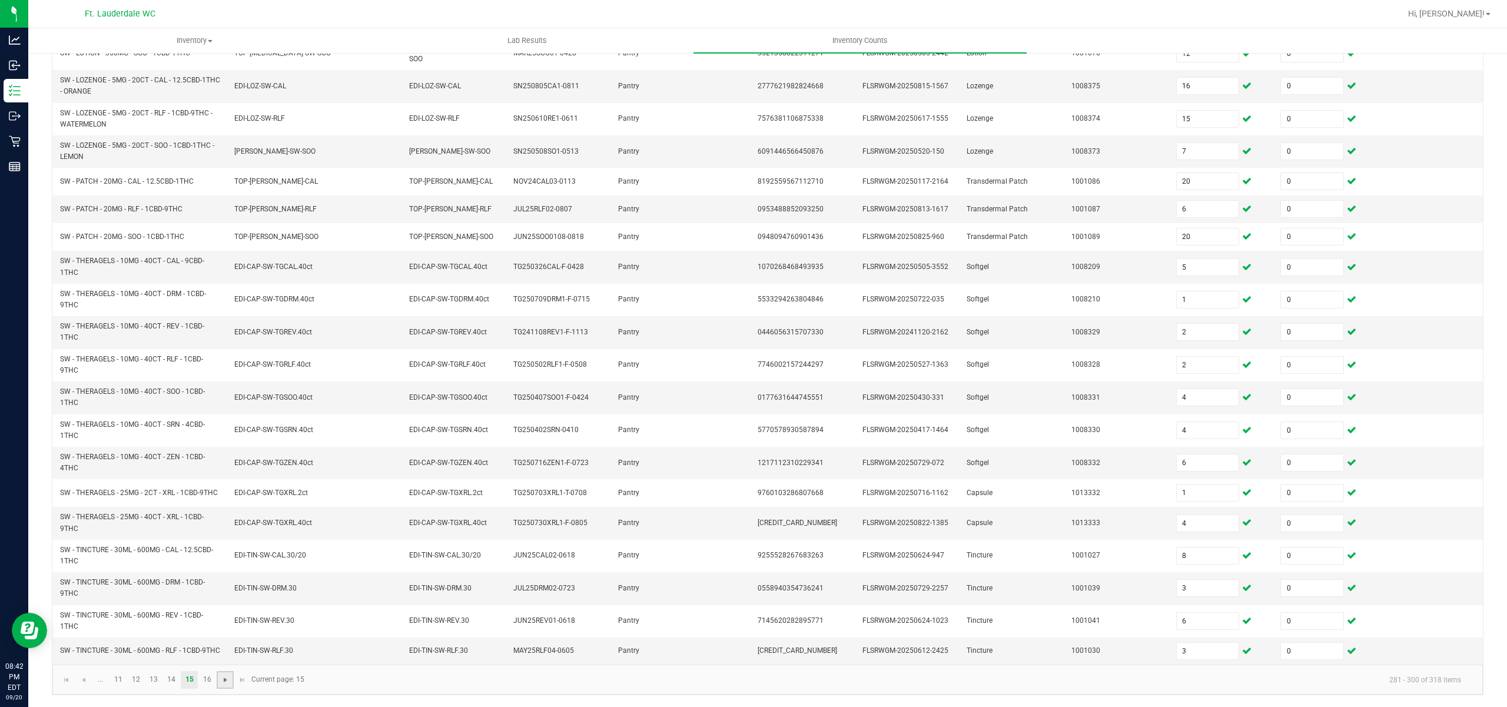
click at [225, 681] on span "Go to the next page" at bounding box center [225, 679] width 9 height 9
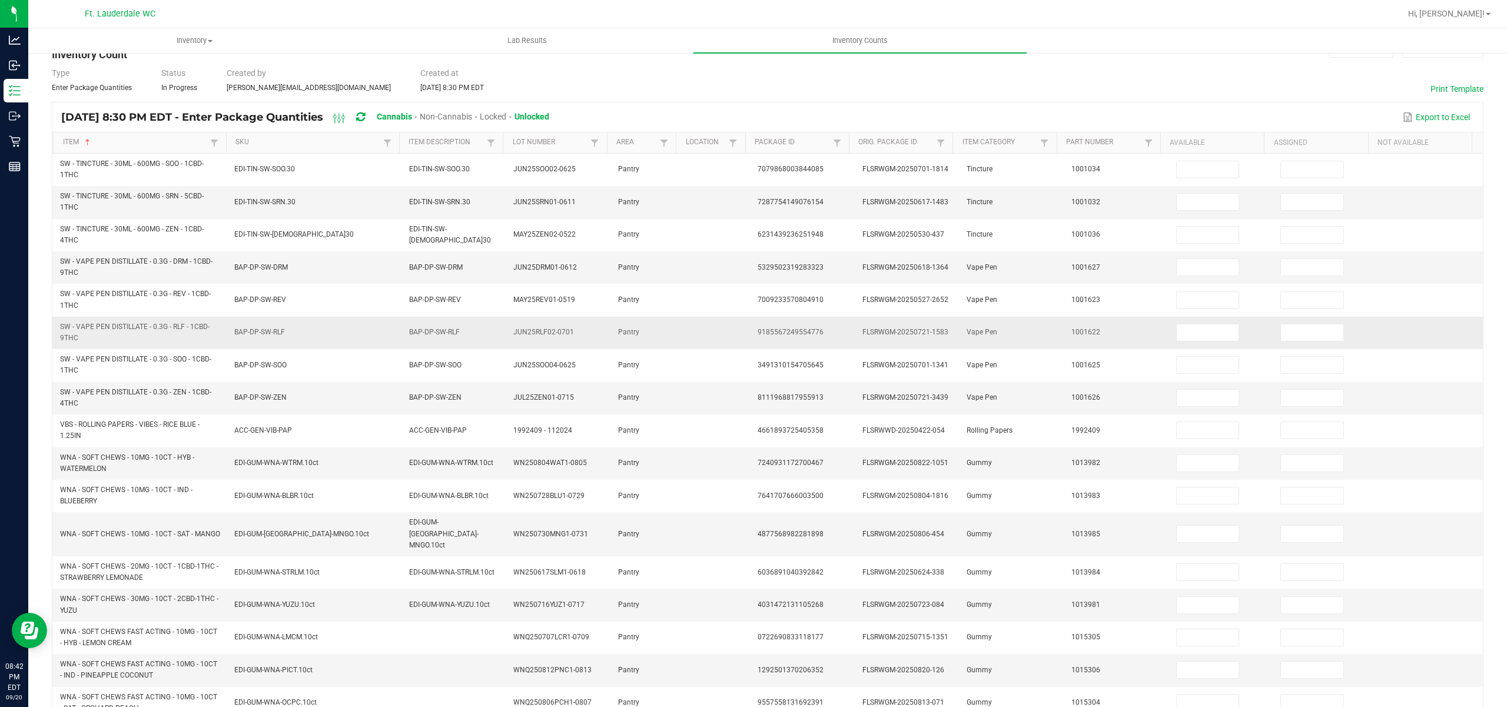
scroll to position [0, 0]
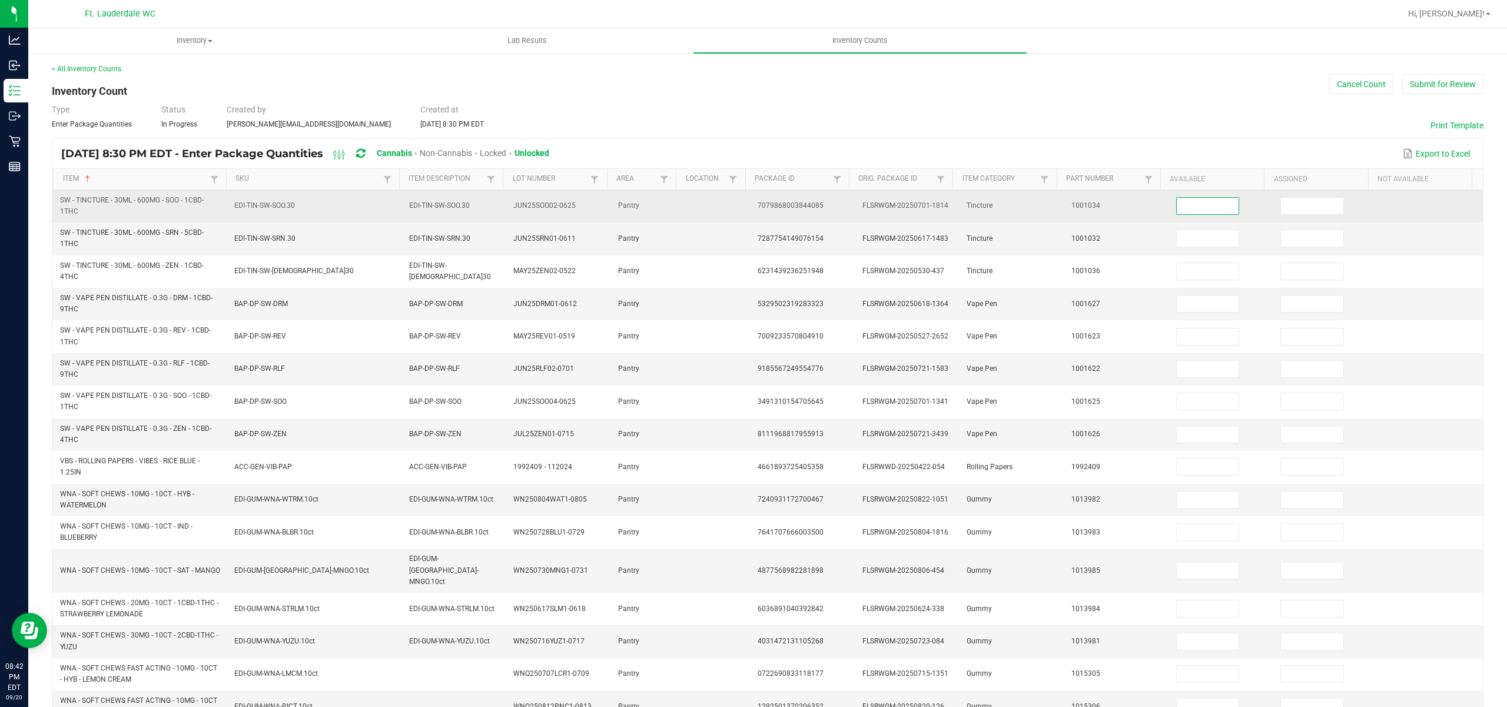
click at [1208, 205] on input at bounding box center [1207, 206] width 62 height 16
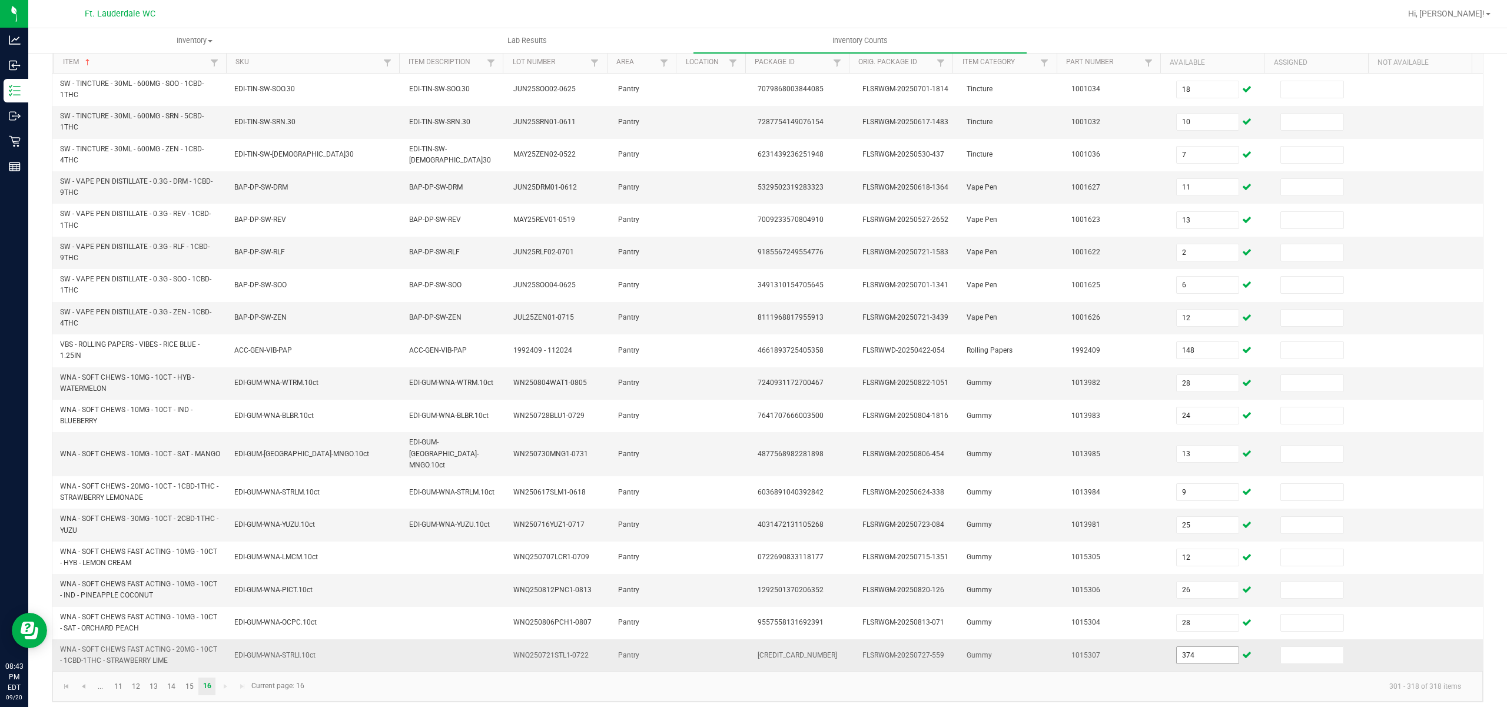
click at [1179, 652] on input "374" at bounding box center [1207, 655] width 62 height 16
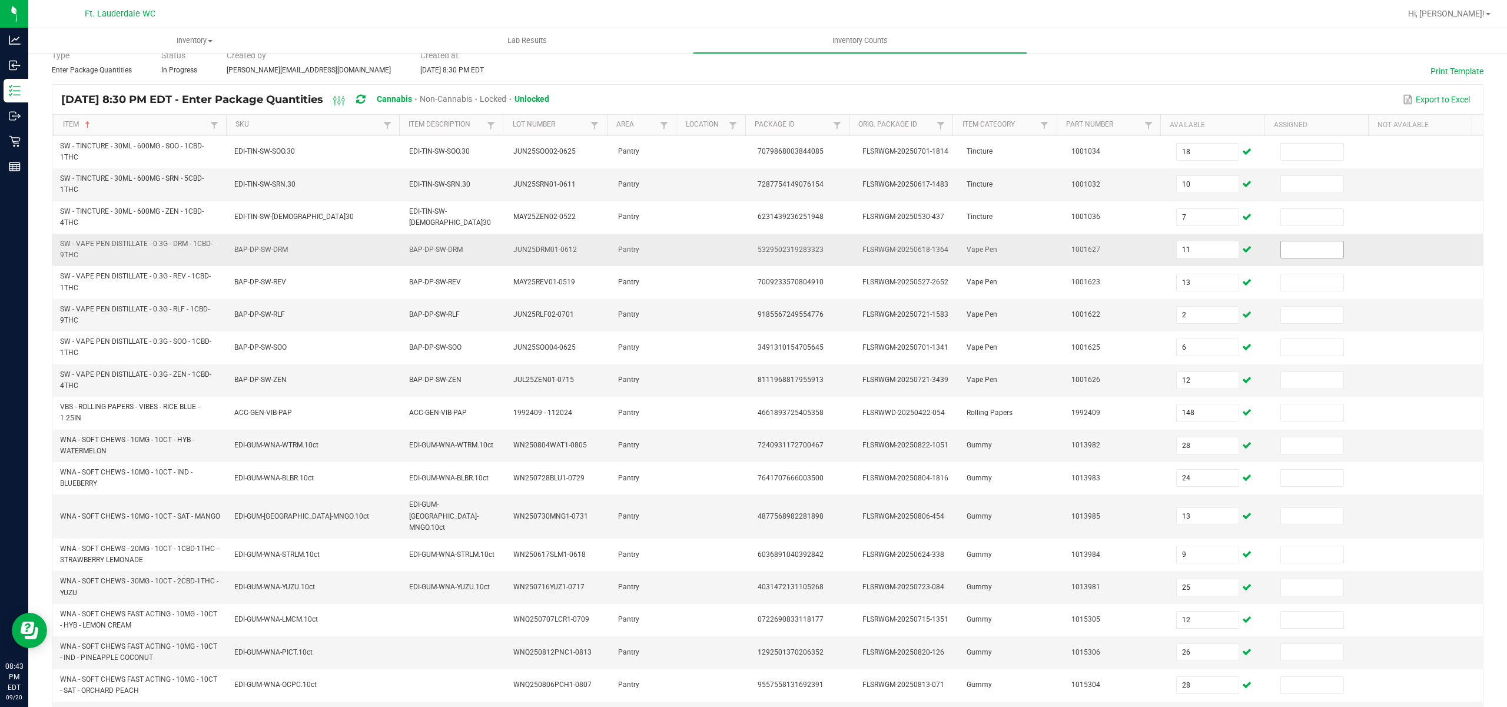
scroll to position [0, 0]
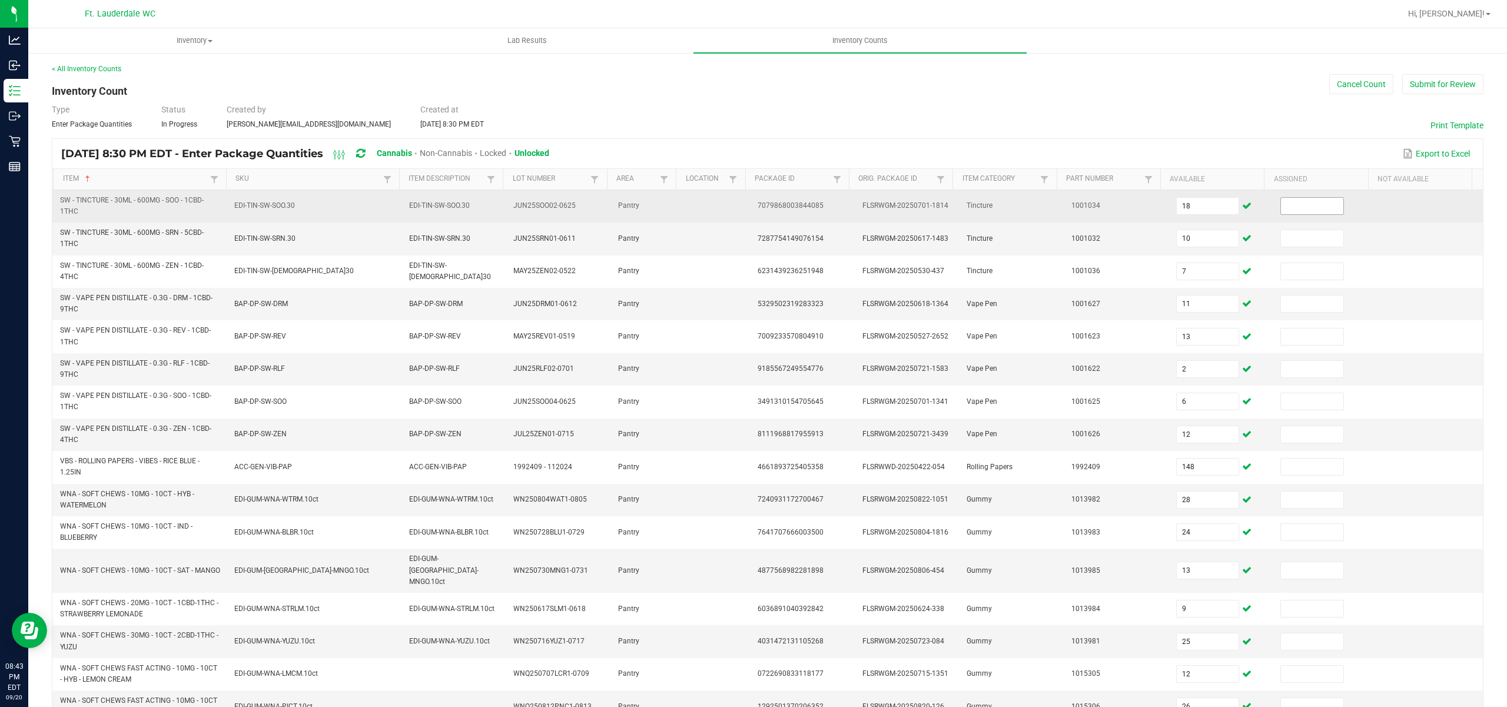
click at [1294, 208] on input at bounding box center [1312, 206] width 62 height 16
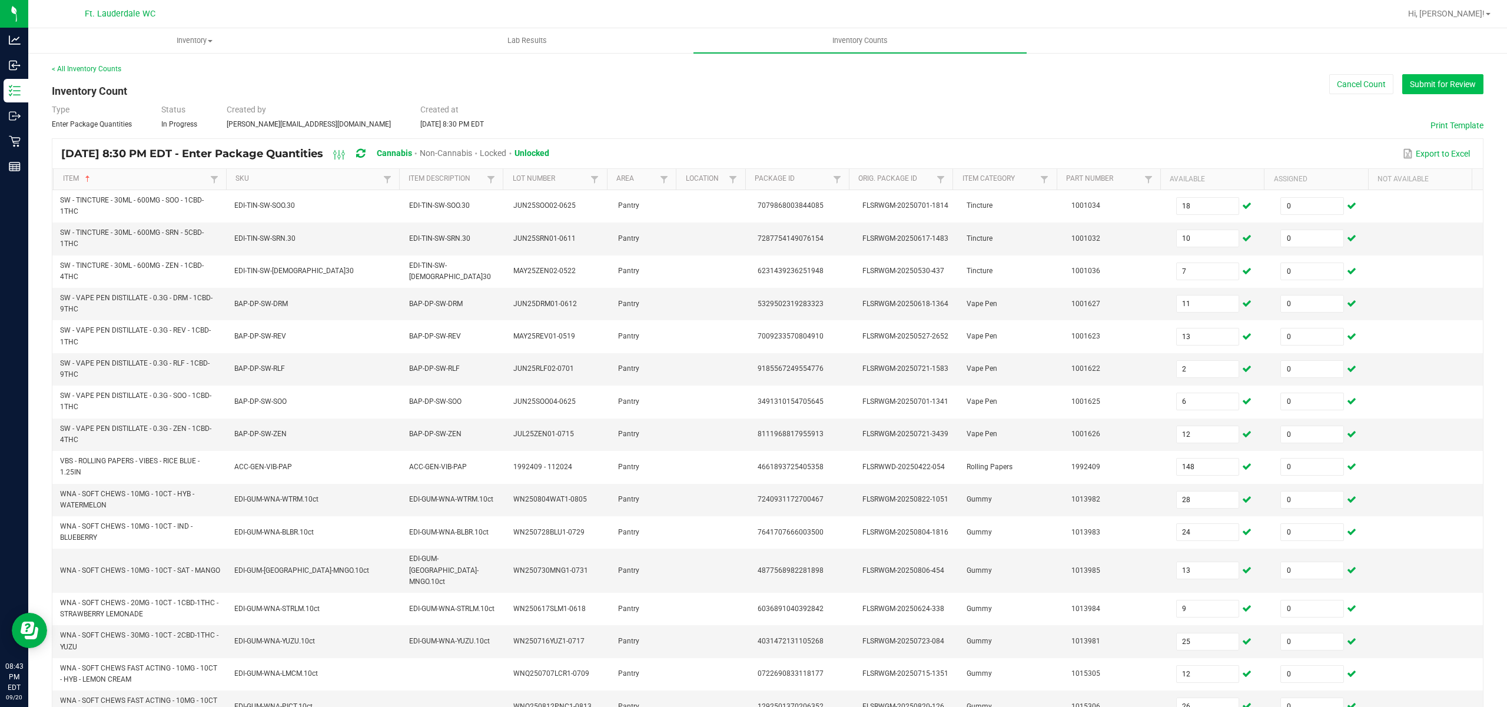
click at [1413, 86] on button "Submit for Review" at bounding box center [1442, 84] width 81 height 20
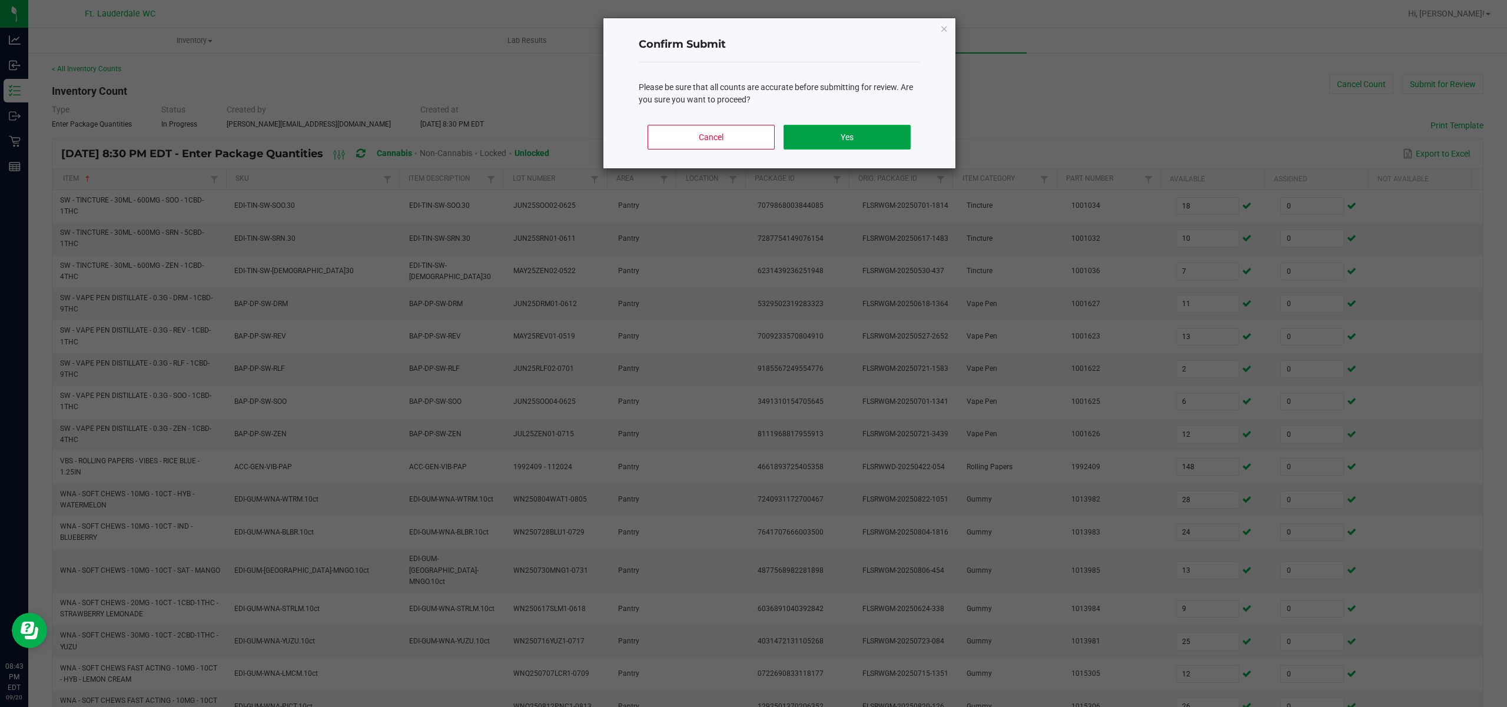
click at [876, 137] on button "Yes" at bounding box center [846, 137] width 127 height 25
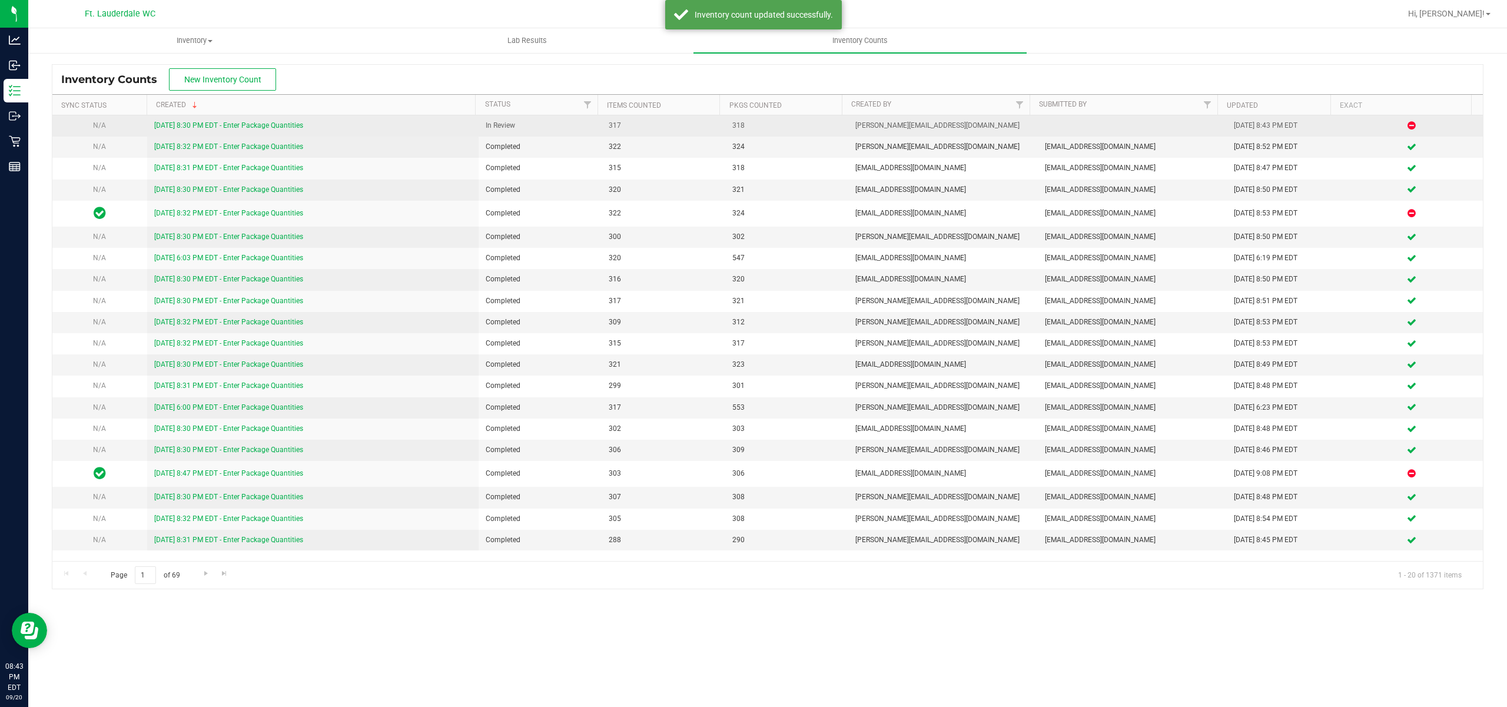
click at [250, 126] on link "[DATE] 8:30 PM EDT - Enter Package Quantities" at bounding box center [228, 125] width 149 height 8
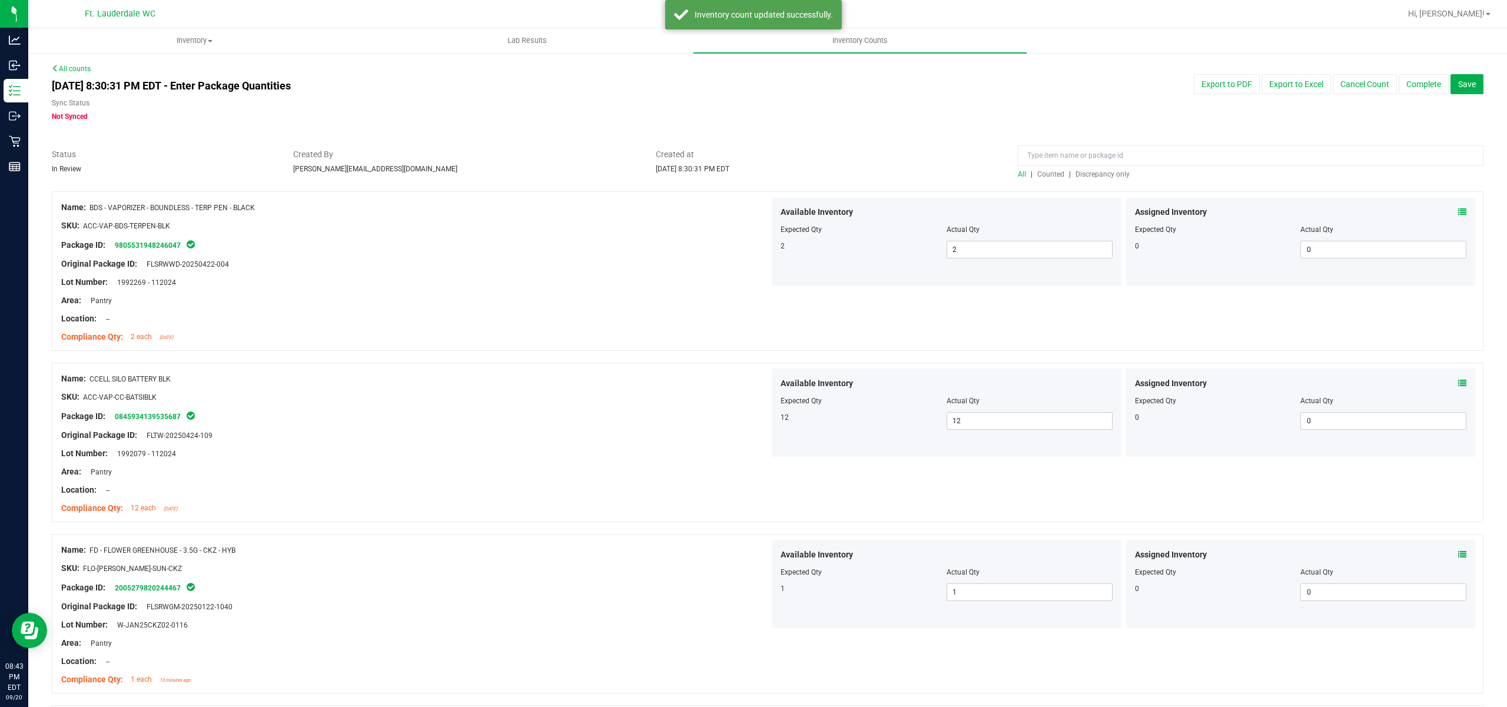
click at [1103, 177] on span "Discrepancy only" at bounding box center [1102, 174] width 54 height 8
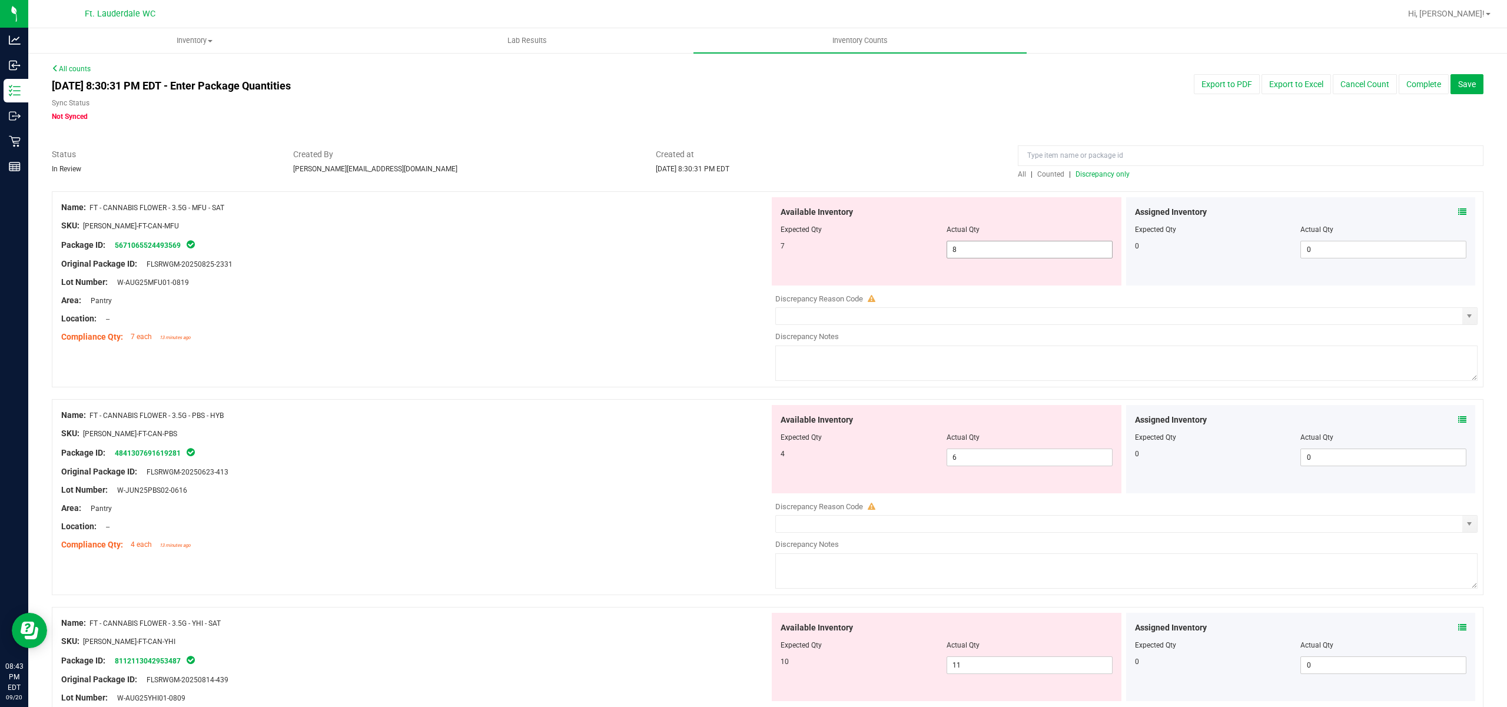
click at [1049, 250] on span "8 8" at bounding box center [1029, 250] width 166 height 18
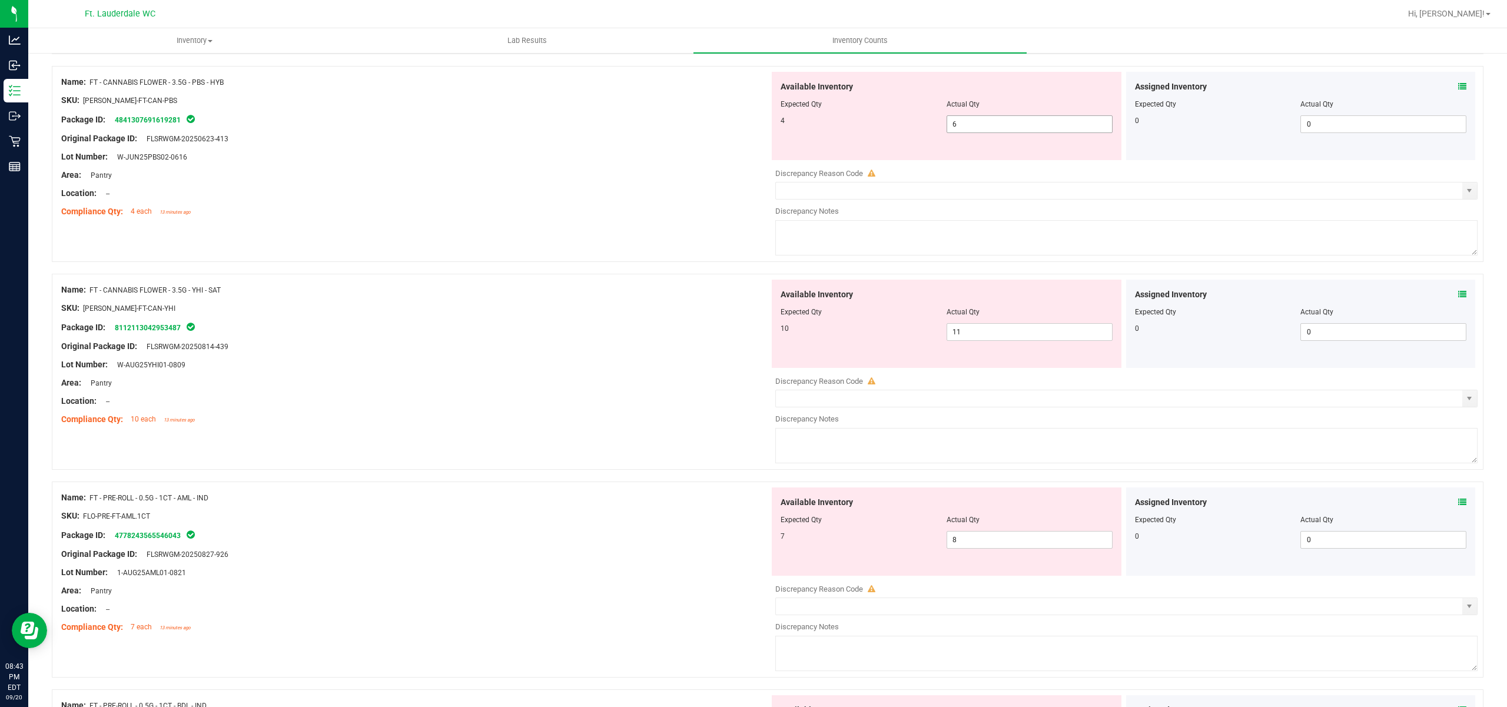
scroll to position [314, 0]
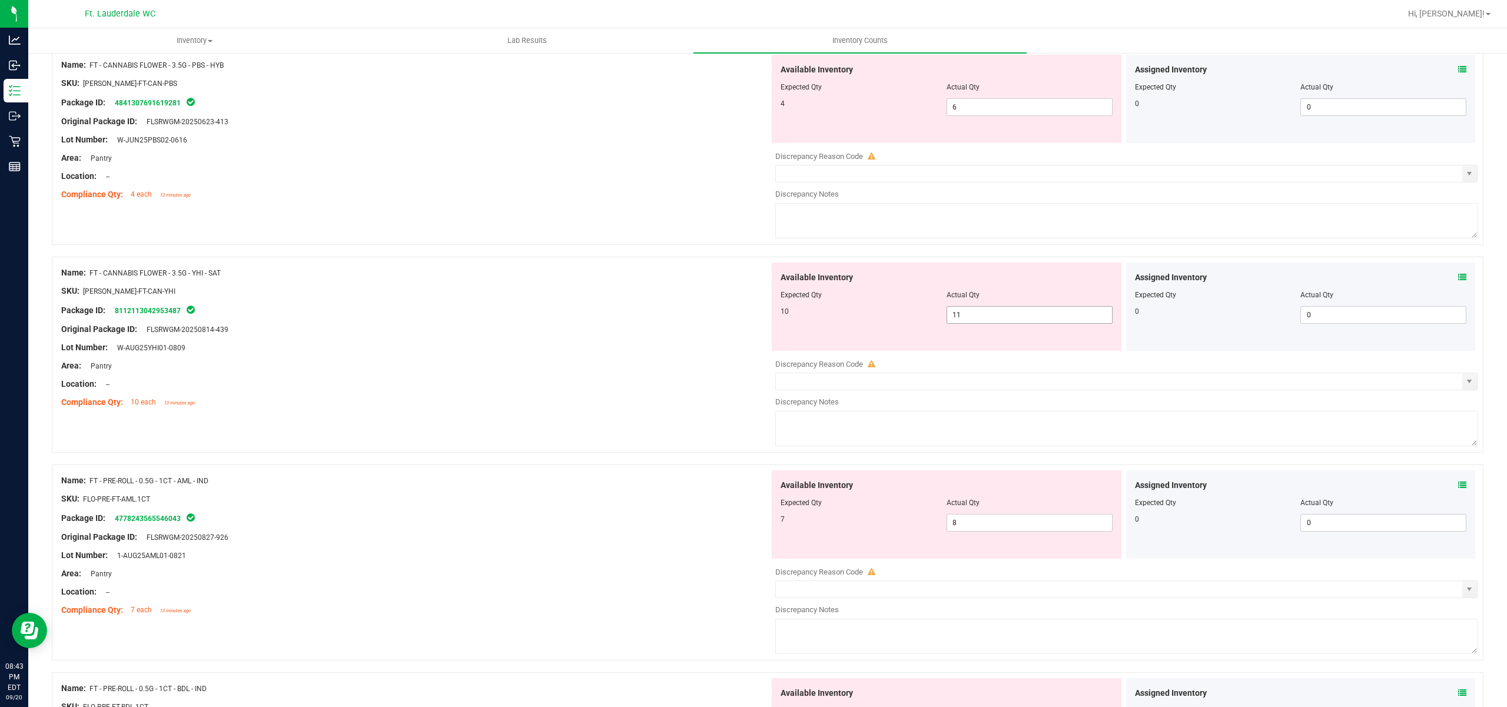
click at [999, 323] on span "11 11" at bounding box center [1029, 315] width 166 height 18
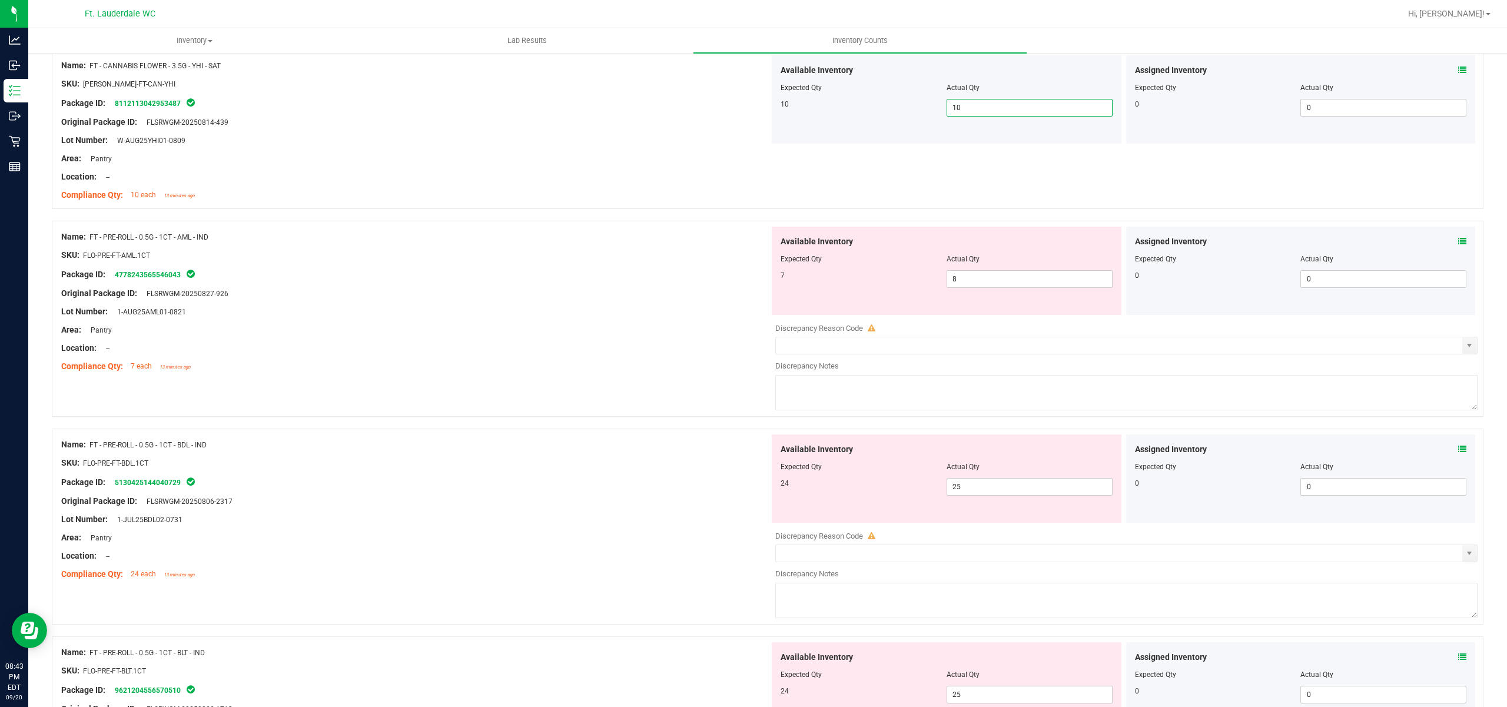
scroll to position [549, 0]
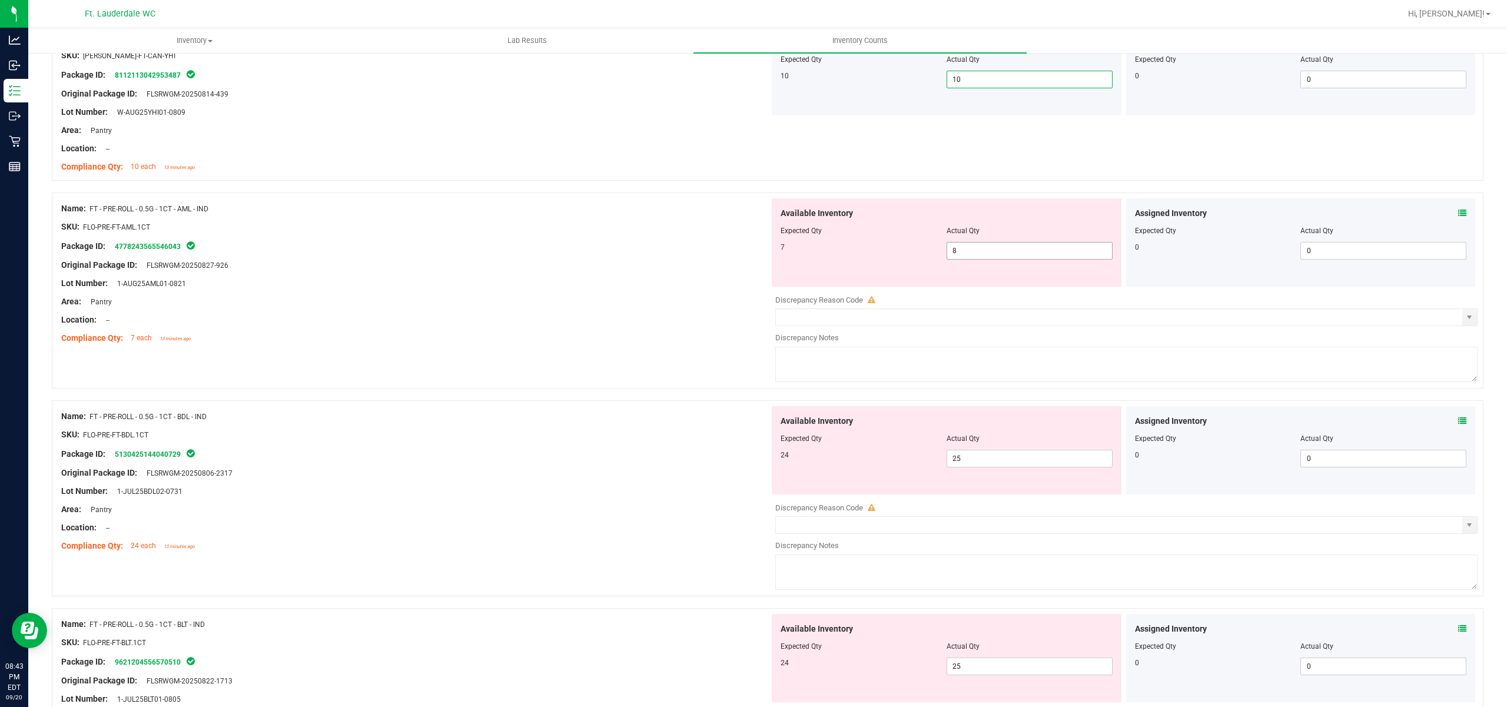
click at [984, 252] on span "8 8" at bounding box center [1029, 251] width 166 height 18
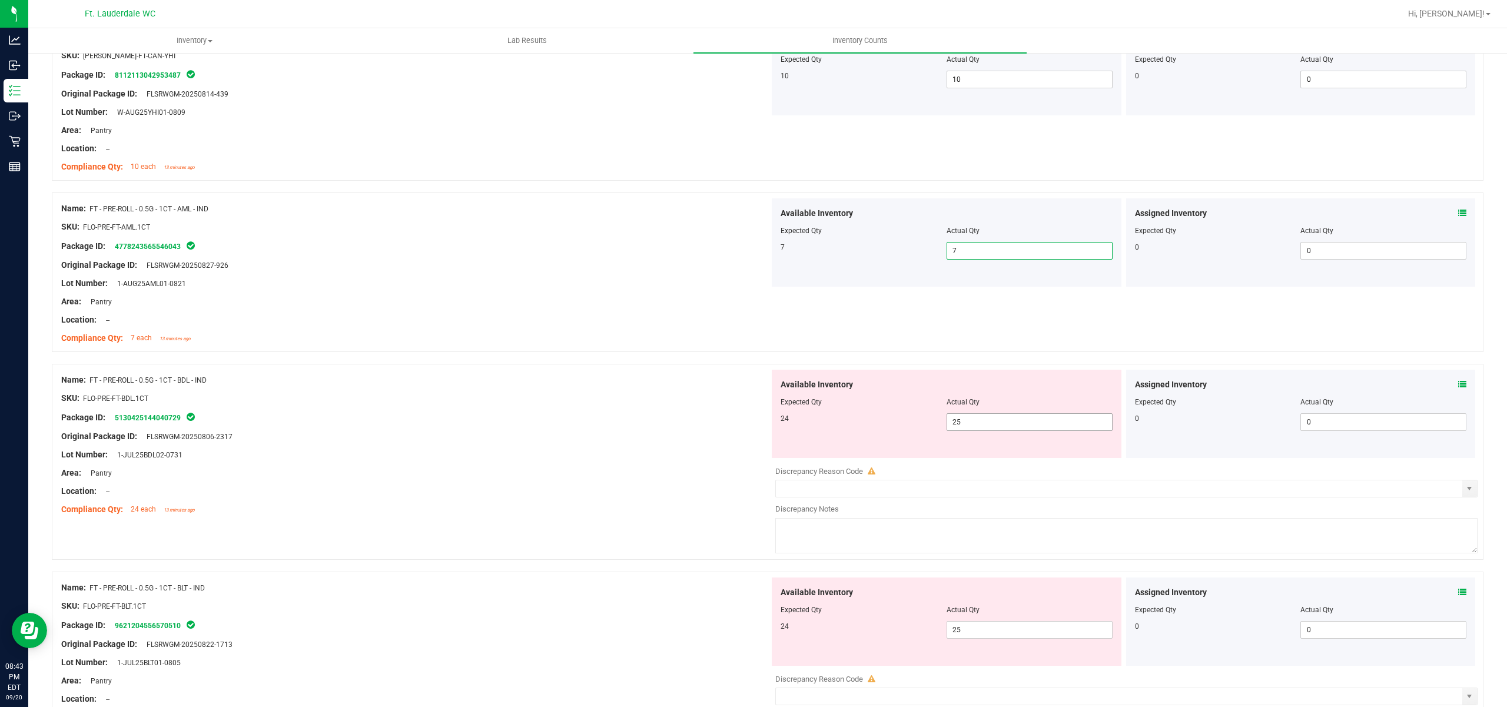
click at [983, 421] on span "25 25" at bounding box center [1029, 422] width 166 height 18
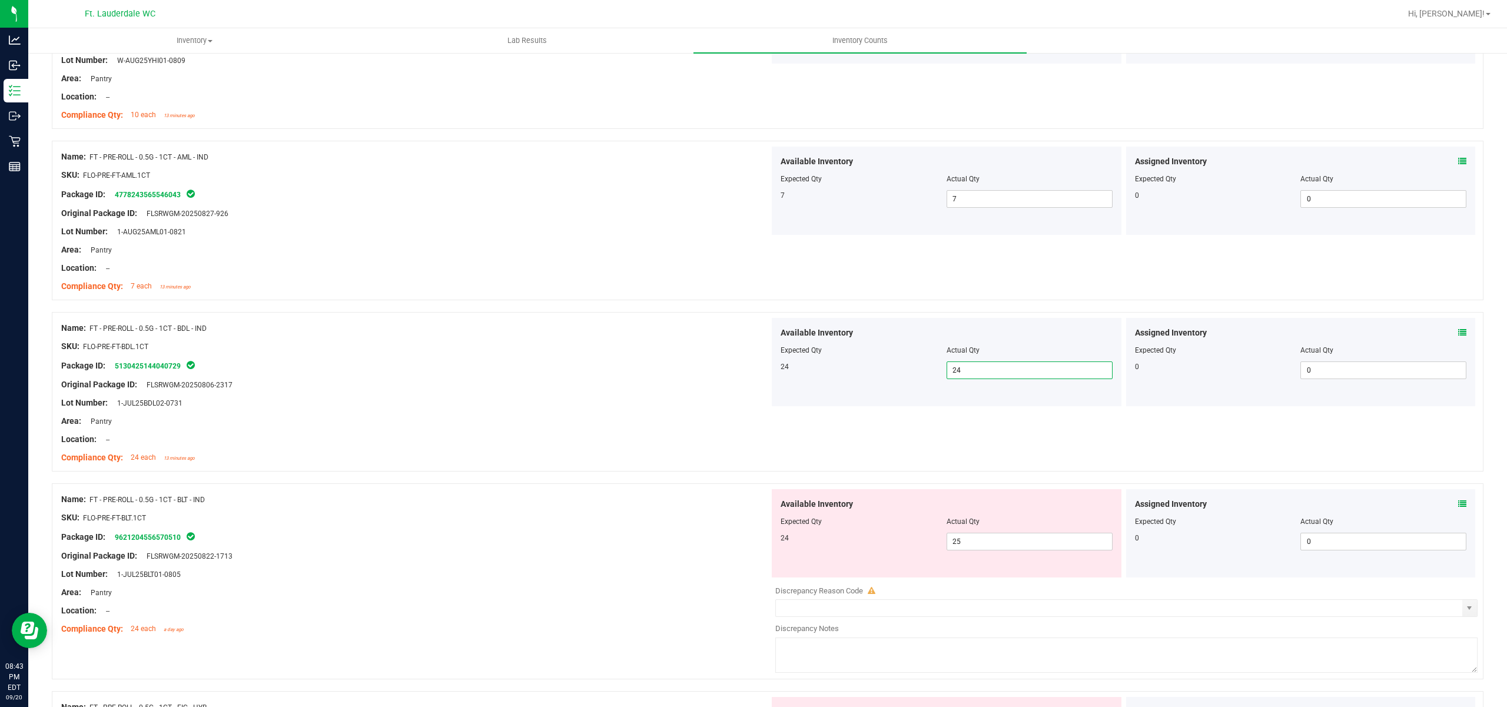
scroll to position [627, 0]
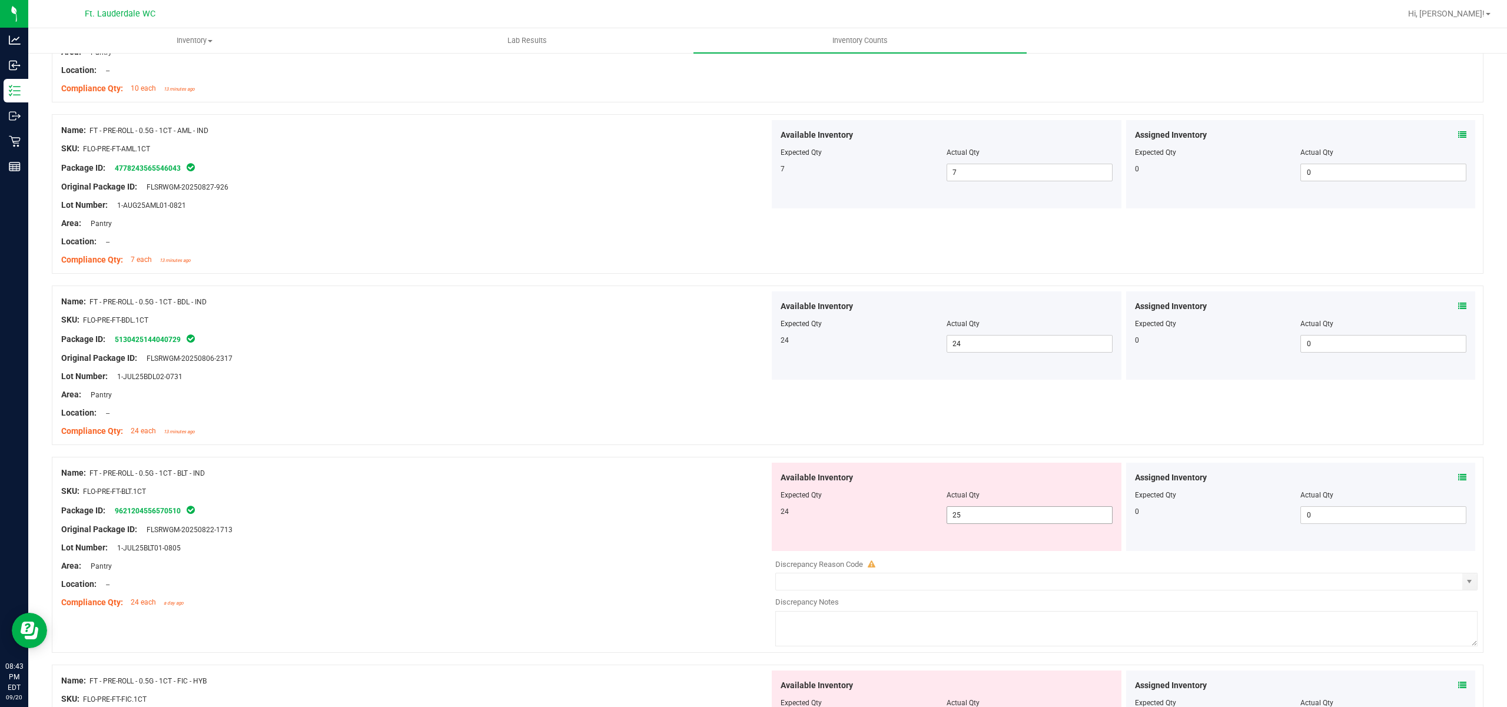
click at [975, 511] on span "25 25" at bounding box center [1029, 515] width 166 height 18
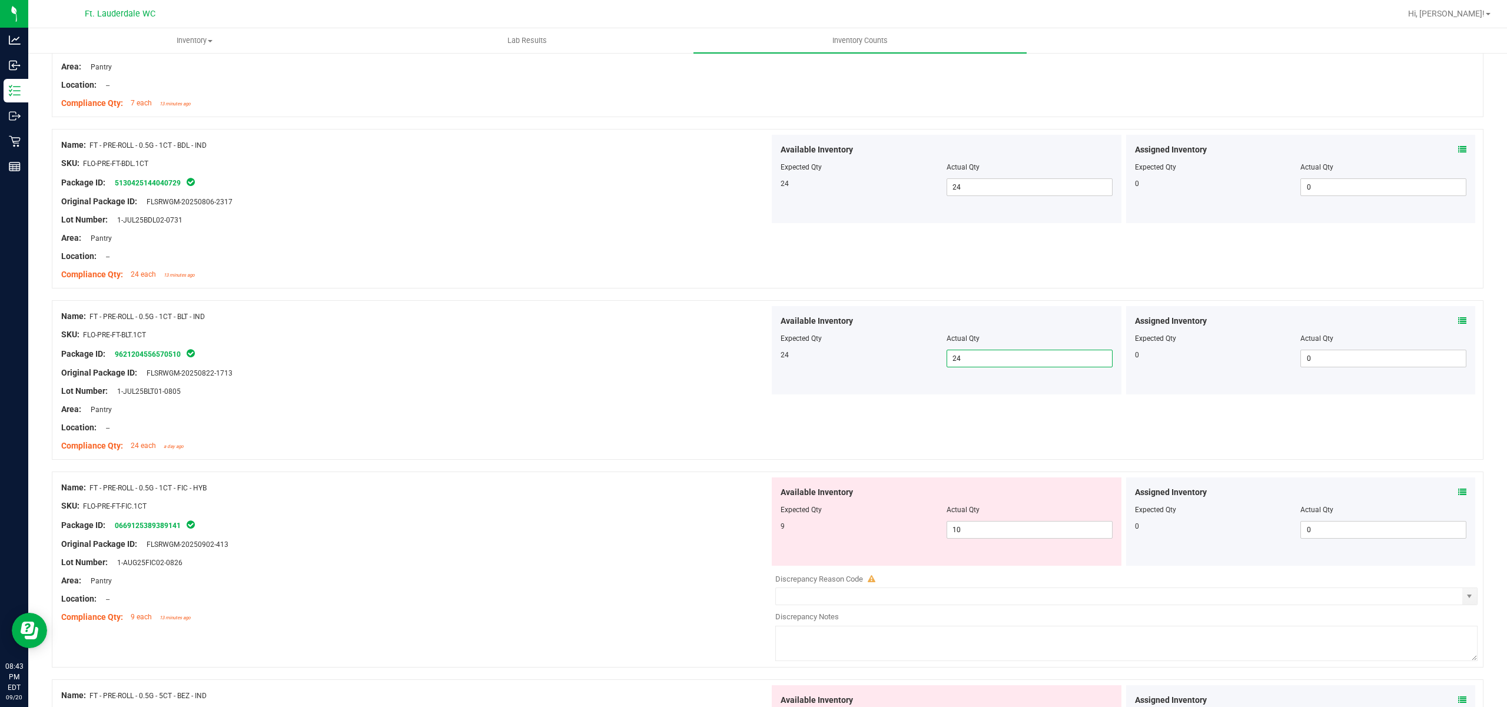
scroll to position [784, 0]
click at [997, 537] on span "10 10" at bounding box center [1029, 529] width 166 height 18
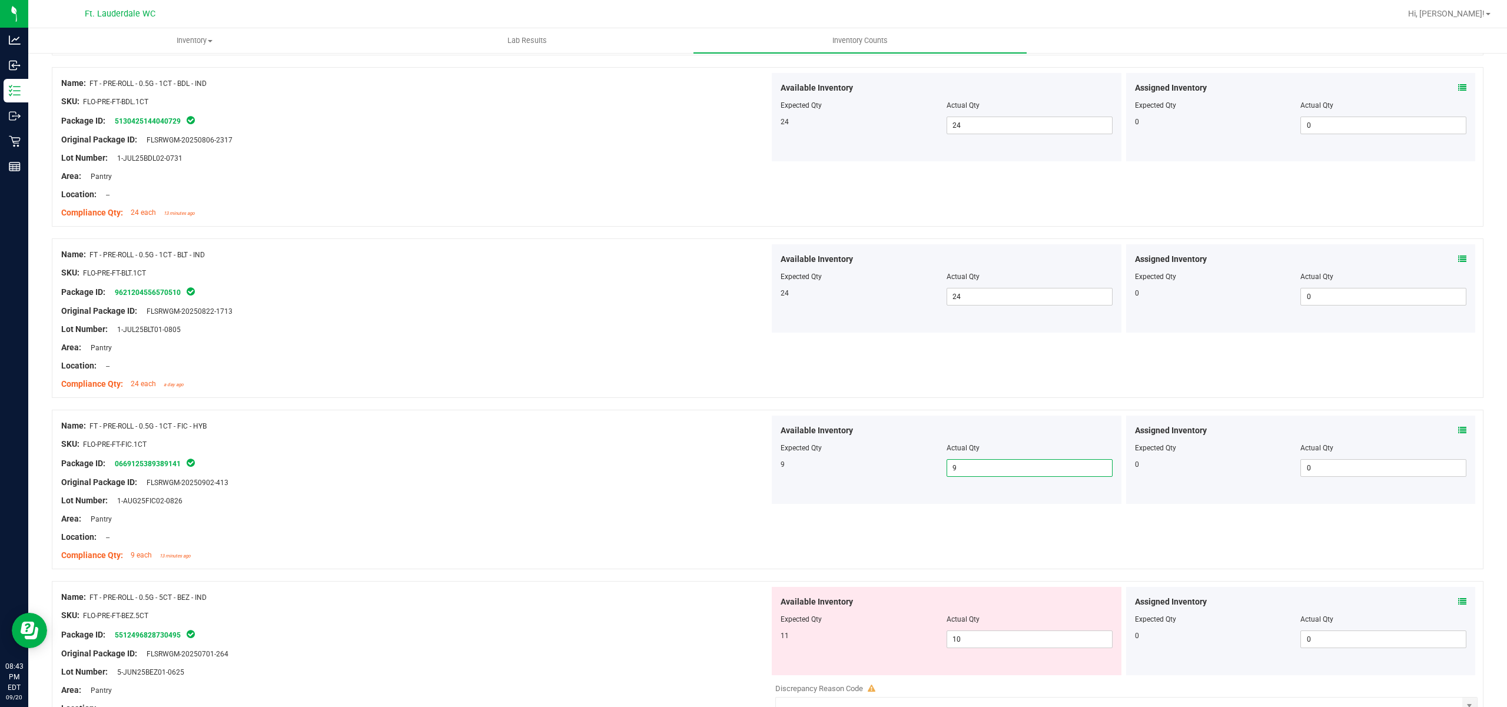
scroll to position [942, 0]
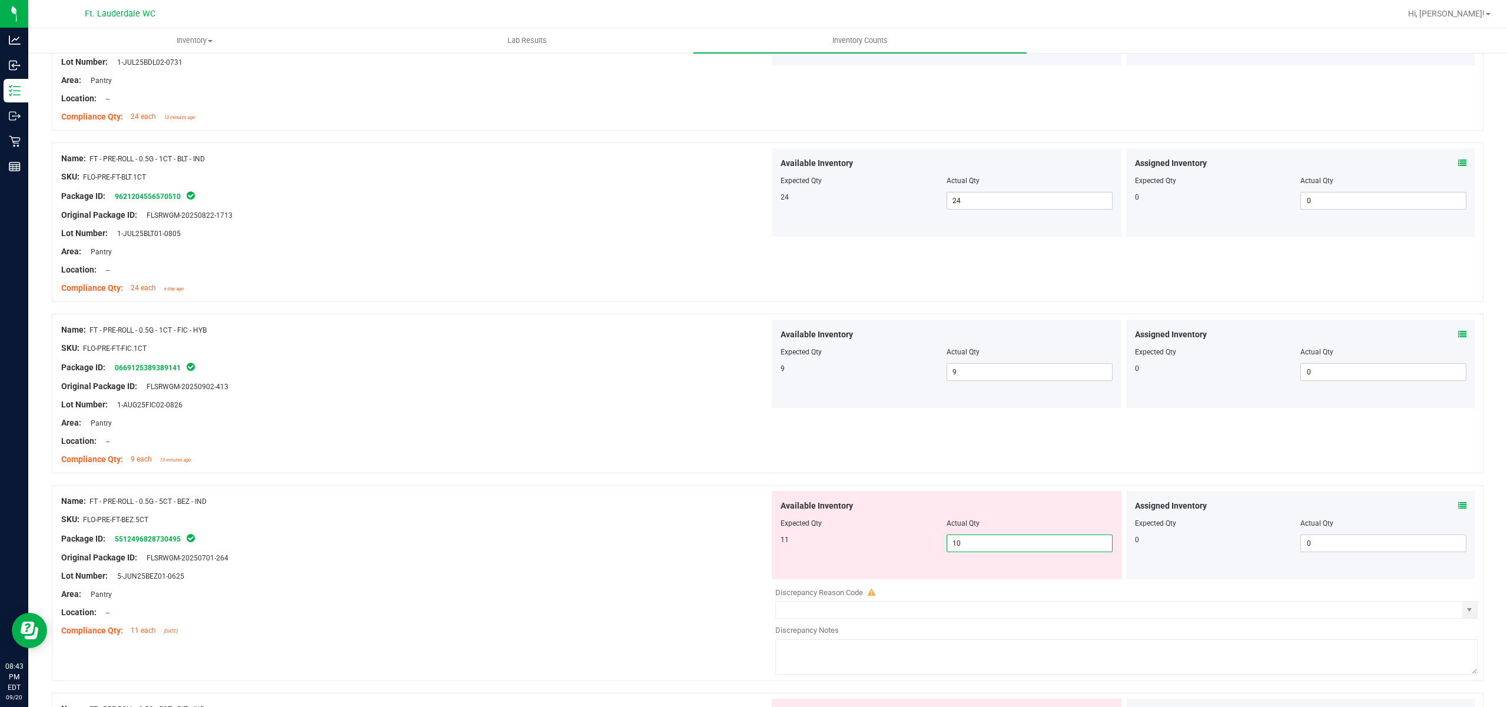
click at [982, 540] on span "10 10" at bounding box center [1029, 543] width 166 height 18
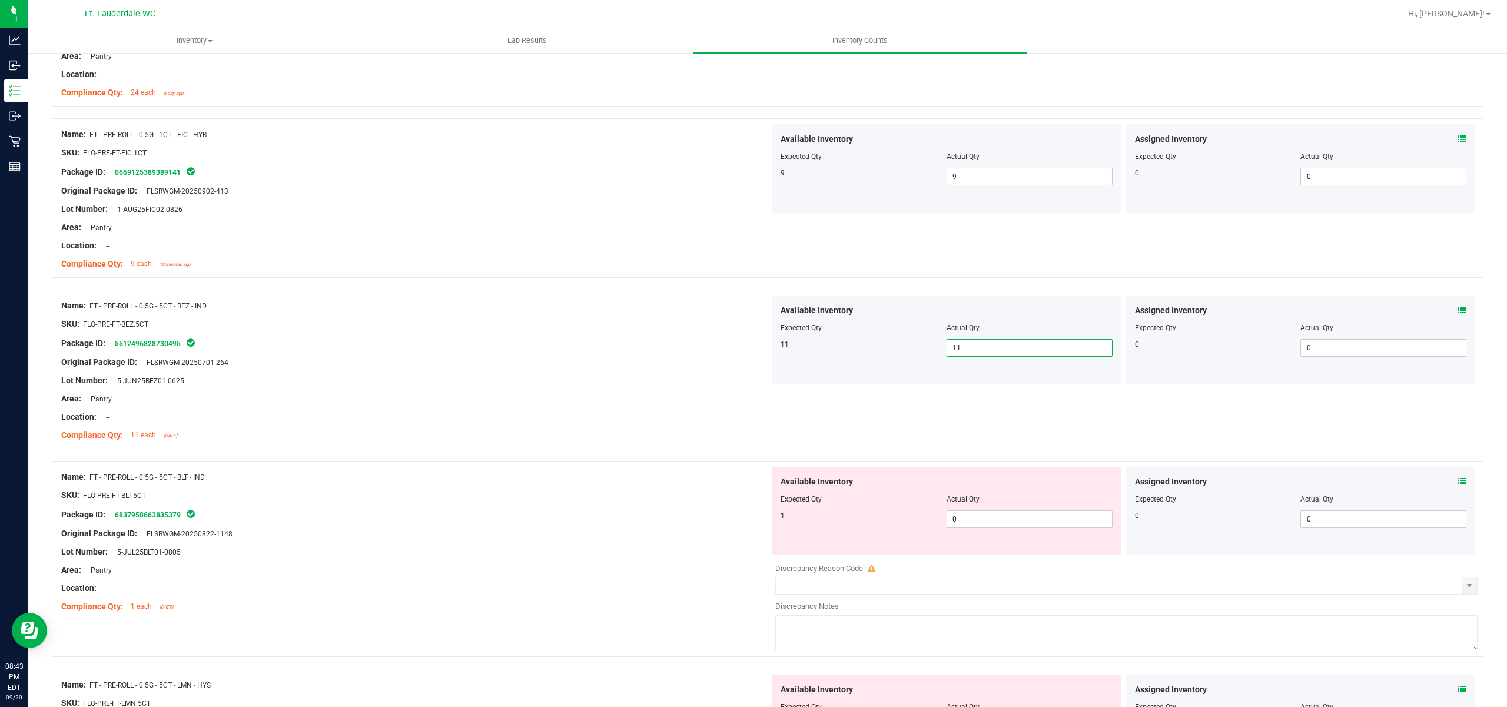
scroll to position [1177, 0]
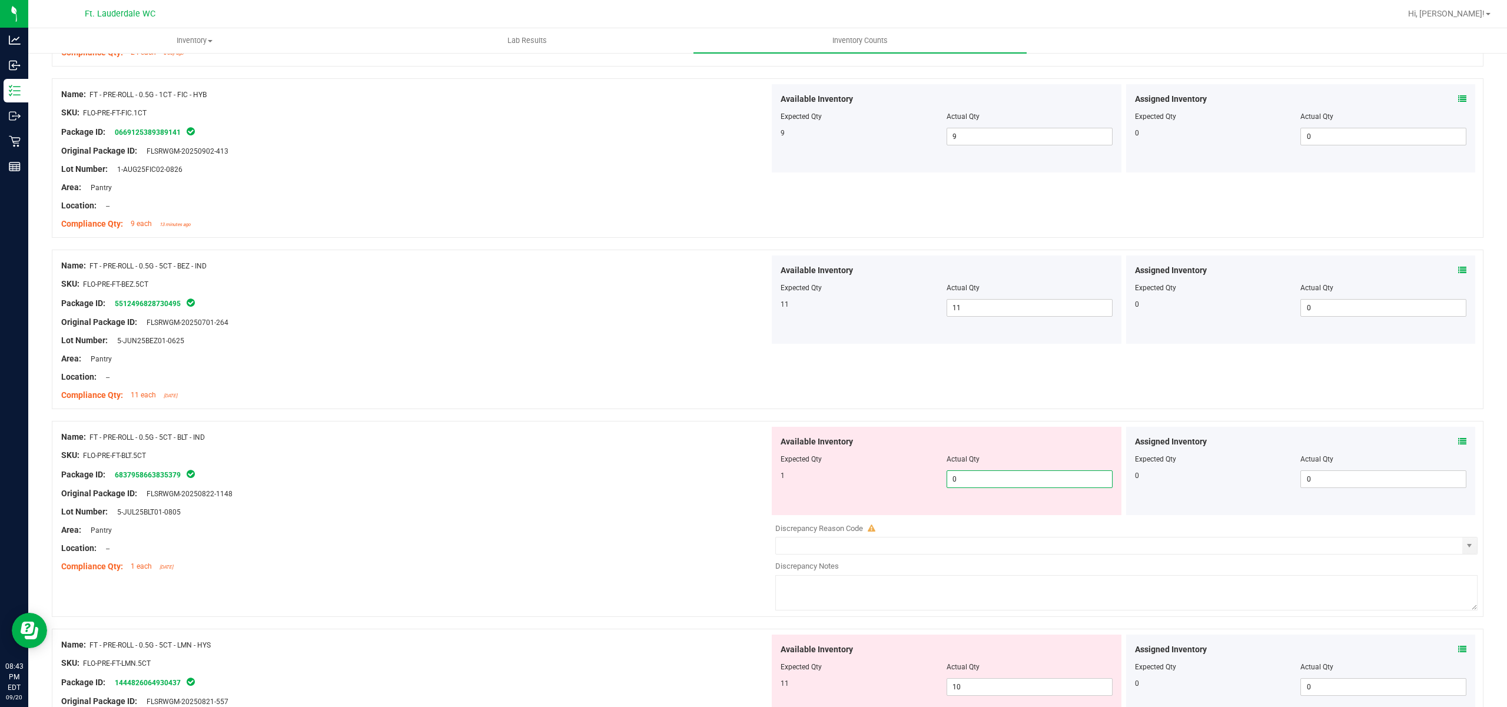
click at [1013, 481] on span "0 0" at bounding box center [1029, 479] width 166 height 18
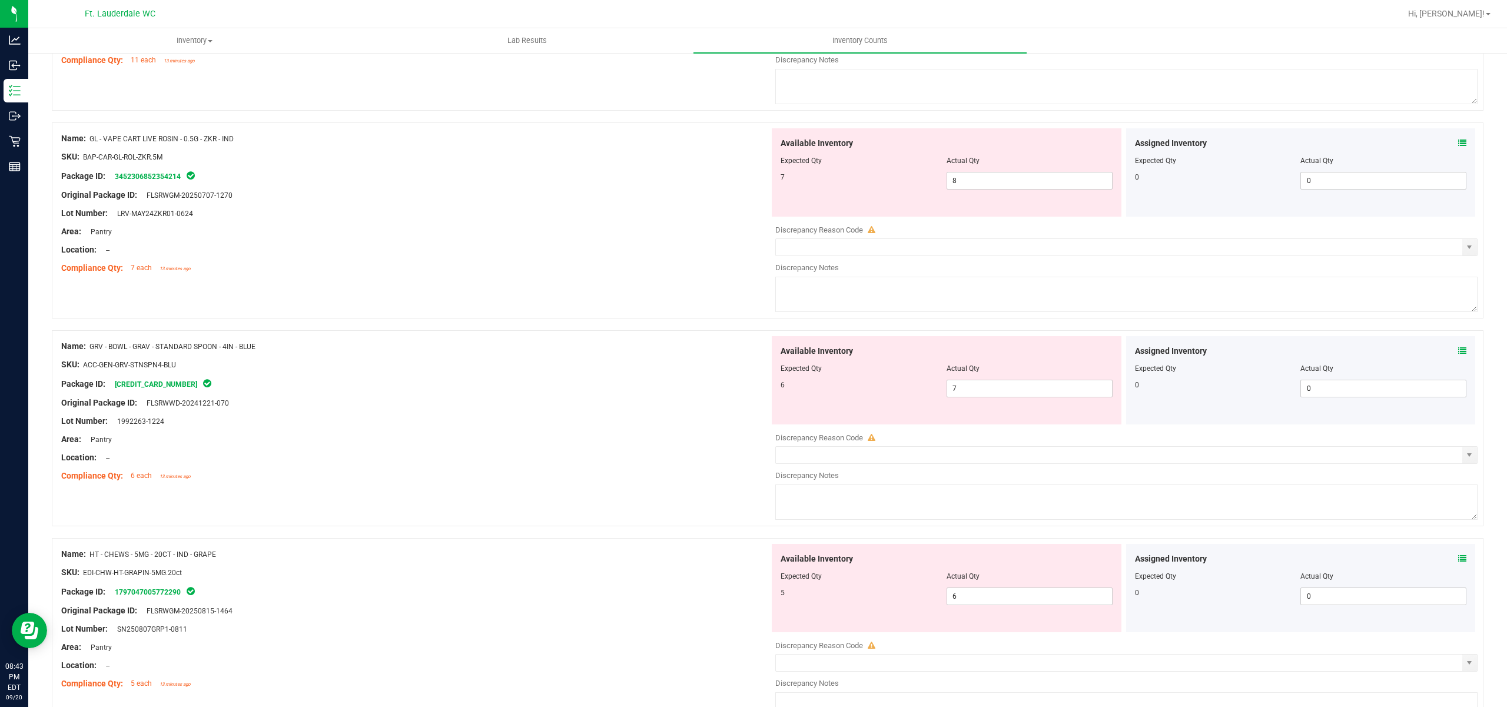
scroll to position [3397, 0]
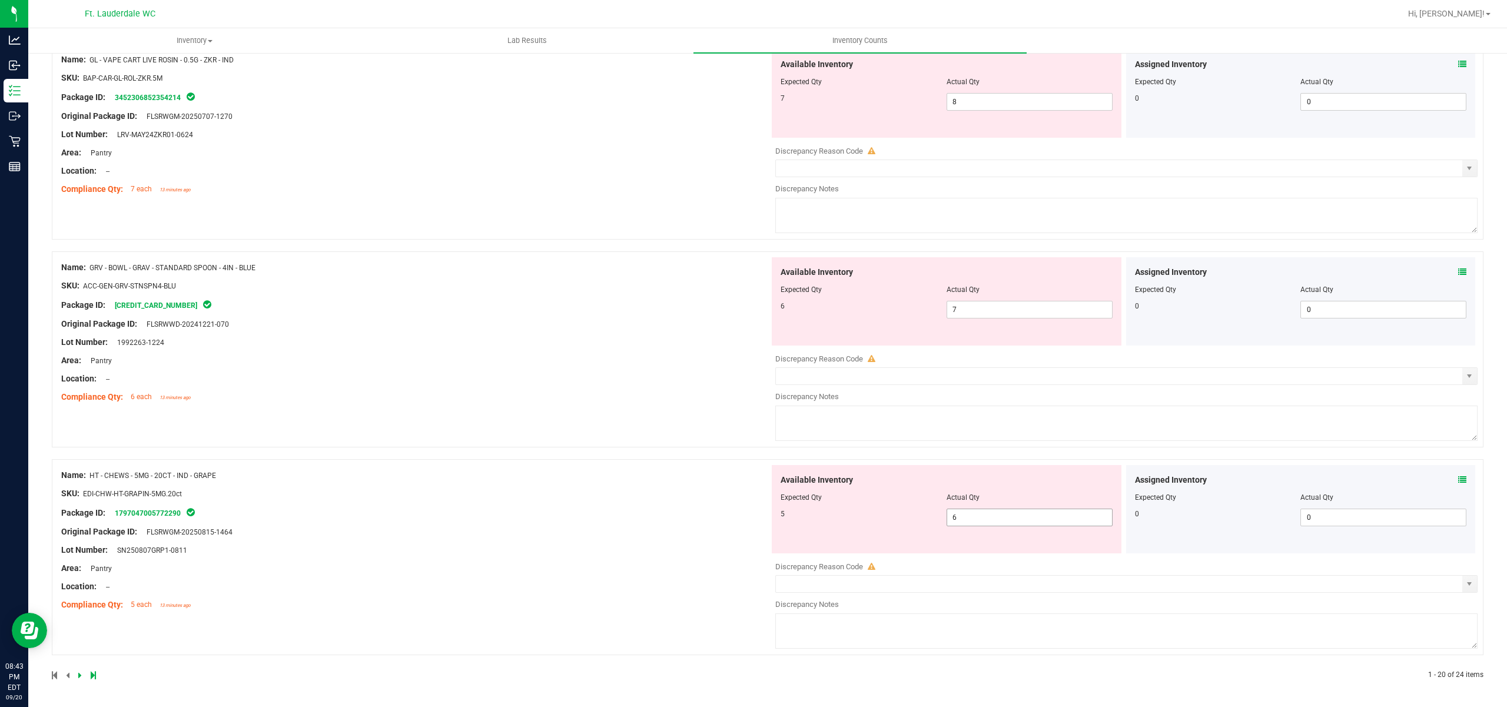
click at [982, 519] on span "6 6" at bounding box center [1029, 517] width 166 height 18
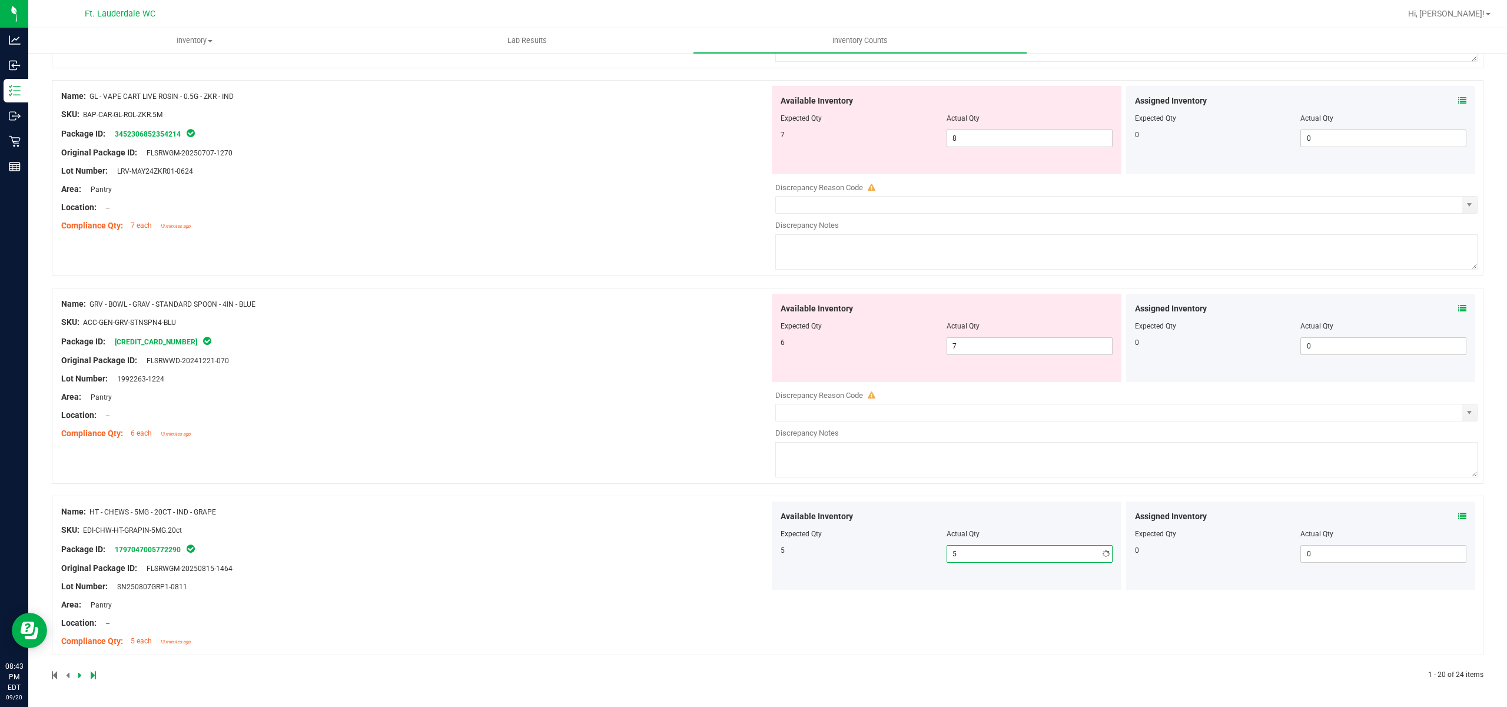
scroll to position [3360, 0]
click at [1006, 351] on span "7 7" at bounding box center [1029, 346] width 166 height 18
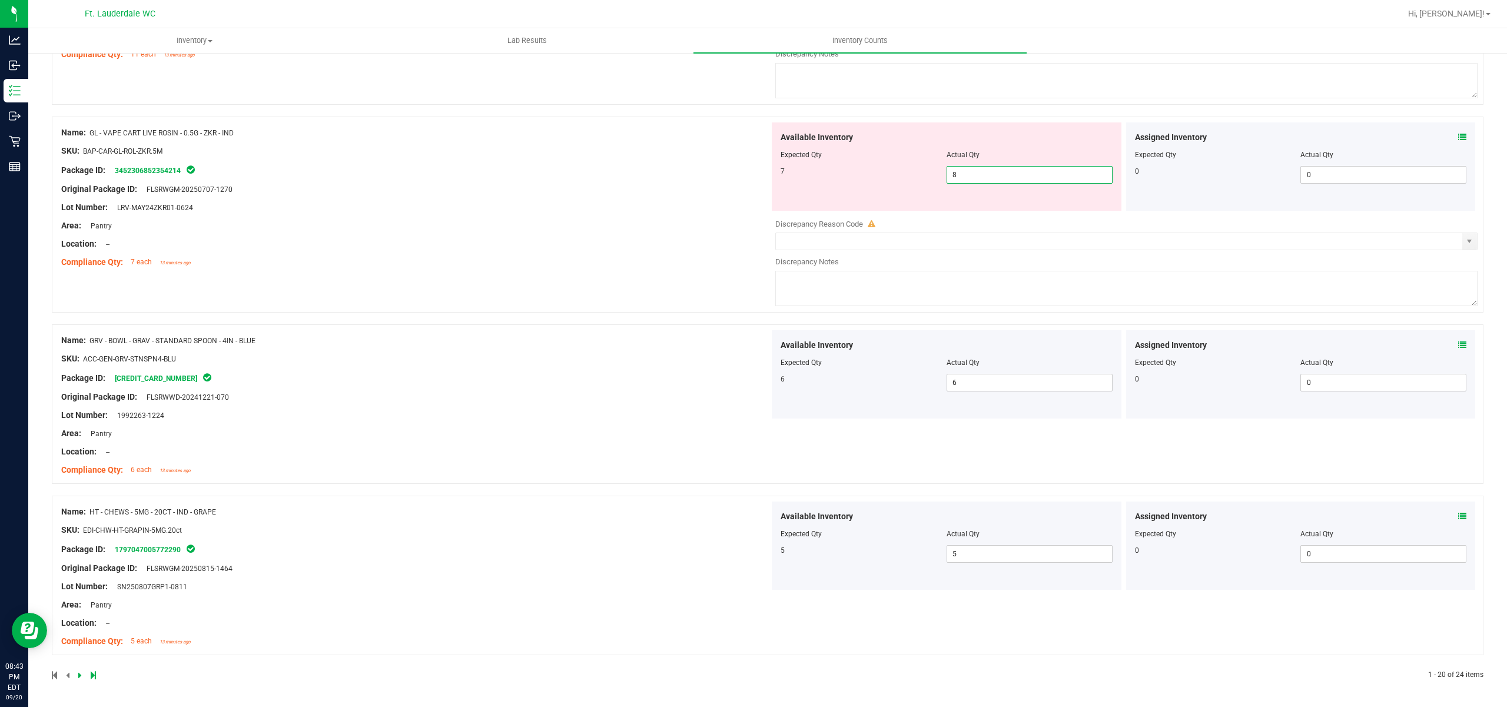
click at [1005, 175] on span "8 8" at bounding box center [1029, 175] width 166 height 18
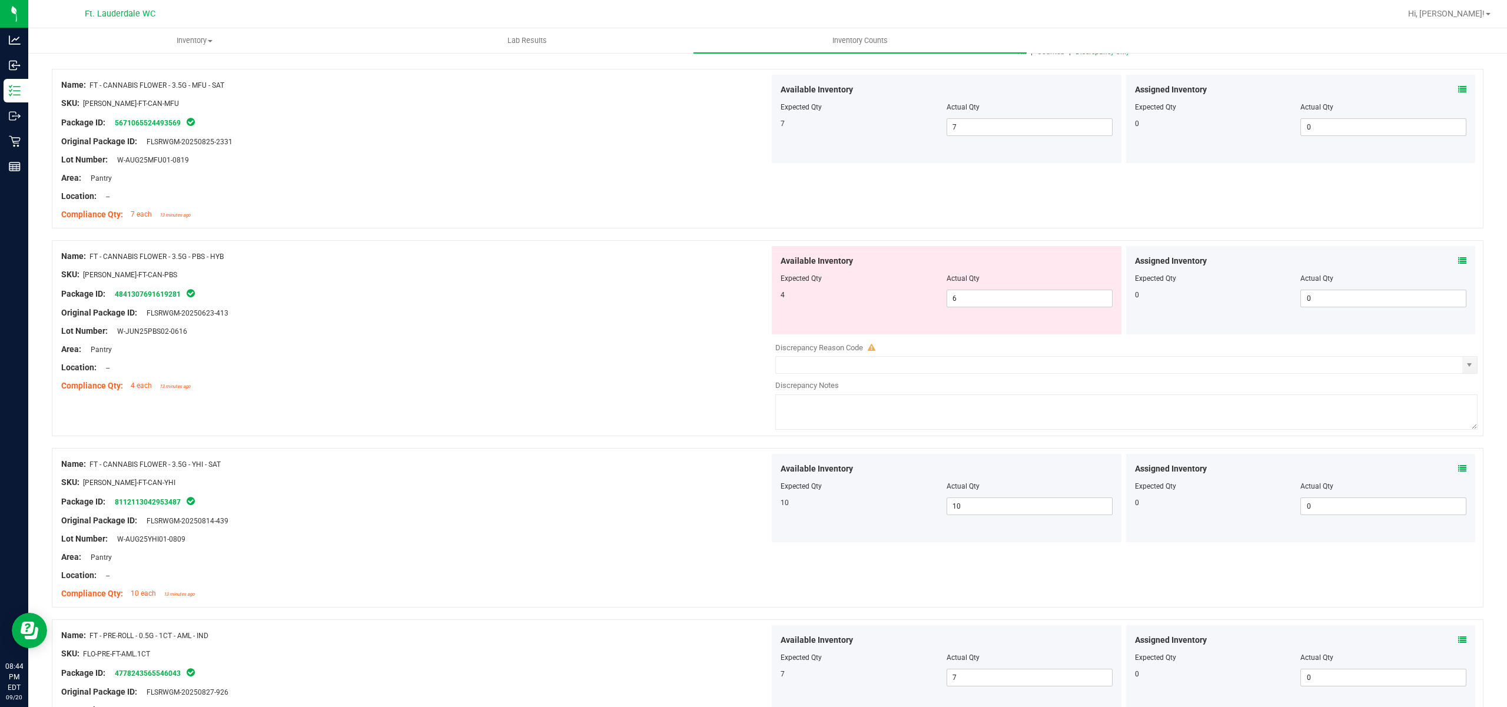
scroll to position [0, 0]
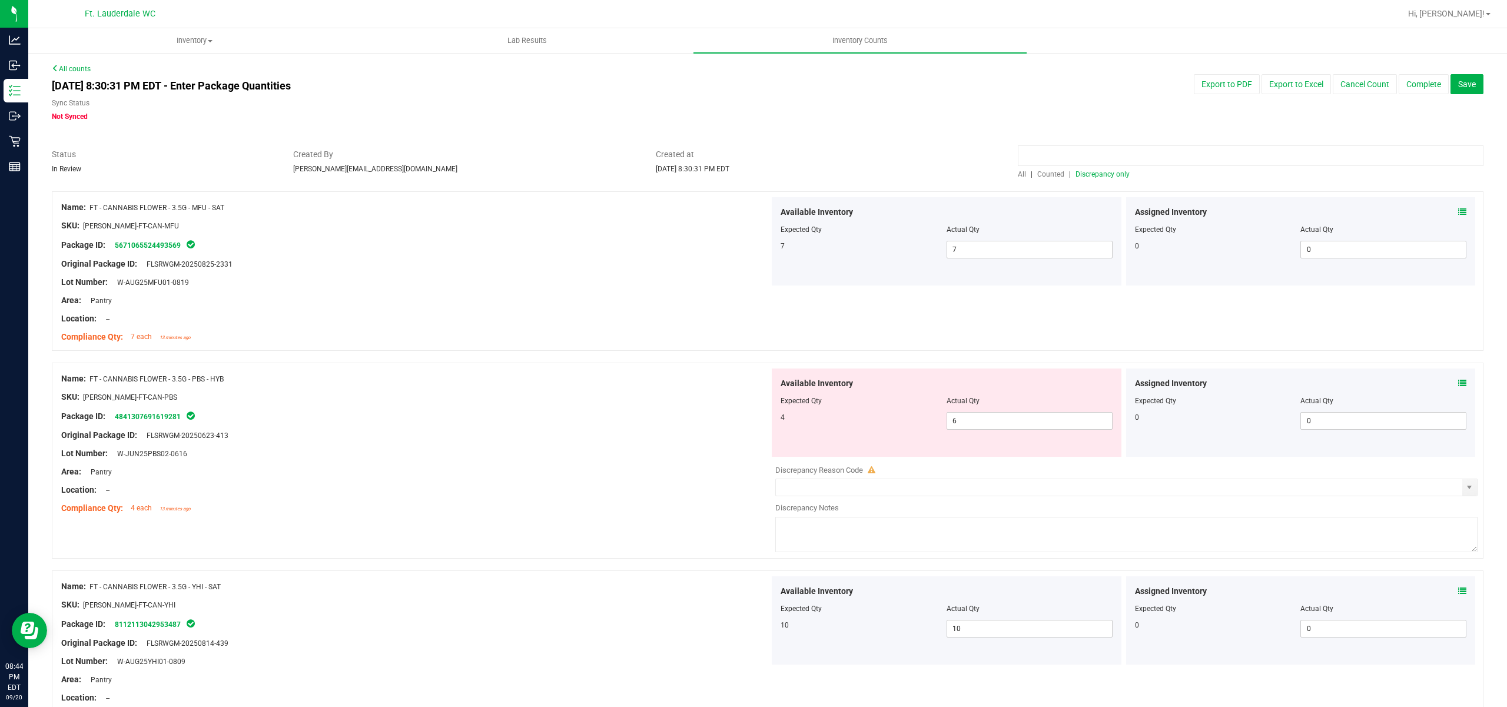
click at [1096, 164] on input at bounding box center [1251, 155] width 466 height 21
click at [1095, 173] on span "Discrepancy only" at bounding box center [1102, 174] width 54 height 8
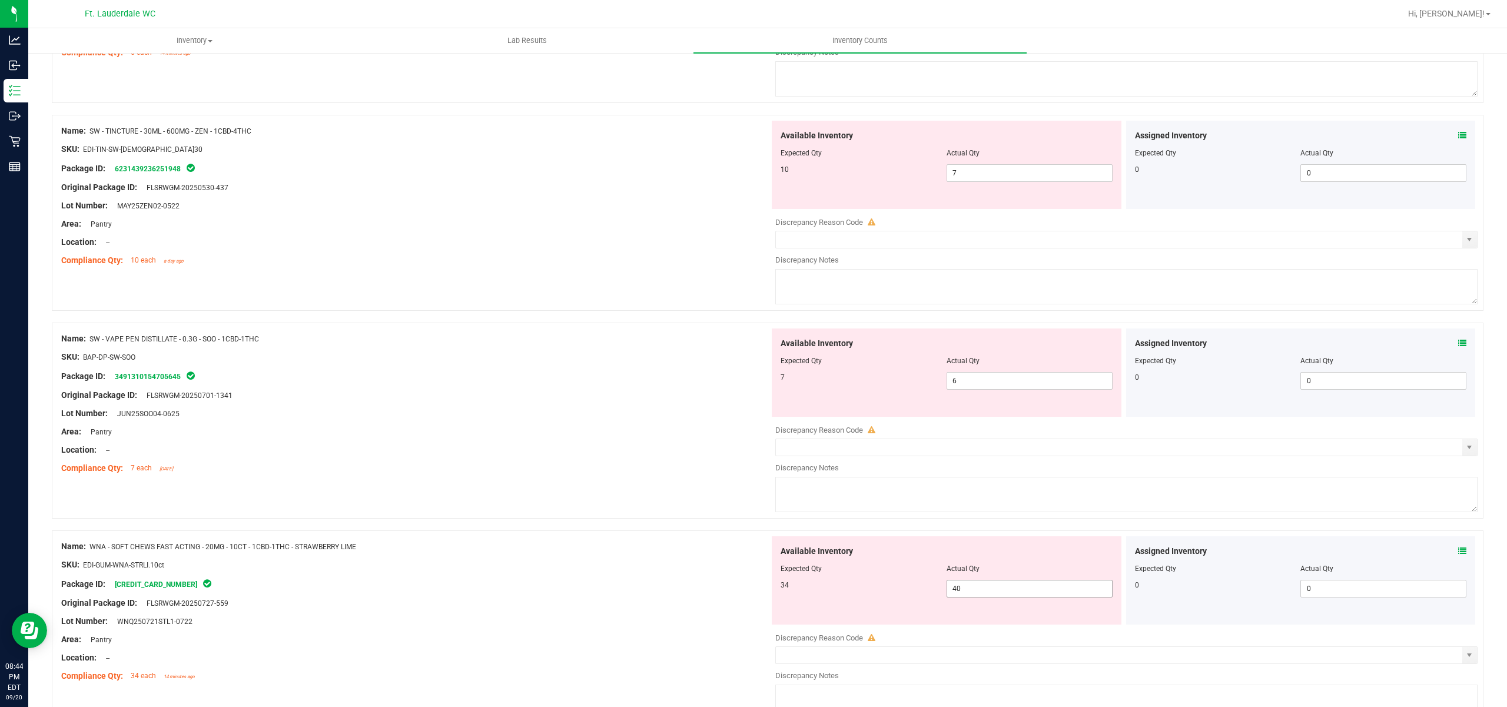
scroll to position [2232, 0]
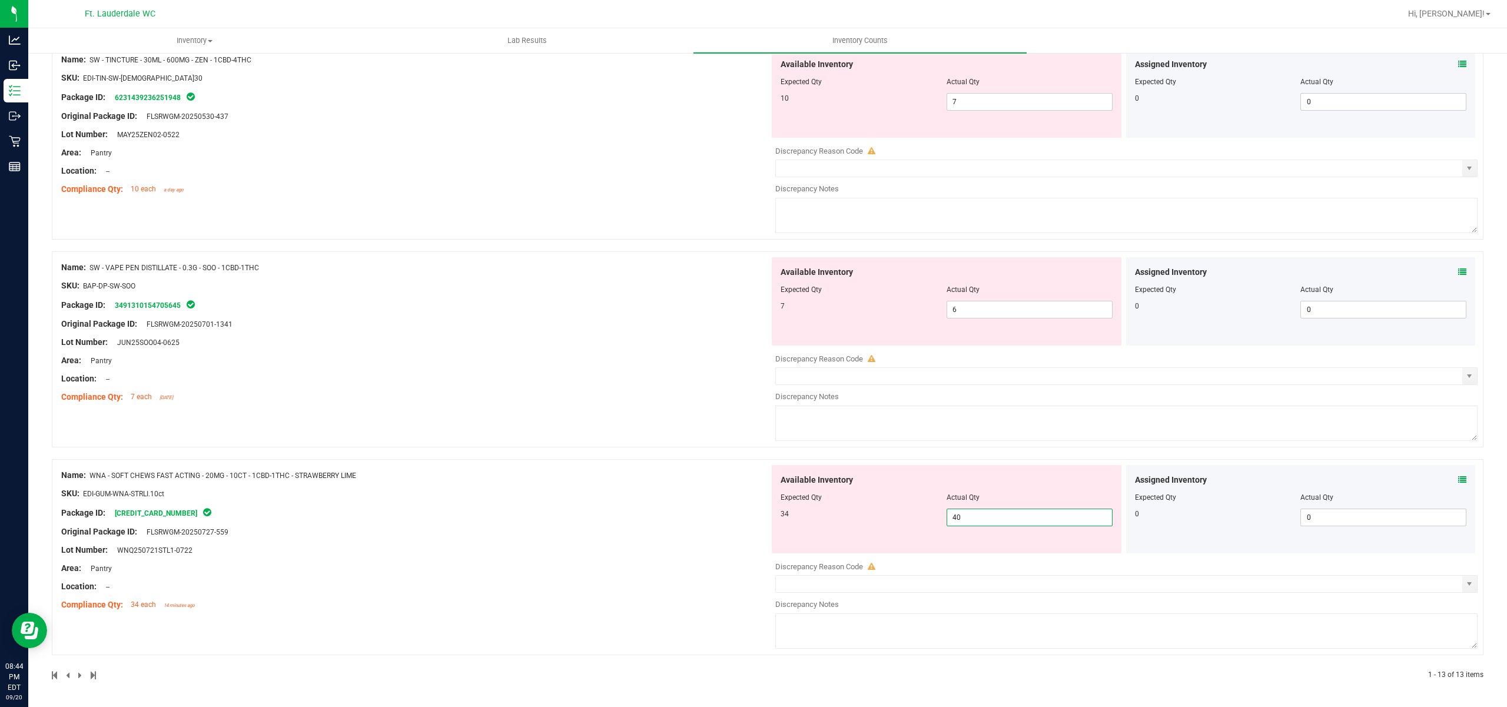
drag, startPoint x: 975, startPoint y: 511, endPoint x: 966, endPoint y: 516, distance: 9.5
click at [970, 516] on span "40 40" at bounding box center [1029, 517] width 166 height 18
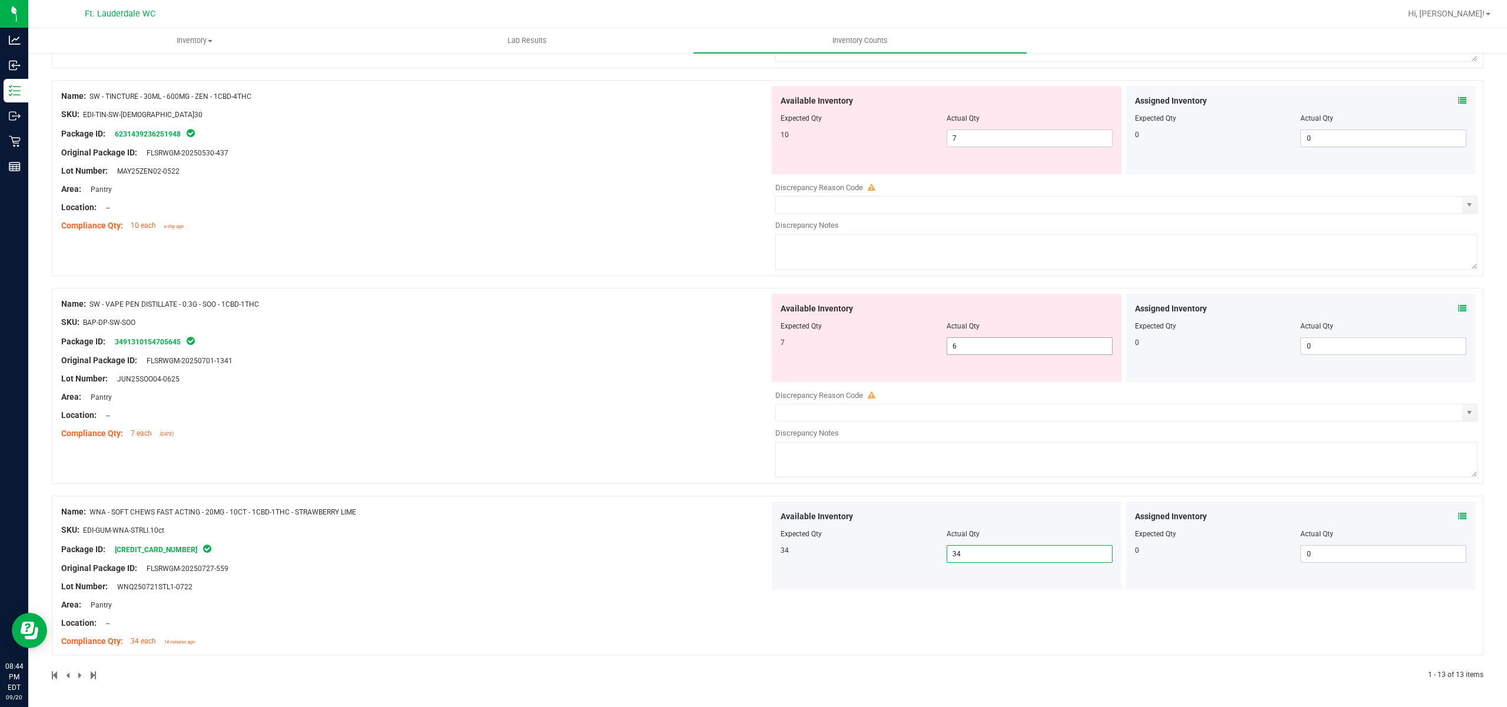
click at [982, 349] on span "6 6" at bounding box center [1029, 346] width 166 height 18
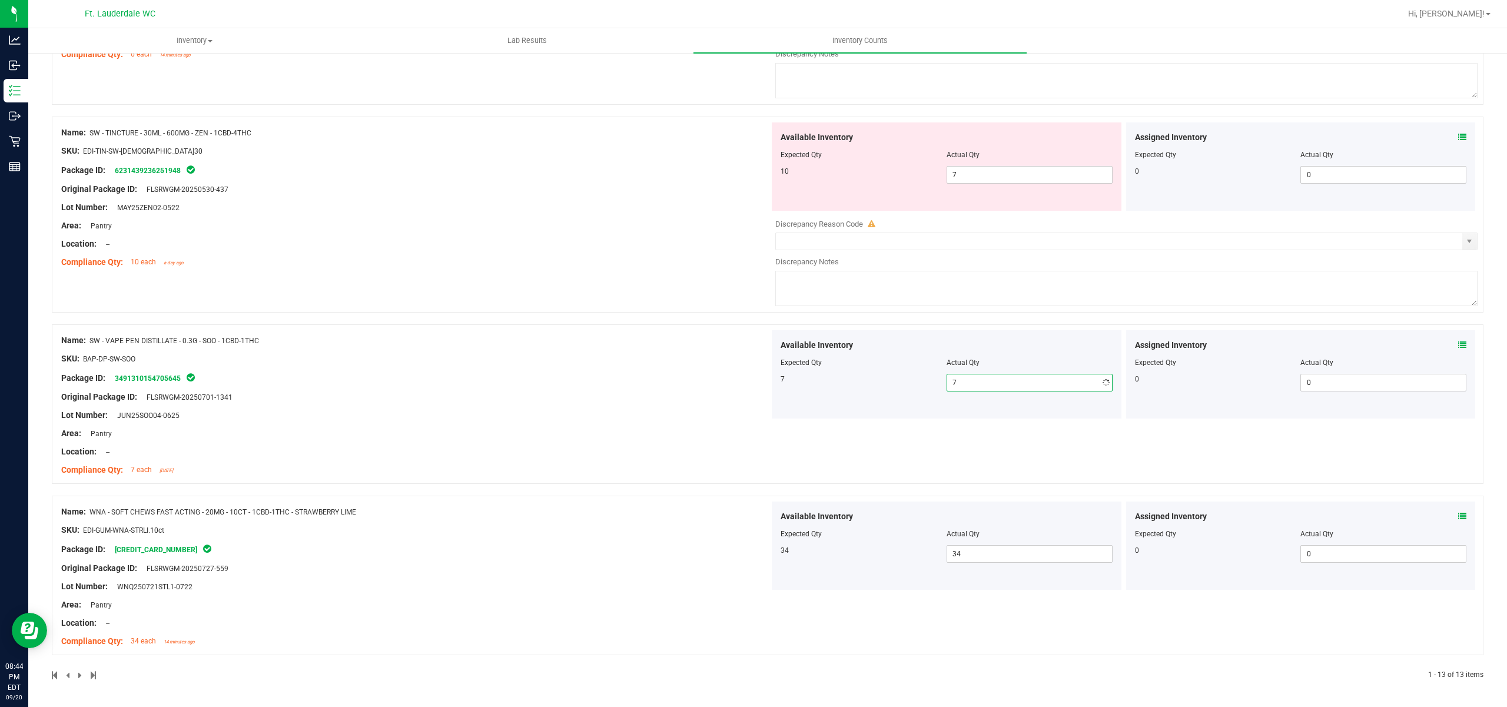
scroll to position [2159, 0]
click at [1020, 178] on span "7 7" at bounding box center [1029, 175] width 166 height 18
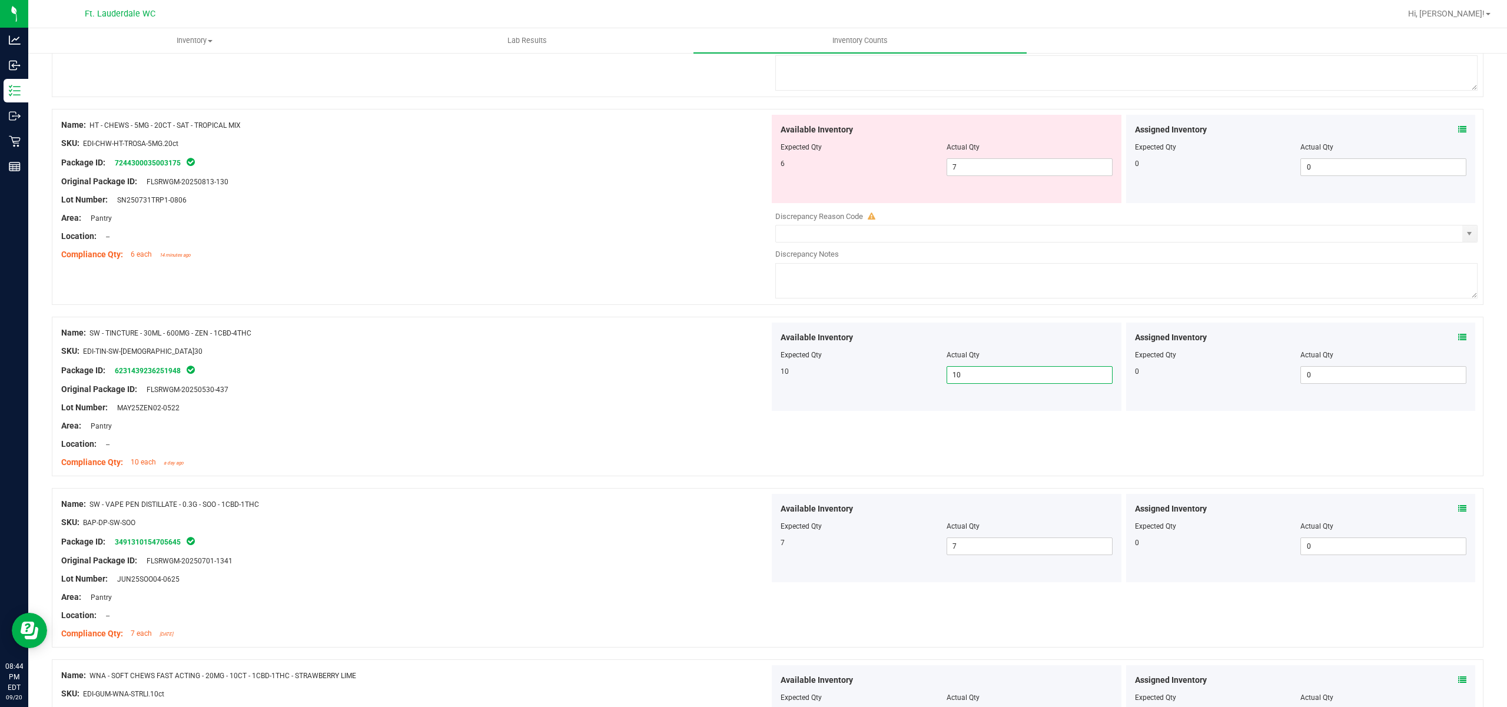
scroll to position [1730, 0]
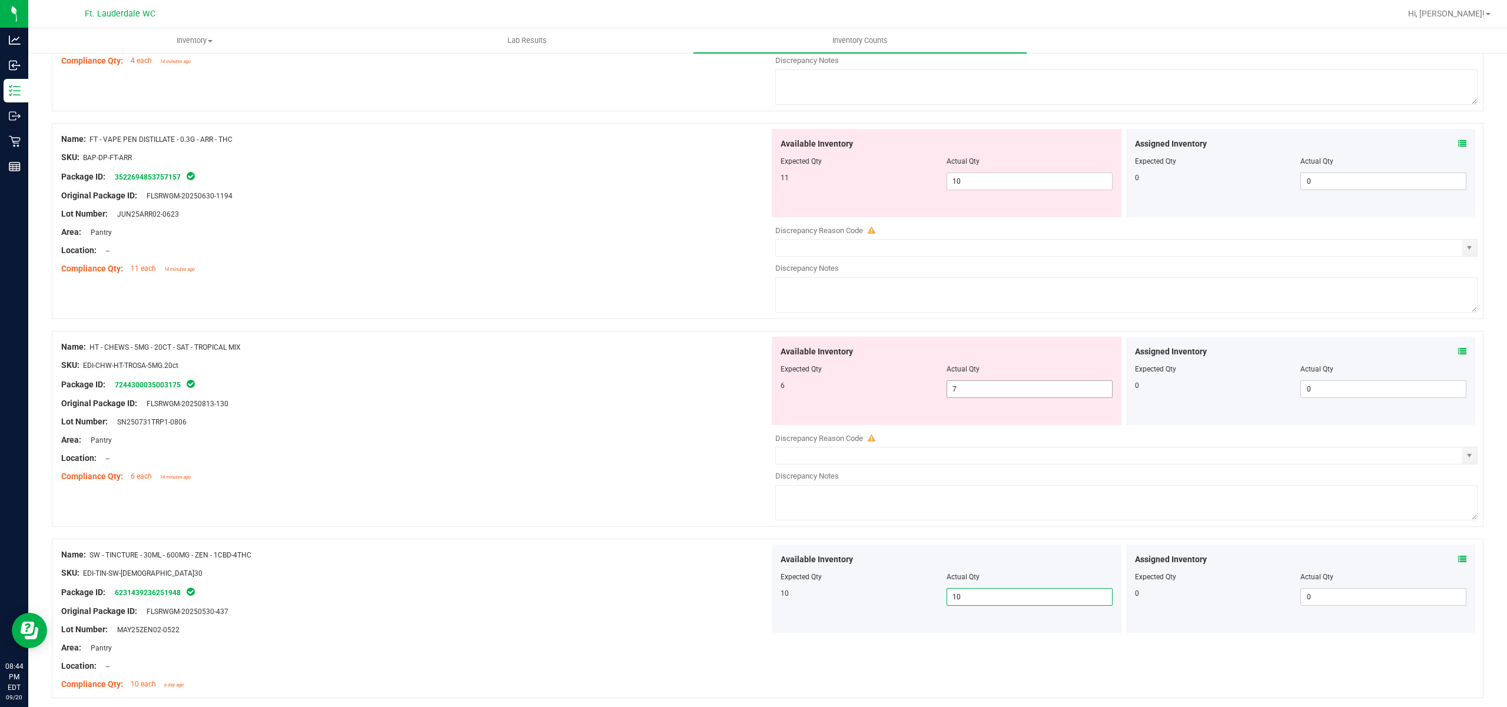
click at [960, 396] on span "7 7" at bounding box center [1029, 389] width 166 height 18
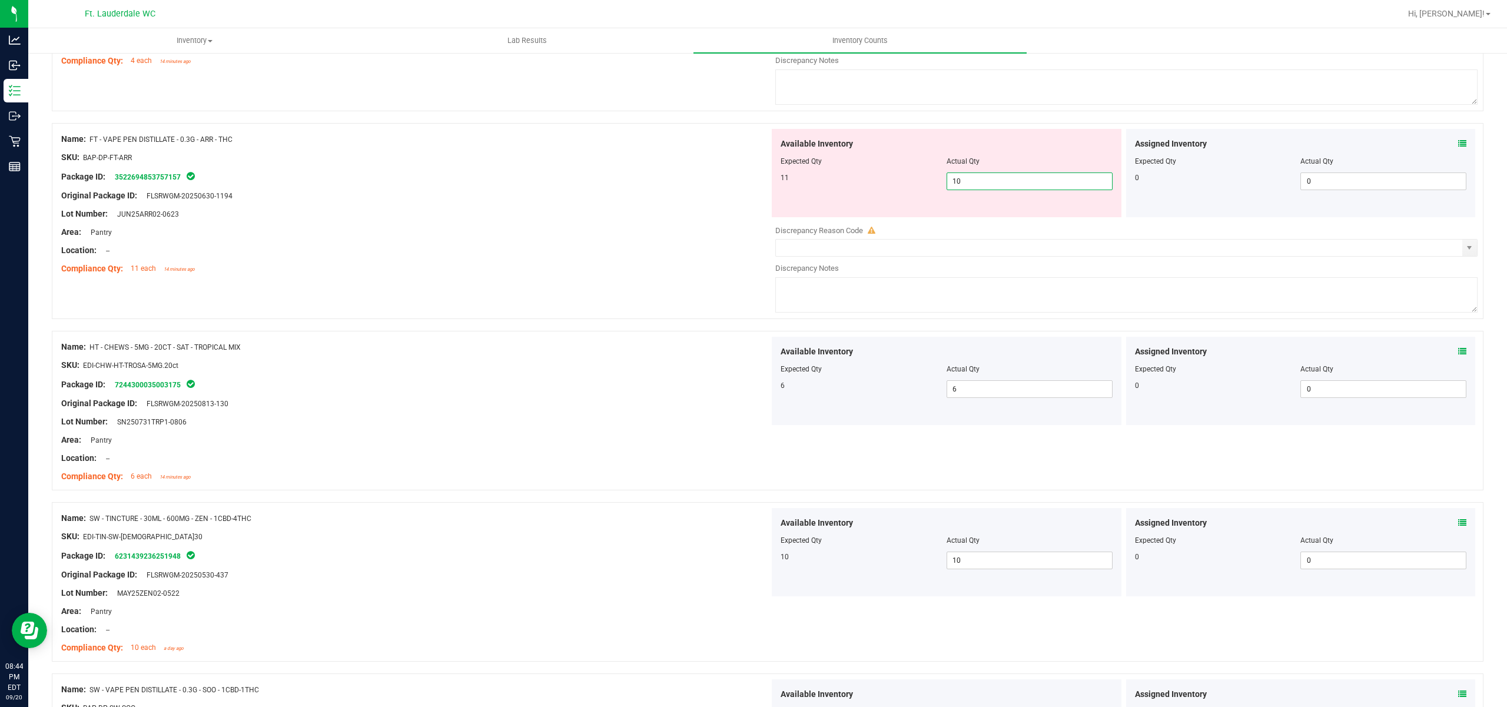
click at [1000, 190] on span "10 10" at bounding box center [1029, 181] width 166 height 18
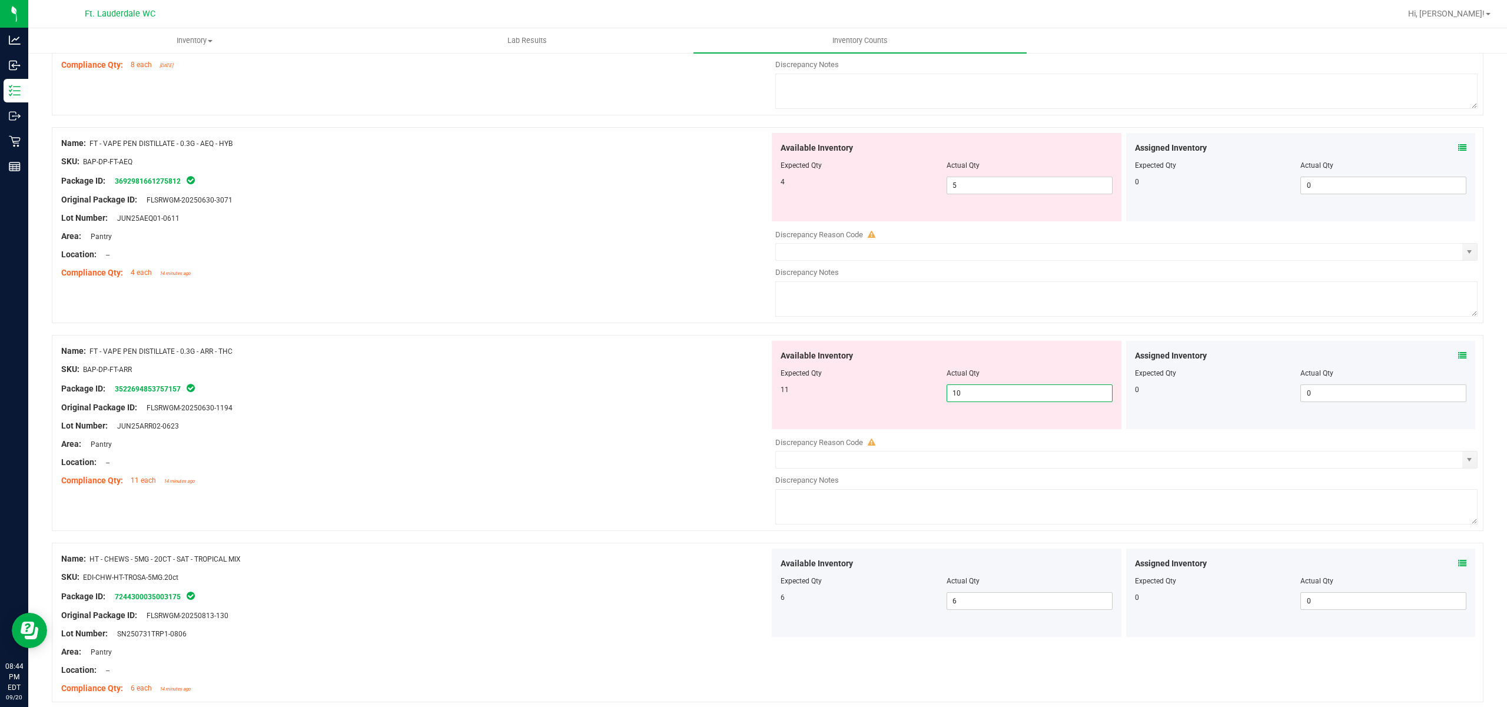
scroll to position [1495, 0]
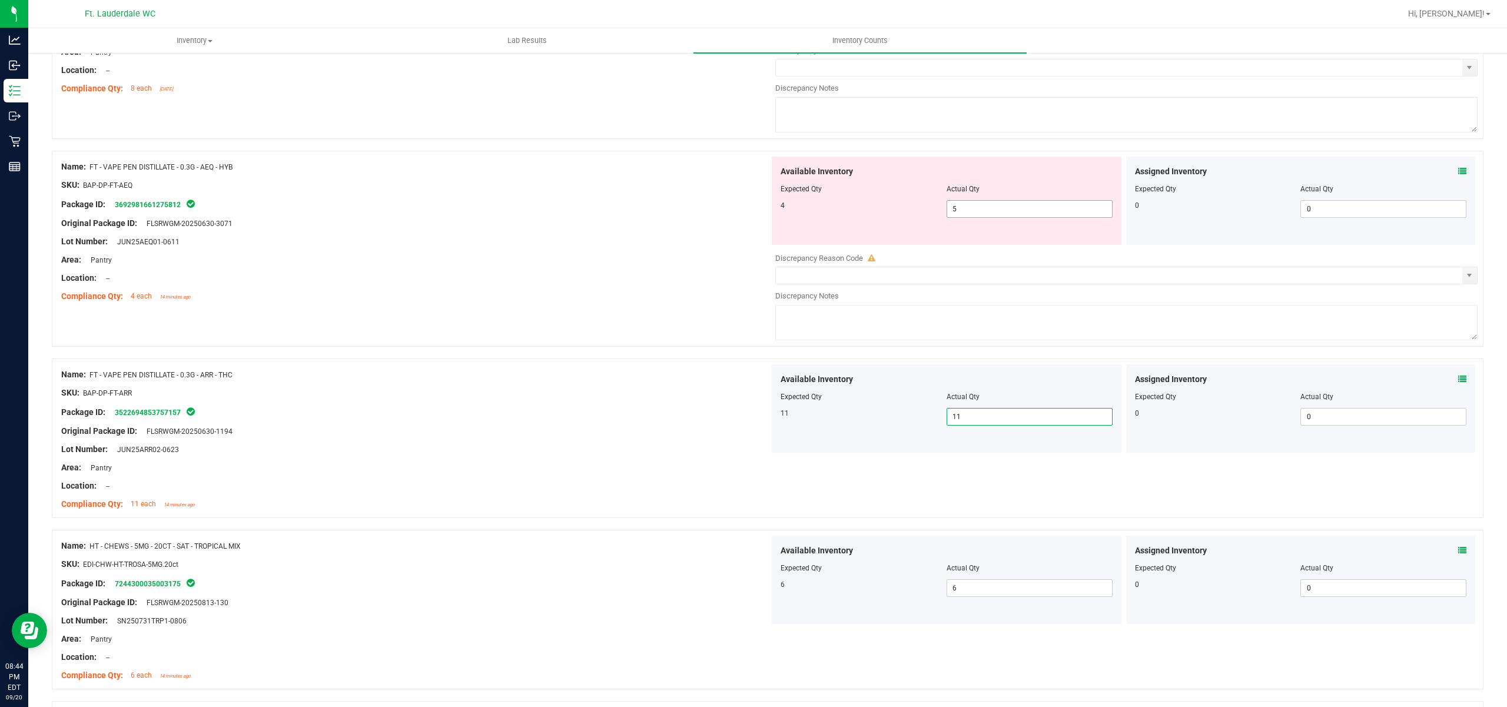
click at [1001, 215] on span "5 5" at bounding box center [1029, 209] width 166 height 18
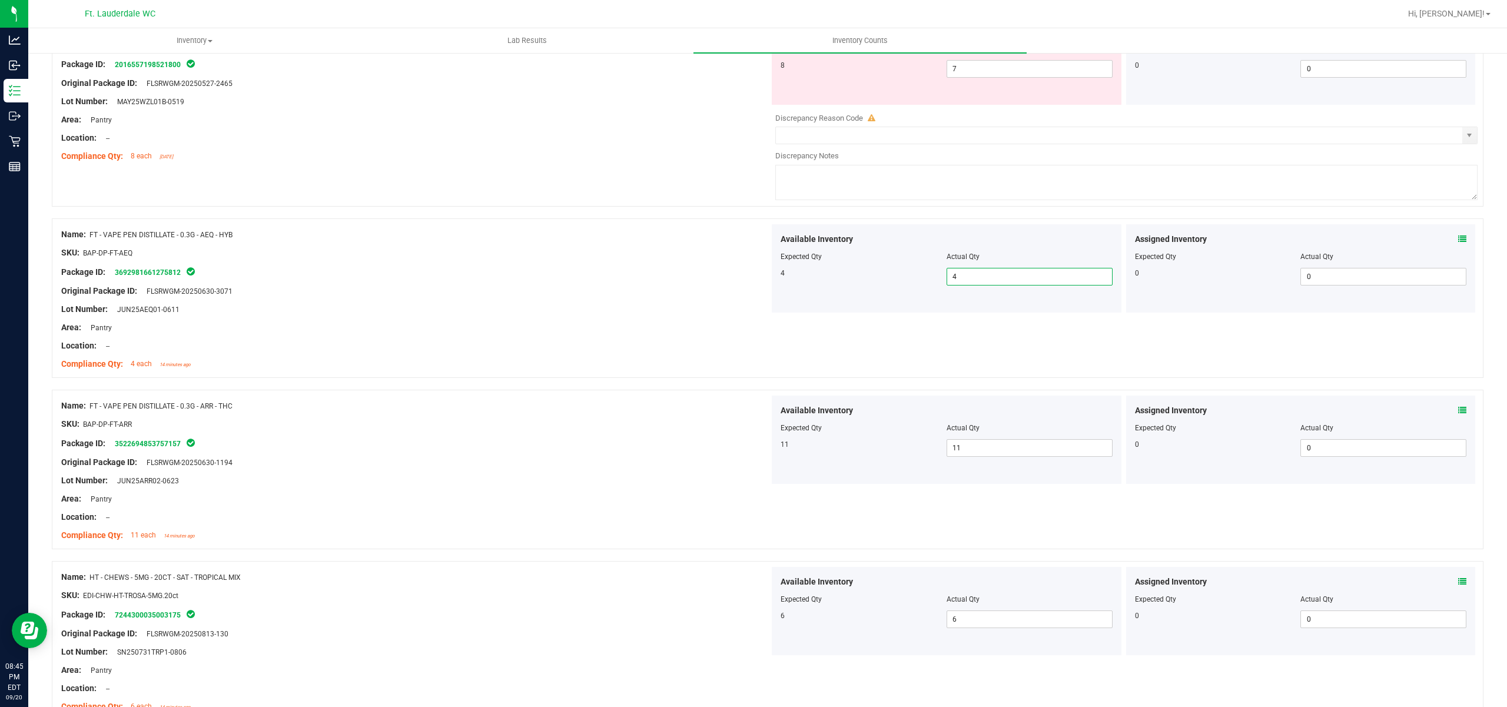
scroll to position [1338, 0]
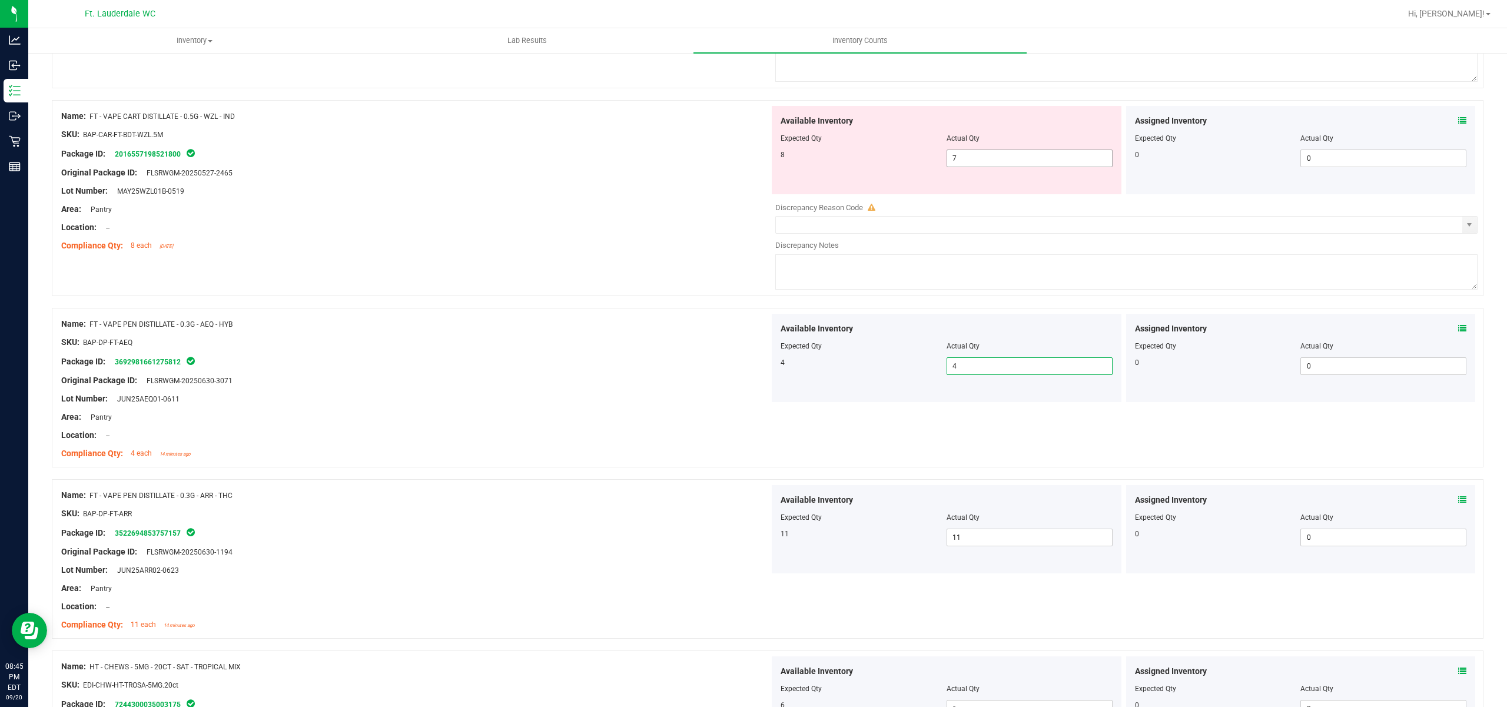
click at [968, 164] on span "7 7" at bounding box center [1029, 158] width 166 height 18
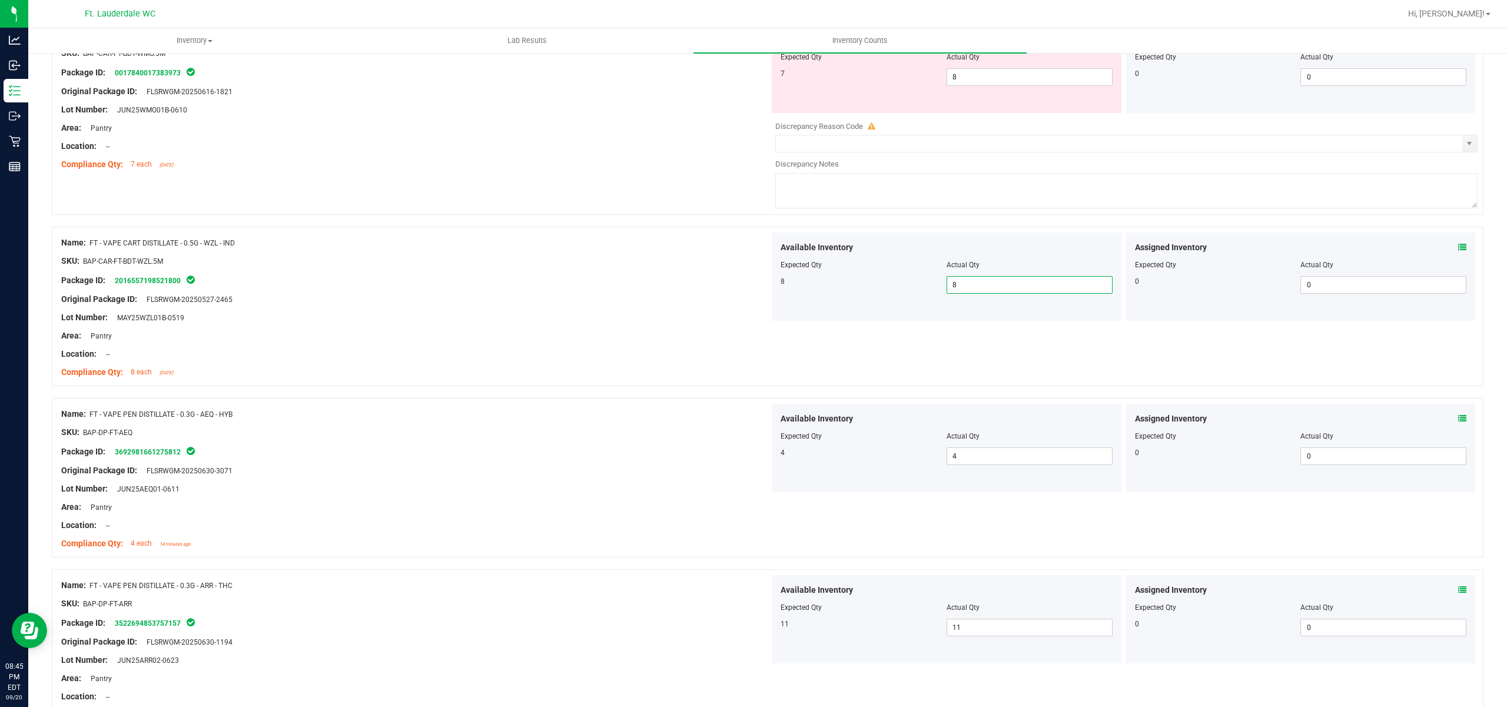
scroll to position [945, 0]
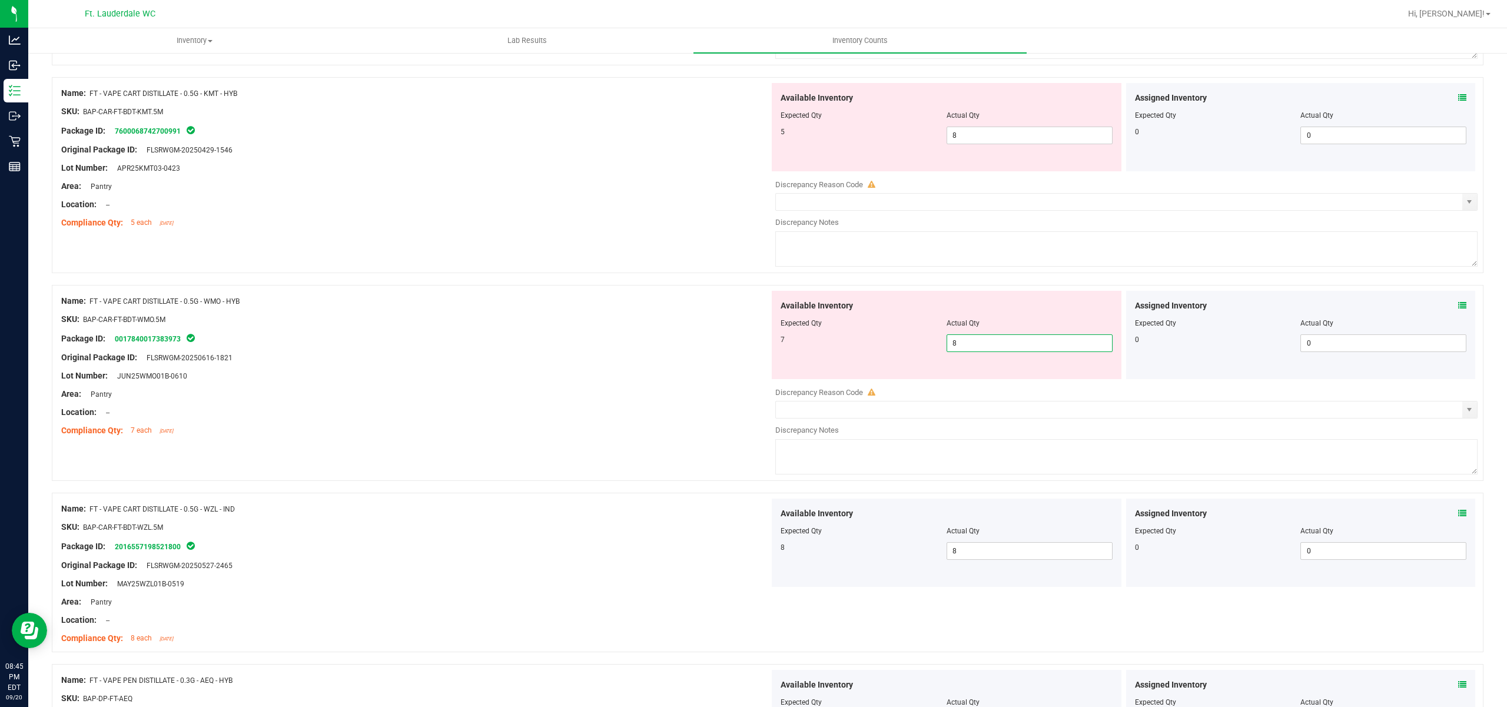
click at [995, 344] on span "8 8" at bounding box center [1029, 343] width 166 height 18
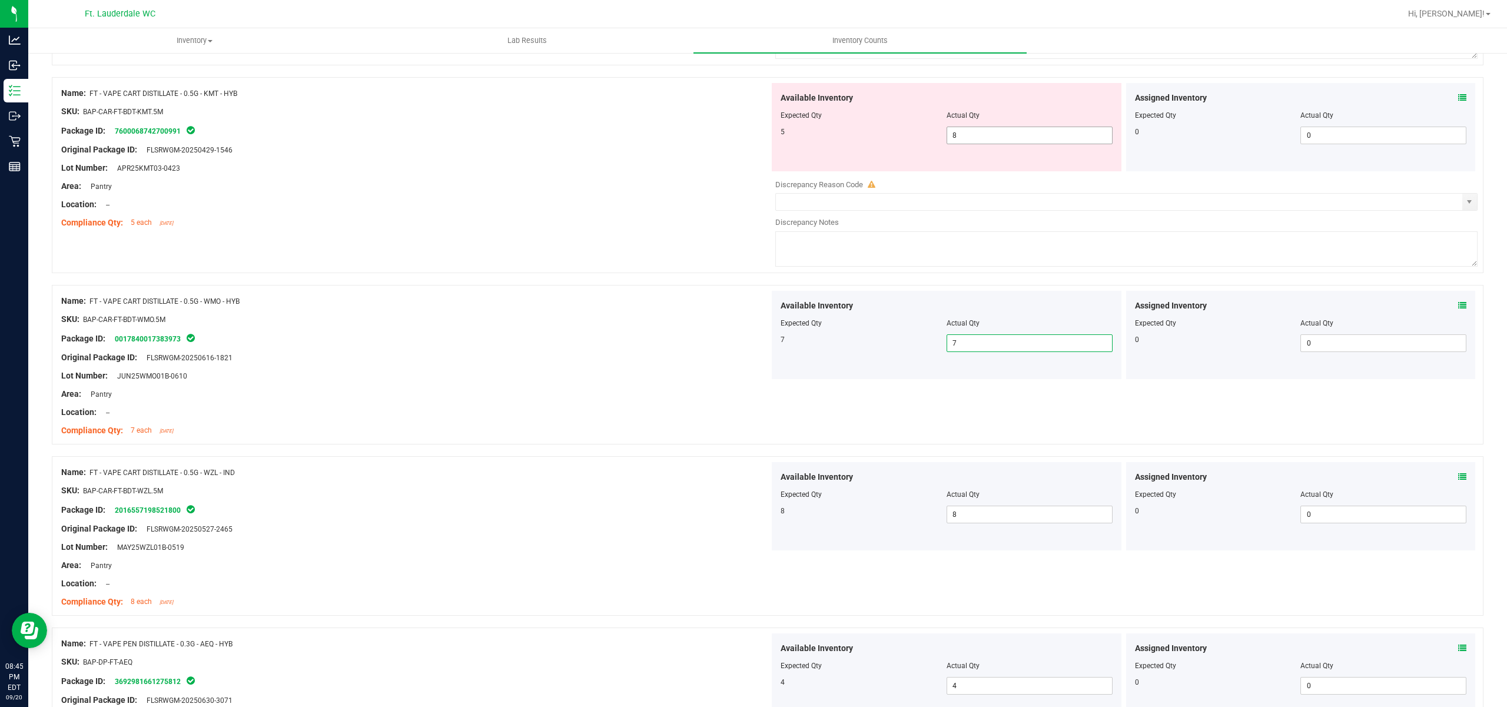
click at [976, 134] on span "8 8" at bounding box center [1029, 136] width 166 height 18
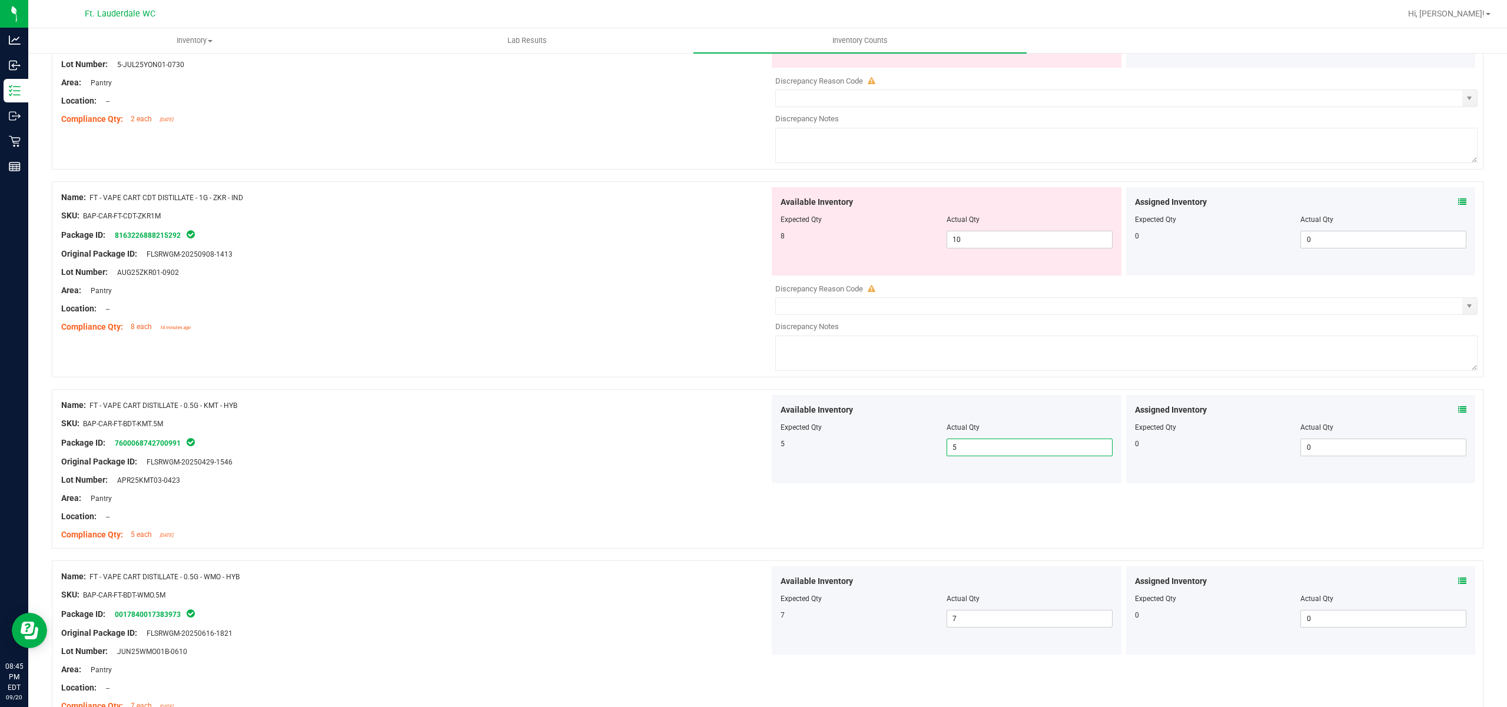
scroll to position [631, 0]
click at [989, 250] on span "10 10" at bounding box center [1029, 241] width 166 height 18
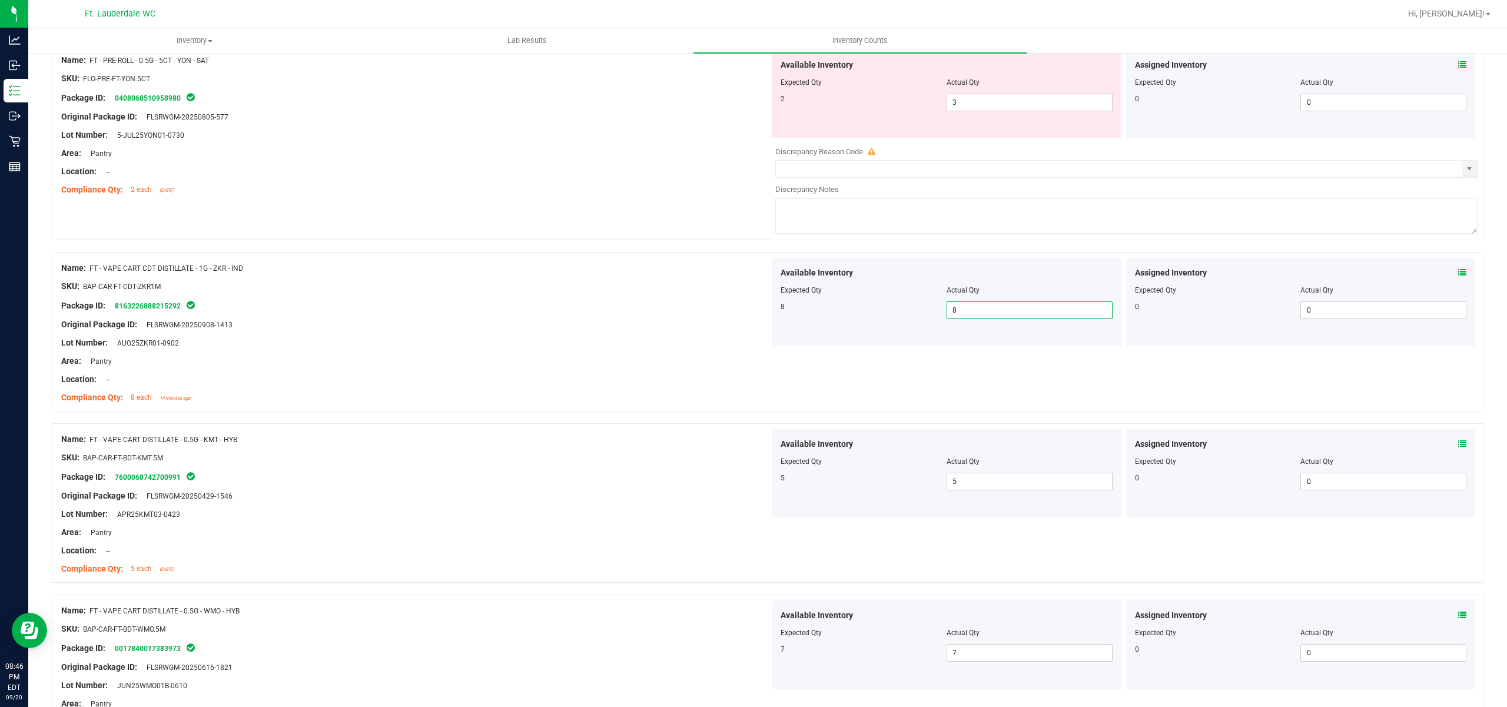
scroll to position [396, 0]
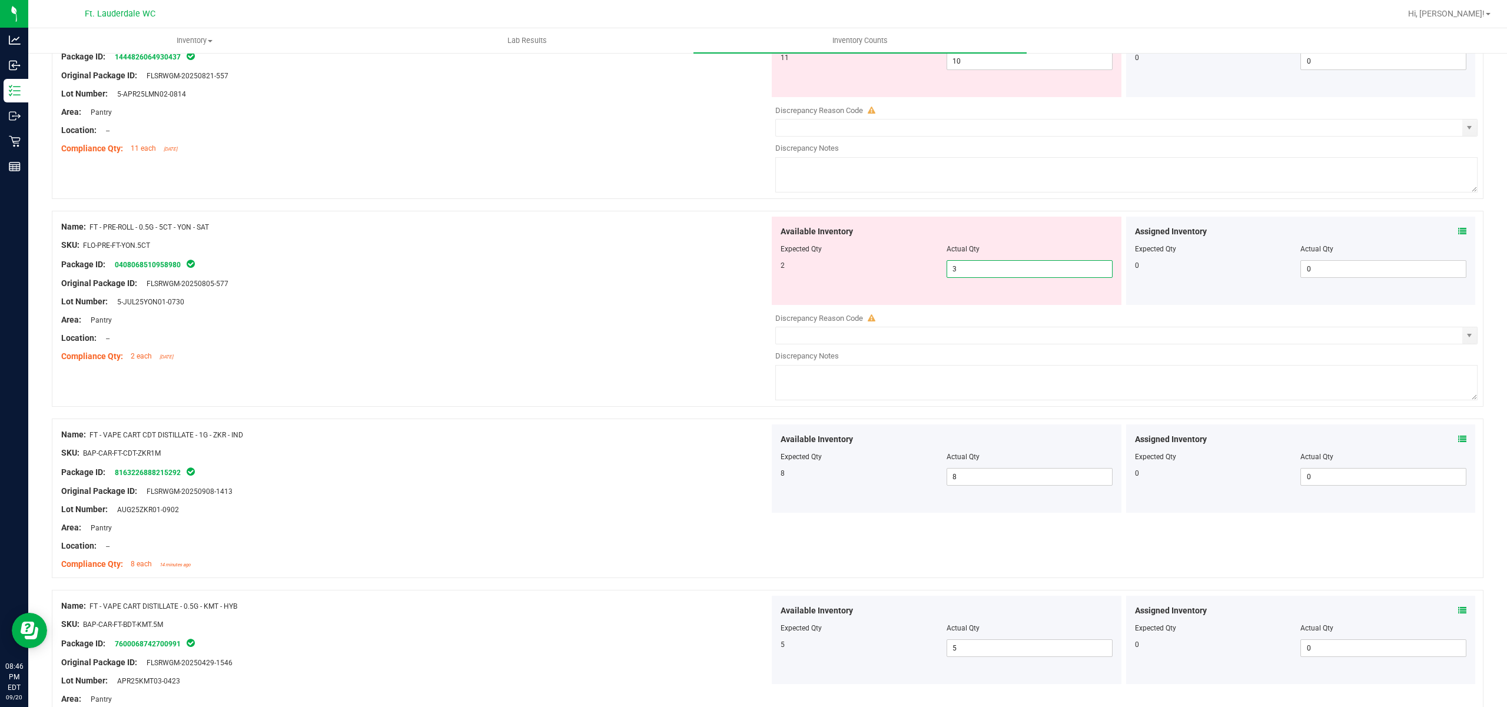
click at [977, 264] on span "3 3" at bounding box center [1029, 269] width 166 height 18
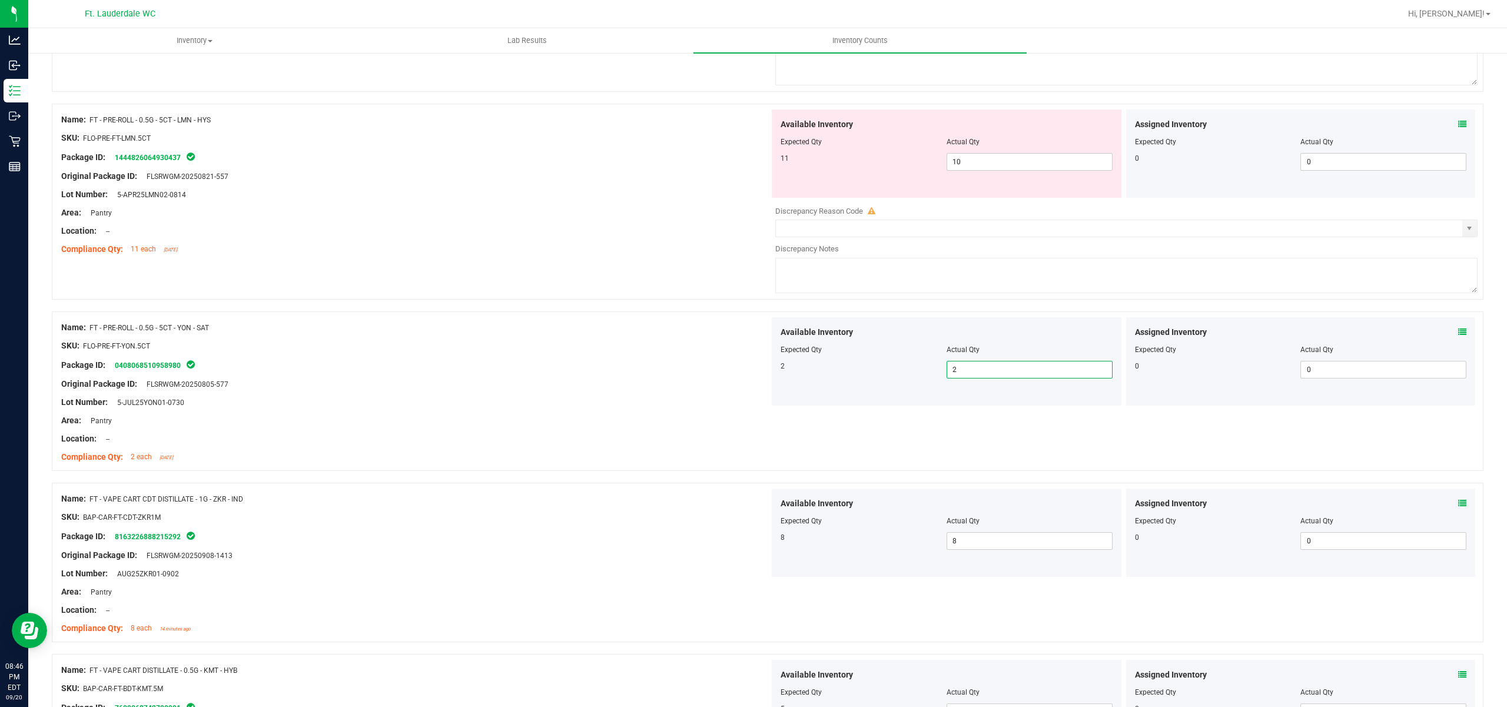
scroll to position [161, 0]
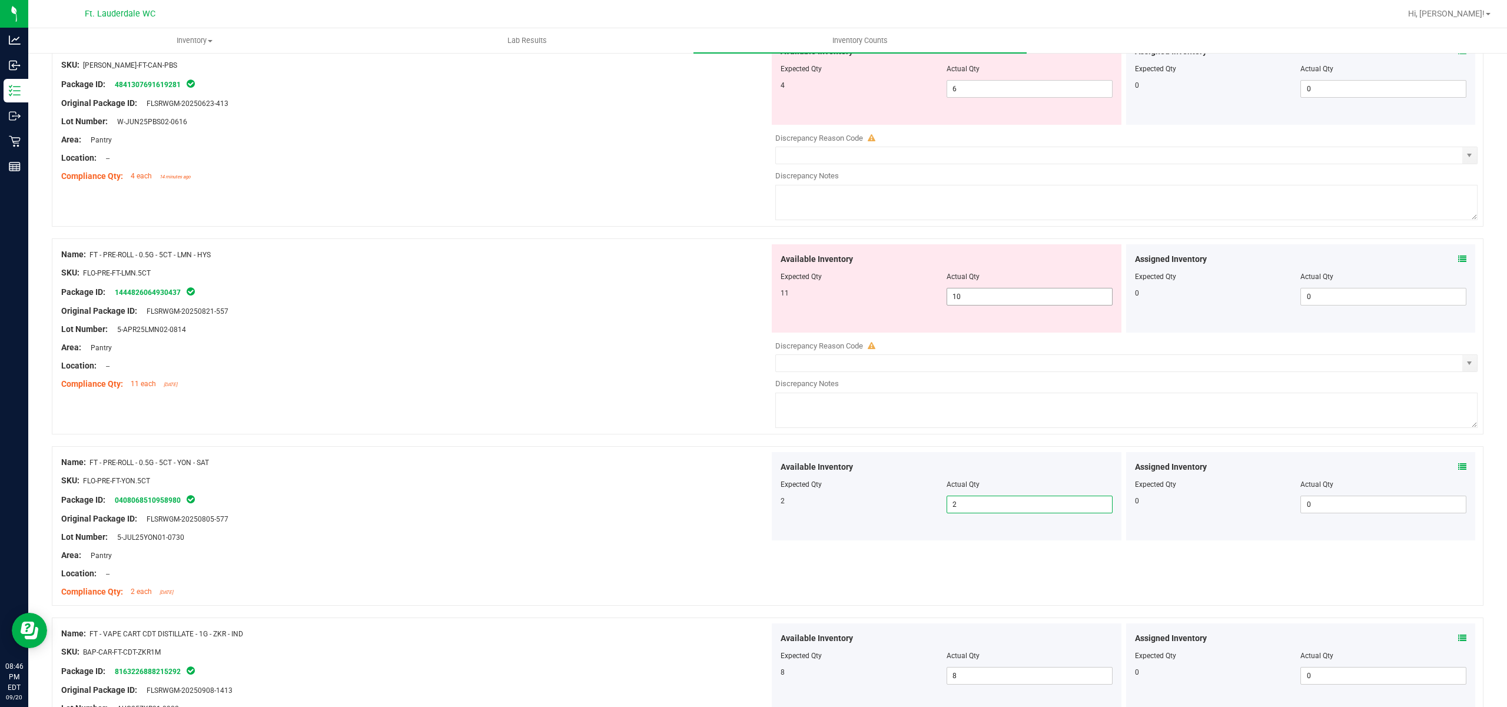
click at [965, 302] on span "10 10" at bounding box center [1029, 297] width 166 height 18
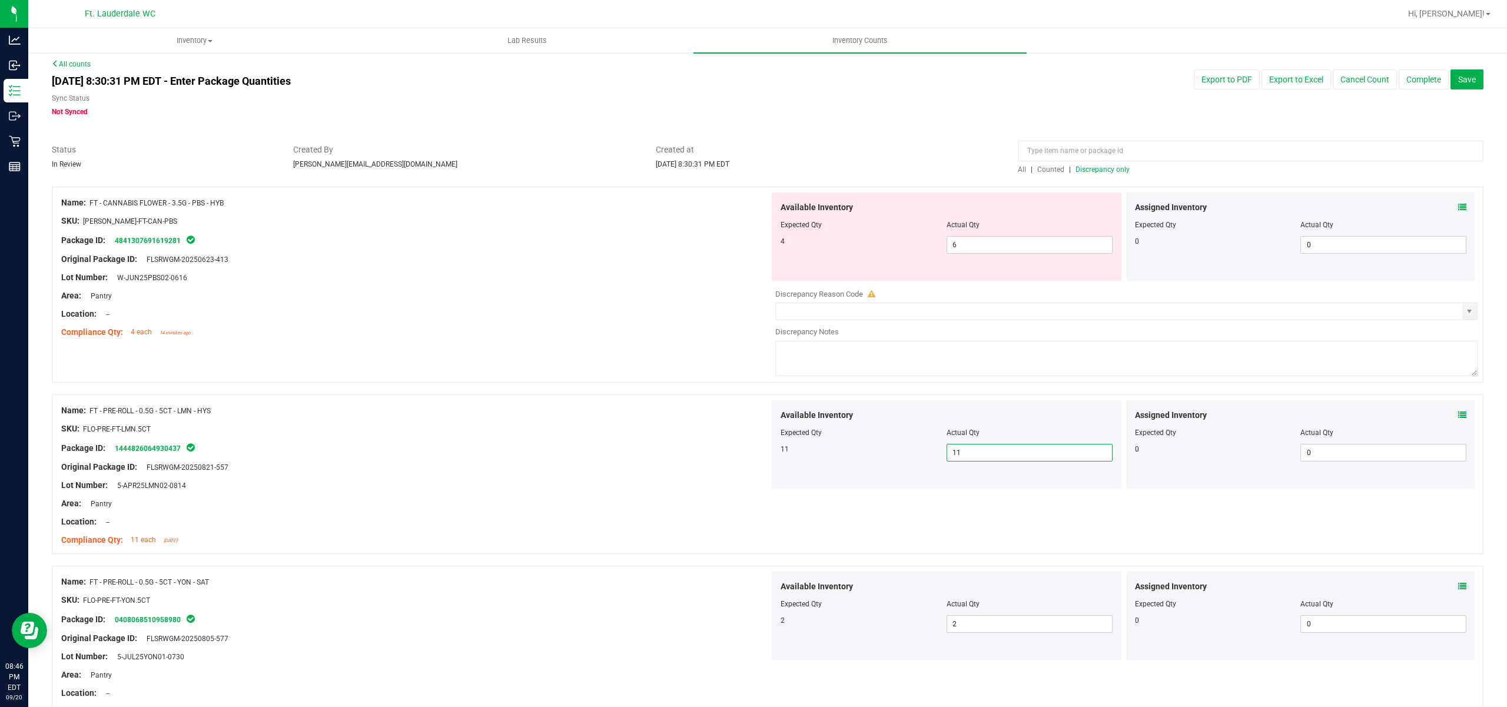
scroll to position [0, 0]
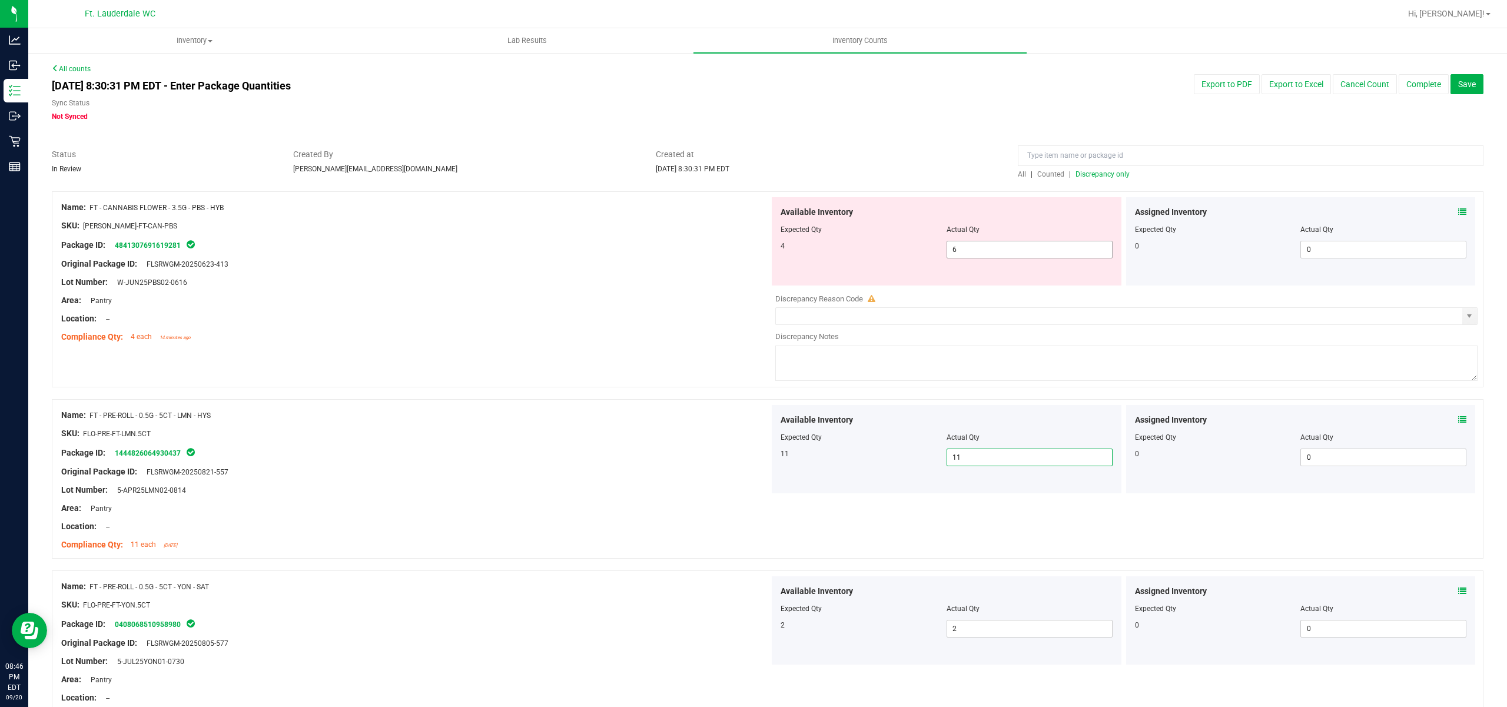
click at [999, 258] on span "6 6" at bounding box center [1029, 250] width 166 height 18
click at [982, 252] on span "6 6" at bounding box center [1029, 250] width 166 height 18
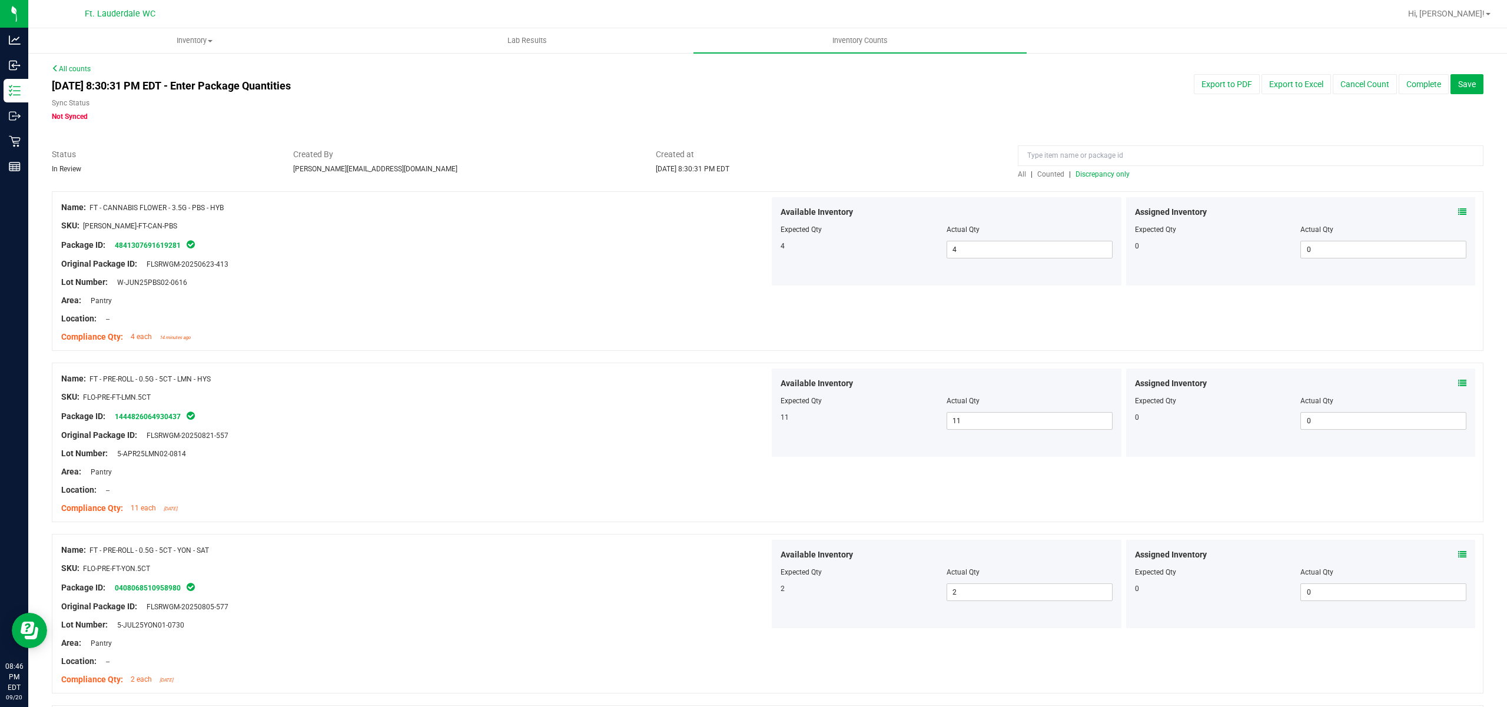
click at [1118, 179] on div "All | Counted | Discrepancy only" at bounding box center [1251, 174] width 466 height 11
click at [1116, 177] on span "Discrepancy only" at bounding box center [1102, 174] width 54 height 8
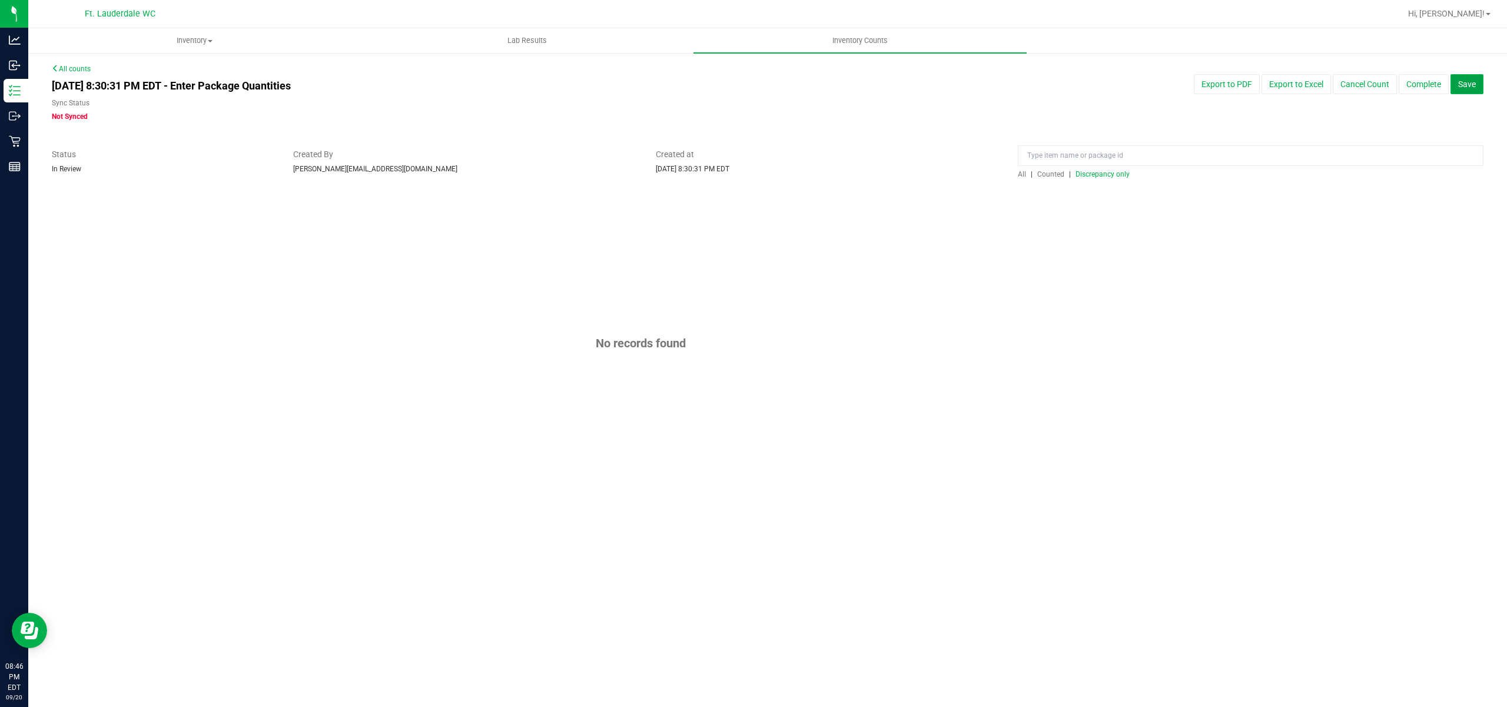
click at [1472, 85] on span "Save" at bounding box center [1467, 83] width 18 height 9
